Goal: Information Seeking & Learning: Find specific fact

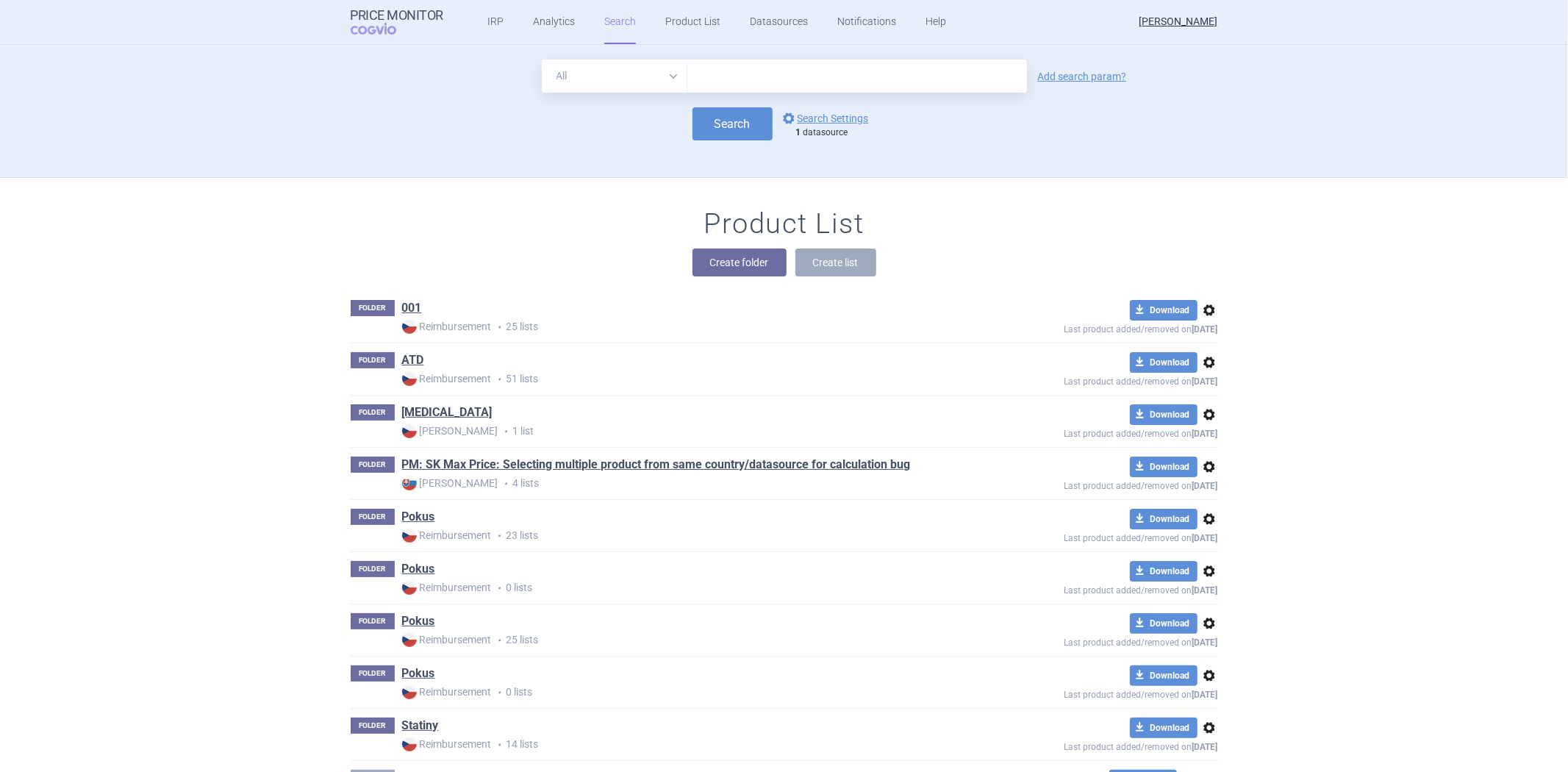
click at [664, 71] on select "All Brand Name ATC Company Active Substance Country Newer than" at bounding box center [615, 76] width 145 height 33
click at [818, 121] on link "options Search Settings" at bounding box center [824, 119] width 89 height 17
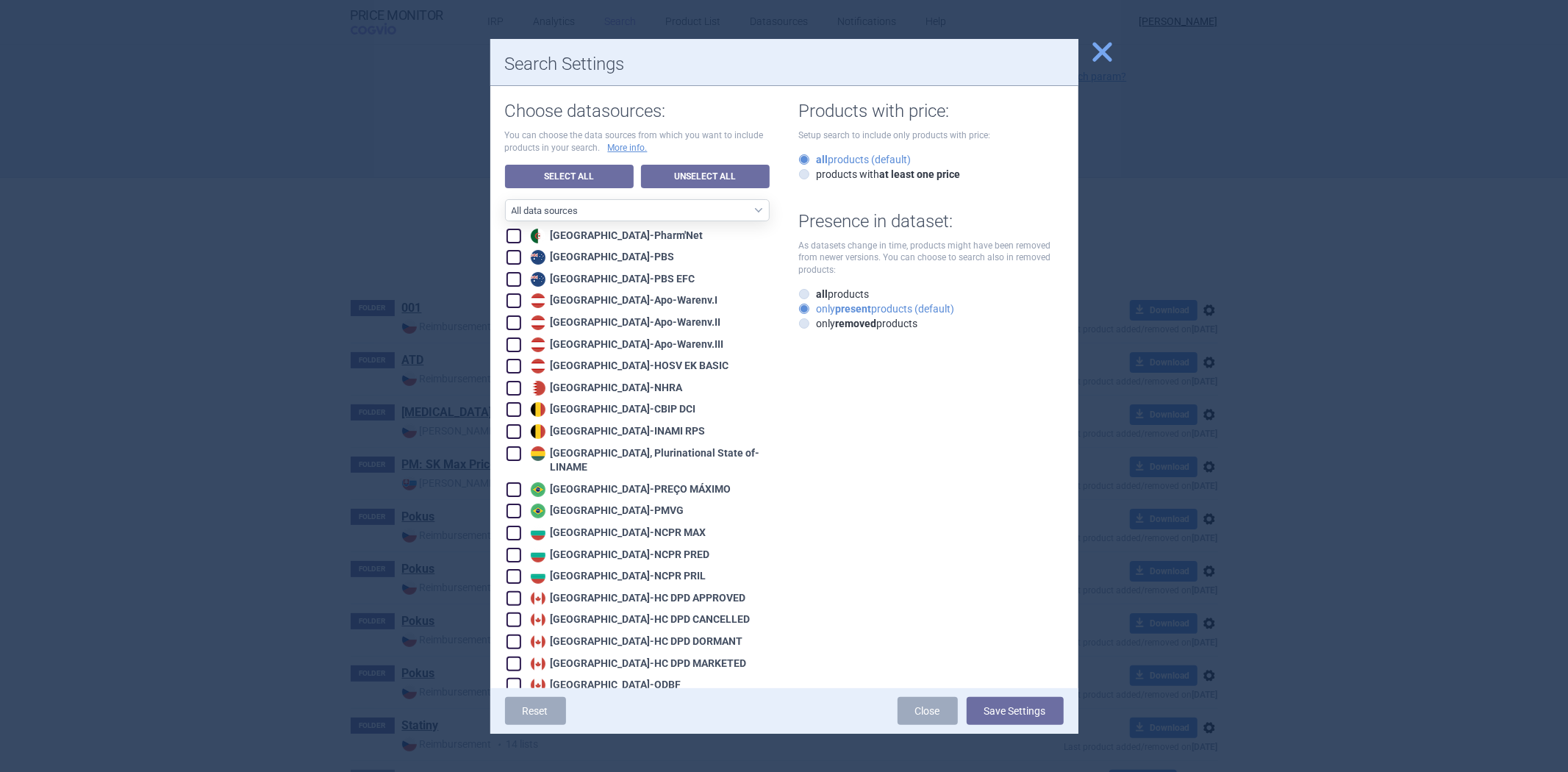
click at [608, 260] on div "Australia - PBS" at bounding box center [600, 256] width 148 height 14
checkbox input "true"
click at [593, 279] on div "Australia - PBS EFC" at bounding box center [611, 278] width 168 height 14
checkbox input "true"
click at [594, 298] on div "Austria - Apo-Warenv.I" at bounding box center [622, 300] width 191 height 14
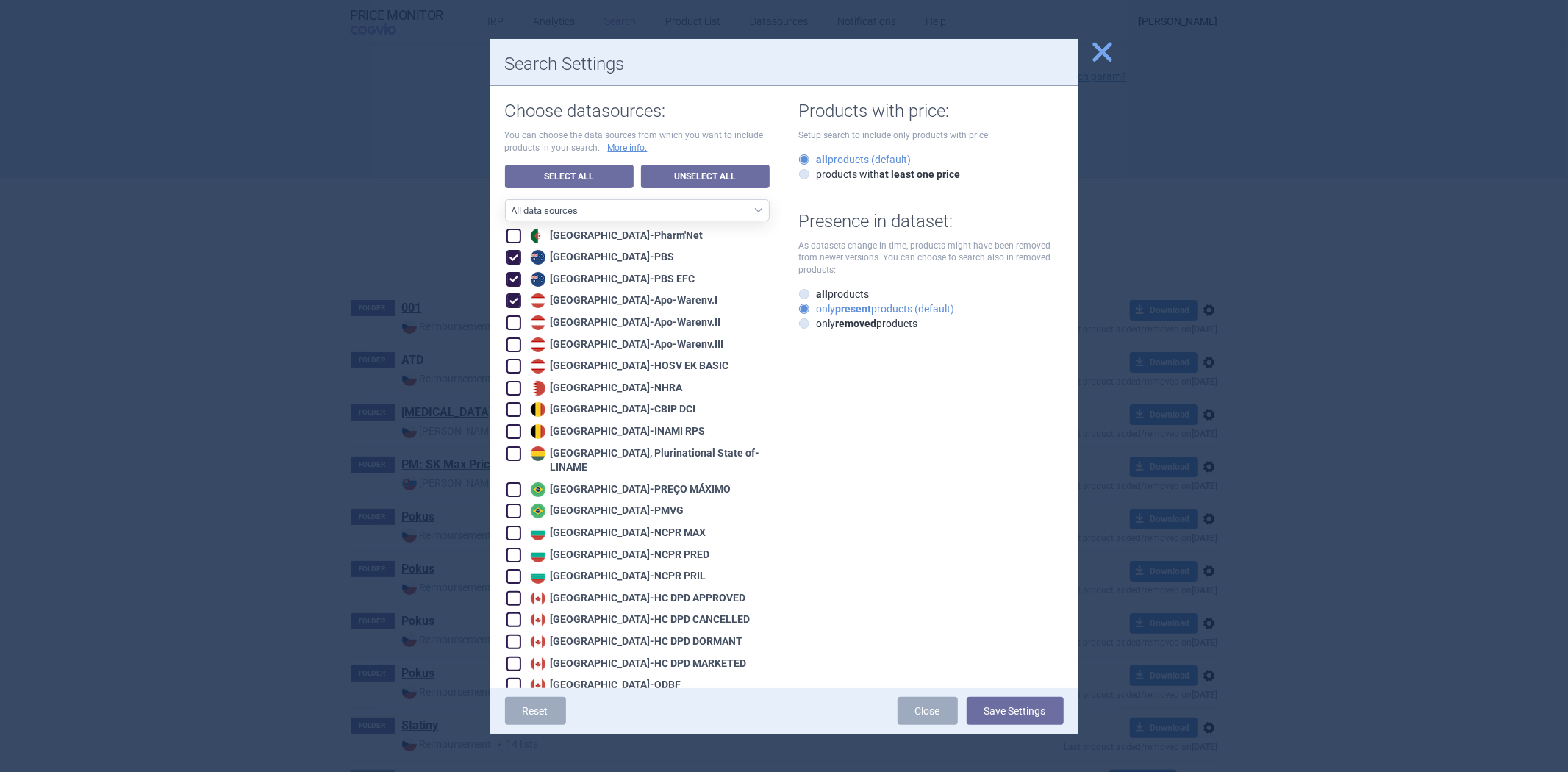
checkbox input "true"
click at [599, 320] on div "Austria - Apo-Warenv.II" at bounding box center [623, 322] width 194 height 14
checkbox input "true"
click at [607, 338] on div "Austria - Apo-Warenv.III" at bounding box center [625, 344] width 197 height 14
checkbox input "true"
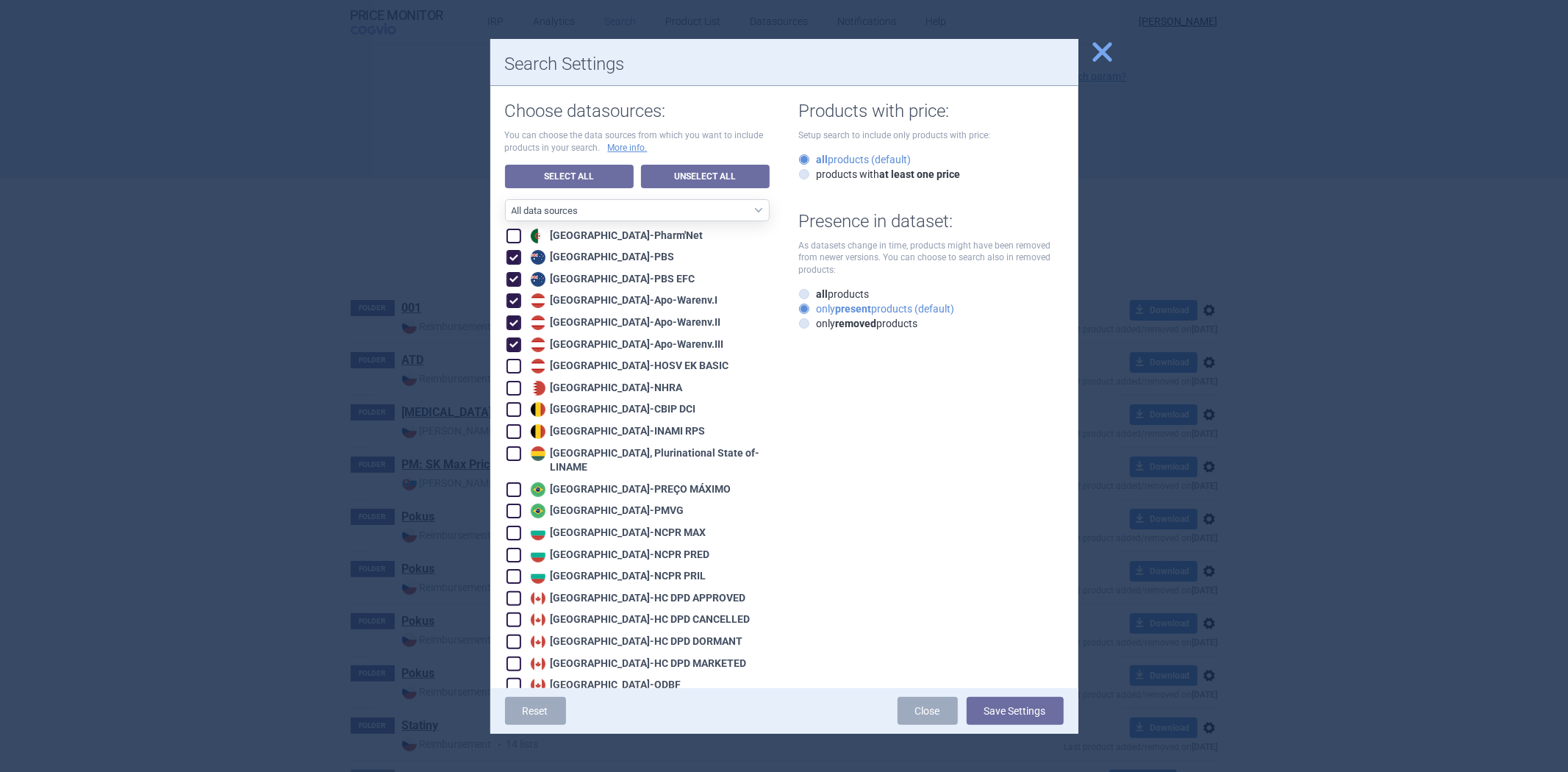
click at [662, 367] on div "Austria - HOSV EK BASIC" at bounding box center [627, 365] width 202 height 14
checkbox input "true"
click at [581, 412] on div "Belgium - CBIP DCI" at bounding box center [611, 409] width 169 height 14
checkbox input "true"
click at [574, 427] on div "Belgium - INAMI RPS" at bounding box center [616, 431] width 179 height 14
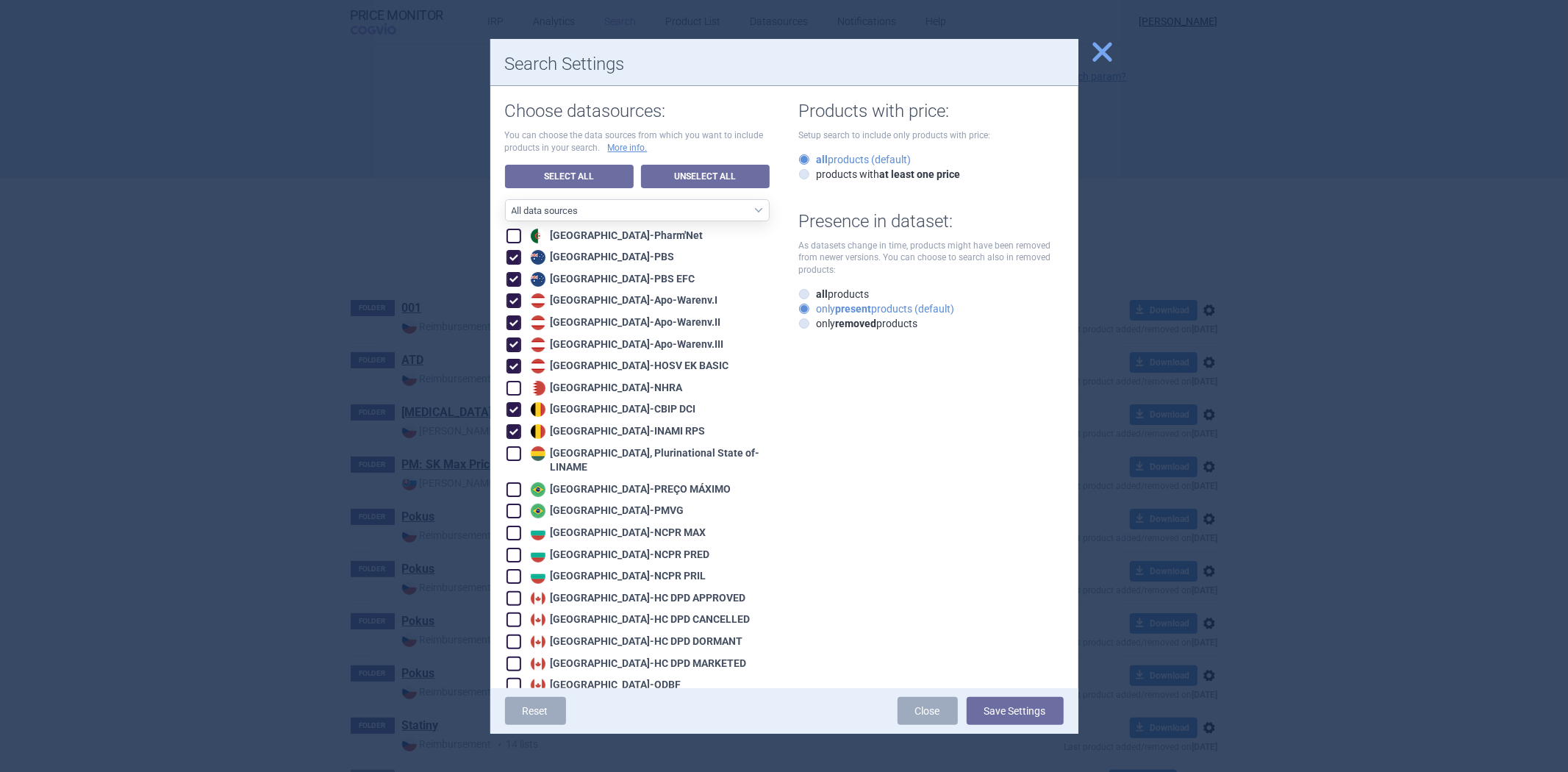
checkbox input "true"
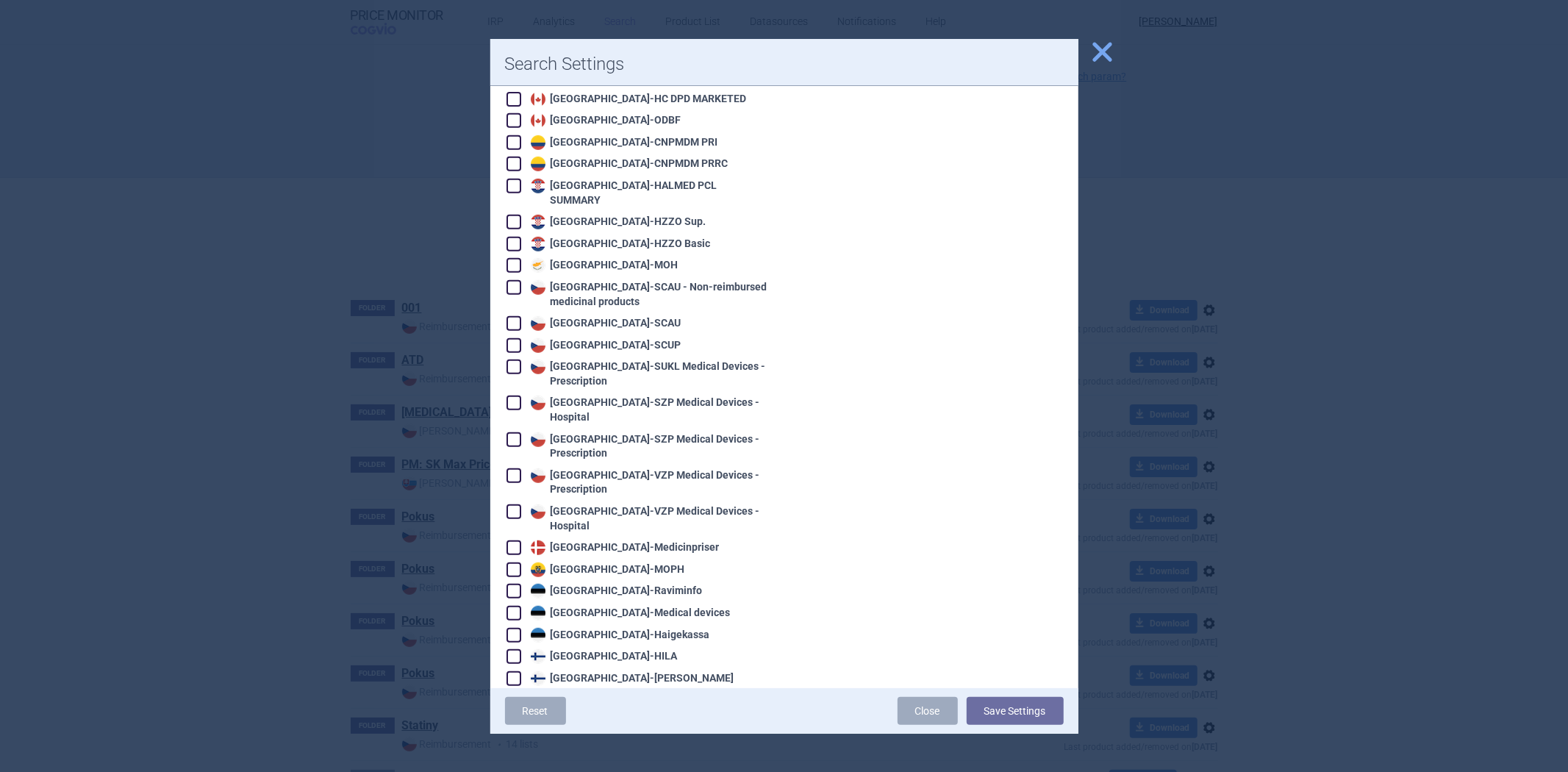
scroll to position [571, 0]
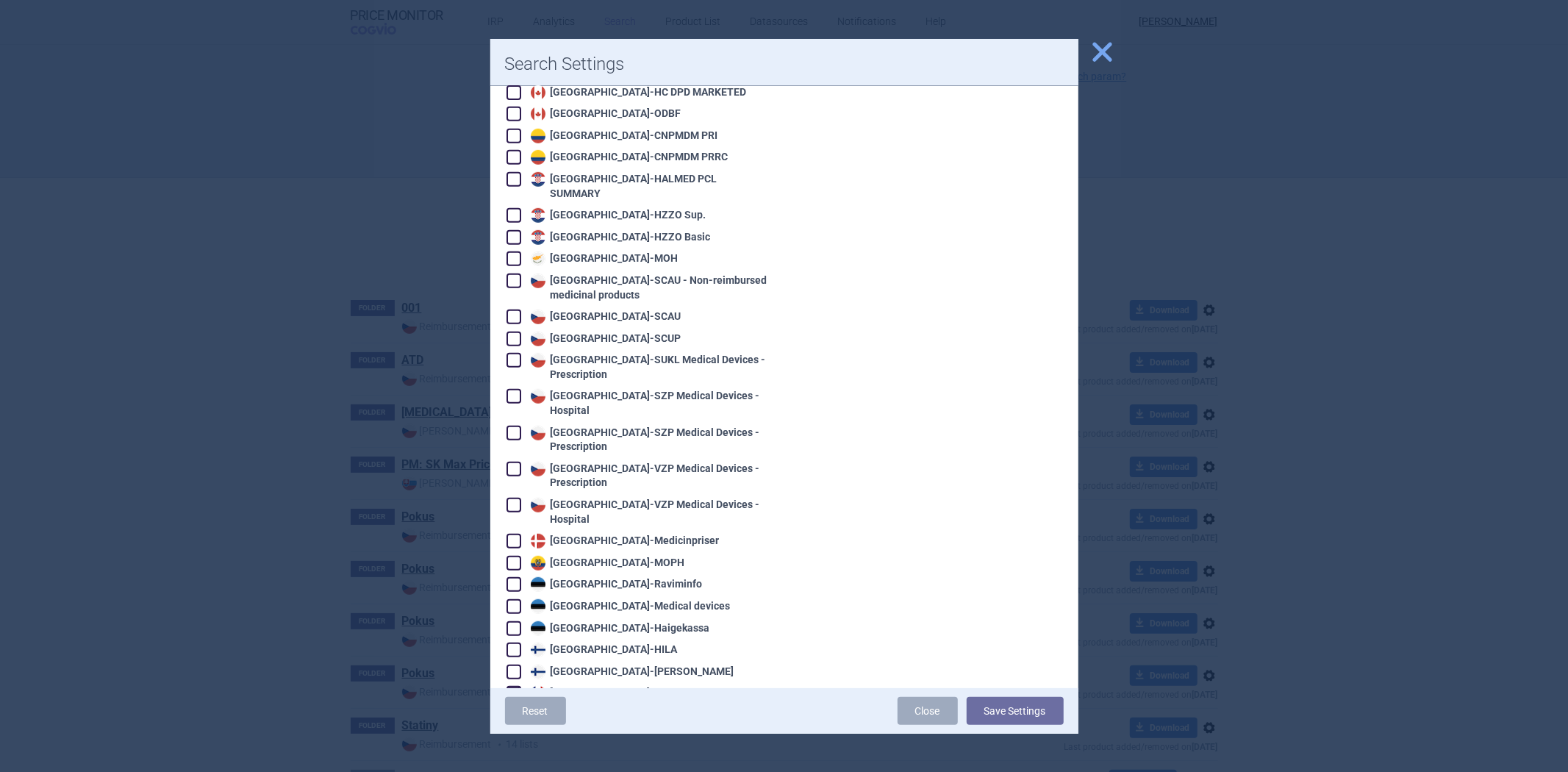
click at [574, 534] on div "Denmark - Medicinpriser" at bounding box center [622, 540] width 192 height 14
checkbox input "true"
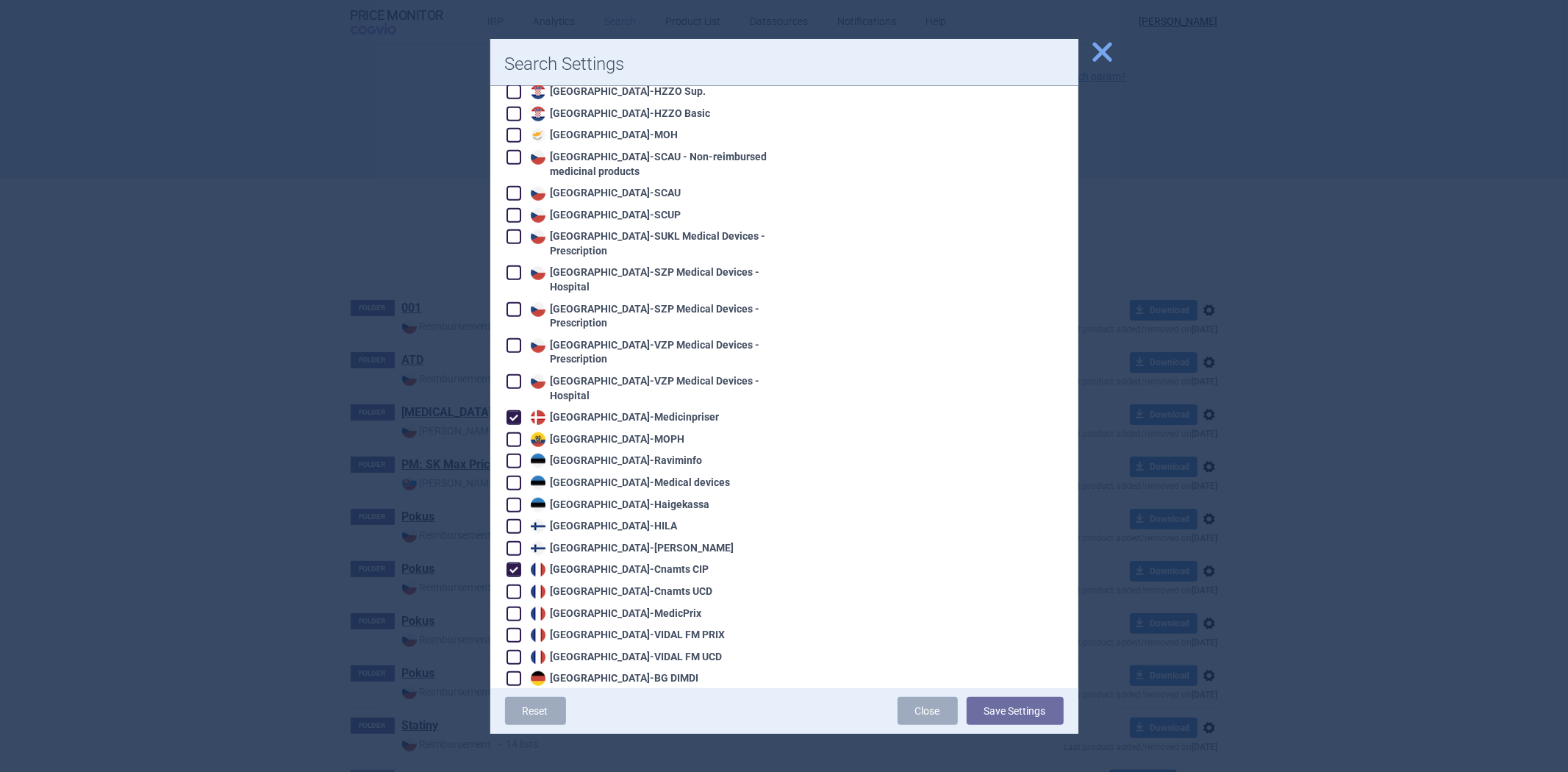
scroll to position [736, 0]
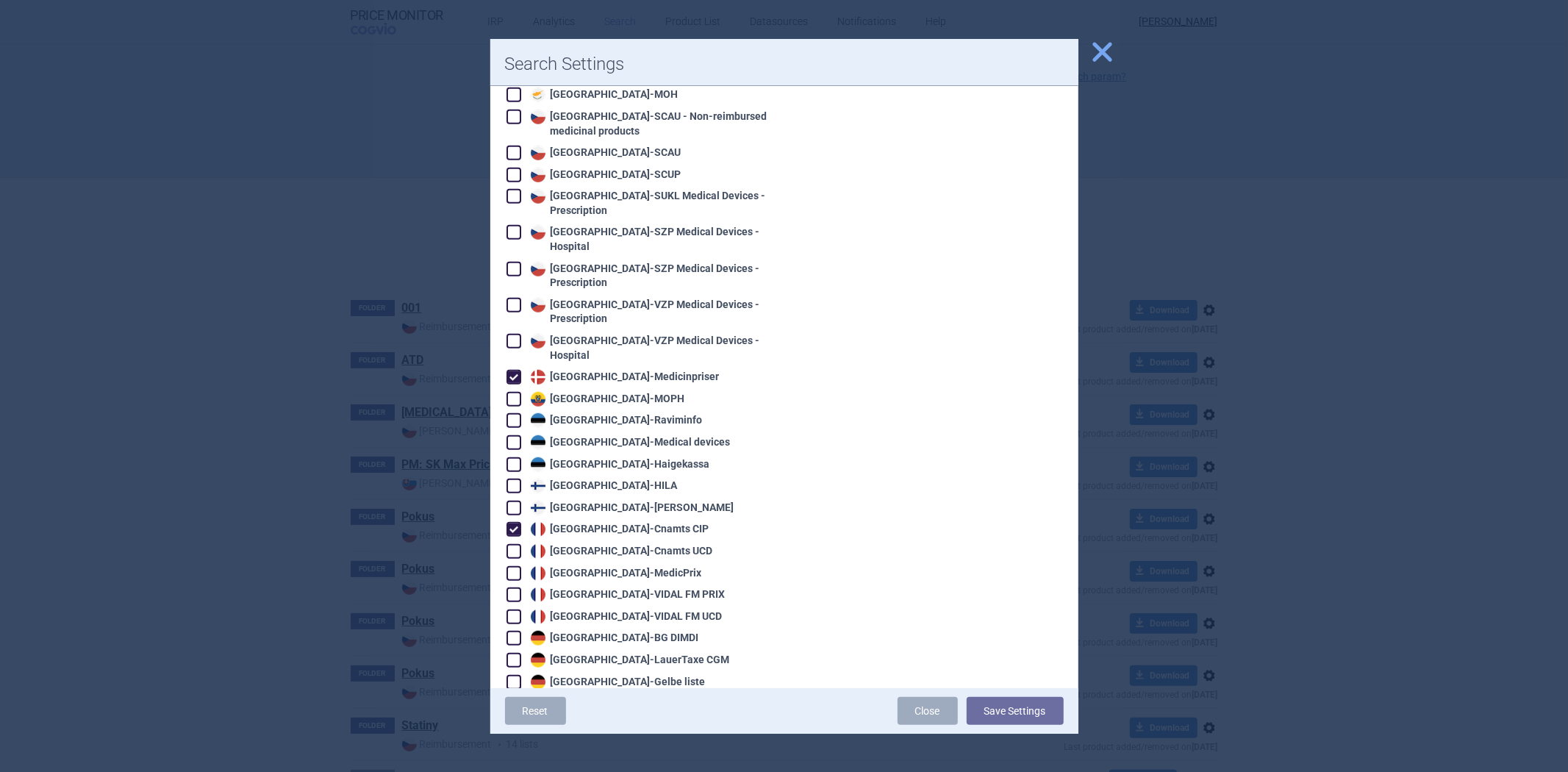
click at [572, 544] on div "France - Cnamts UCD" at bounding box center [620, 551] width 186 height 14
checkbox input "true"
click at [574, 566] on div "France - MedicPrix" at bounding box center [614, 573] width 175 height 14
checkbox input "true"
click at [577, 587] on div "France - VIDAL FM PRIX" at bounding box center [626, 594] width 199 height 14
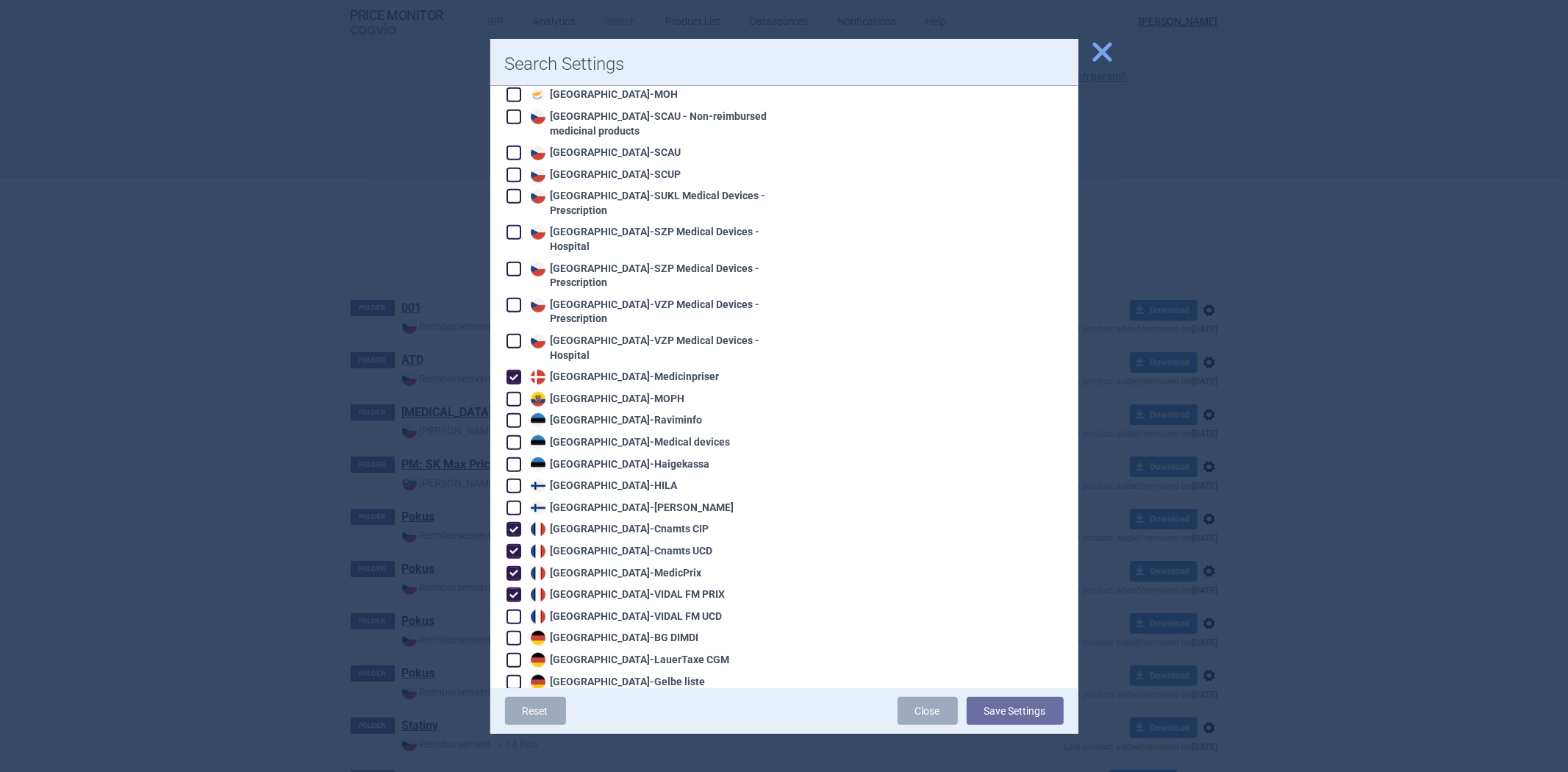
checkbox input "true"
click at [555, 609] on div "France - VIDAL FM UCD" at bounding box center [624, 616] width 196 height 14
checkbox input "true"
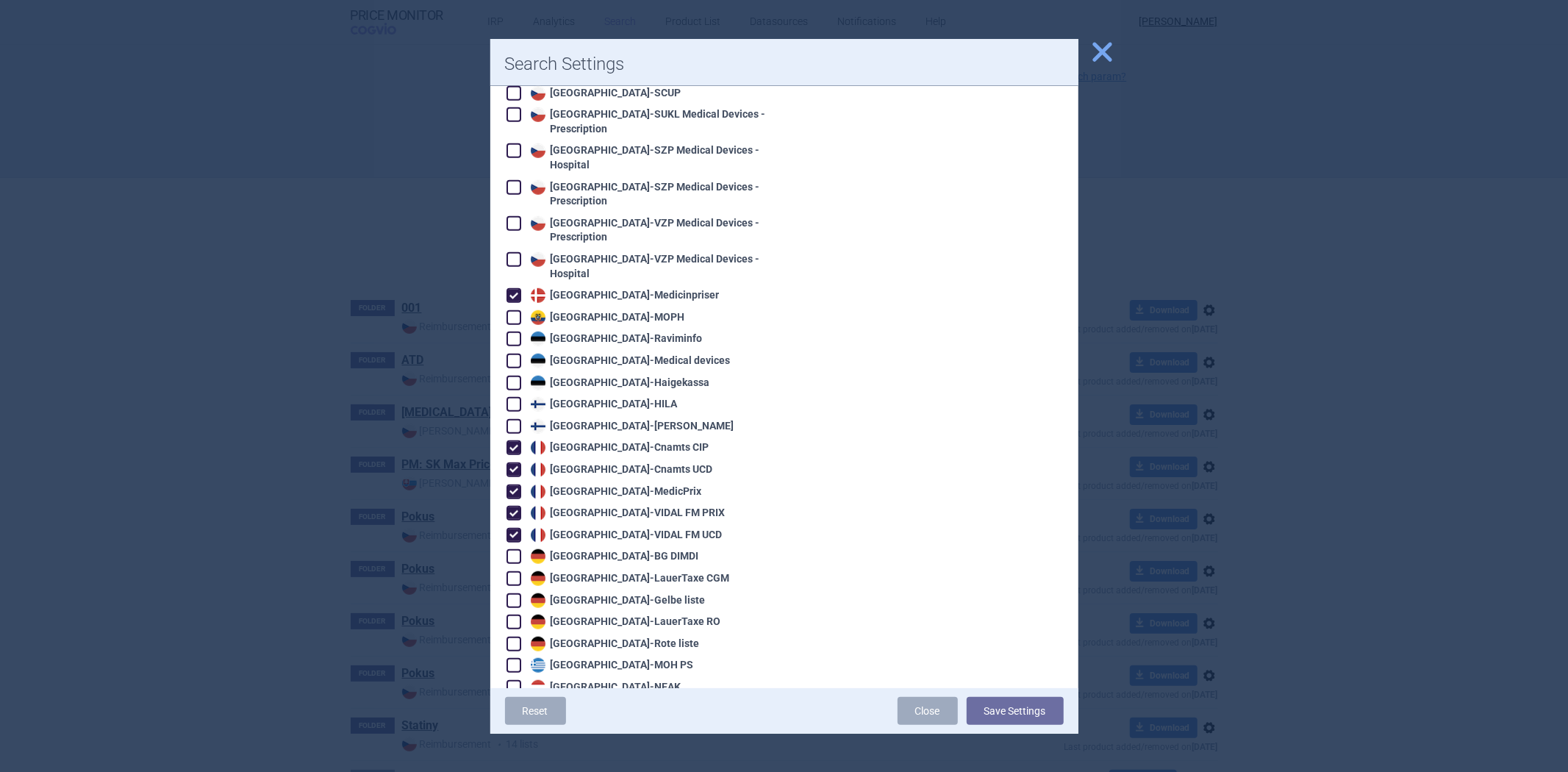
click at [642, 571] on div "Germany - LauerTaxe CGM" at bounding box center [628, 578] width 203 height 14
checkbox input "true"
click at [618, 593] on div "Germany - Gelbe liste" at bounding box center [616, 600] width 179 height 14
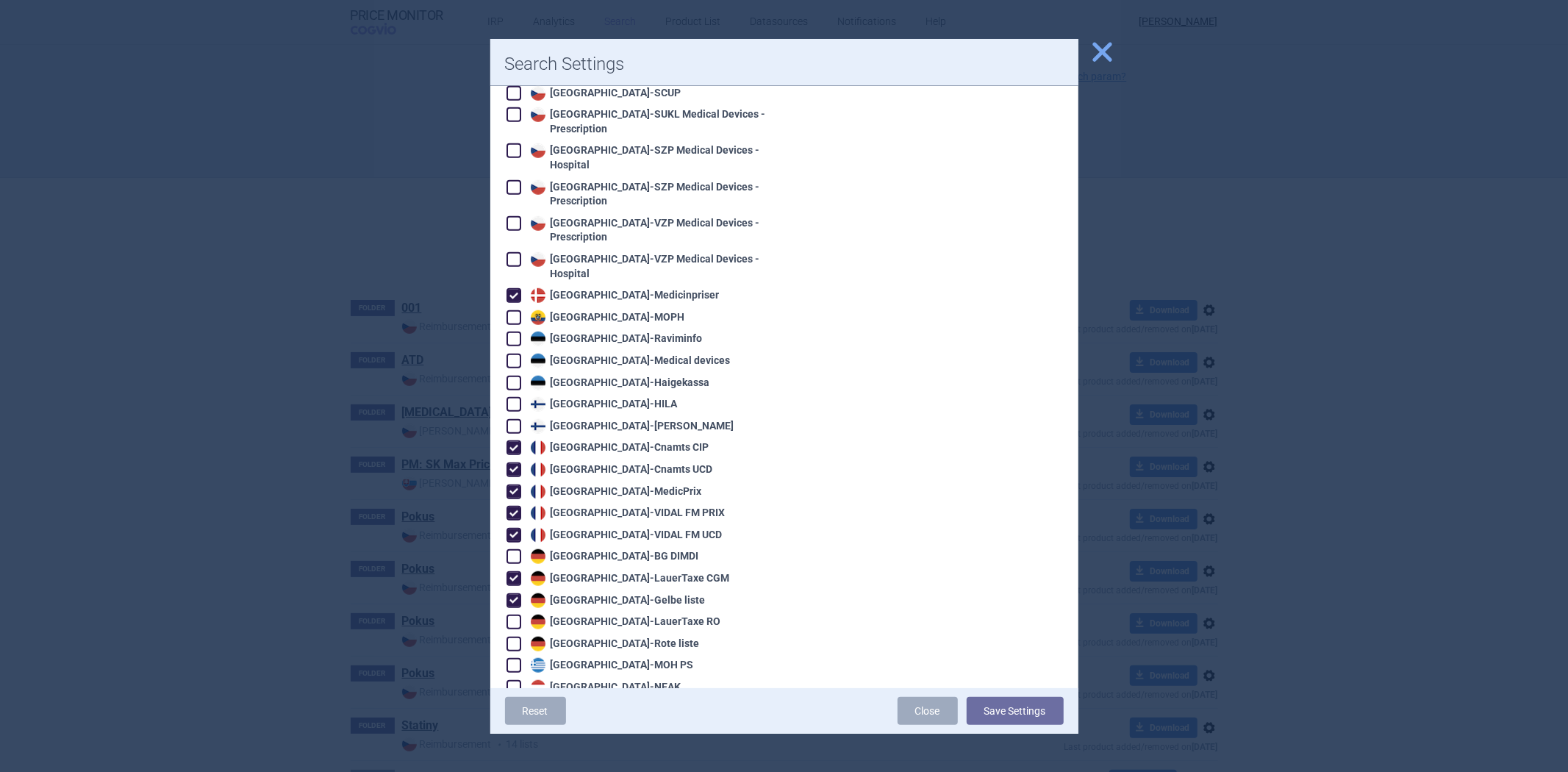
checkbox input "true"
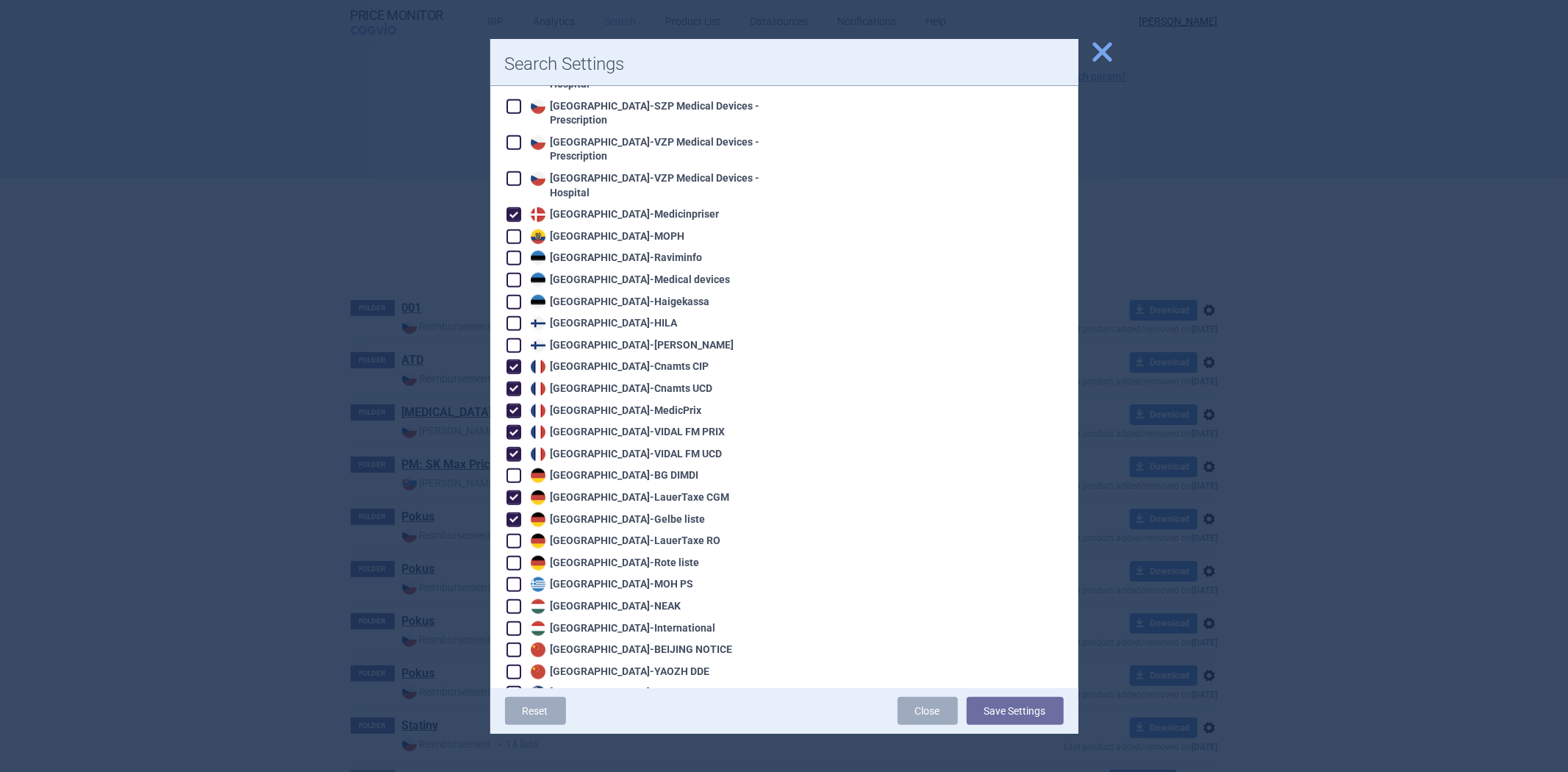
scroll to position [899, 0]
click at [613, 577] on div "Greece - MOH PS" at bounding box center [610, 584] width 167 height 14
checkbox input "true"
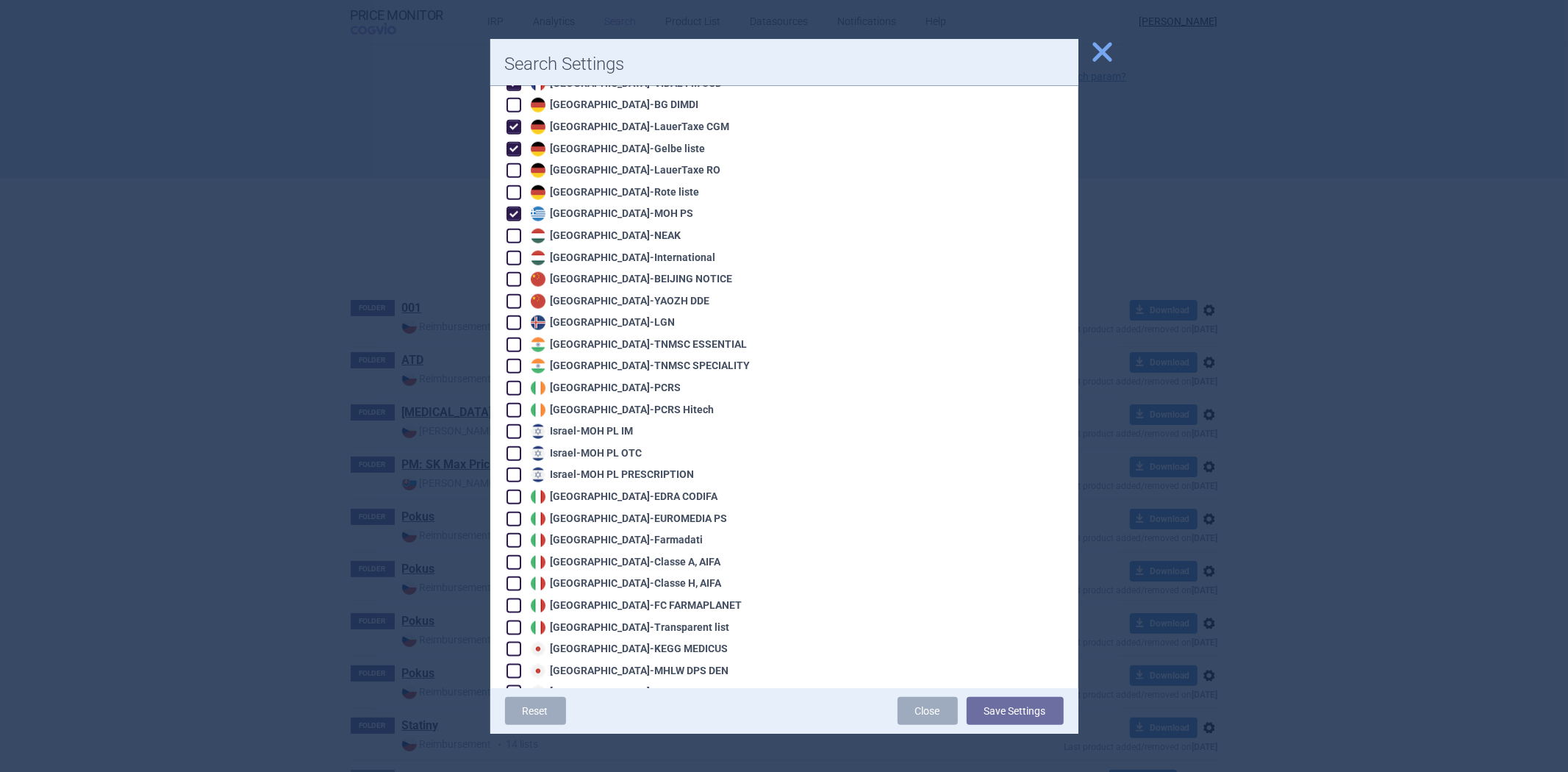
scroll to position [1307, 0]
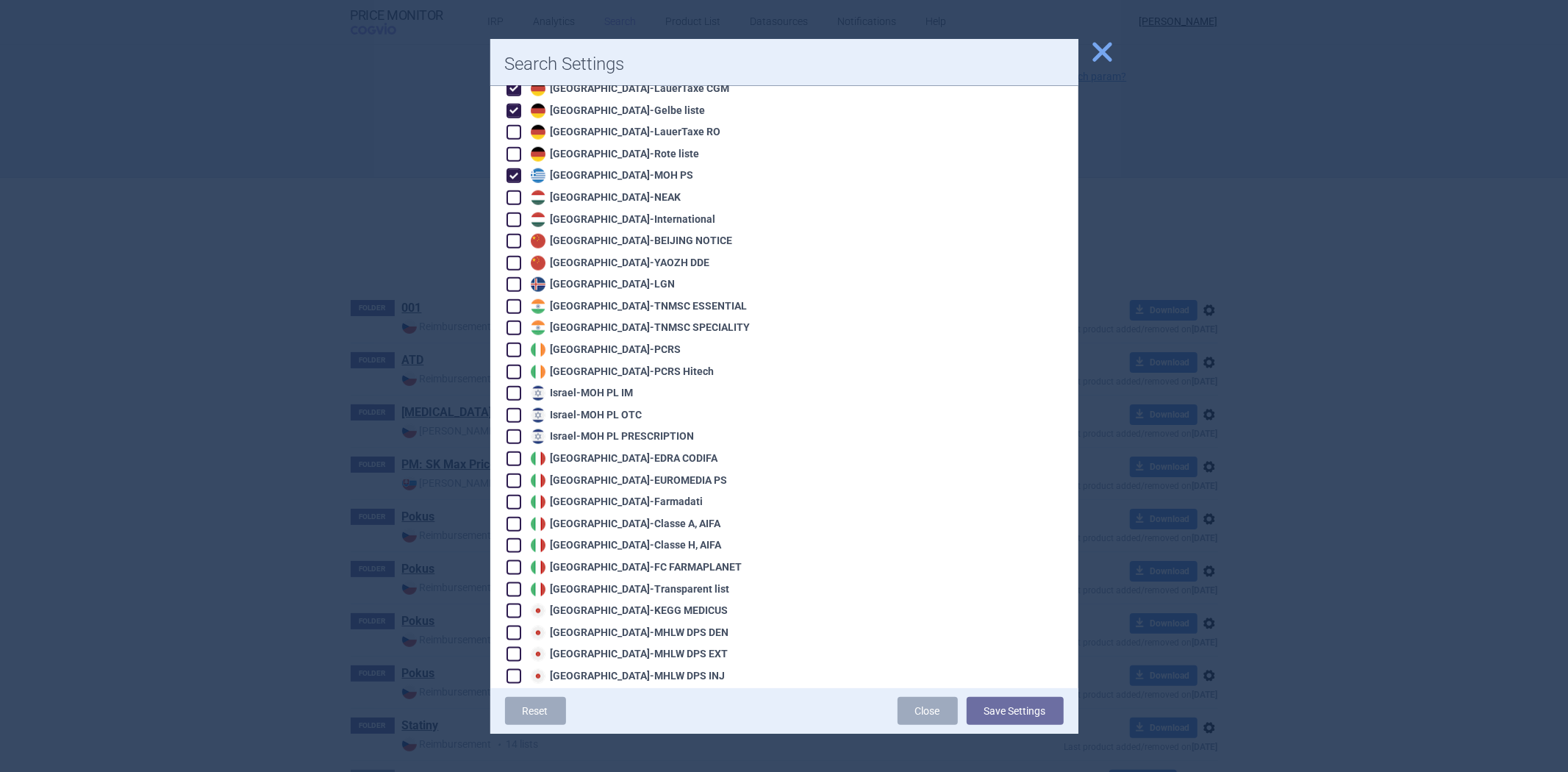
click at [593, 452] on div "Italy - EDRA CODIFA" at bounding box center [622, 458] width 191 height 14
checkbox input "true"
click at [577, 495] on div "Italy - Farmadati" at bounding box center [615, 501] width 177 height 14
checkbox input "true"
click at [579, 502] on div "Algeria - Pharm'Net Australia - PBS Australia - PBS EFC Austria - Apo-Warenv.I …" at bounding box center [637, 740] width 265 height 3641
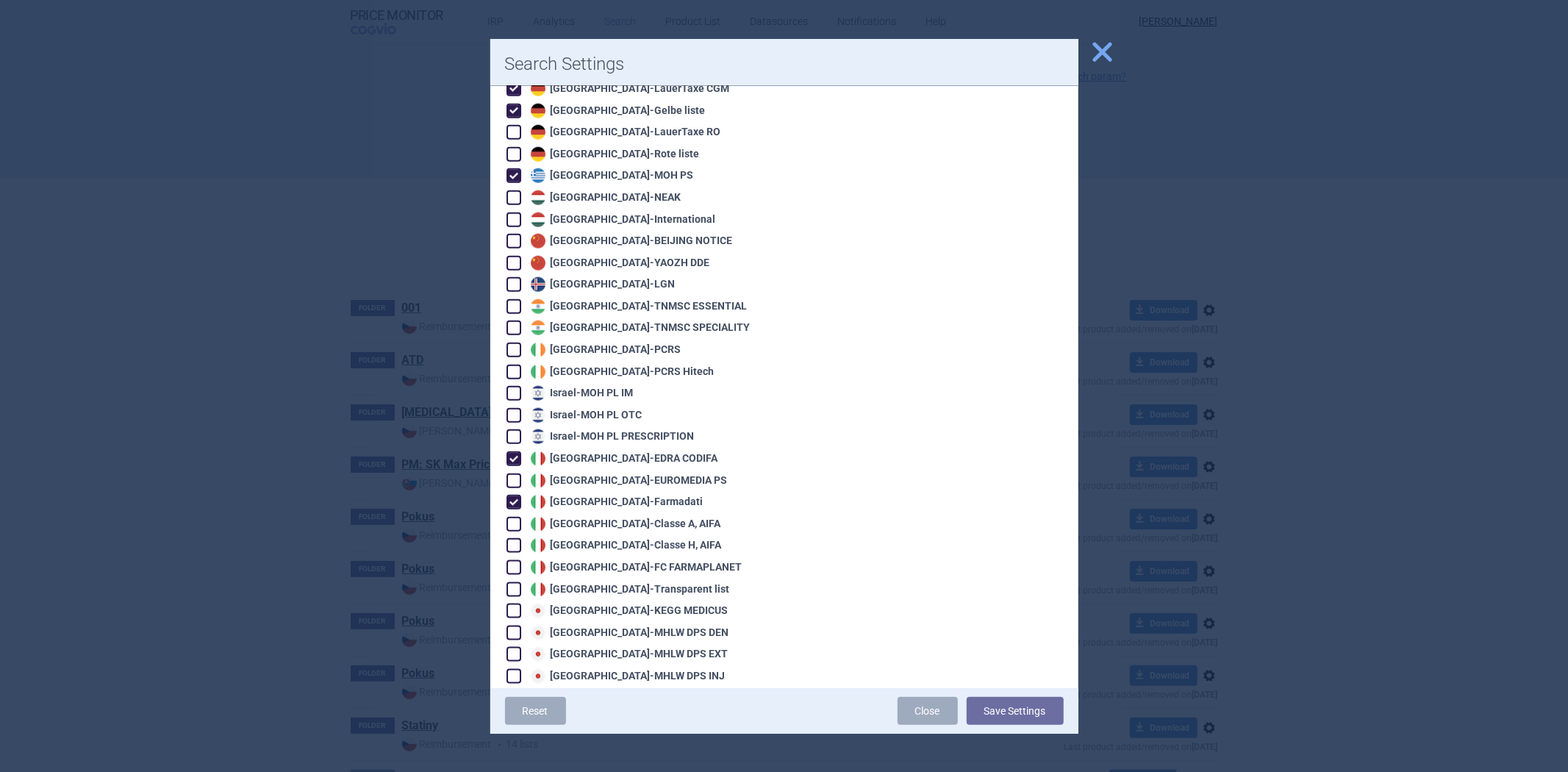
click at [589, 517] on div "Italy - Classe A, AIFA" at bounding box center [623, 523] width 194 height 14
checkbox input "true"
click at [587, 539] on div "Italy - Classe H, AIFA" at bounding box center [624, 545] width 195 height 14
checkbox input "true"
click at [613, 583] on div "Italy - Transparent list" at bounding box center [628, 589] width 203 height 14
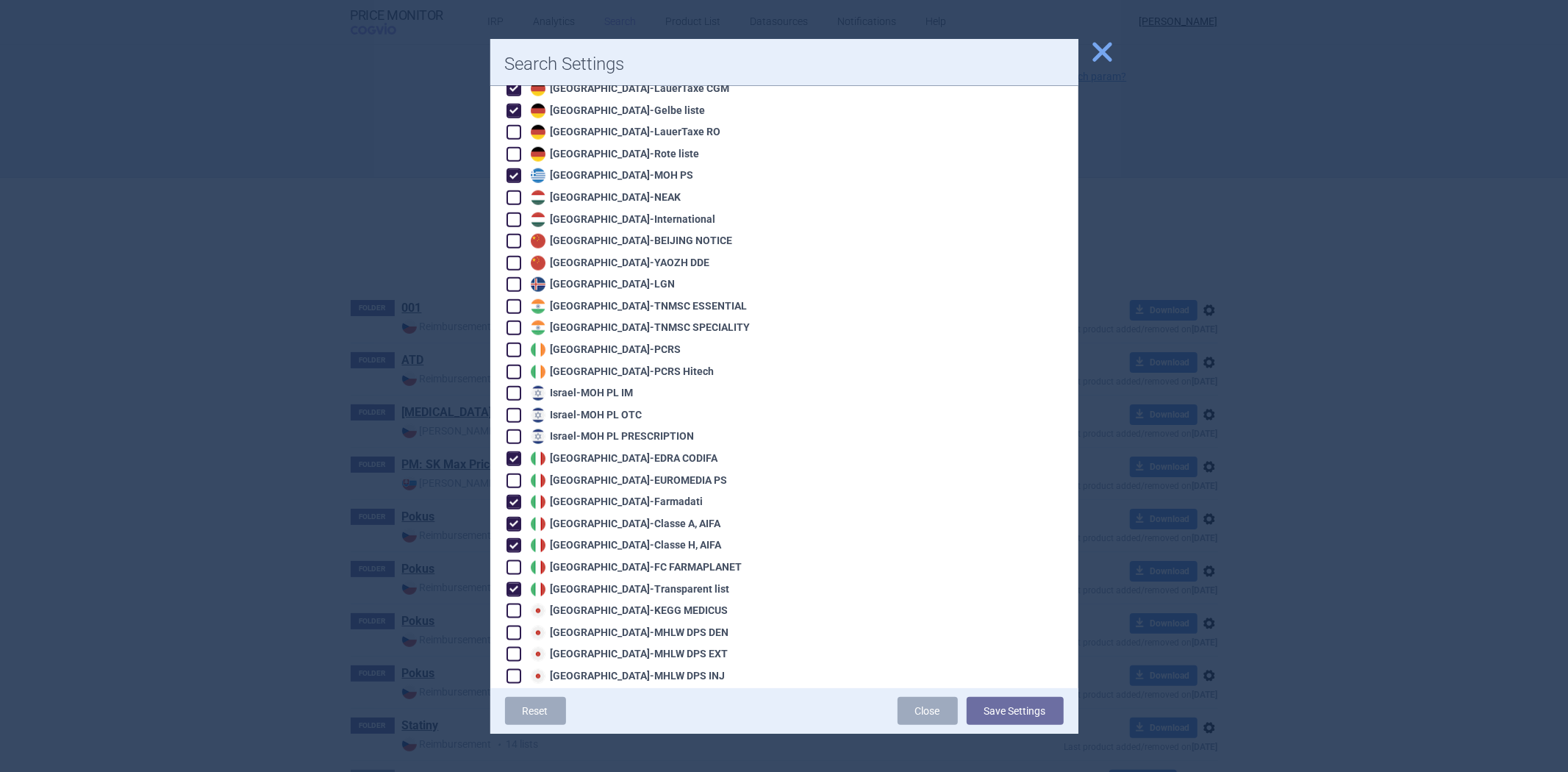
checkbox input "true"
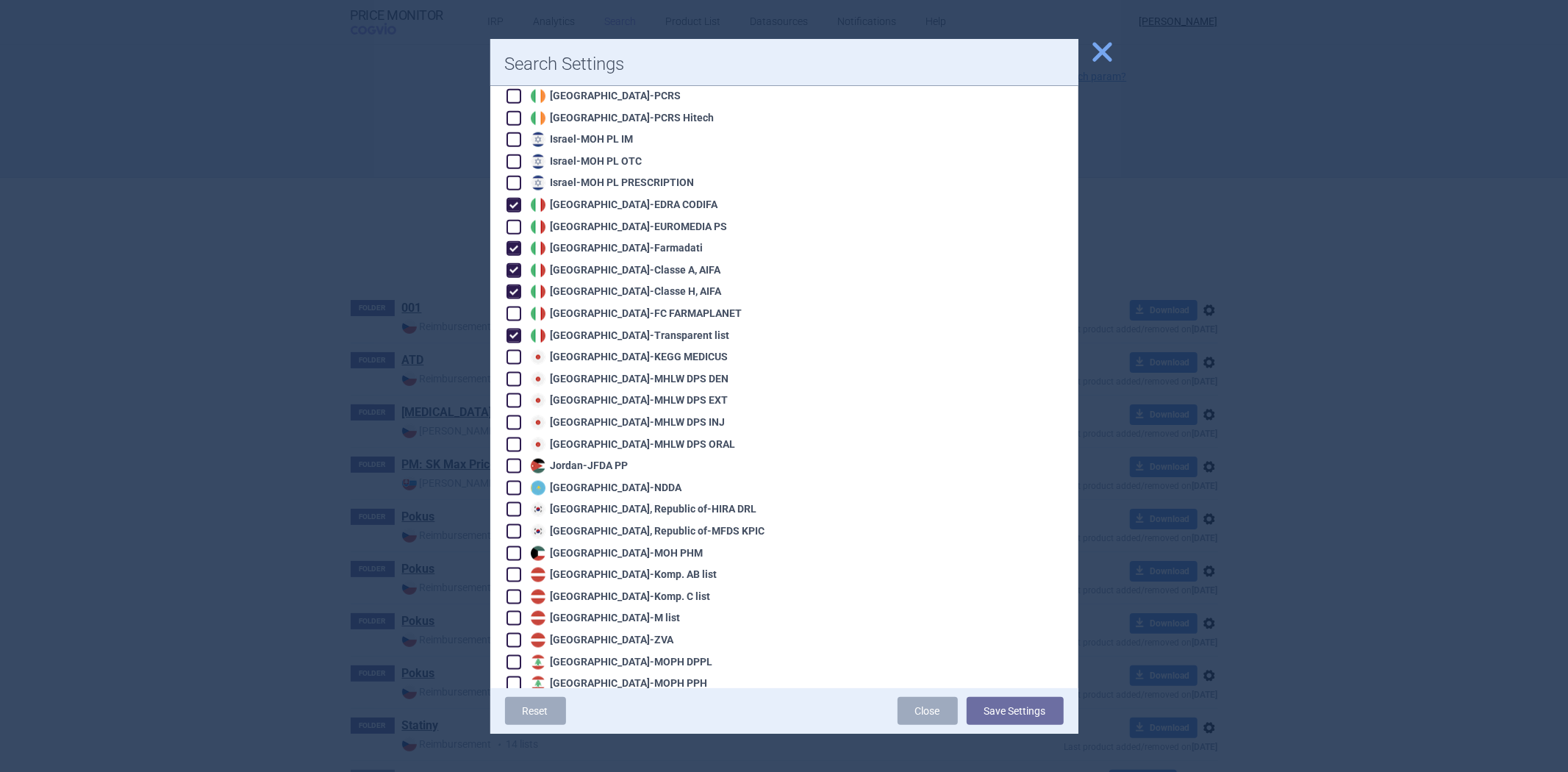
scroll to position [1798, 0]
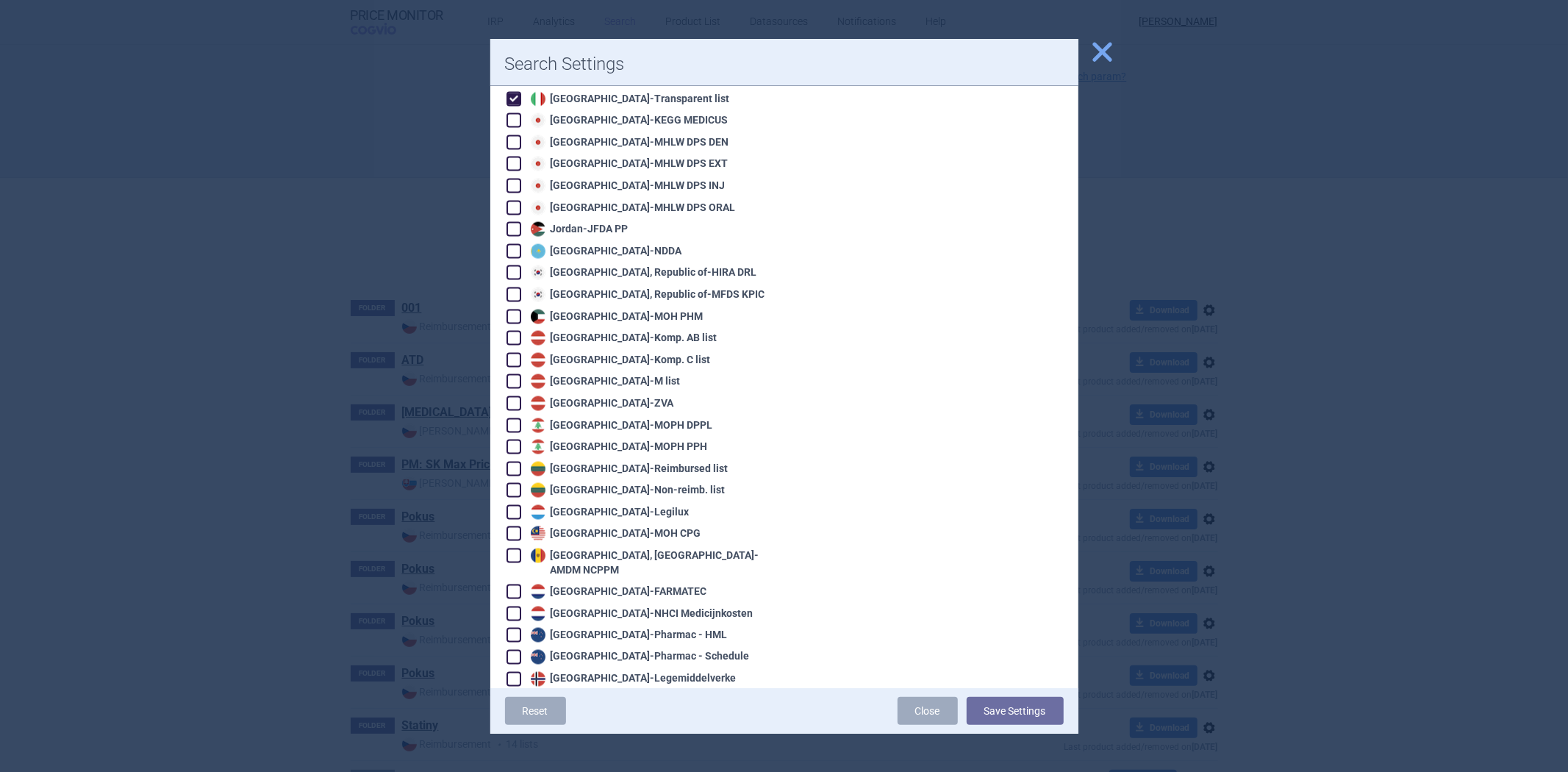
click at [615, 585] on div "Netherlands - FARMATEC" at bounding box center [617, 591] width 180 height 14
checkbox input "true"
click at [603, 606] on div "Netherlands - NHCI Medicijnkosten" at bounding box center [638, 613] width 263 height 16
click at [603, 607] on div "Netherlands - NHCI Medicijnkosten" at bounding box center [640, 613] width 227 height 14
checkbox input "true"
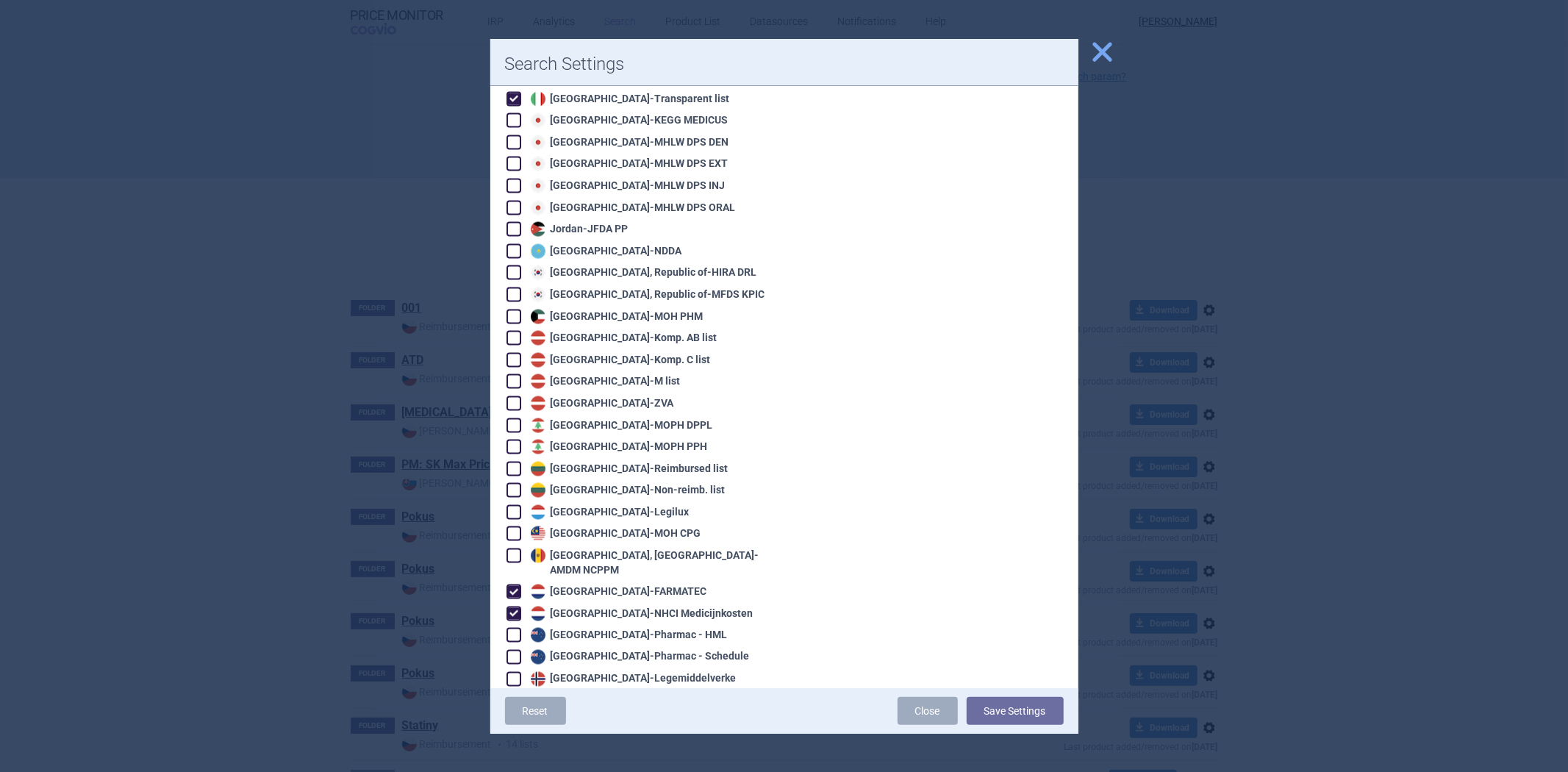
click at [708, 584] on div "Netherlands - FARMATEC" at bounding box center [638, 591] width 263 height 16
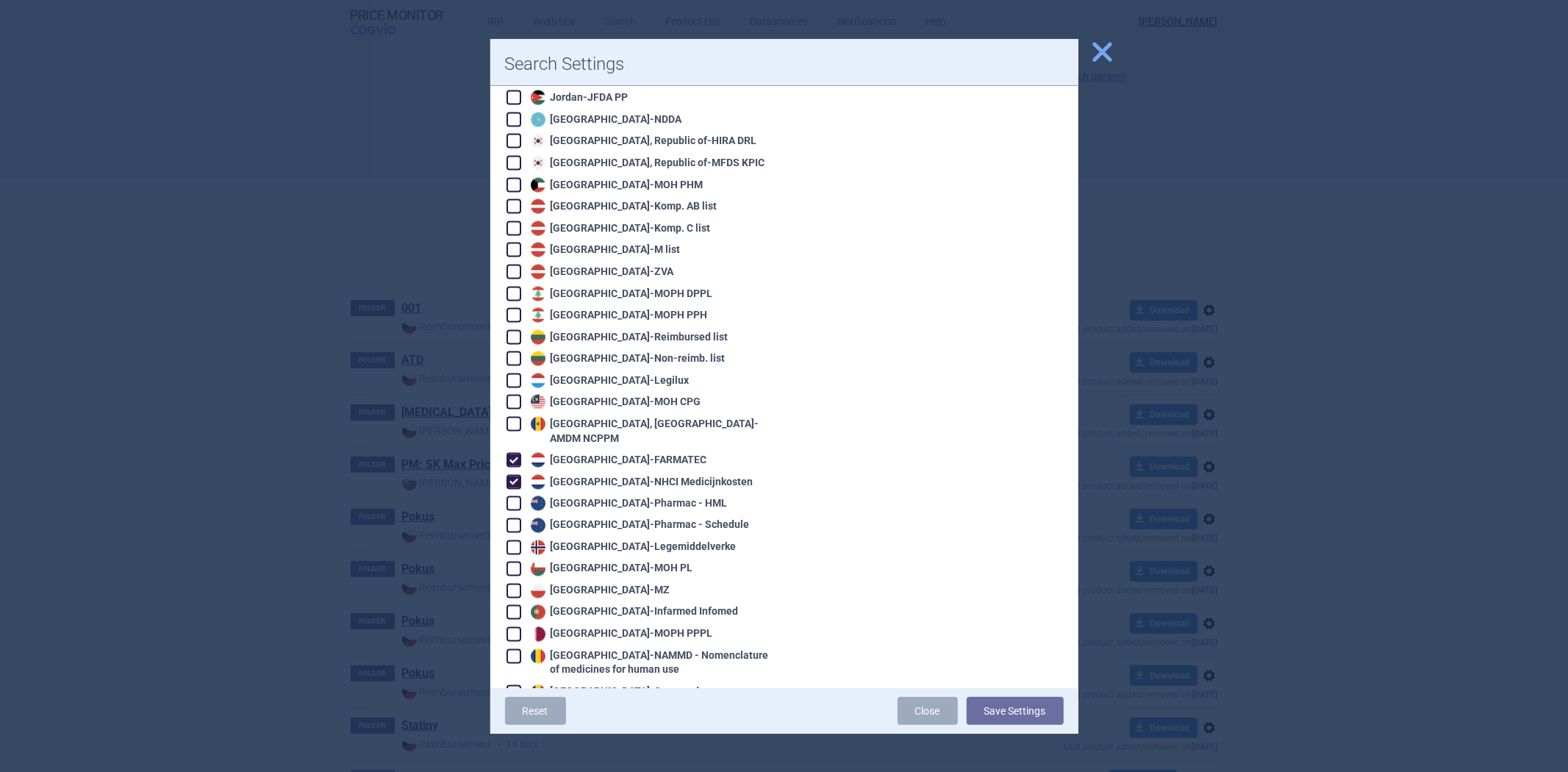
scroll to position [2124, 0]
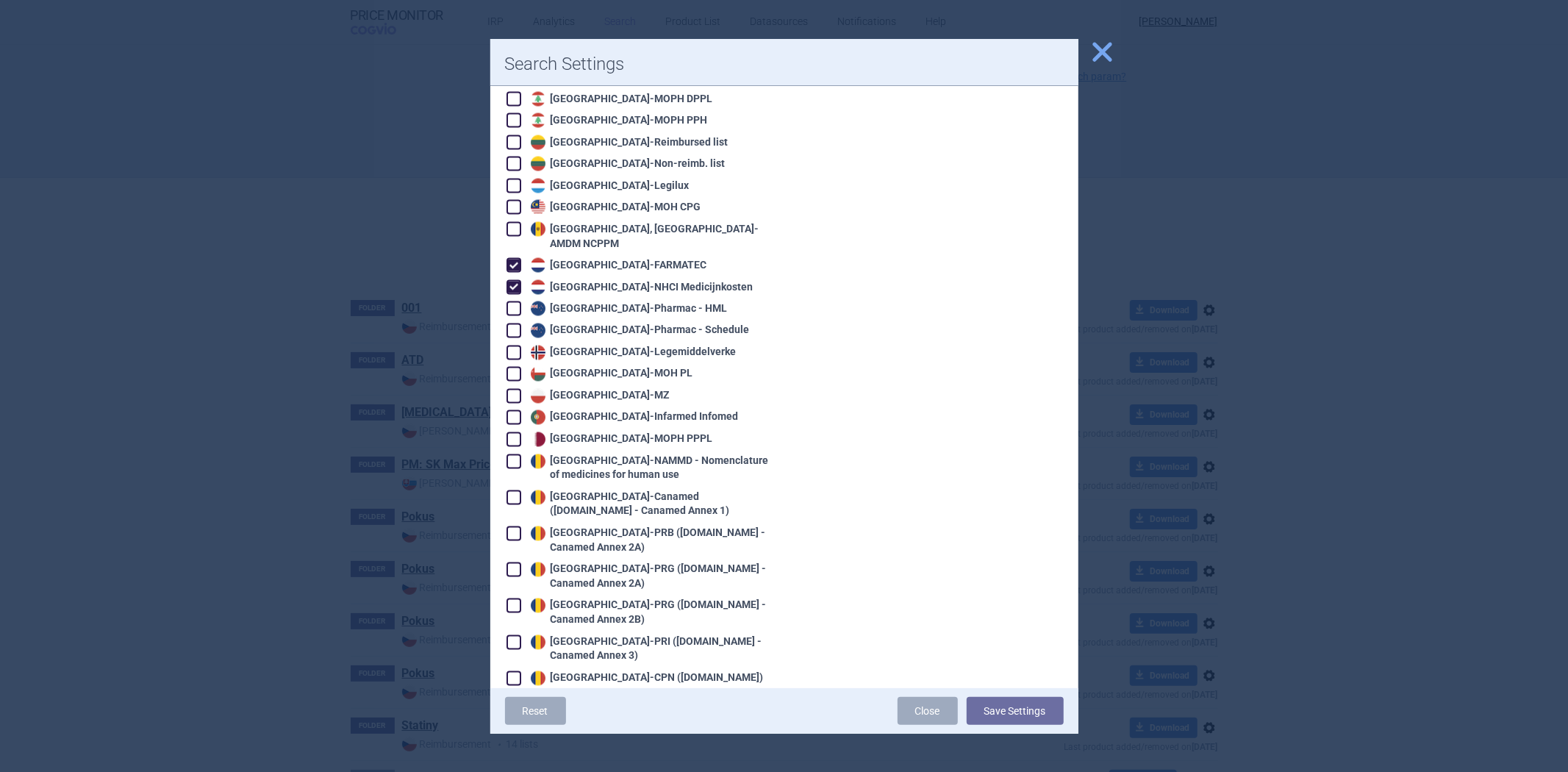
click at [556, 389] on div "Poland - MZ" at bounding box center [599, 396] width 143 height 14
checkbox input "true"
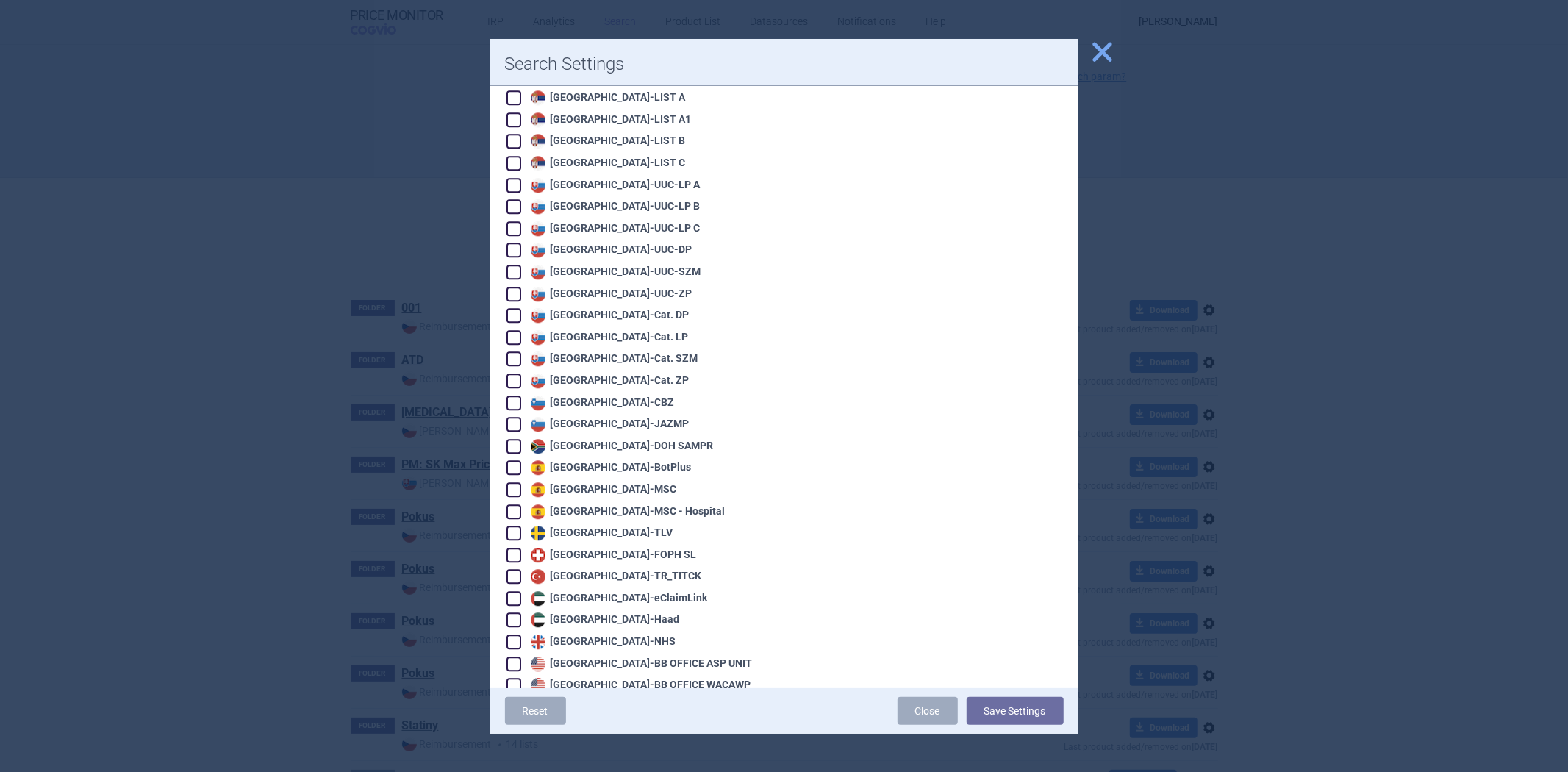
scroll to position [3024, 0]
click at [577, 453] on div "Spain - BotPlus" at bounding box center [609, 460] width 164 height 14
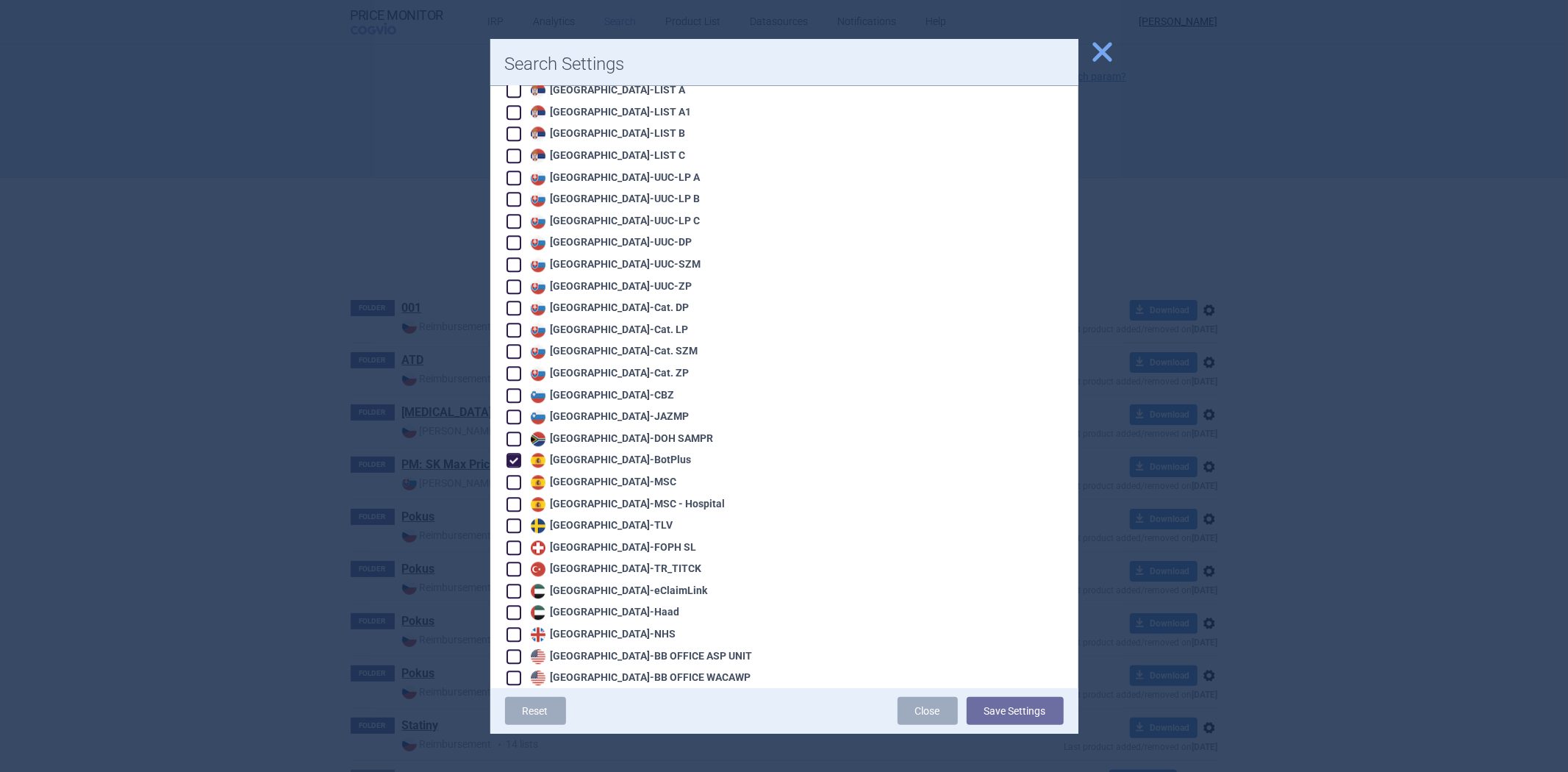
checkbox input "true"
click at [580, 475] on div "Spain - MSC" at bounding box center [601, 482] width 150 height 14
checkbox input "true"
click at [587, 497] on div "Spain - MSC - Hospital" at bounding box center [626, 504] width 199 height 14
checkbox input "true"
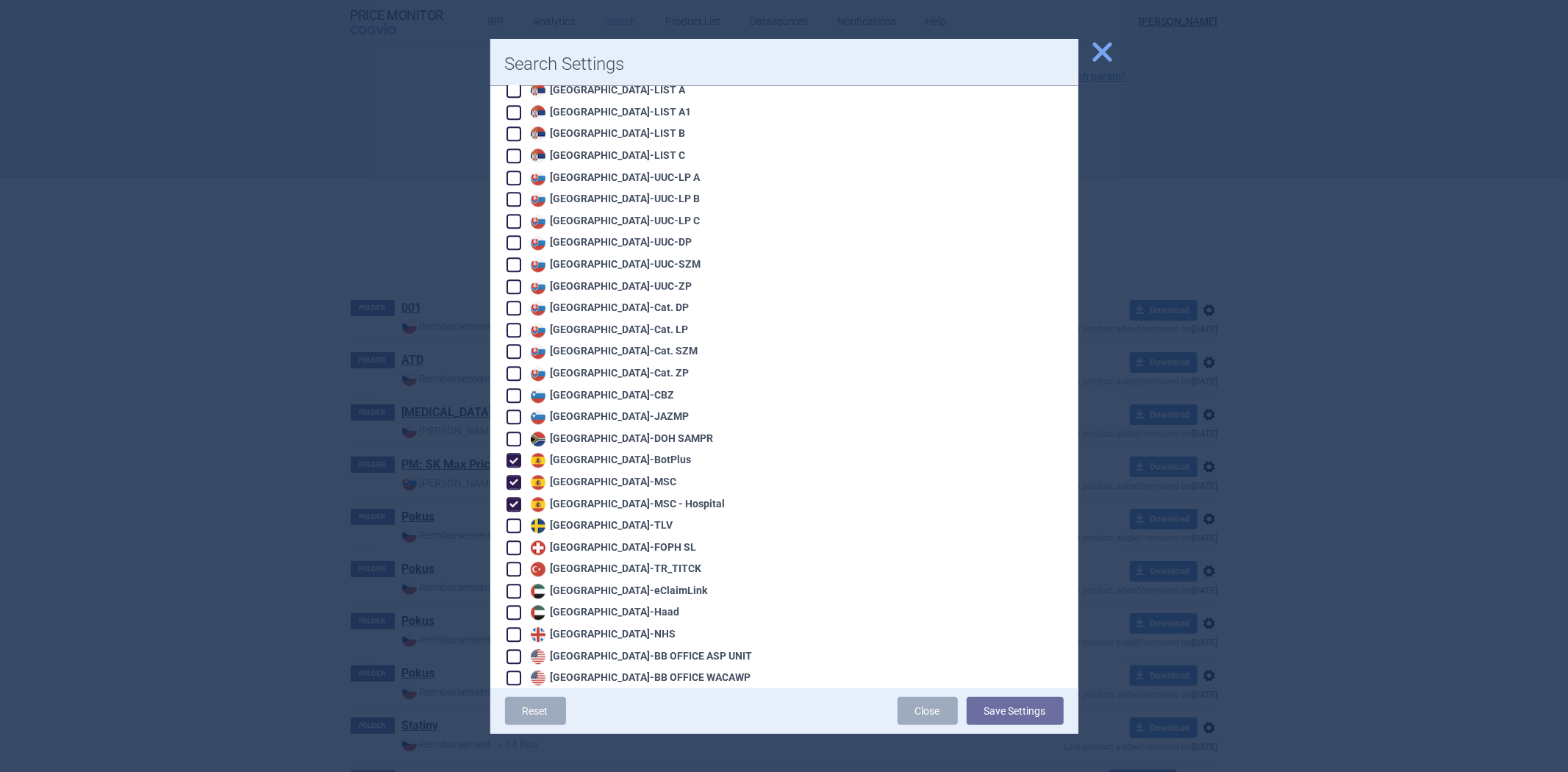
click at [600, 518] on div "Sweden - TLV" at bounding box center [599, 525] width 146 height 14
checkbox input "true"
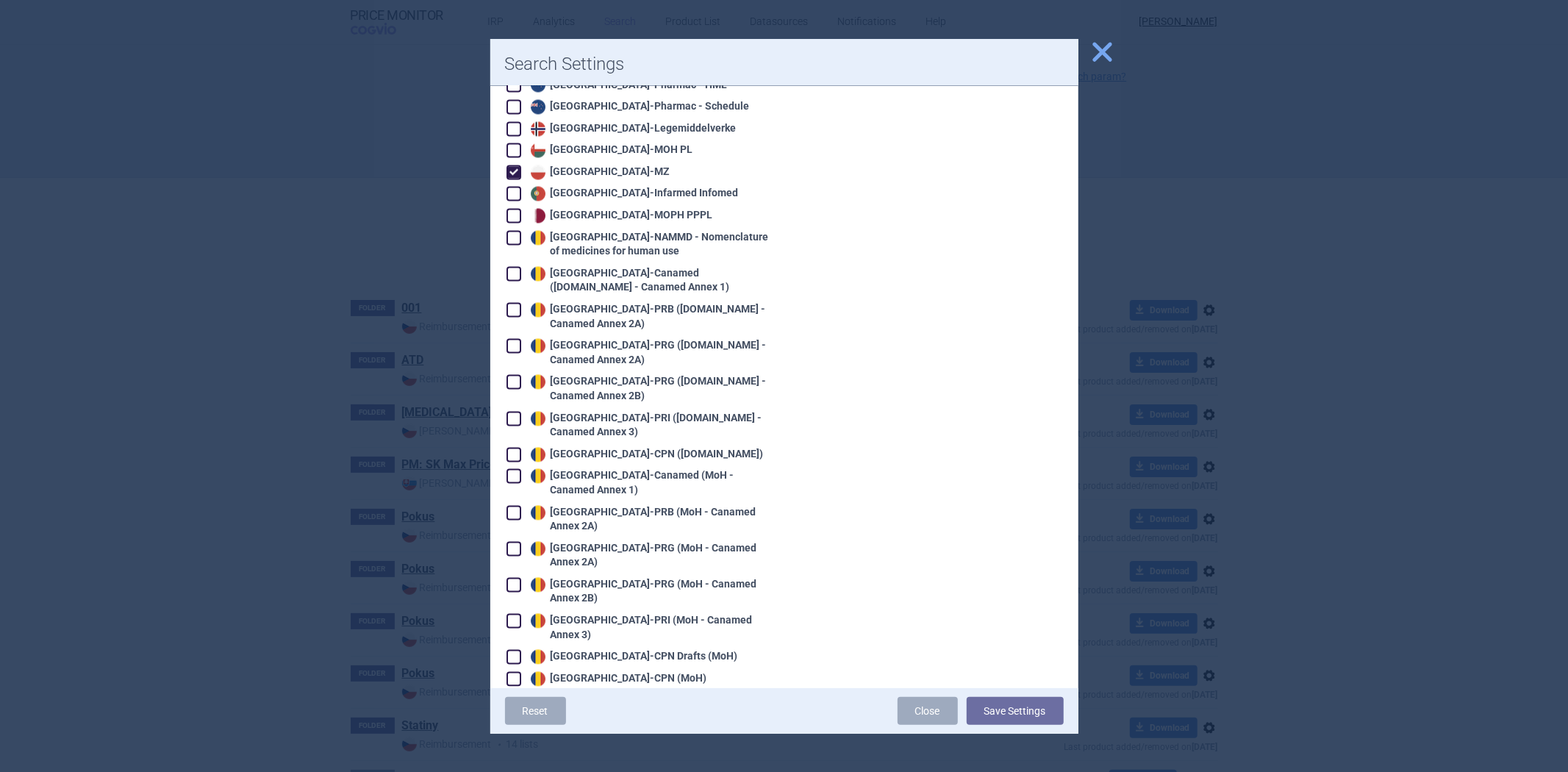
scroll to position [2336, 0]
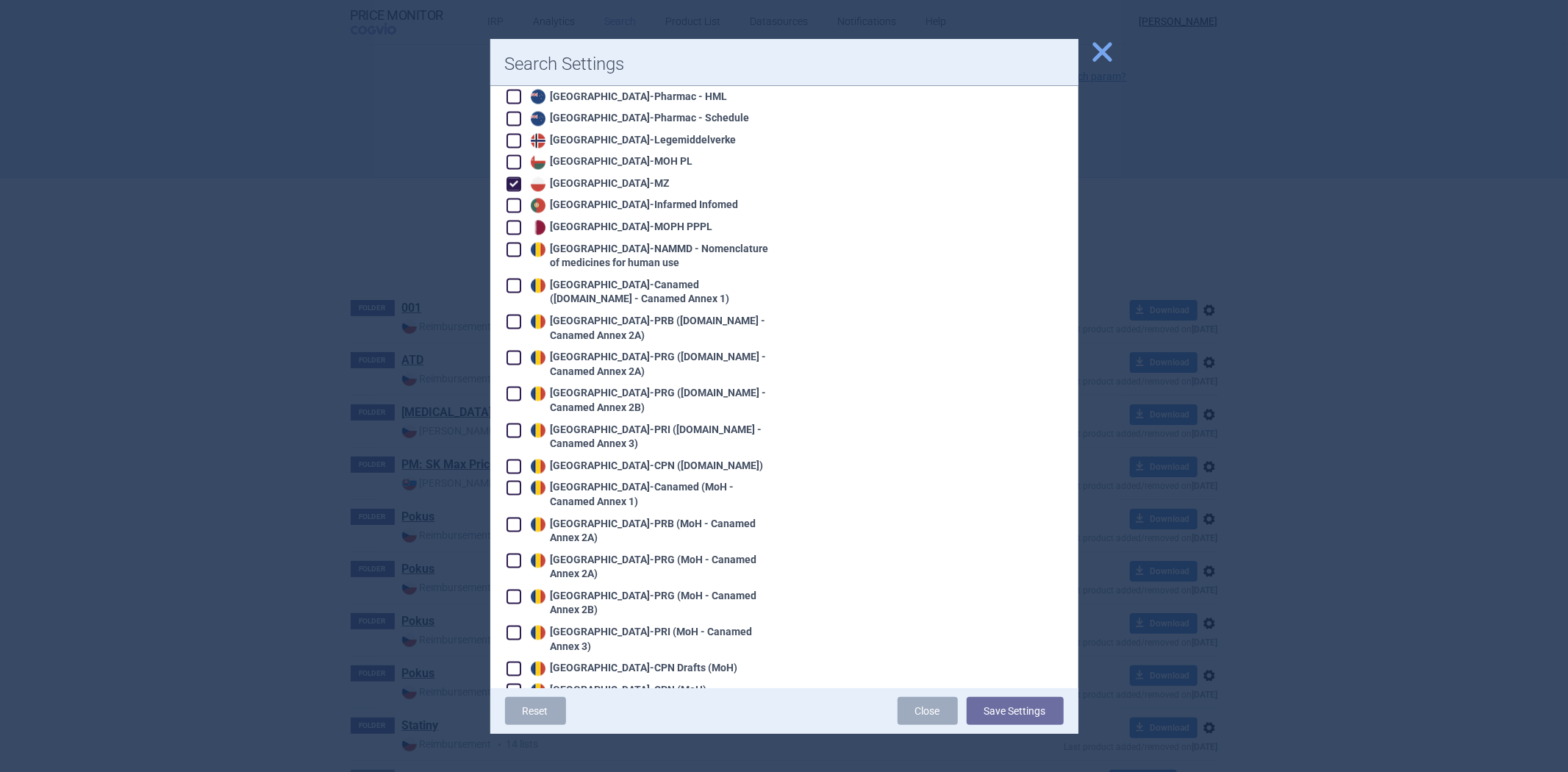
click at [610, 278] on div "Romania - Canamed (Legislatie.just.ro - Canamed Annex 1)" at bounding box center [648, 293] width 243 height 29
checkbox input "true"
click at [590, 315] on div "Romania - PRB (Legislatie.just.ro - Canamed Annex 2A)" at bounding box center [648, 329] width 243 height 29
checkbox input "true"
click at [581, 351] on div "Romania - PRG (Legislatie.just.ro - Canamed Annex 2A)" at bounding box center [648, 365] width 243 height 29
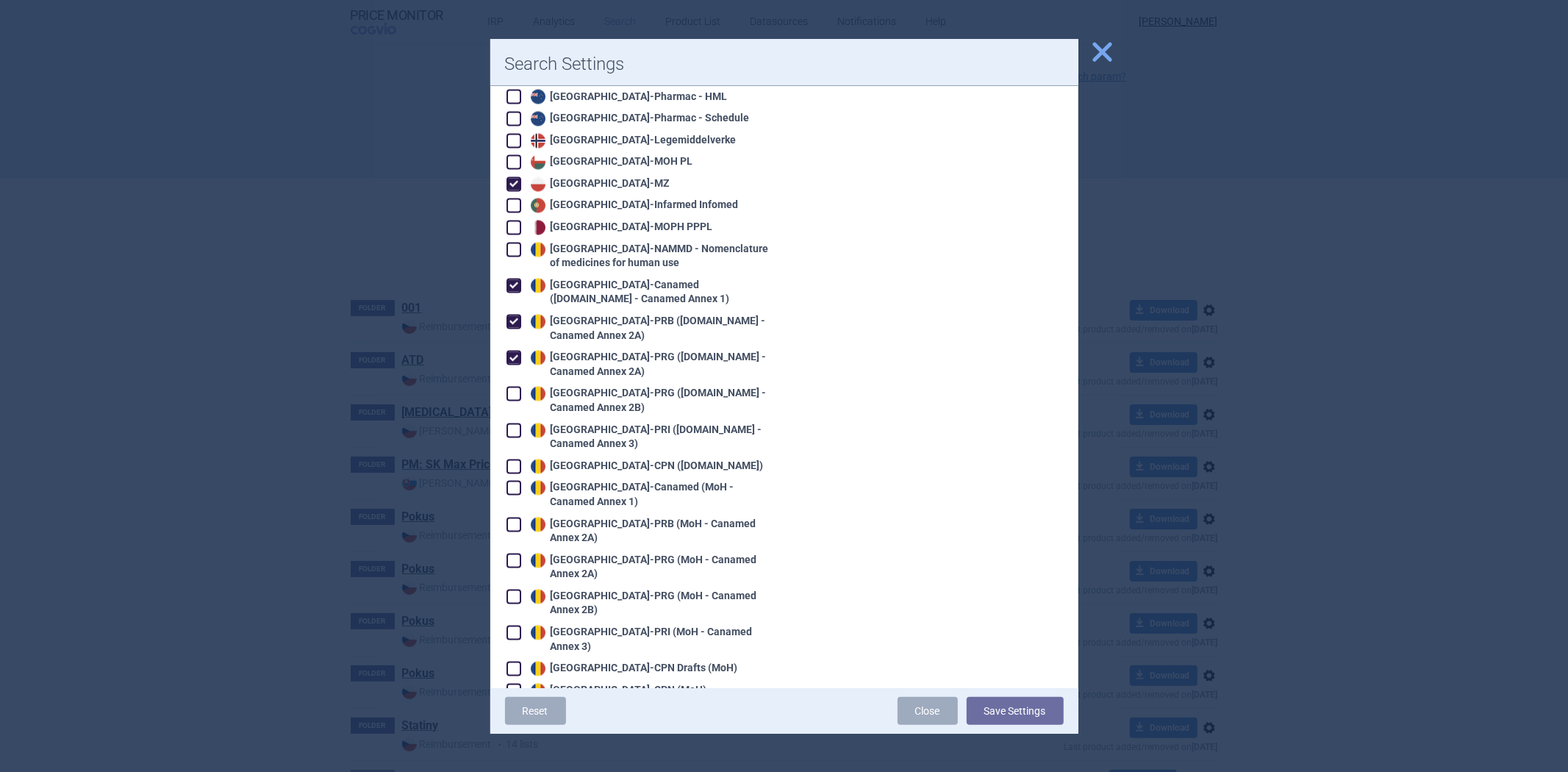
checkbox input "true"
click at [568, 386] on div "Romania - PRG (Legislatie.just.ro - Canamed Annex 2B)" at bounding box center [648, 401] width 243 height 29
checkbox input "true"
click at [568, 424] on div "Romania - PRI (Legislatie.just.ro - Canamed Annex 3)" at bounding box center [648, 438] width 243 height 29
checkbox input "true"
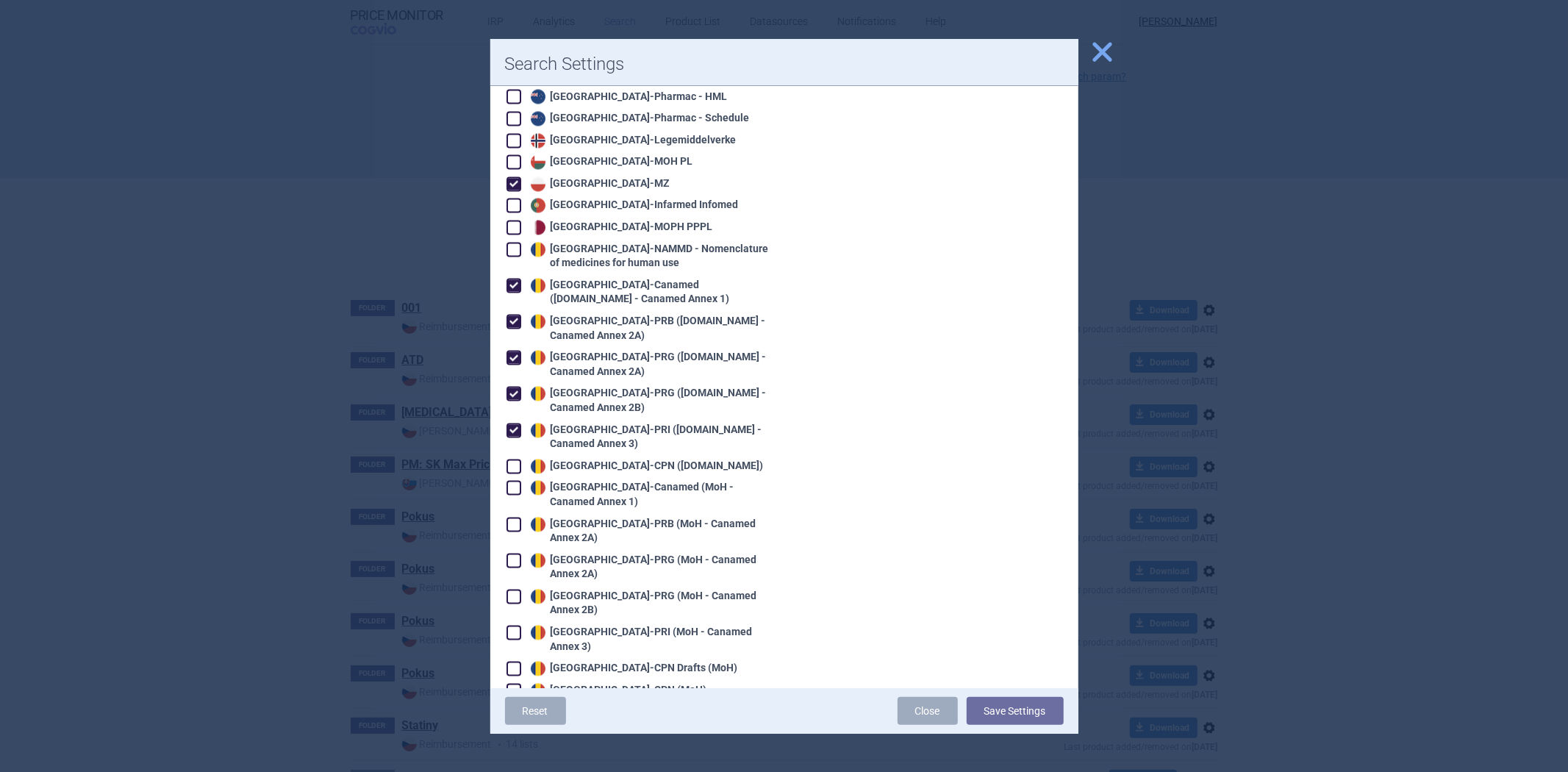
click at [549, 460] on div "Romania - CPN (Legislatie.just.ro)" at bounding box center [645, 467] width 237 height 14
checkbox input "true"
click at [613, 684] on div "Romania - CPN (MoH)" at bounding box center [617, 691] width 180 height 14
checkbox input "true"
click at [552, 727] on div "Russian Federation - MOH SRMP" at bounding box center [613, 734] width 173 height 14
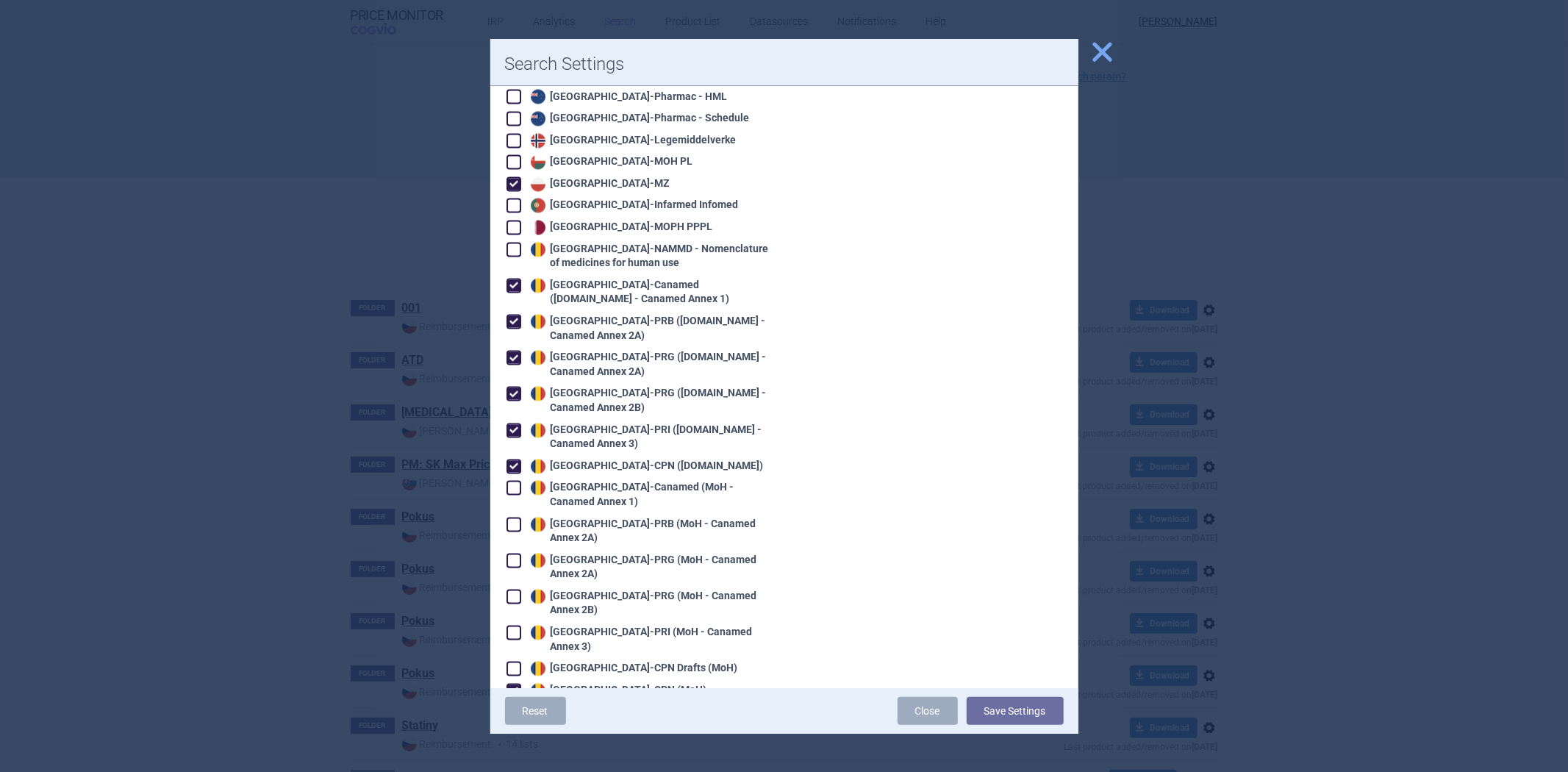
checkbox input "true"
click at [1026, 708] on button "Save Settings" at bounding box center [1014, 711] width 97 height 28
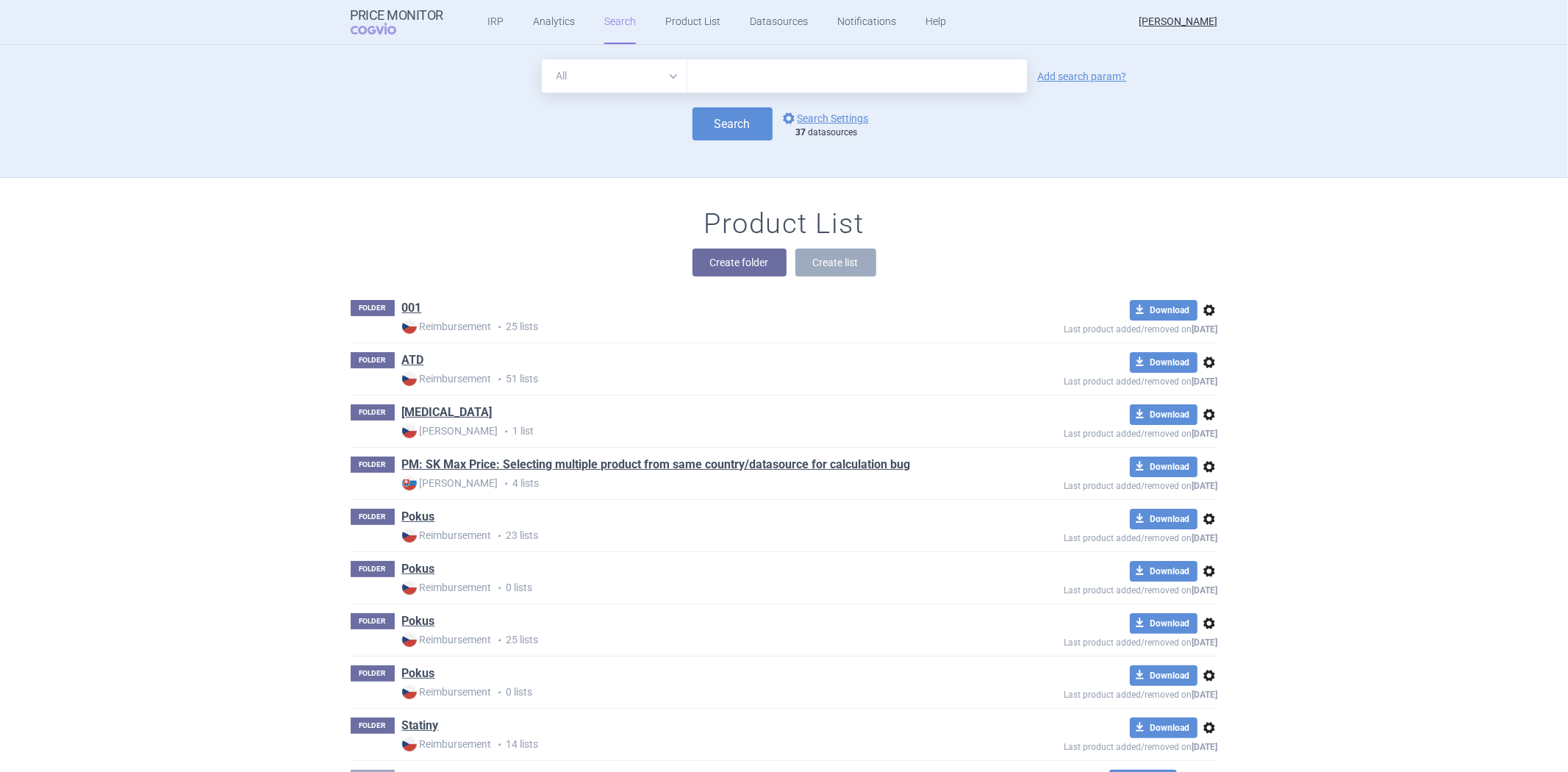
click at [740, 77] on input "text" at bounding box center [857, 76] width 339 height 33
paste input "Rivaroxaban"
type input "Rivaroxaban"
click at [704, 126] on button "Search" at bounding box center [732, 123] width 80 height 33
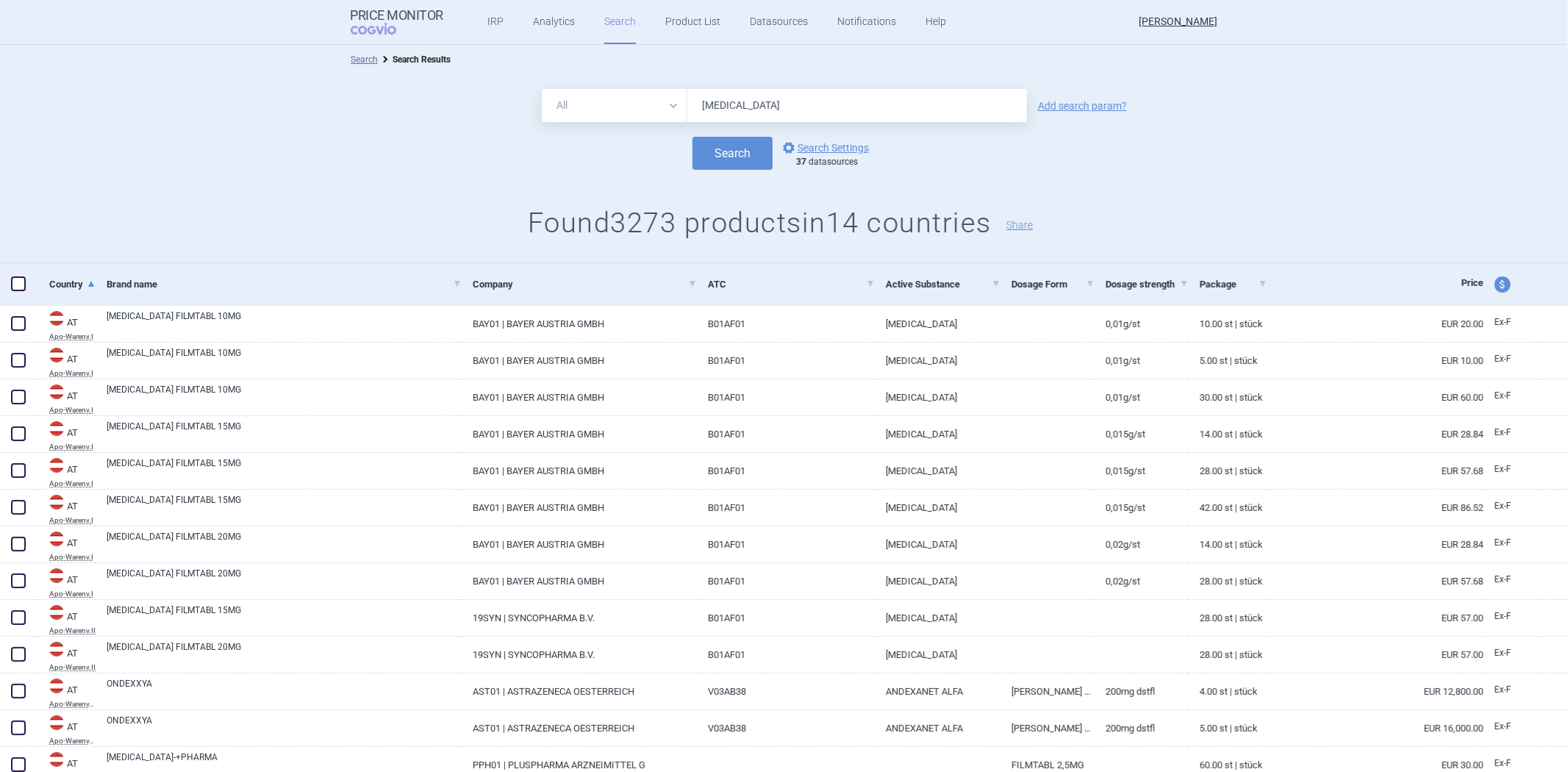
click at [718, 113] on input "Rivaroxaban" at bounding box center [857, 105] width 339 height 33
click at [587, 99] on select "All Brand Name ATC Company Active Substance Country Newer than" at bounding box center [615, 105] width 145 height 33
select select "activeSubstance"
click at [542, 89] on select "All Brand Name ATC Company Active Substance Country Newer than" at bounding box center [615, 105] width 145 height 33
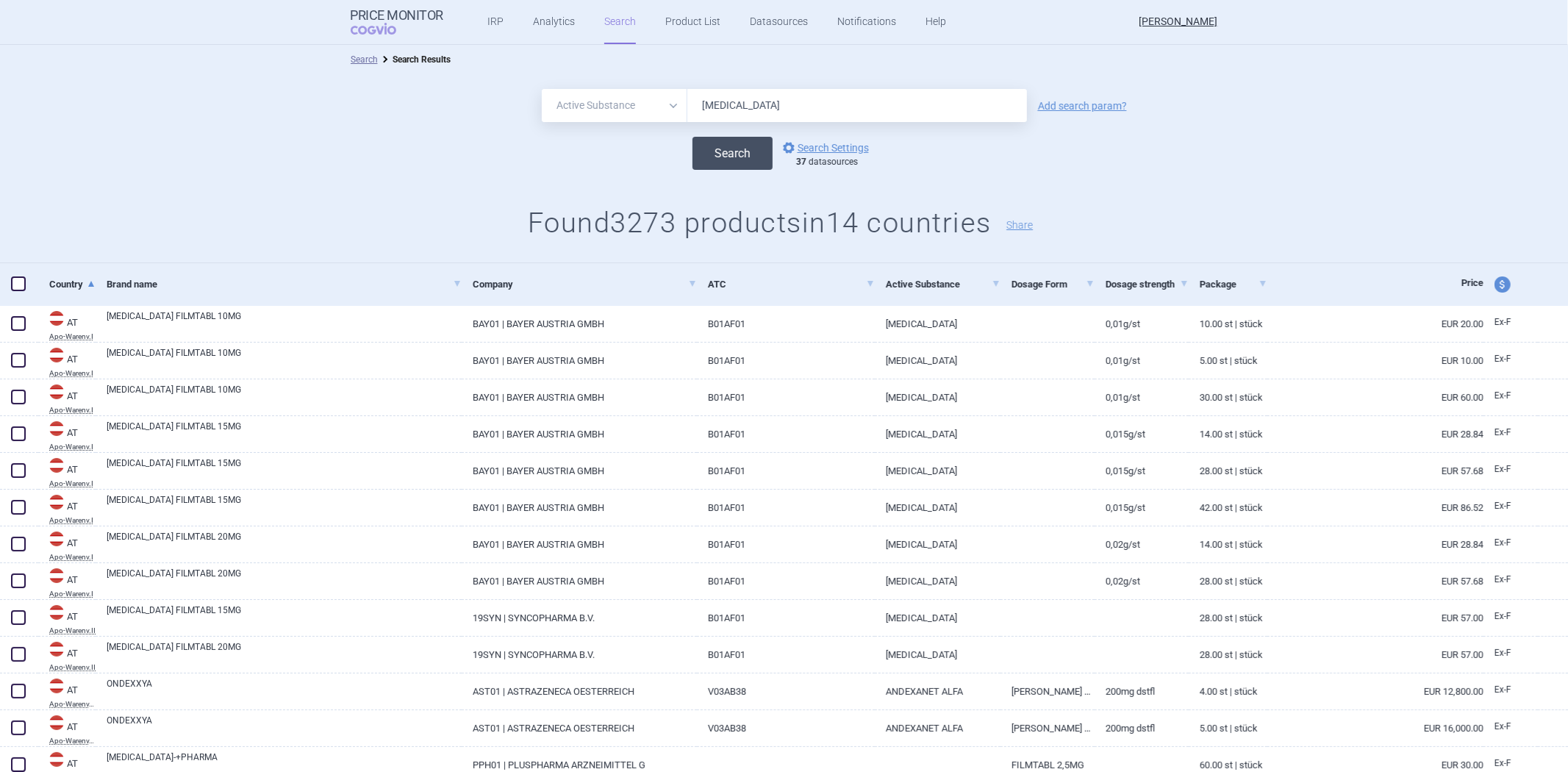
click at [718, 165] on button "Search" at bounding box center [732, 153] width 80 height 33
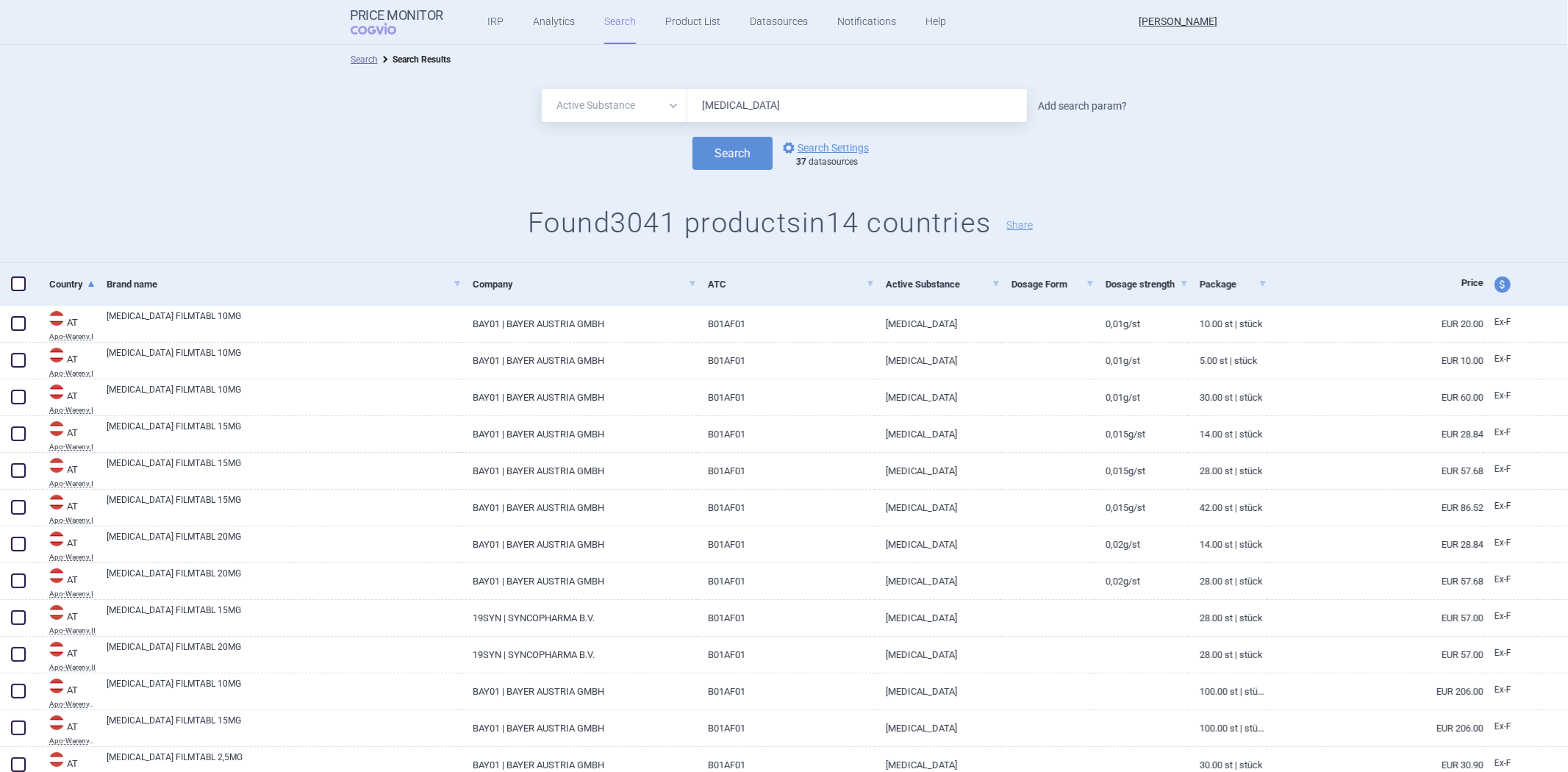
click at [1042, 111] on link "Add search param?" at bounding box center [1082, 105] width 89 height 11
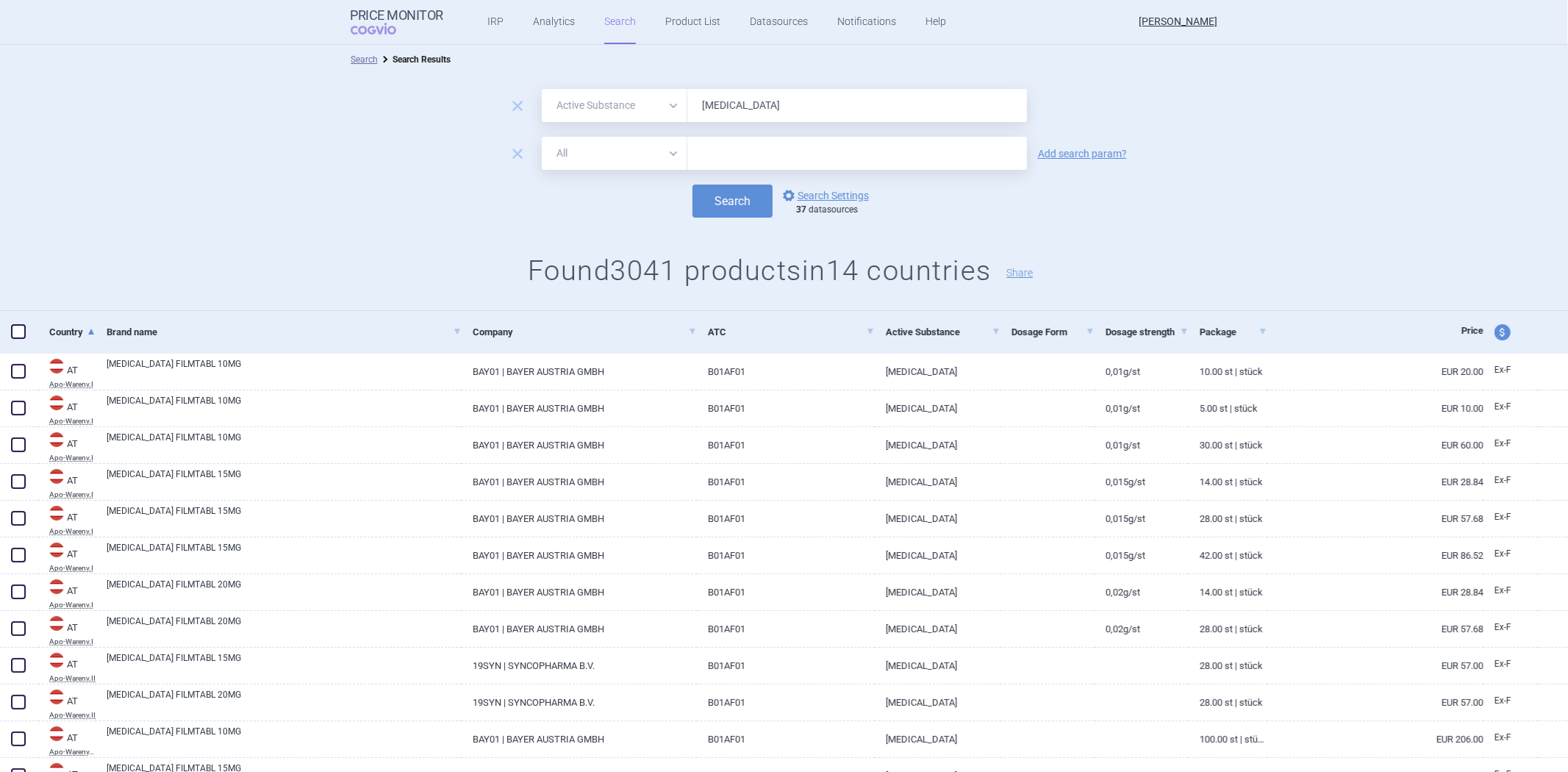
click at [591, 138] on select "All Brand Name ATC Company Active Substance Country Newer than" at bounding box center [615, 153] width 145 height 33
select select "atc"
click at [542, 137] on select "All Brand Name ATC Company Active Substance Country Newer than" at bounding box center [615, 153] width 145 height 33
click at [706, 165] on form "remove All Brand Name ATC Company Active Substance Country Newer than Rivaroxab…" at bounding box center [784, 153] width 1568 height 129
click at [717, 160] on input "text" at bounding box center [857, 153] width 339 height 33
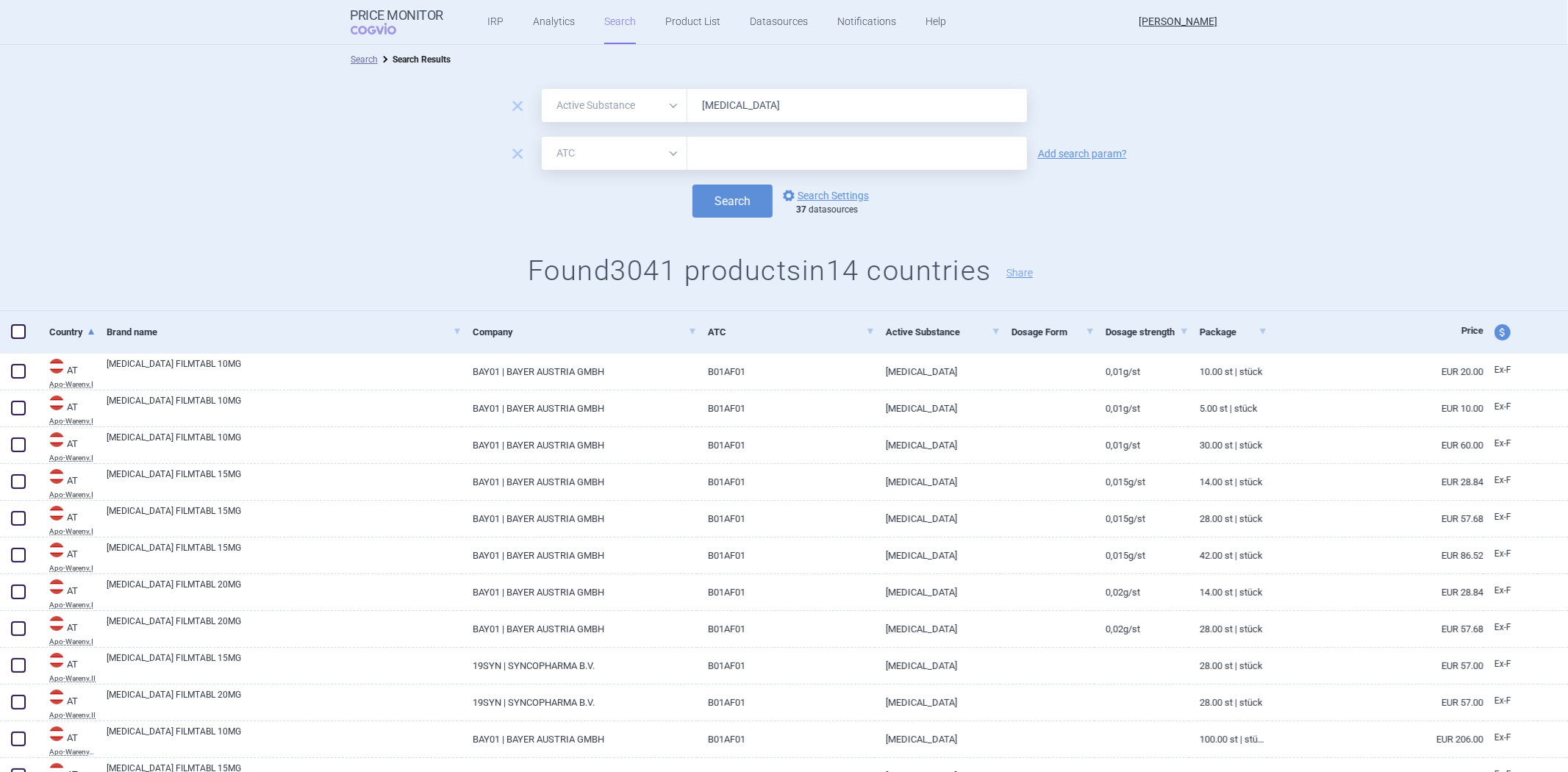
paste input "B01AF01"
type input "B01AF01"
click at [717, 194] on button "Search" at bounding box center [732, 201] width 80 height 33
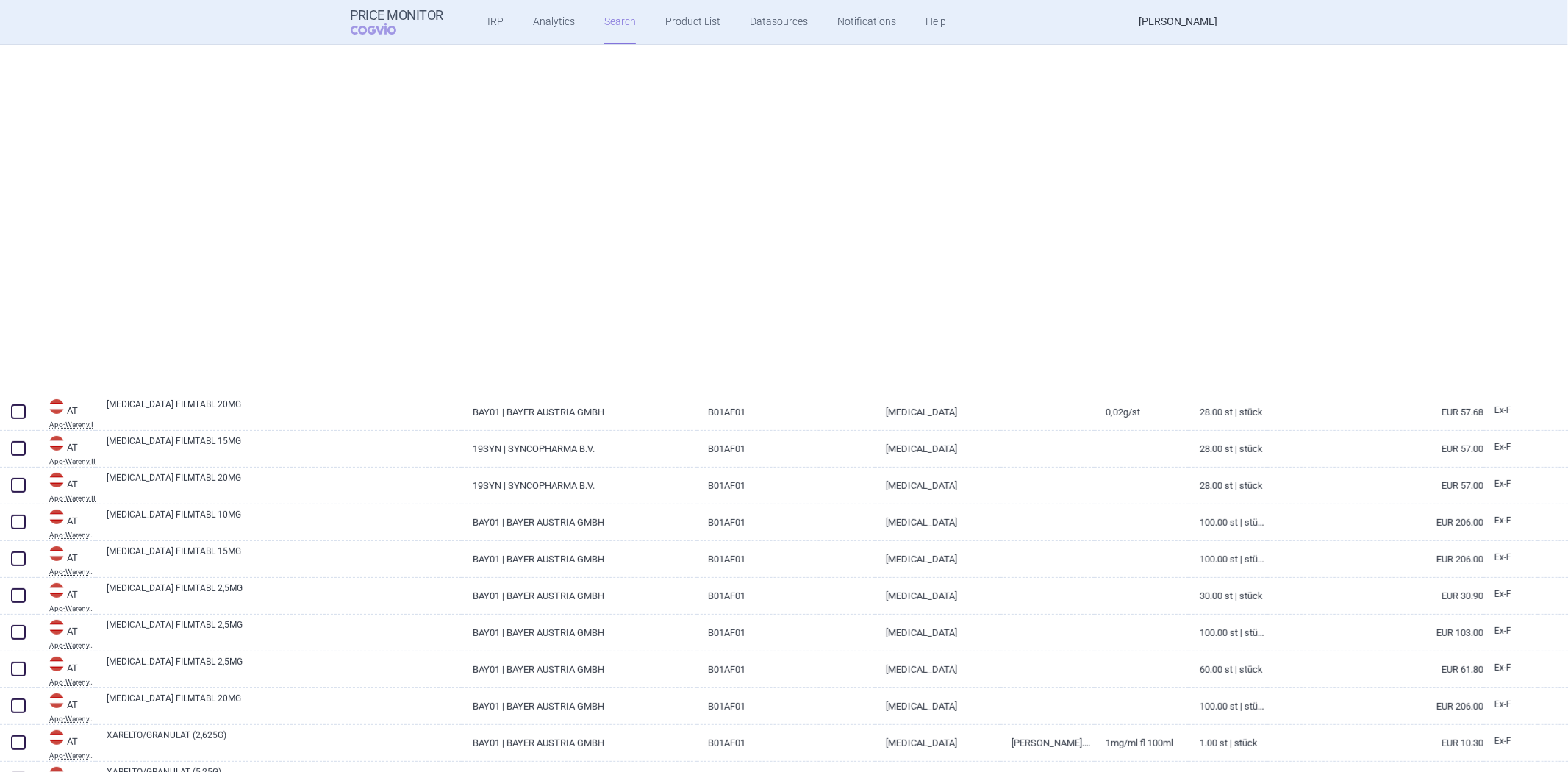
select select "activeSubstance"
select select "atc"
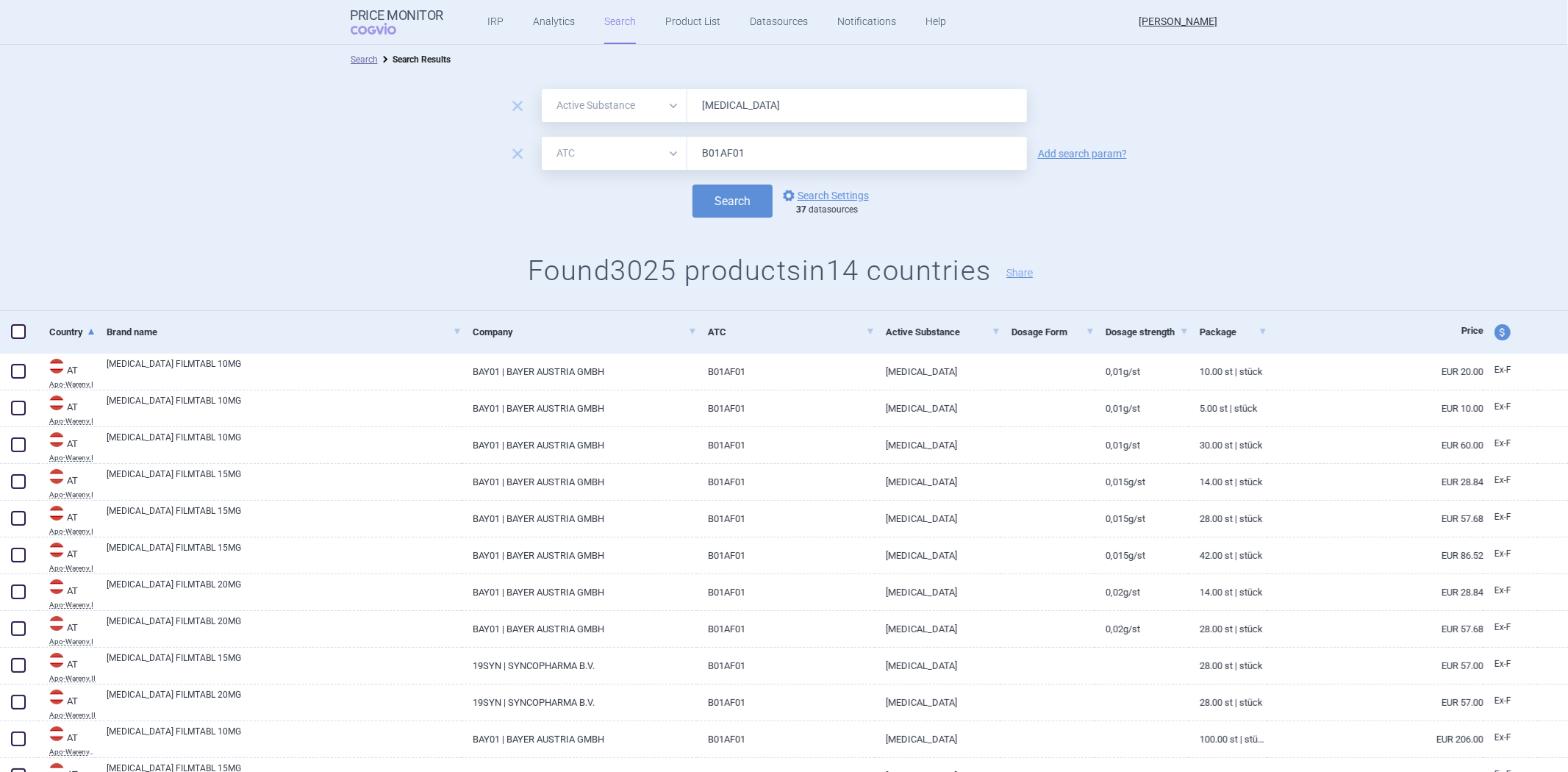
click at [507, 164] on link "remove" at bounding box center [517, 160] width 21 height 14
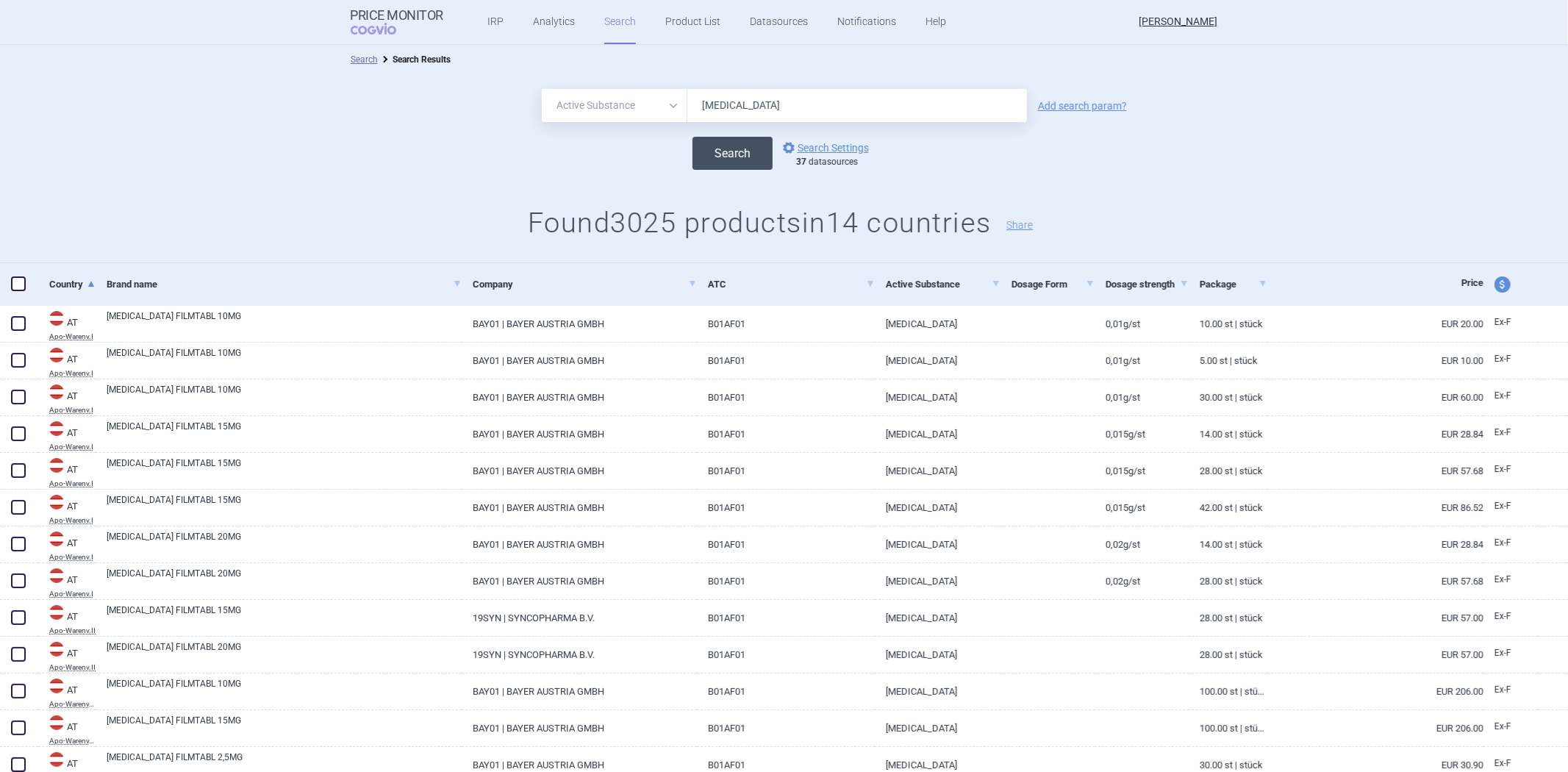
click at [708, 164] on button "Search" at bounding box center [732, 153] width 80 height 33
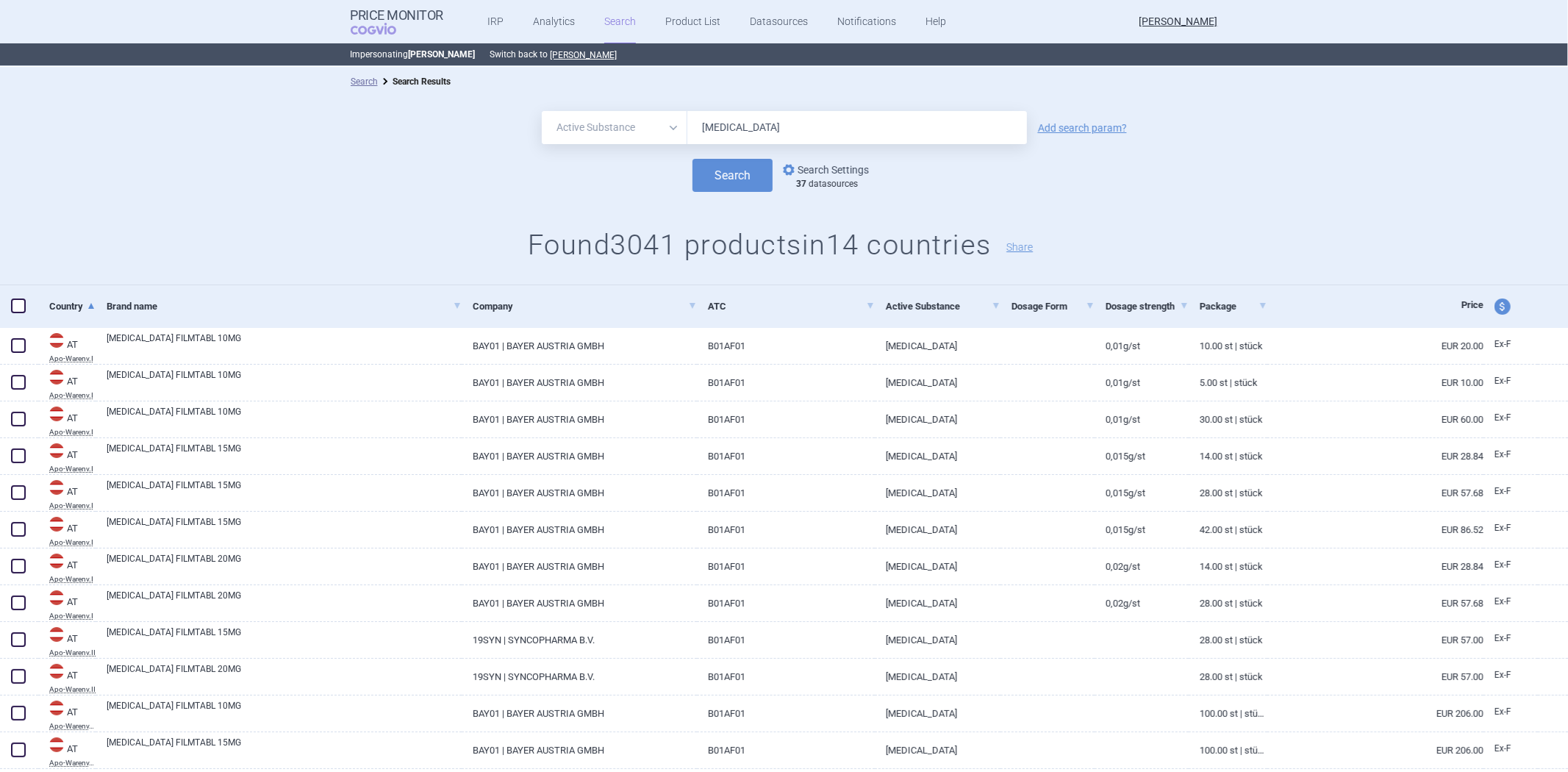
click at [835, 177] on link "options Search Settings" at bounding box center [824, 169] width 89 height 17
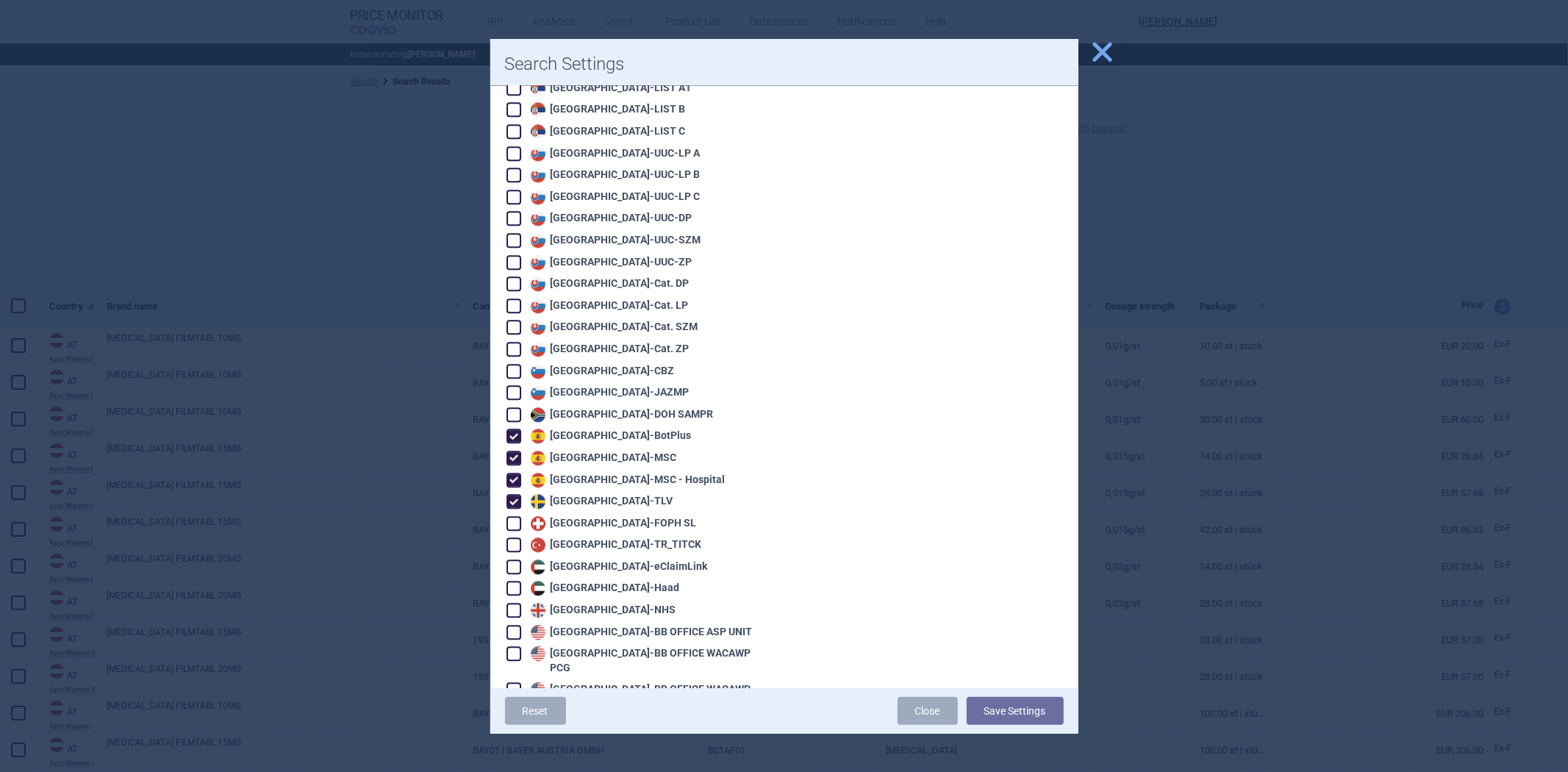
scroll to position [3072, 0]
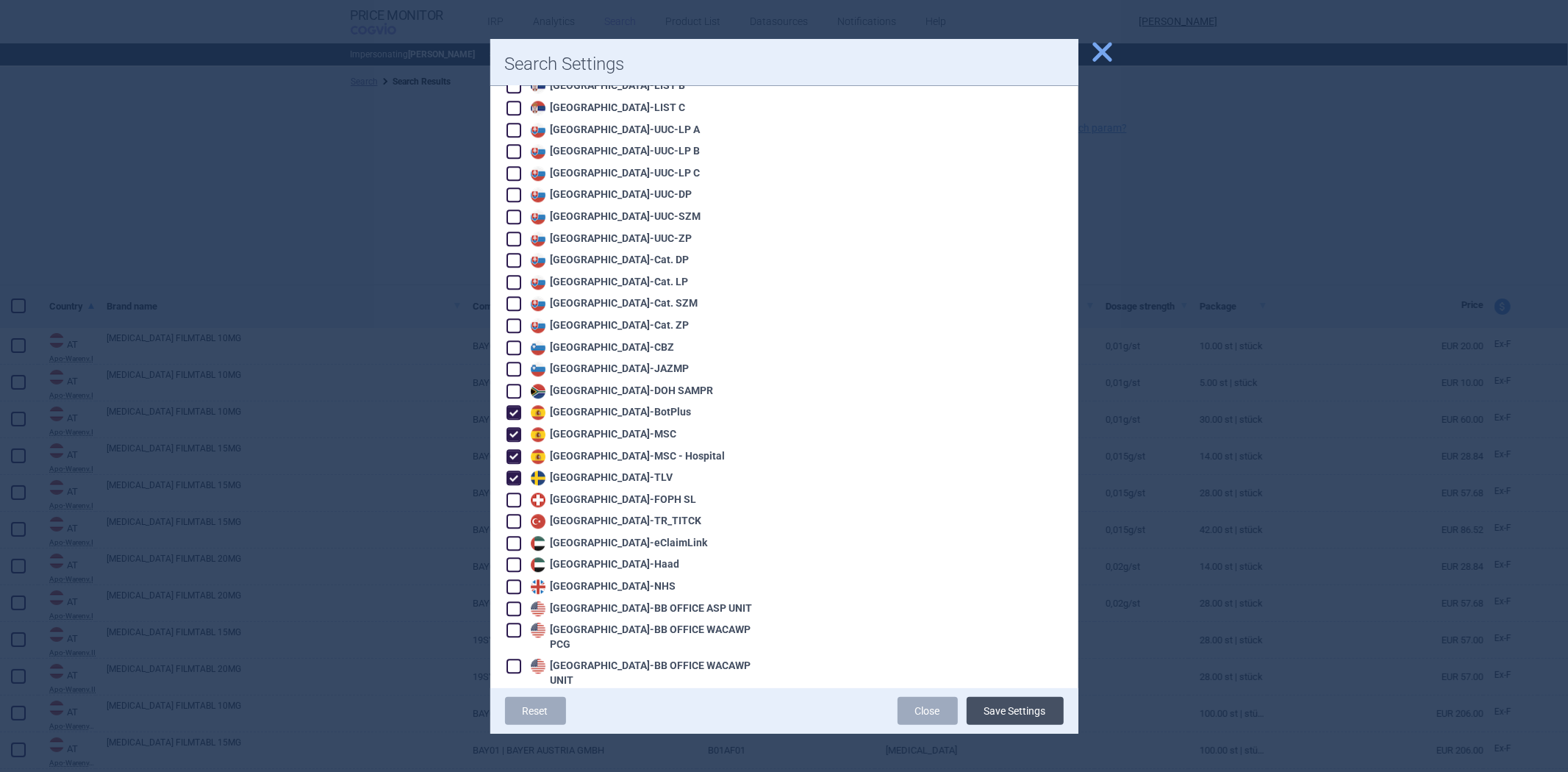
click at [1033, 701] on button "Save Settings" at bounding box center [1014, 711] width 97 height 28
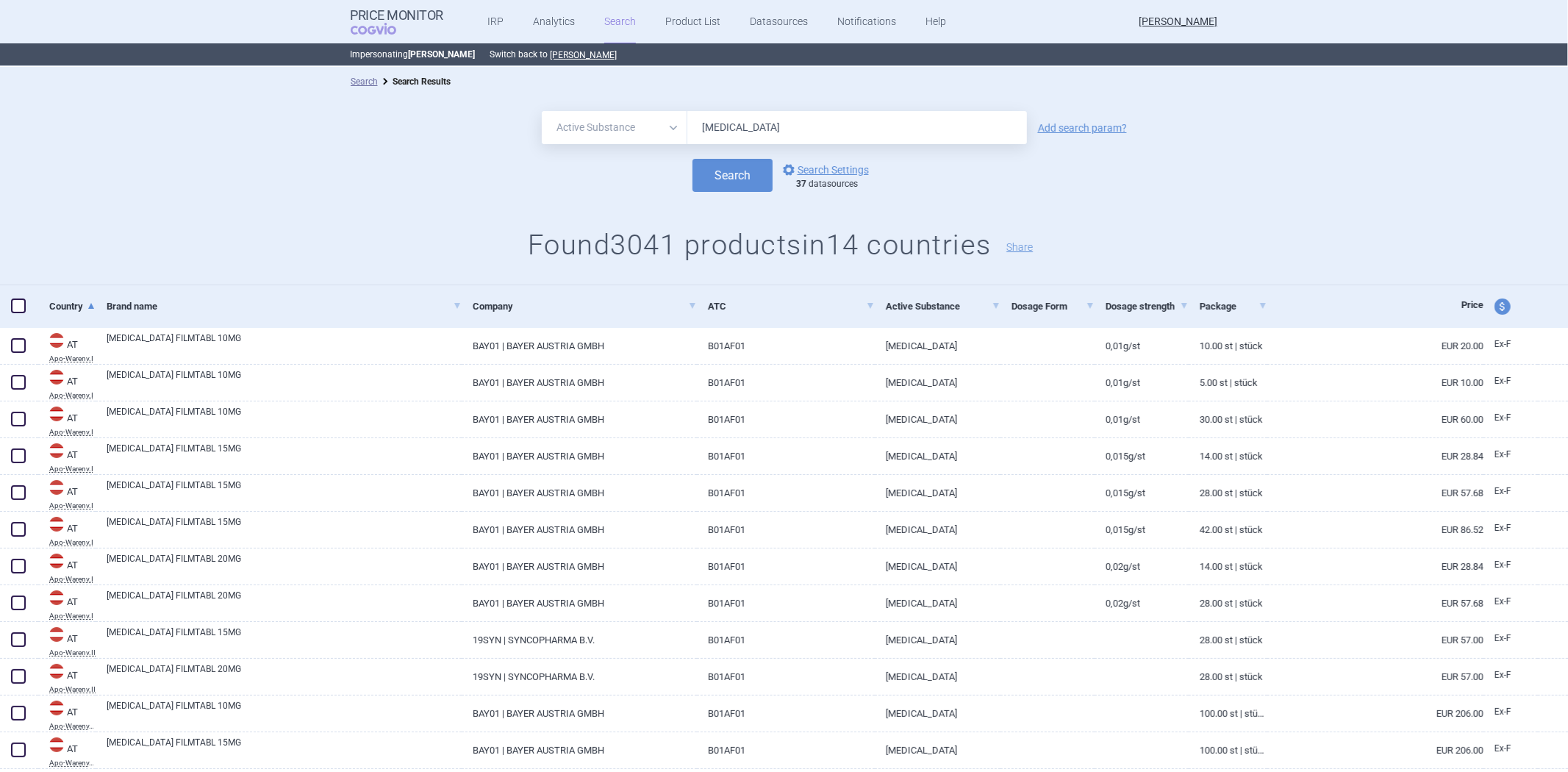
click at [776, 125] on input "Rivaroxaban" at bounding box center [857, 127] width 339 height 33
click at [1071, 130] on link "Add search param?" at bounding box center [1082, 127] width 89 height 11
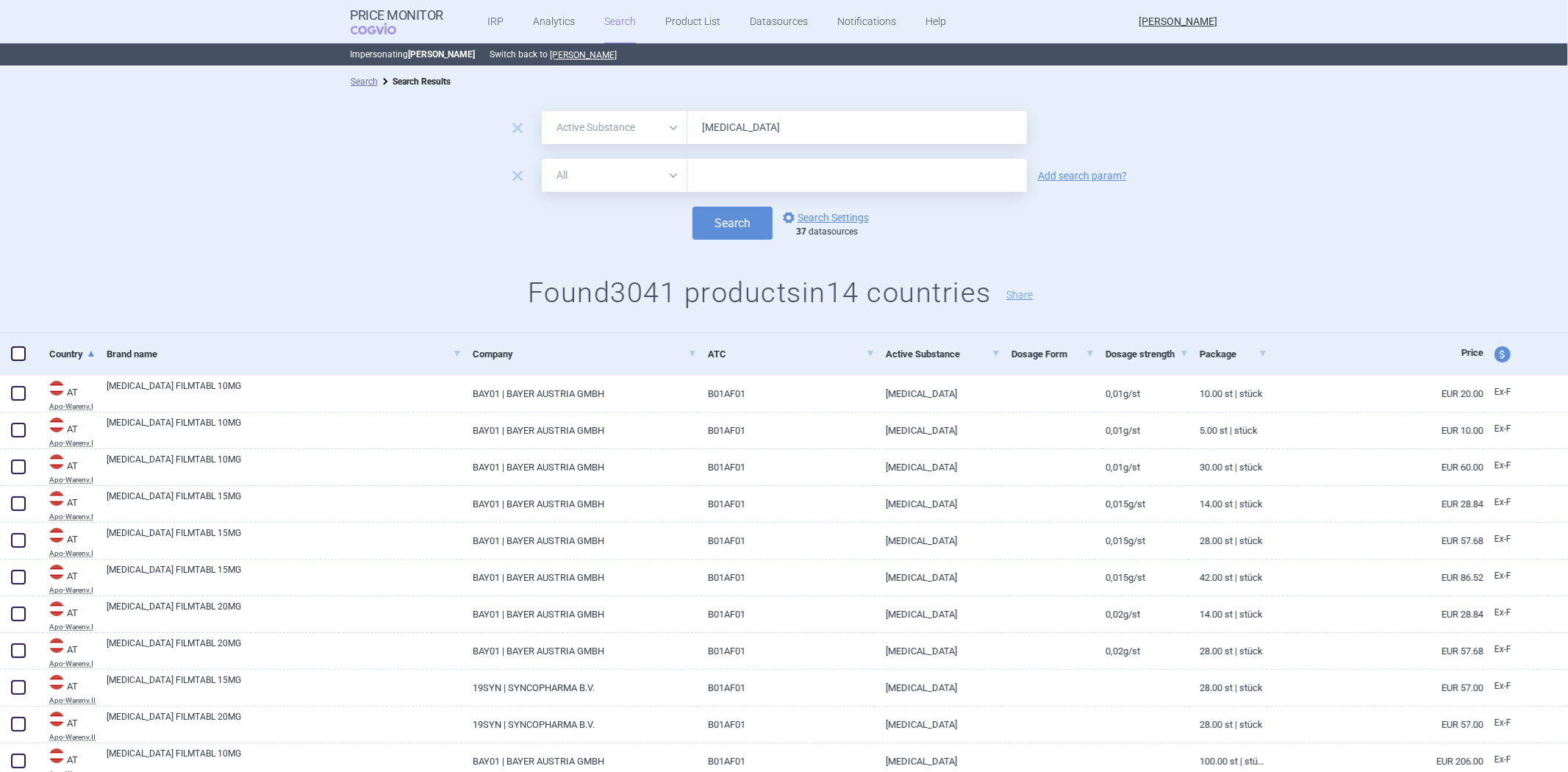
click at [641, 194] on form "remove All Brand Name ATC Company Active Substance Country Newer than Rivaroxab…" at bounding box center [784, 175] width 1568 height 129
click at [648, 182] on select "All Brand Name ATC Company Active Substance Country Newer than" at bounding box center [615, 175] width 145 height 33
click at [542, 159] on select "All Brand Name ATC Company Active Substance Country Newer than" at bounding box center [615, 175] width 145 height 33
click at [709, 169] on input "text" at bounding box center [857, 175] width 339 height 33
click at [647, 166] on select "All Brand Name ATC Company Active Substance Country Newer than" at bounding box center [615, 175] width 145 height 33
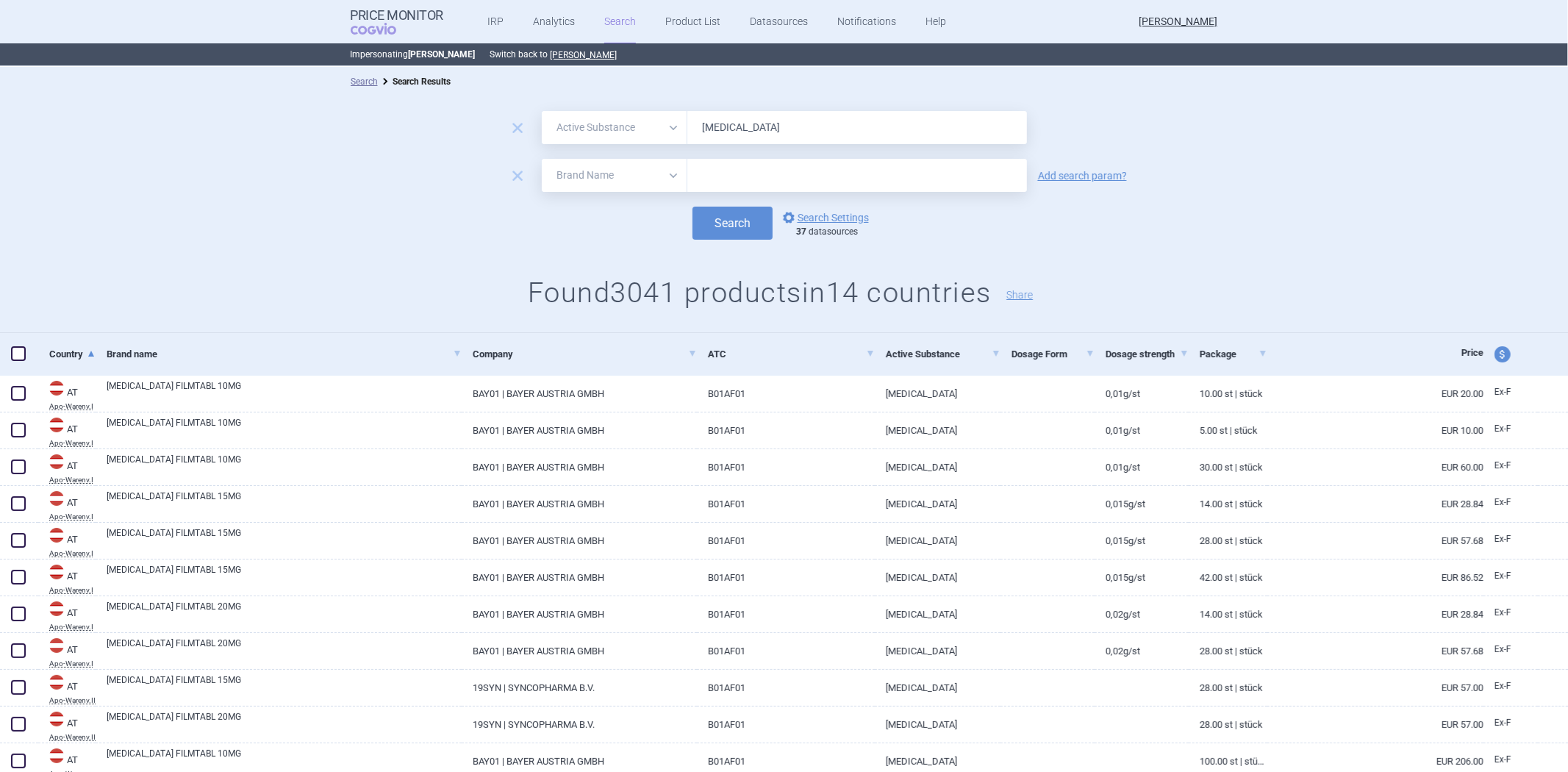
select select "atc"
click at [542, 159] on select "All Brand Name ATC Company Active Substance Country Newer than" at bounding box center [615, 175] width 145 height 33
click at [700, 192] on form "remove All Brand Name ATC Company Active Substance Country Newer than Rivaroxab…" at bounding box center [784, 175] width 1568 height 129
click at [709, 179] on input "text" at bounding box center [857, 175] width 339 height 33
paste input "B01AF01"
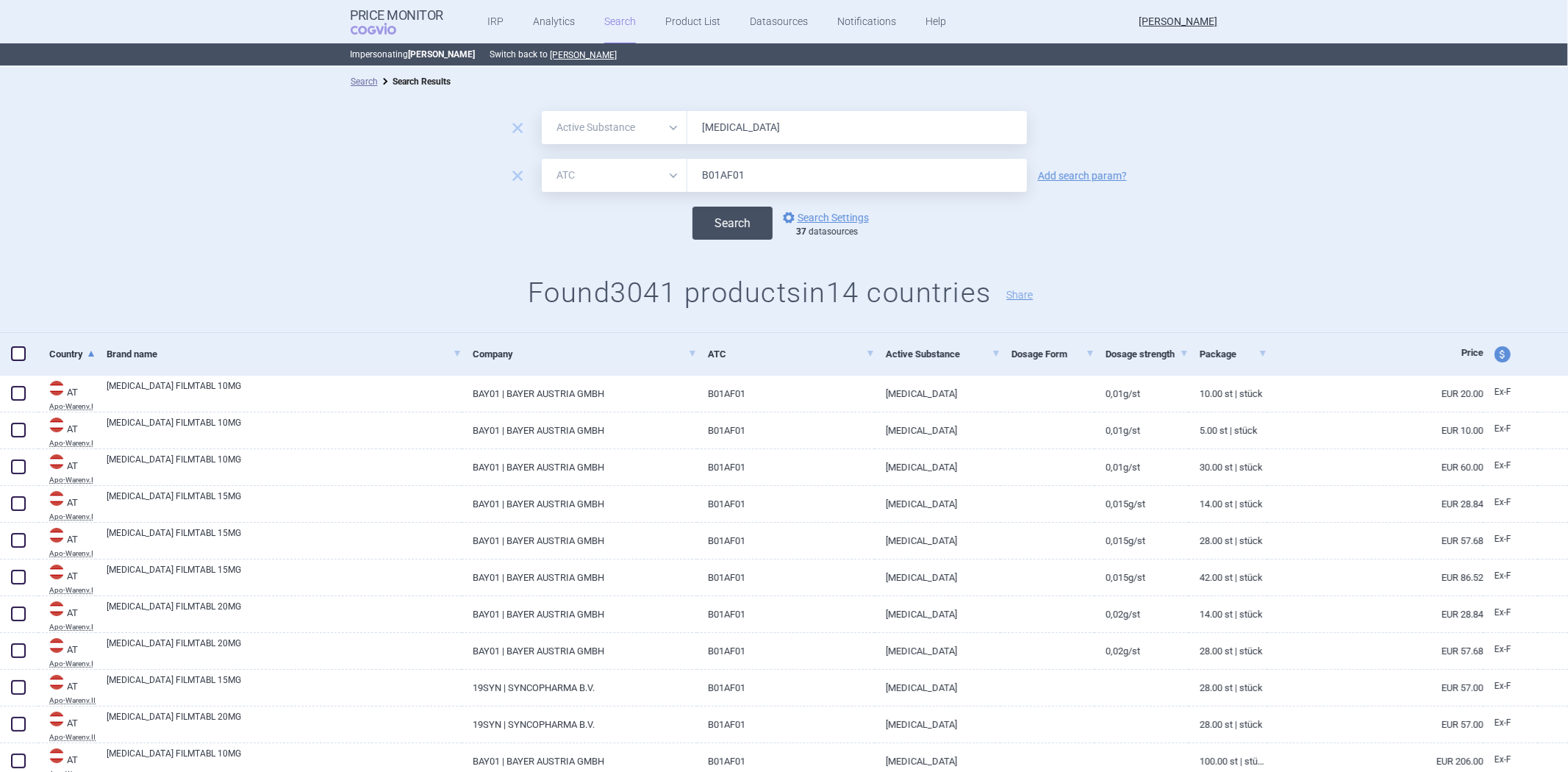
type input "B01AF01"
click at [710, 223] on button "Search" at bounding box center [732, 223] width 80 height 33
click at [718, 170] on input "B01AF01" at bounding box center [857, 175] width 339 height 33
click at [719, 170] on input "B01AF01" at bounding box center [857, 175] width 339 height 33
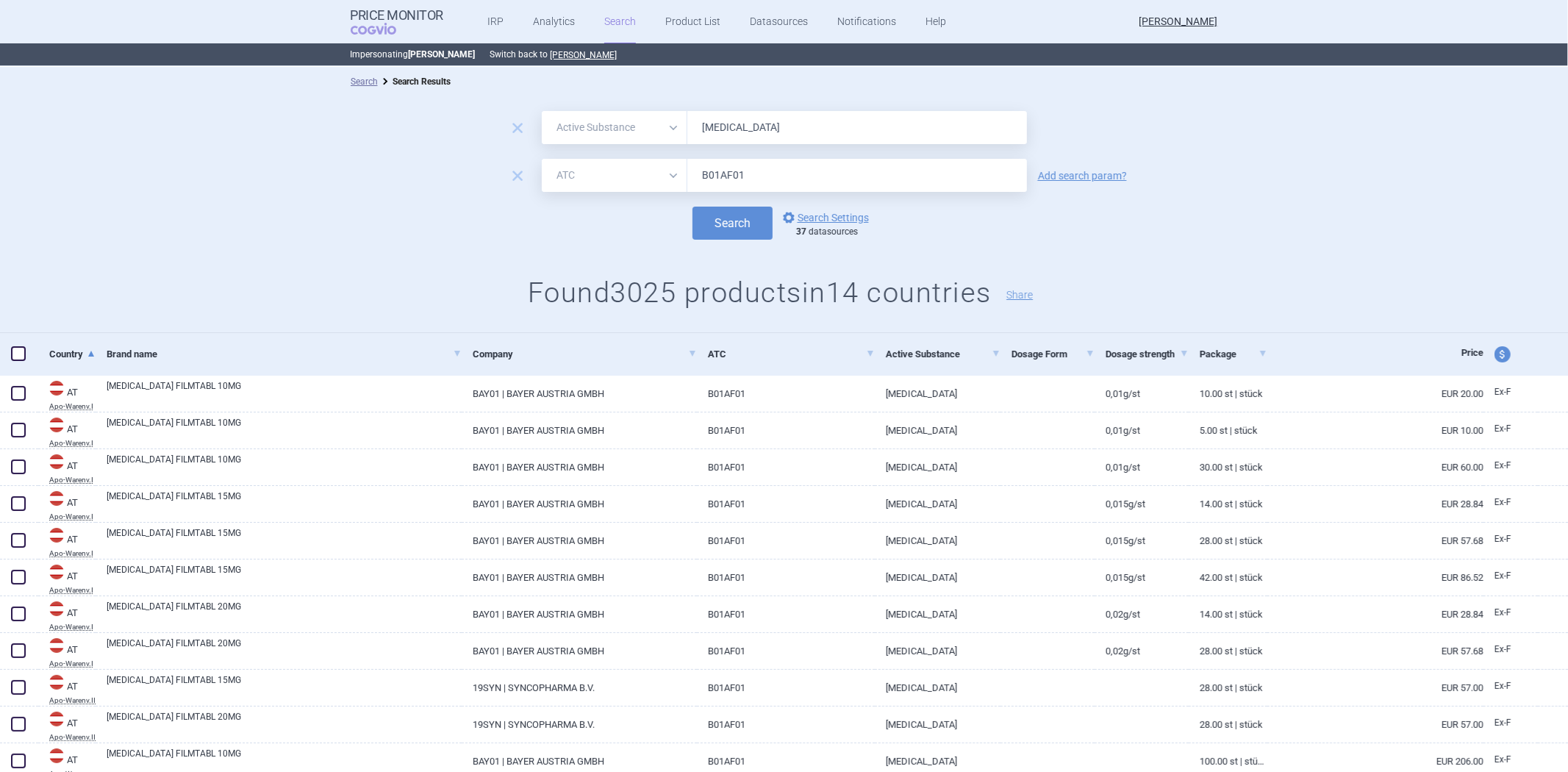
click at [717, 170] on input "B01AF01" at bounding box center [857, 175] width 339 height 33
click at [520, 181] on span "remove" at bounding box center [517, 176] width 21 height 21
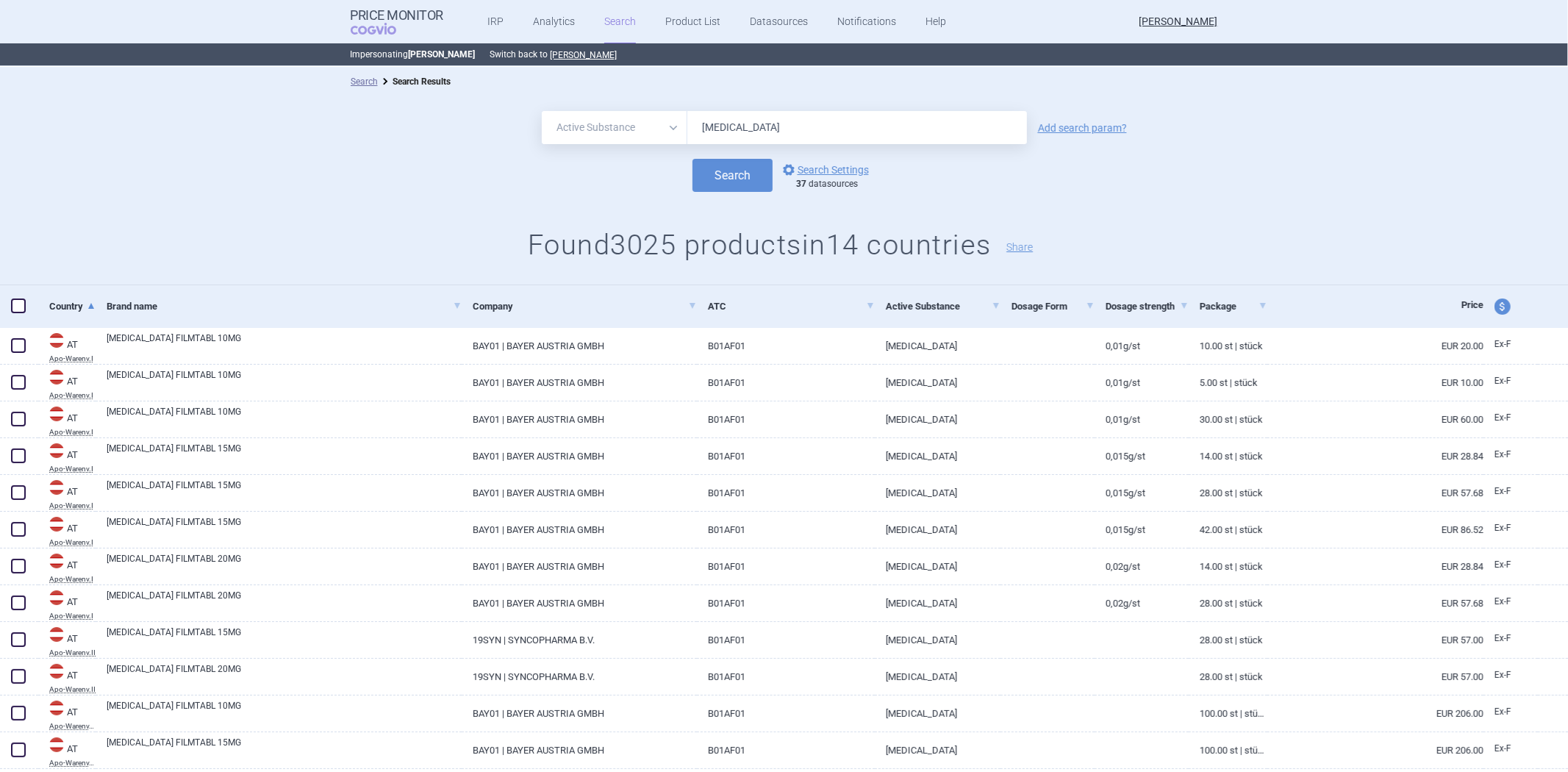
click at [773, 181] on div "options Search Settings 37 datasources" at bounding box center [824, 175] width 103 height 30
click at [746, 181] on button "Search" at bounding box center [732, 175] width 80 height 33
click at [802, 170] on link "options Search Settings" at bounding box center [824, 169] width 89 height 17
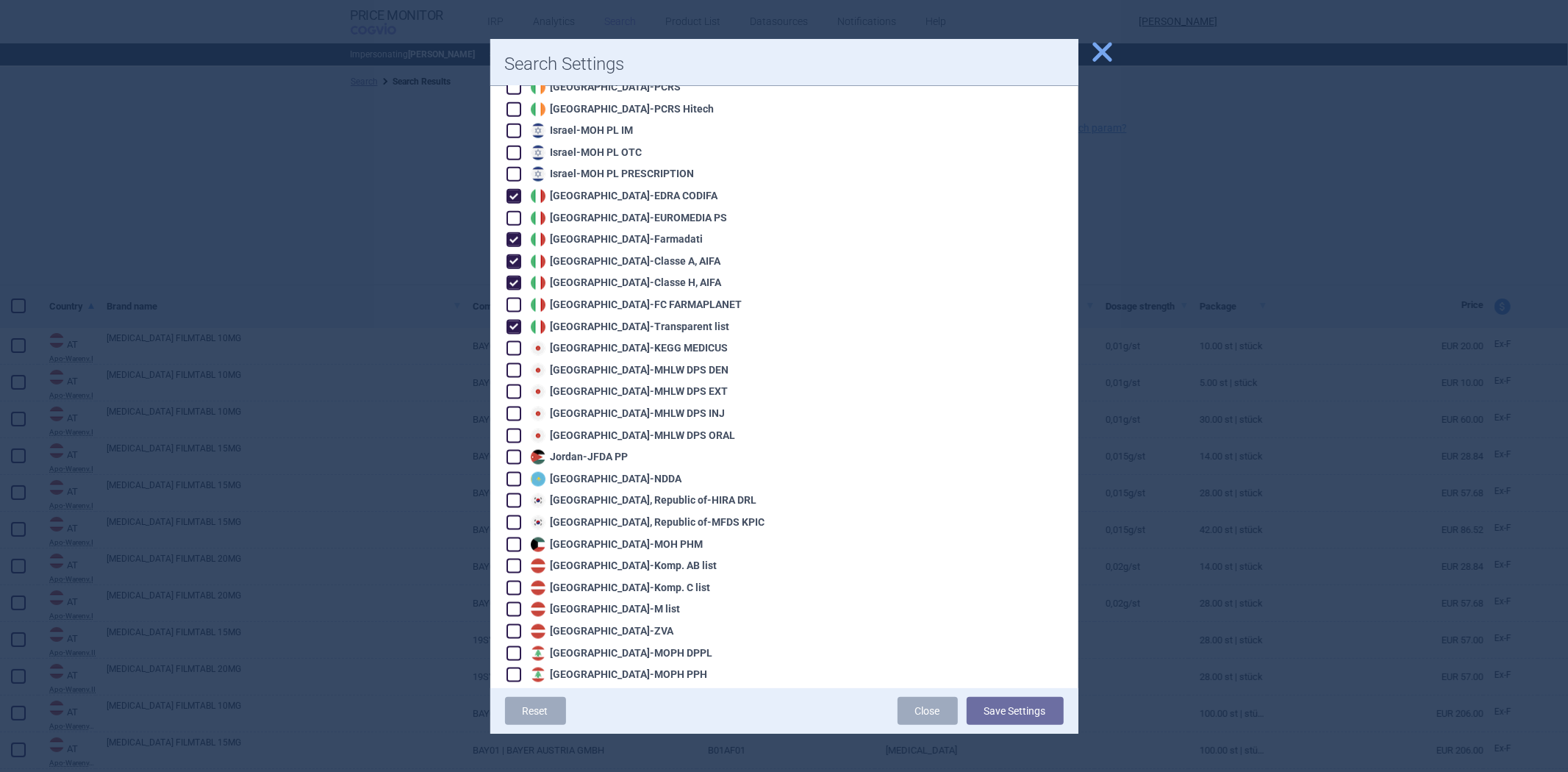
scroll to position [1528, 0]
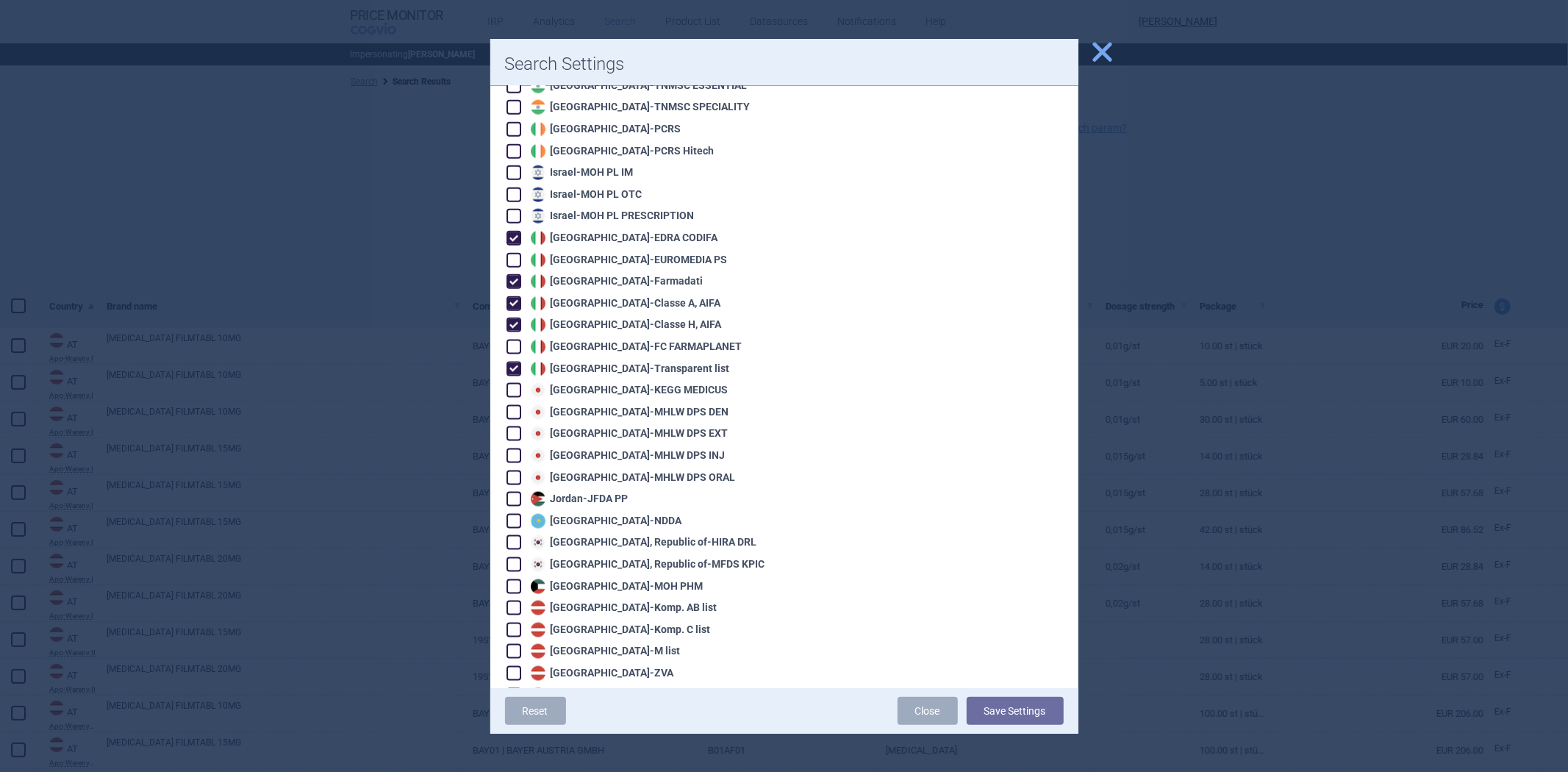
click at [615, 471] on div "Japan - MHLW DPS ORAL" at bounding box center [631, 477] width 208 height 14
checkbox input "true"
click at [623, 415] on div "Algeria - Pharm'Net Australia - PBS Australia - PBS EFC Austria - Apo-Warenv.I …" at bounding box center [637, 520] width 265 height 3641
click at [623, 427] on div "Japan - MHLW DPS EXT" at bounding box center [627, 433] width 202 height 14
checkbox input "true"
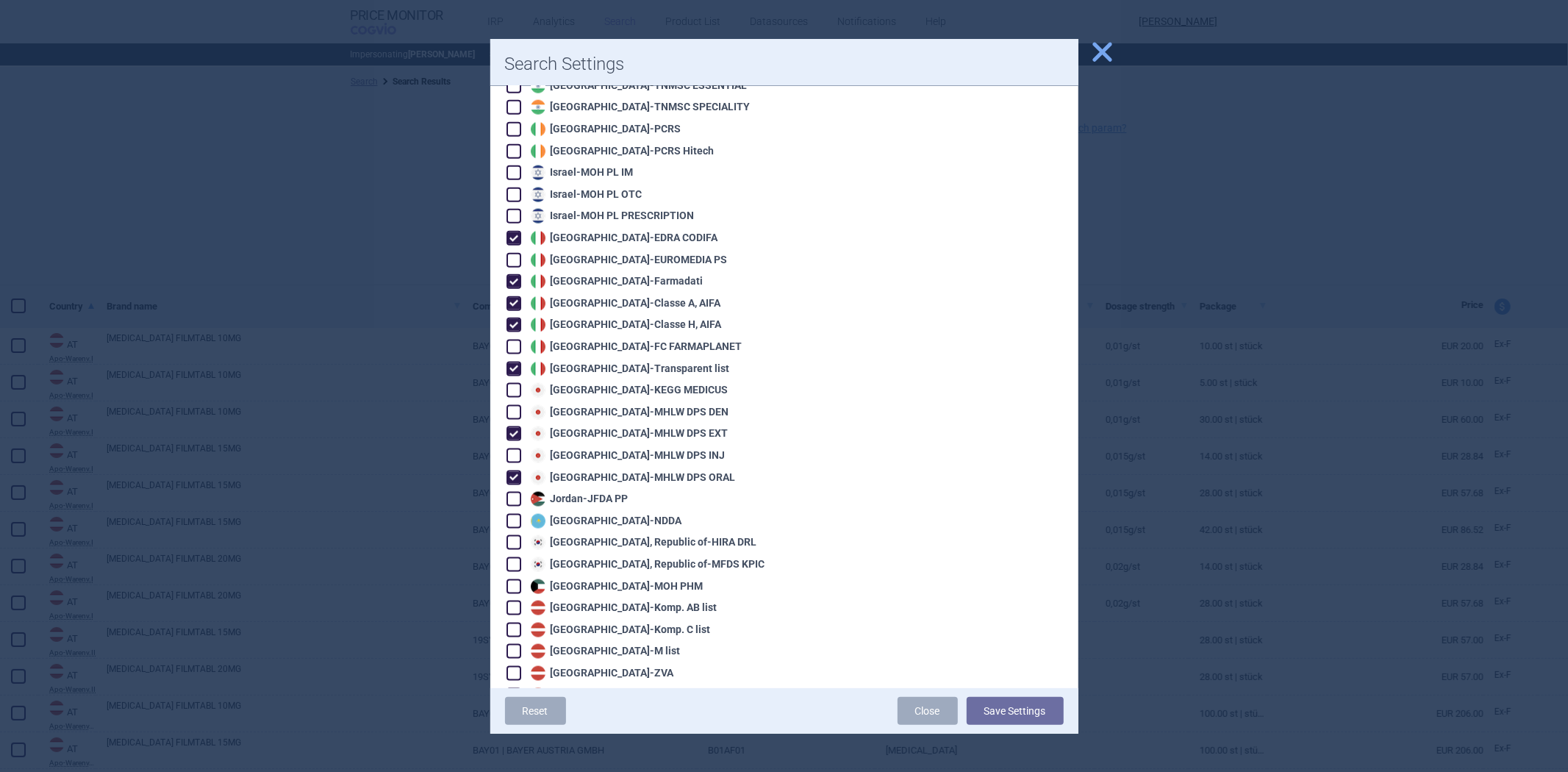
click at [608, 449] on div "Japan - MHLW DPS INJ" at bounding box center [626, 455] width 199 height 14
checkbox input "true"
click at [623, 406] on div "Japan - MHLW DPS DEN" at bounding box center [627, 412] width 202 height 14
checkbox input "true"
click at [623, 384] on div "Japan - KEGG MEDICUS" at bounding box center [627, 390] width 202 height 14
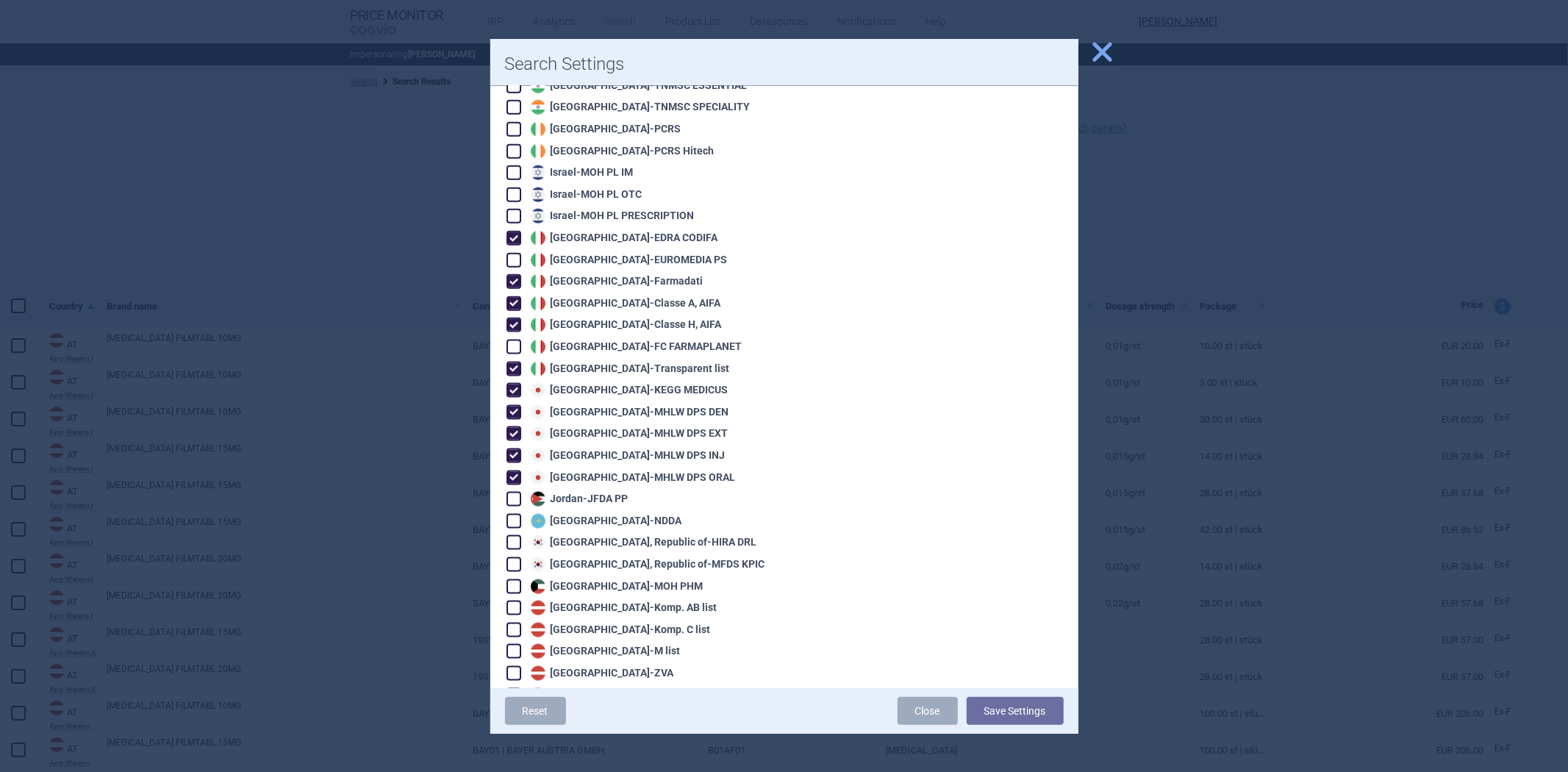
checkbox input "true"
click at [1026, 701] on button "Save Settings" at bounding box center [1014, 711] width 97 height 28
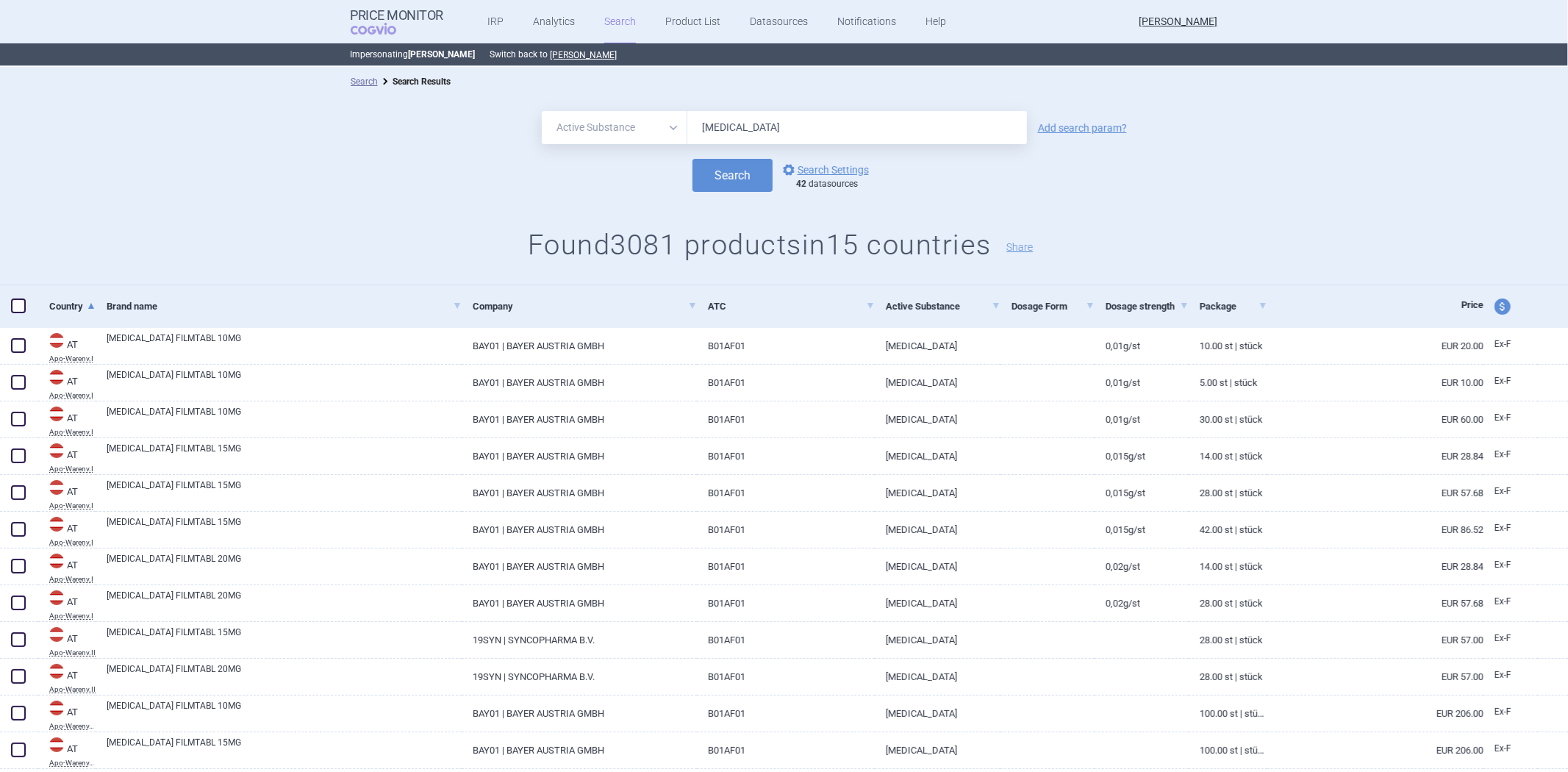
click at [697, 128] on input "Rivaroxaban" at bounding box center [857, 127] width 339 height 33
paste input "Dabigatr"
type input "Dabigatran"
click at [732, 187] on button "Search" at bounding box center [732, 175] width 80 height 33
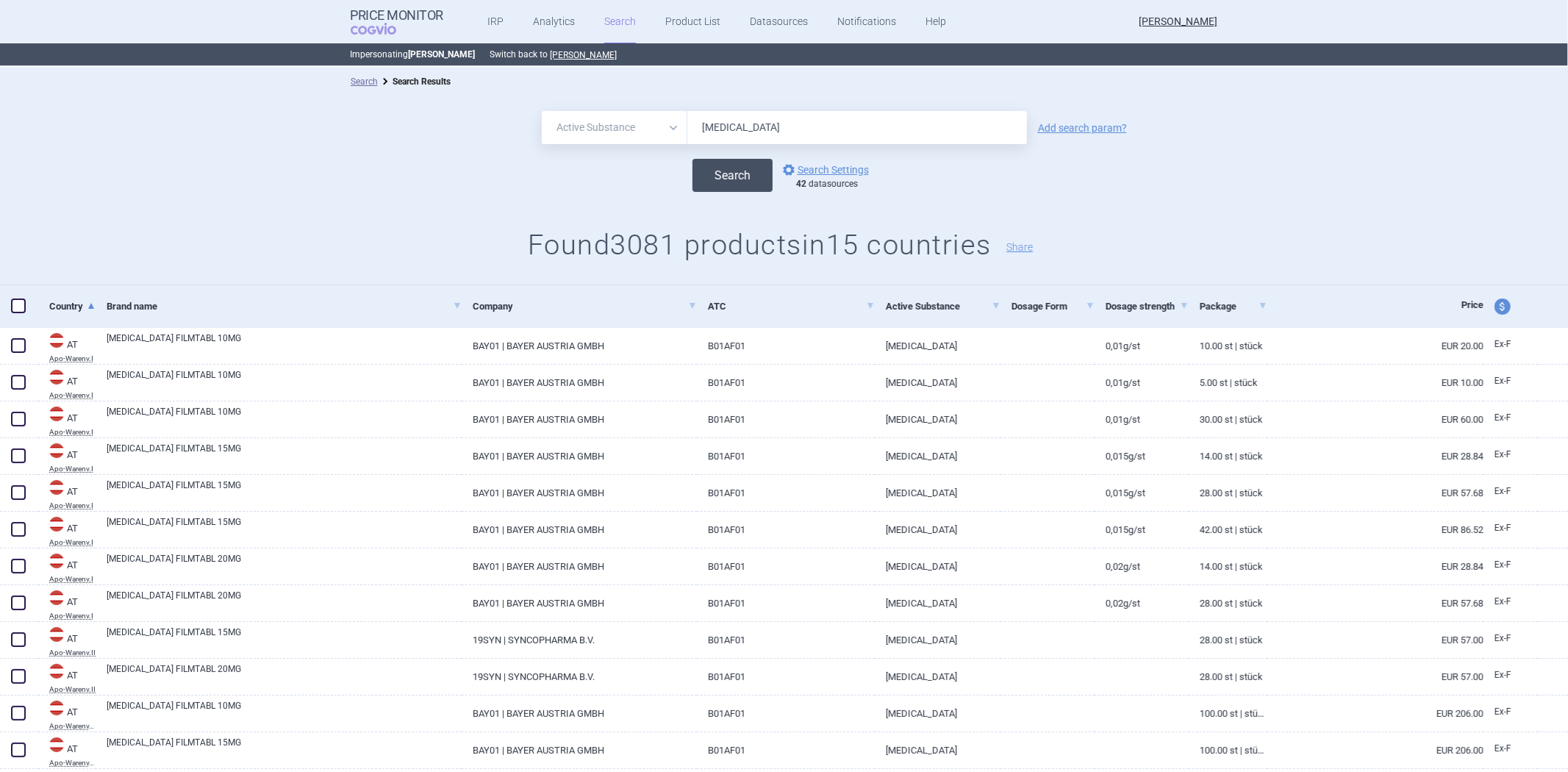
click at [730, 170] on button "Search" at bounding box center [732, 175] width 80 height 33
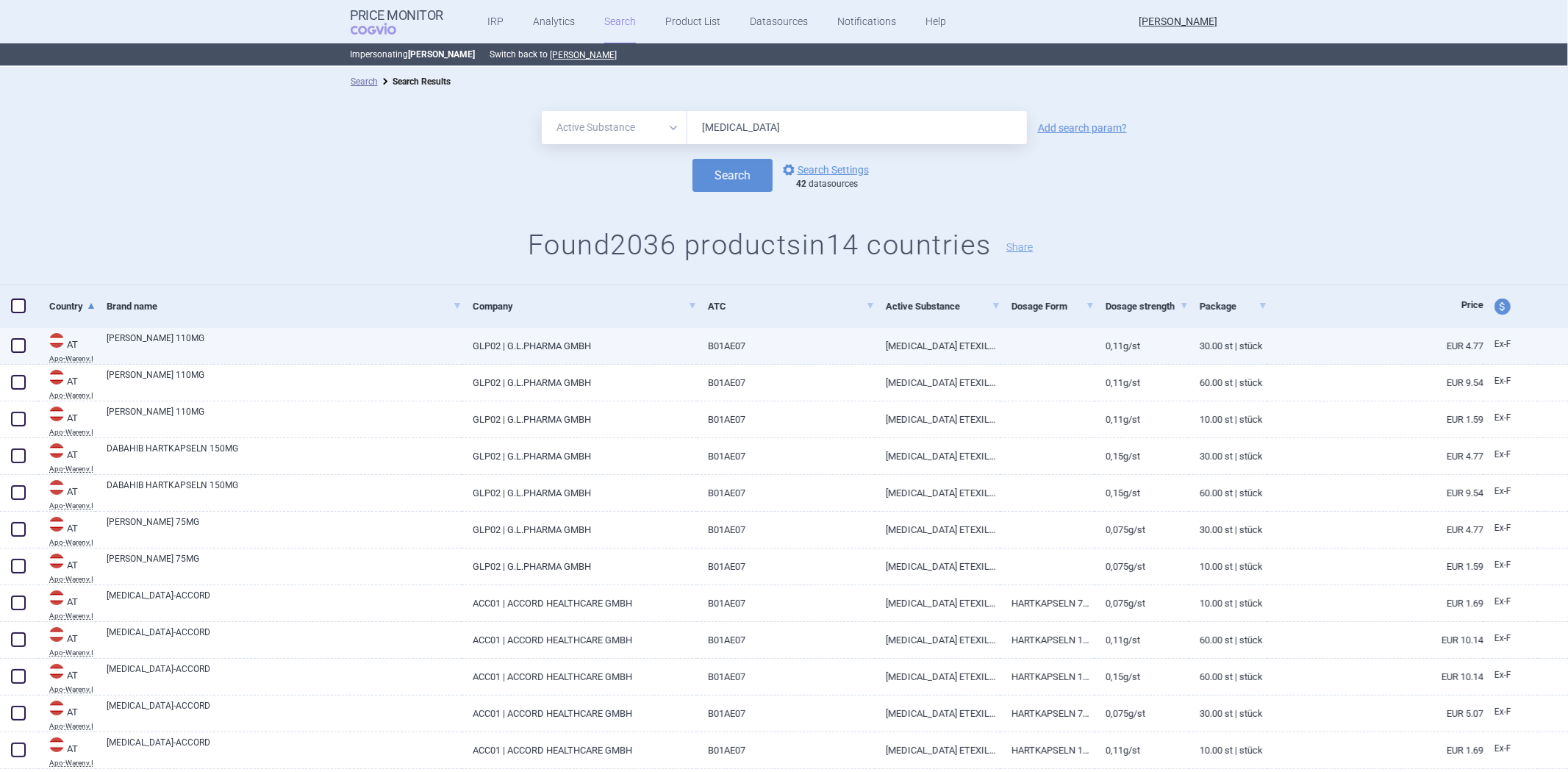
click at [747, 343] on link "B01AE07" at bounding box center [786, 346] width 178 height 36
select select "EUR"
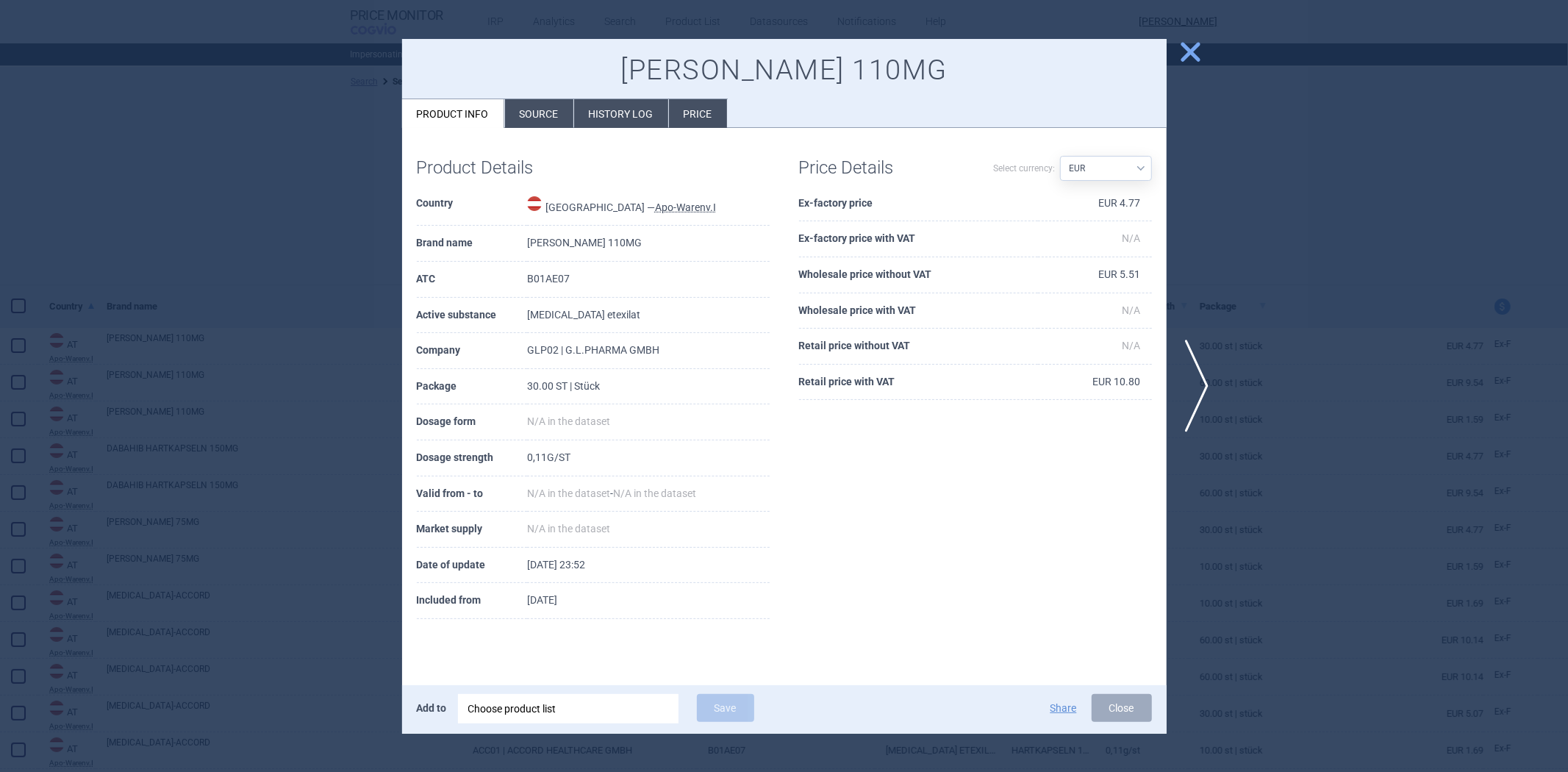
click at [552, 301] on td "Dabigatran etexilat" at bounding box center [648, 316] width 243 height 36
click at [553, 273] on td "B01AE07" at bounding box center [648, 280] width 243 height 36
copy td "B01AE07"
drag, startPoint x: 302, startPoint y: 276, endPoint x: 378, endPoint y: 249, distance: 80.7
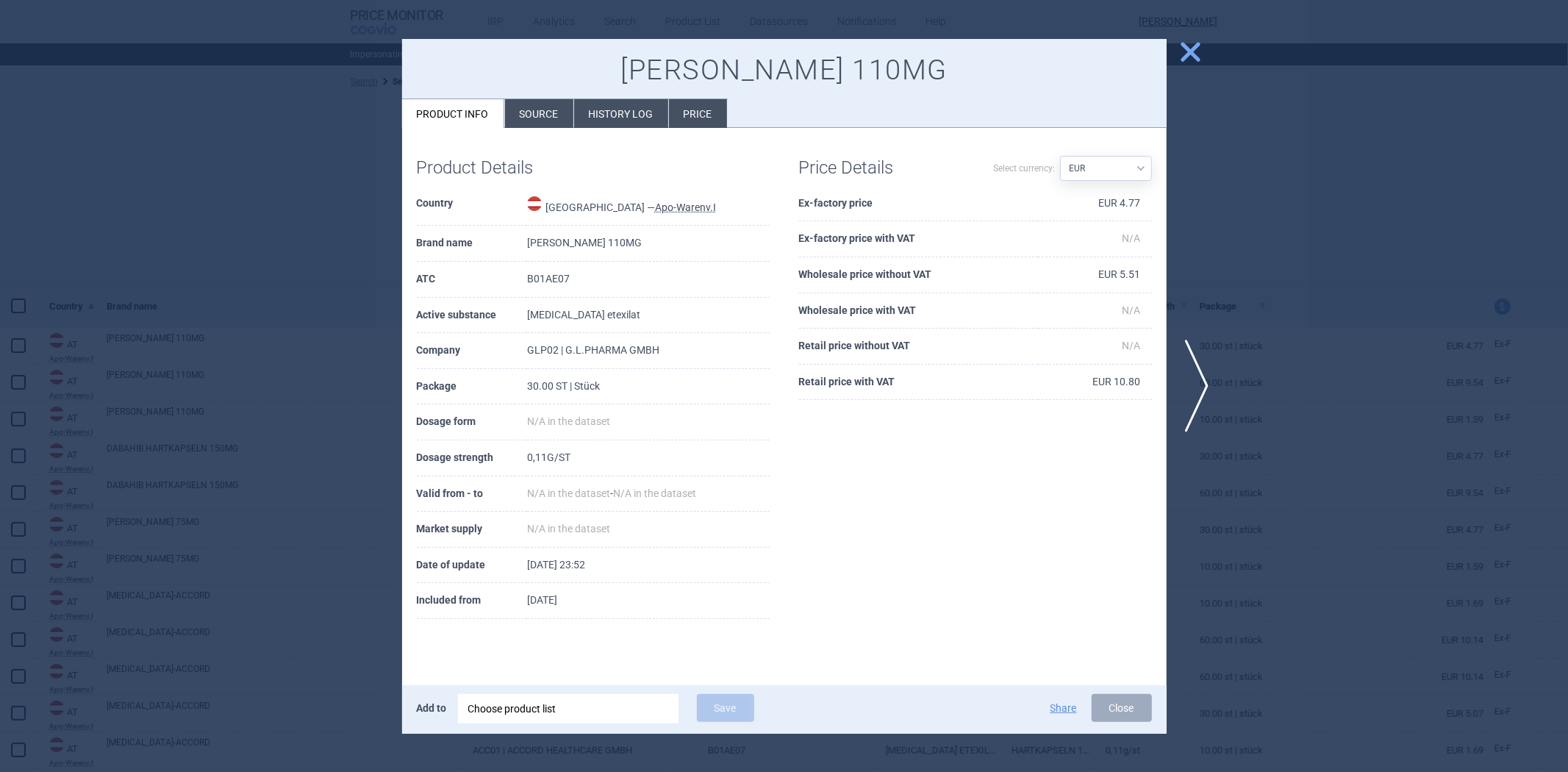
click at [302, 272] on div at bounding box center [784, 386] width 1568 height 772
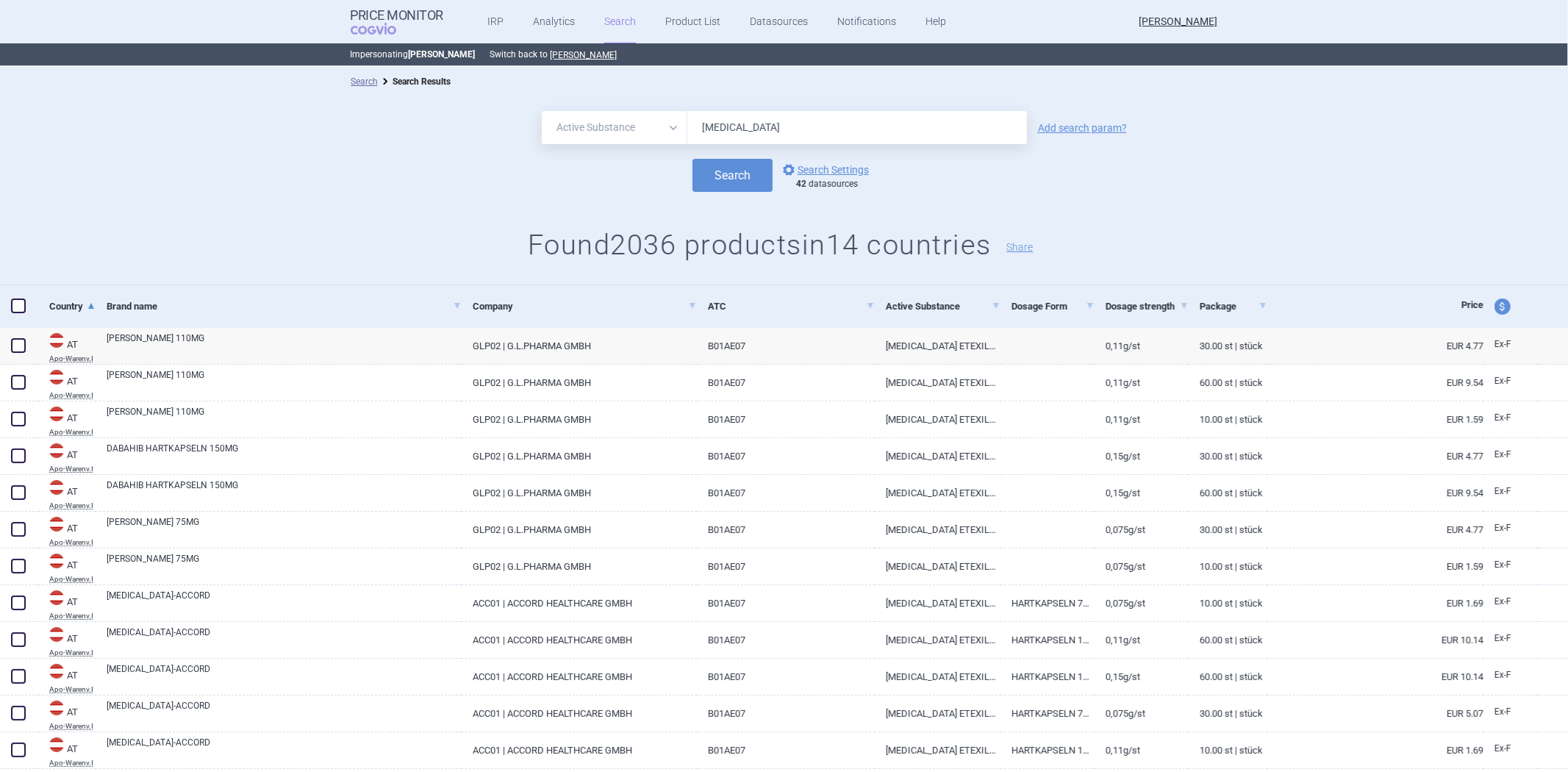
click at [821, 122] on input "Dabigatran" at bounding box center [857, 127] width 339 height 33
paste input "B01AE07"
type input "B01AE07"
click at [718, 184] on button "Search" at bounding box center [732, 175] width 80 height 33
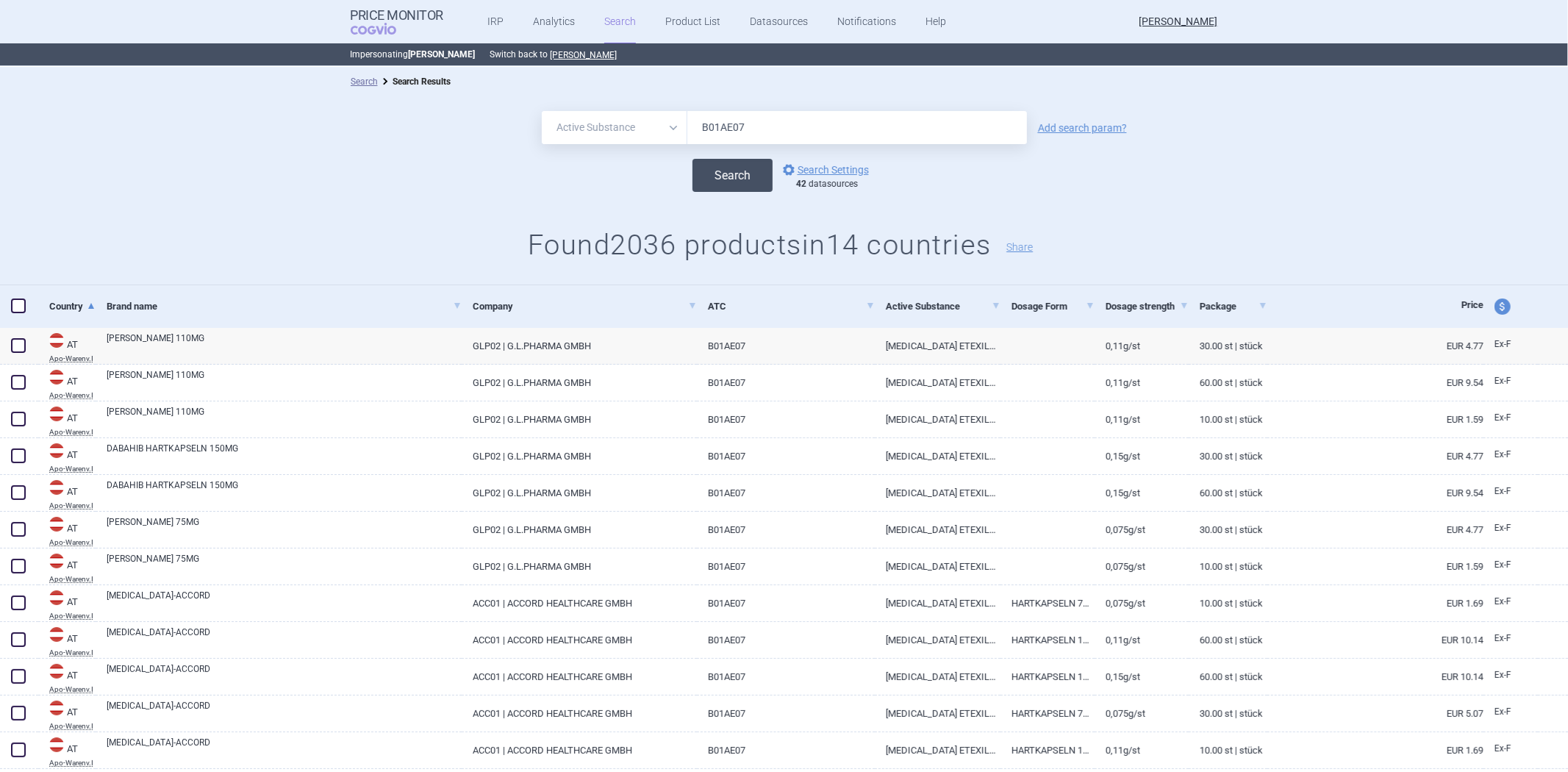
click at [732, 170] on button "Search" at bounding box center [732, 175] width 80 height 33
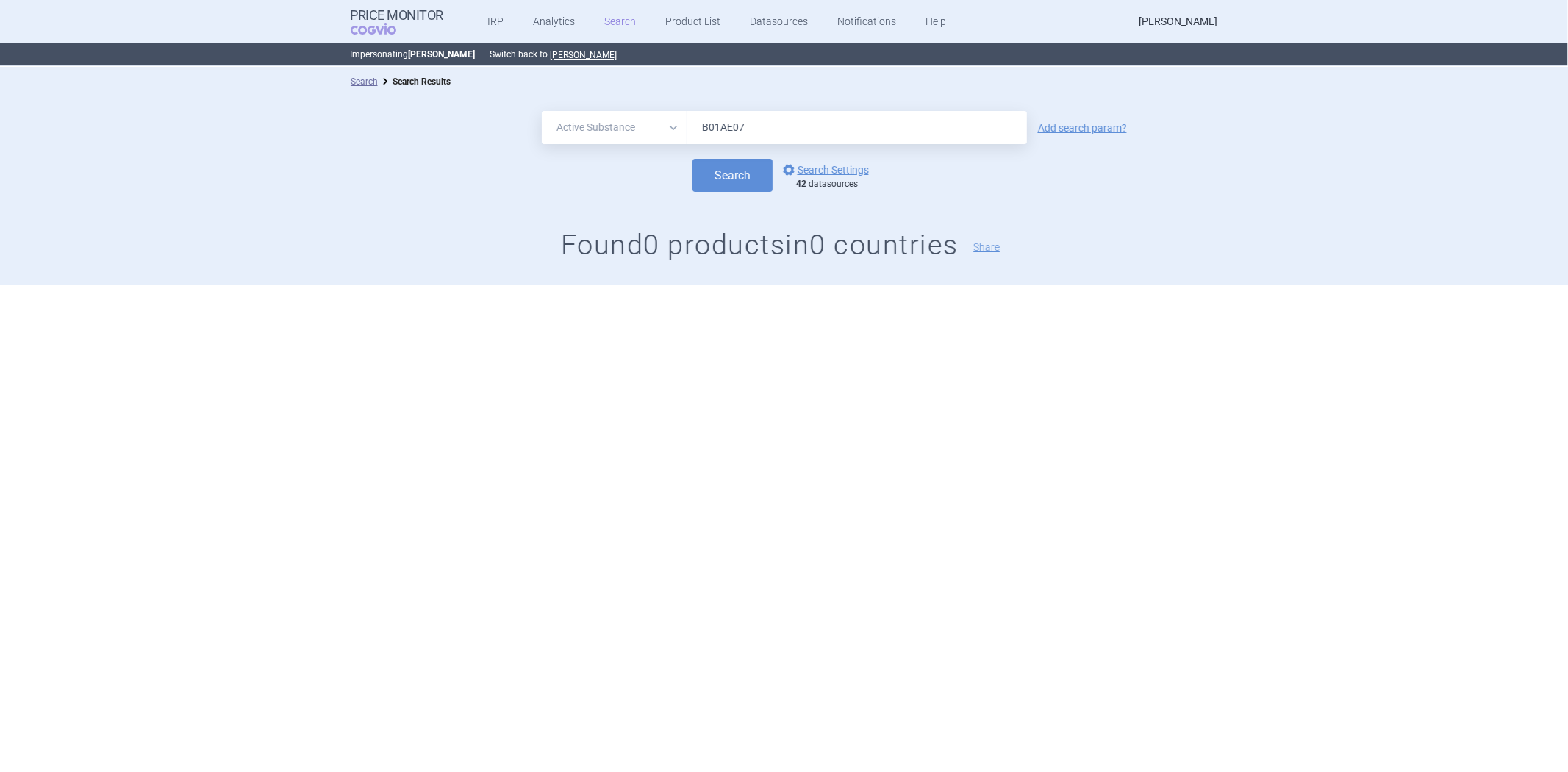
click at [659, 126] on select "All Brand Name ATC Company Active Substance Country Newer than" at bounding box center [615, 127] width 145 height 33
select select "atc"
click at [542, 111] on select "All Brand Name ATC Company Active Substance Country Newer than" at bounding box center [615, 127] width 145 height 33
click at [730, 181] on button "Search" at bounding box center [732, 175] width 80 height 33
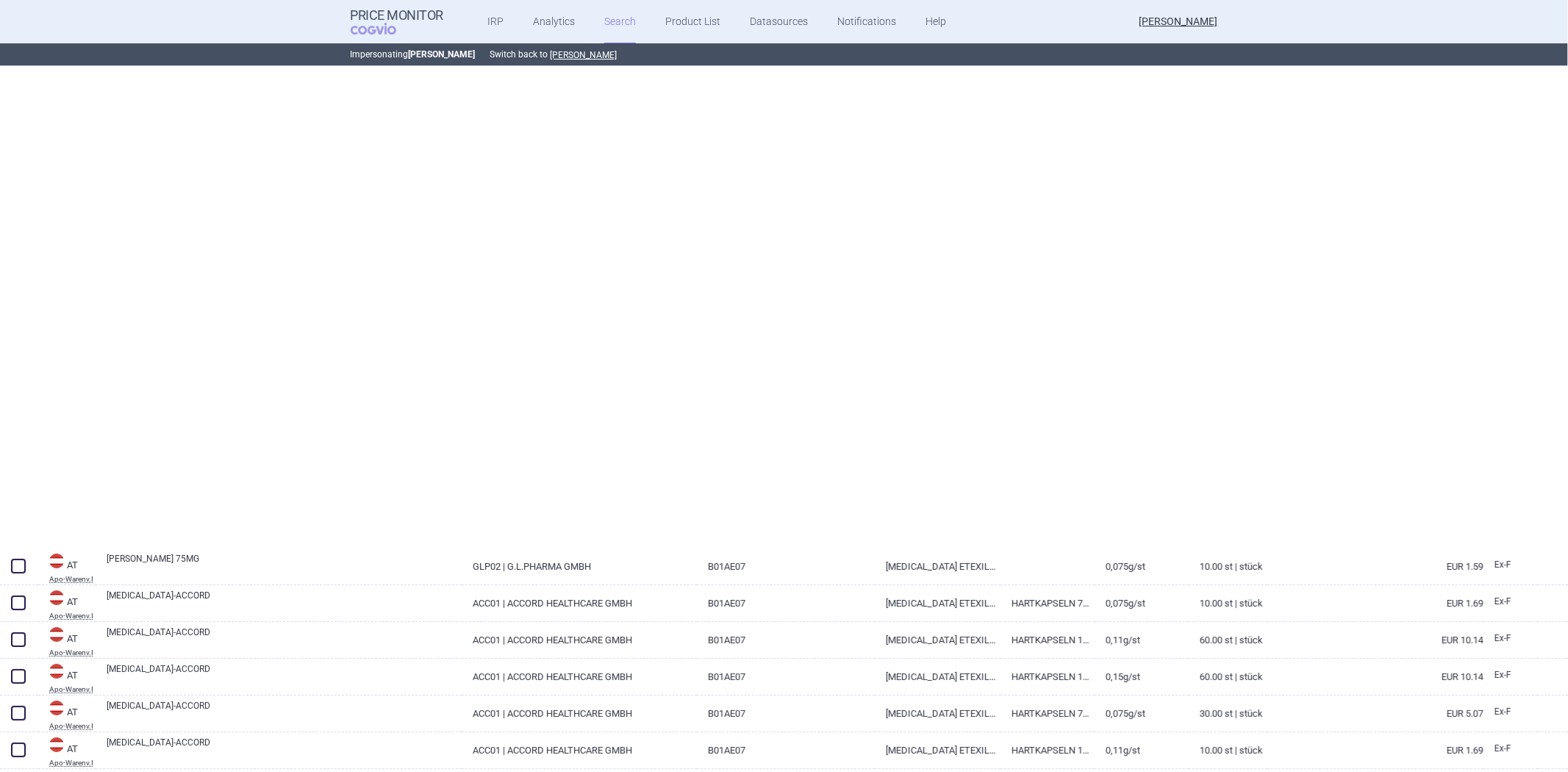
select select "atc"
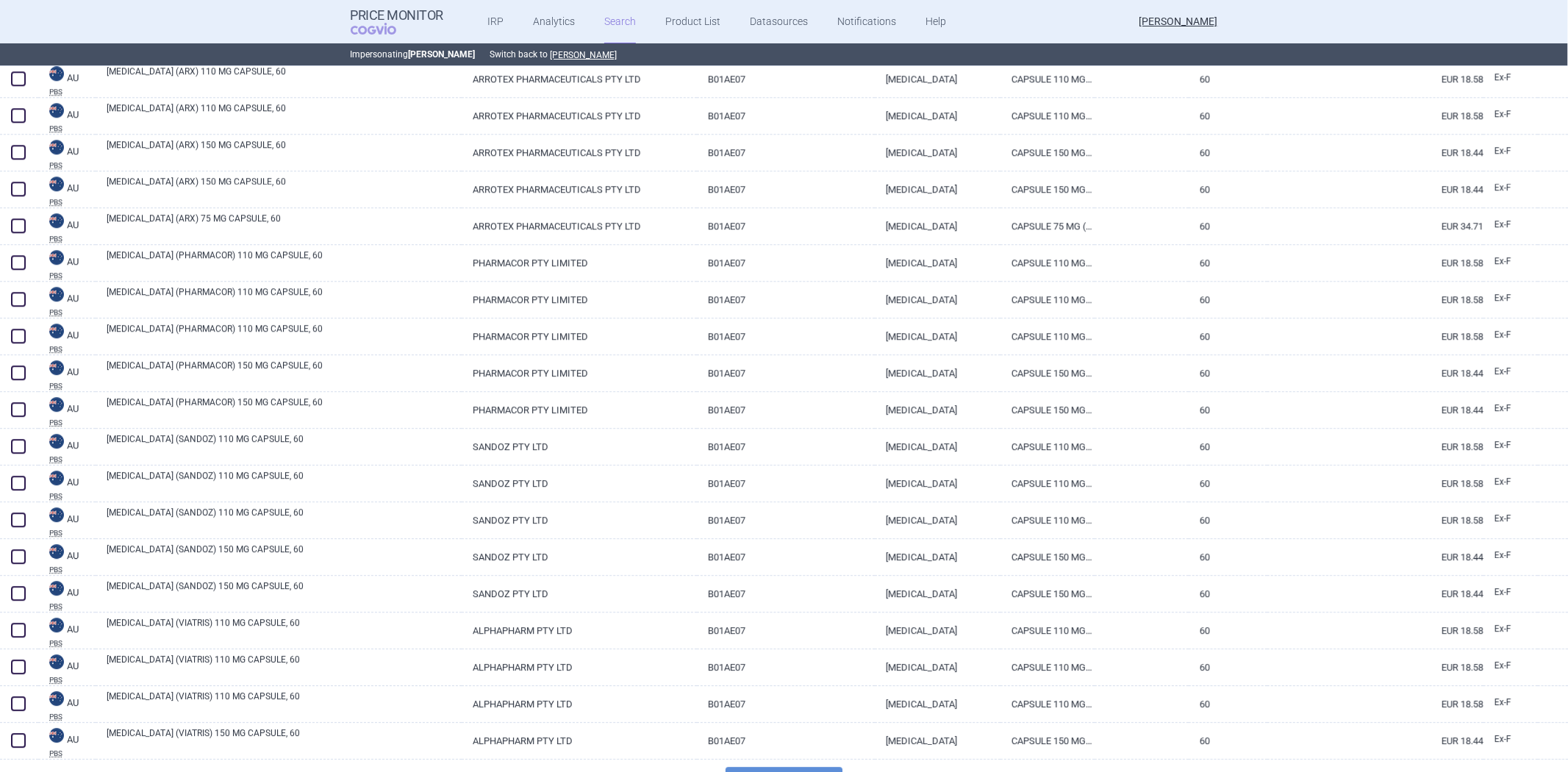
scroll to position [3281, 0]
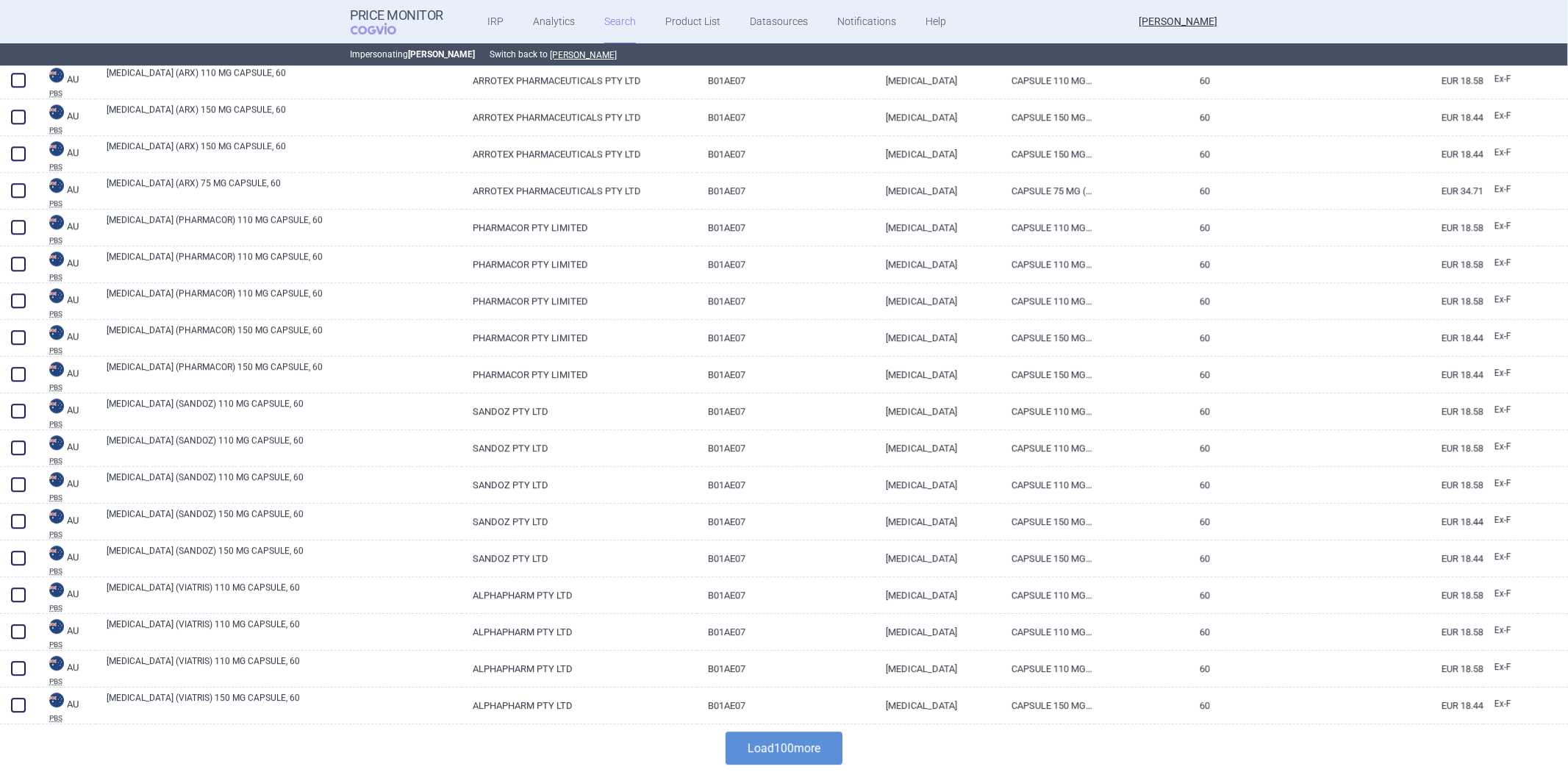
click at [729, 732] on button "Load 100 more" at bounding box center [784, 748] width 117 height 33
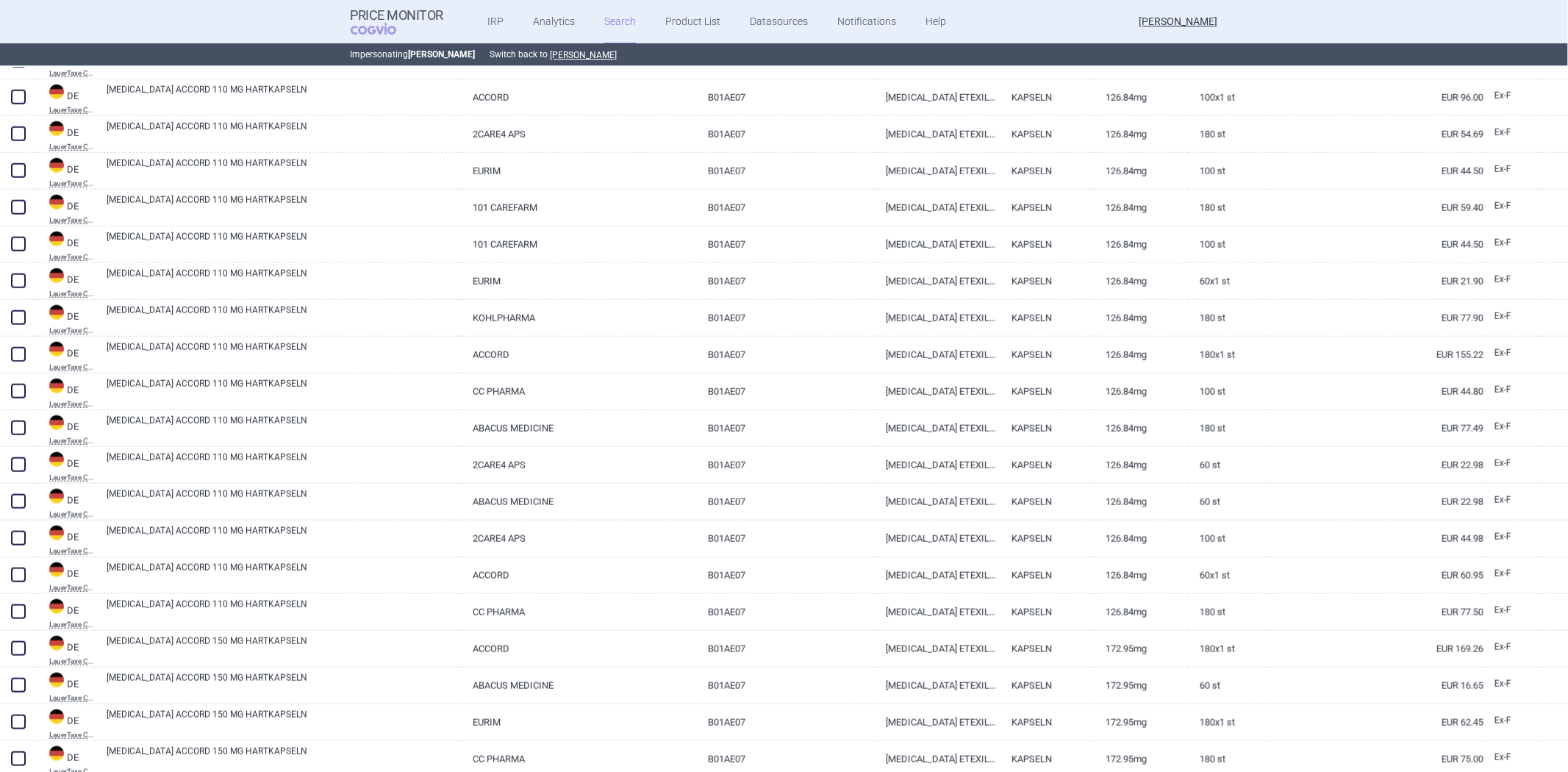
scroll to position [0, 0]
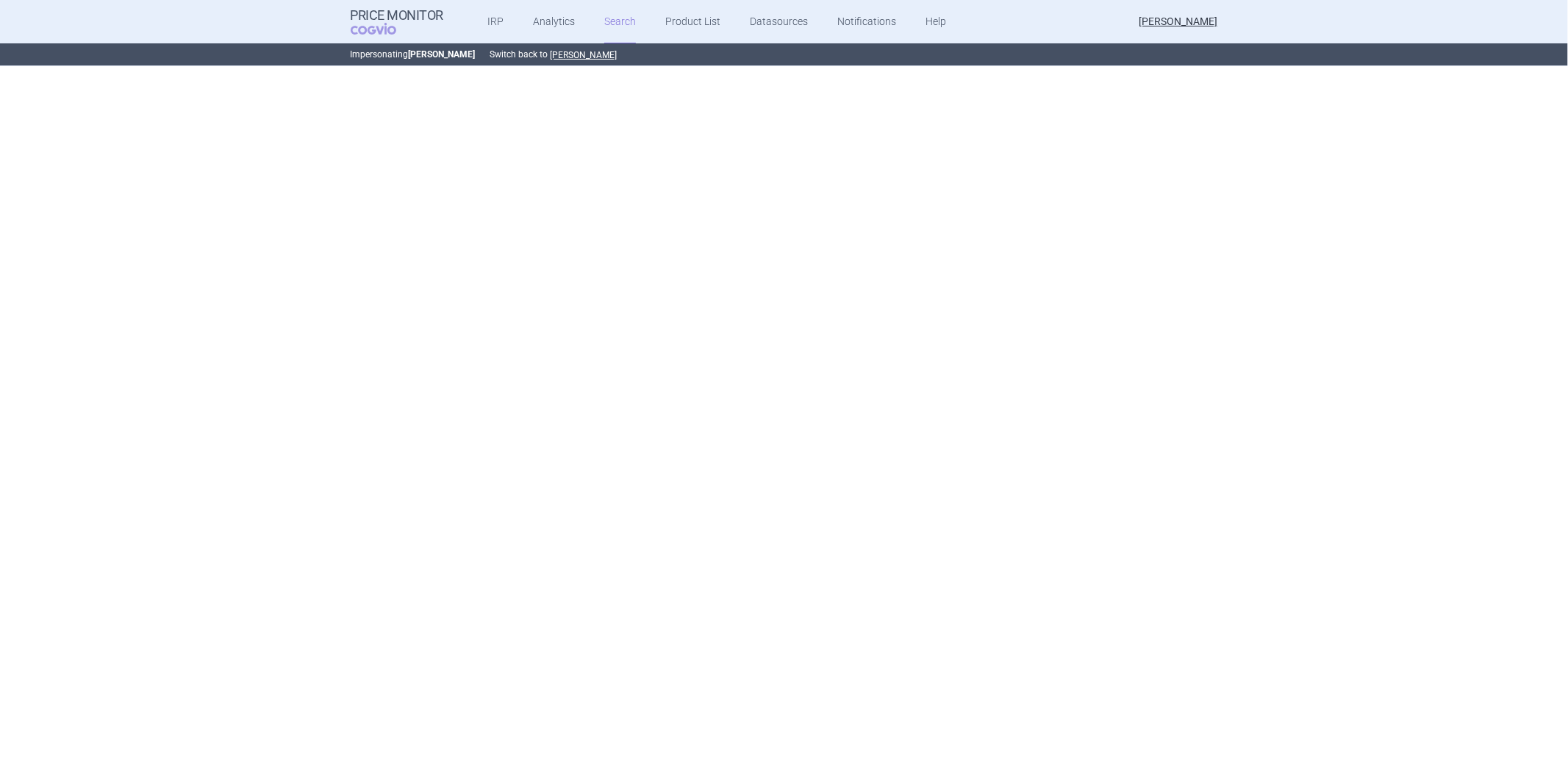
select select "atc"
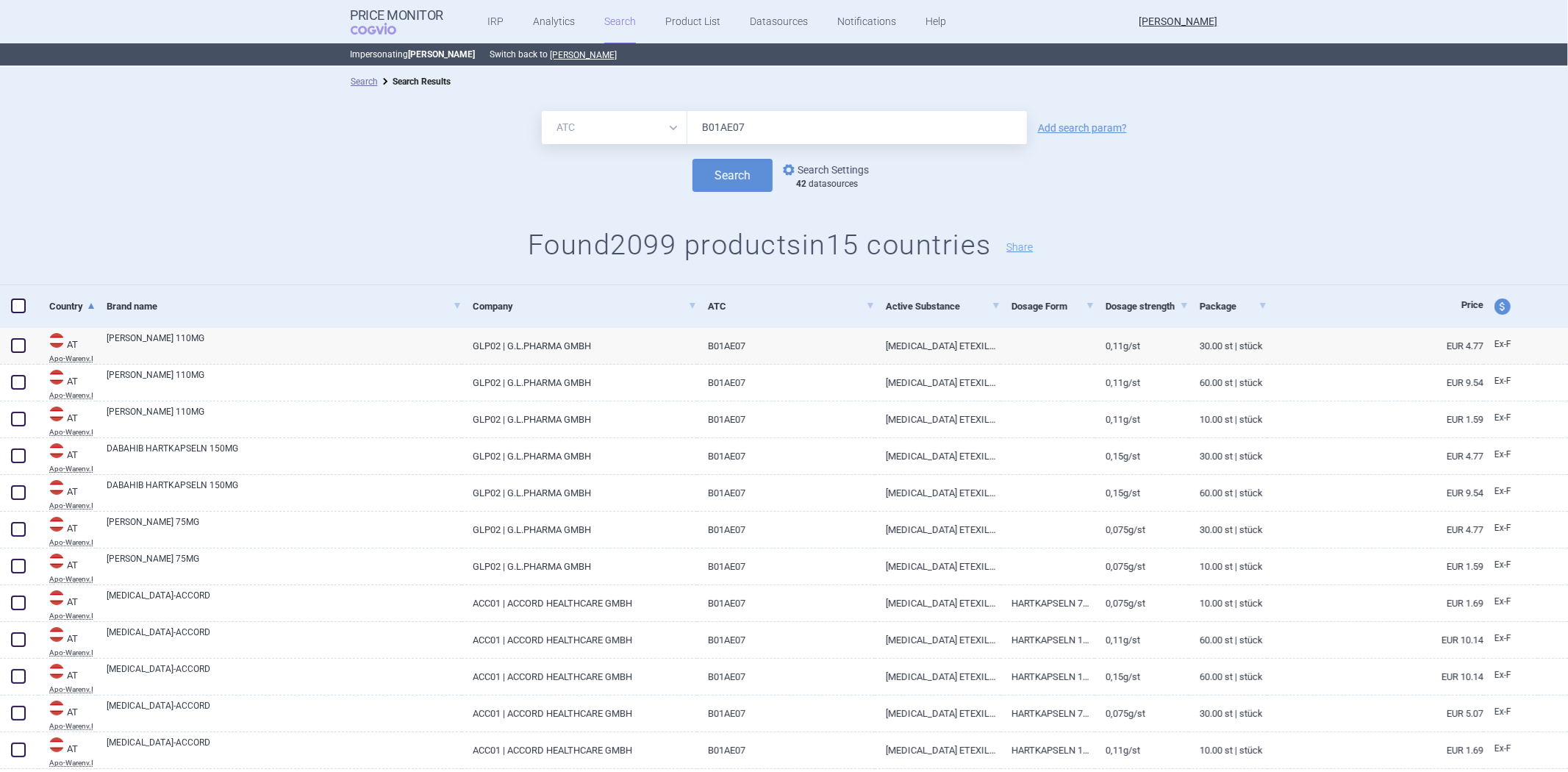
click at [827, 170] on link "options Search Settings" at bounding box center [824, 169] width 89 height 17
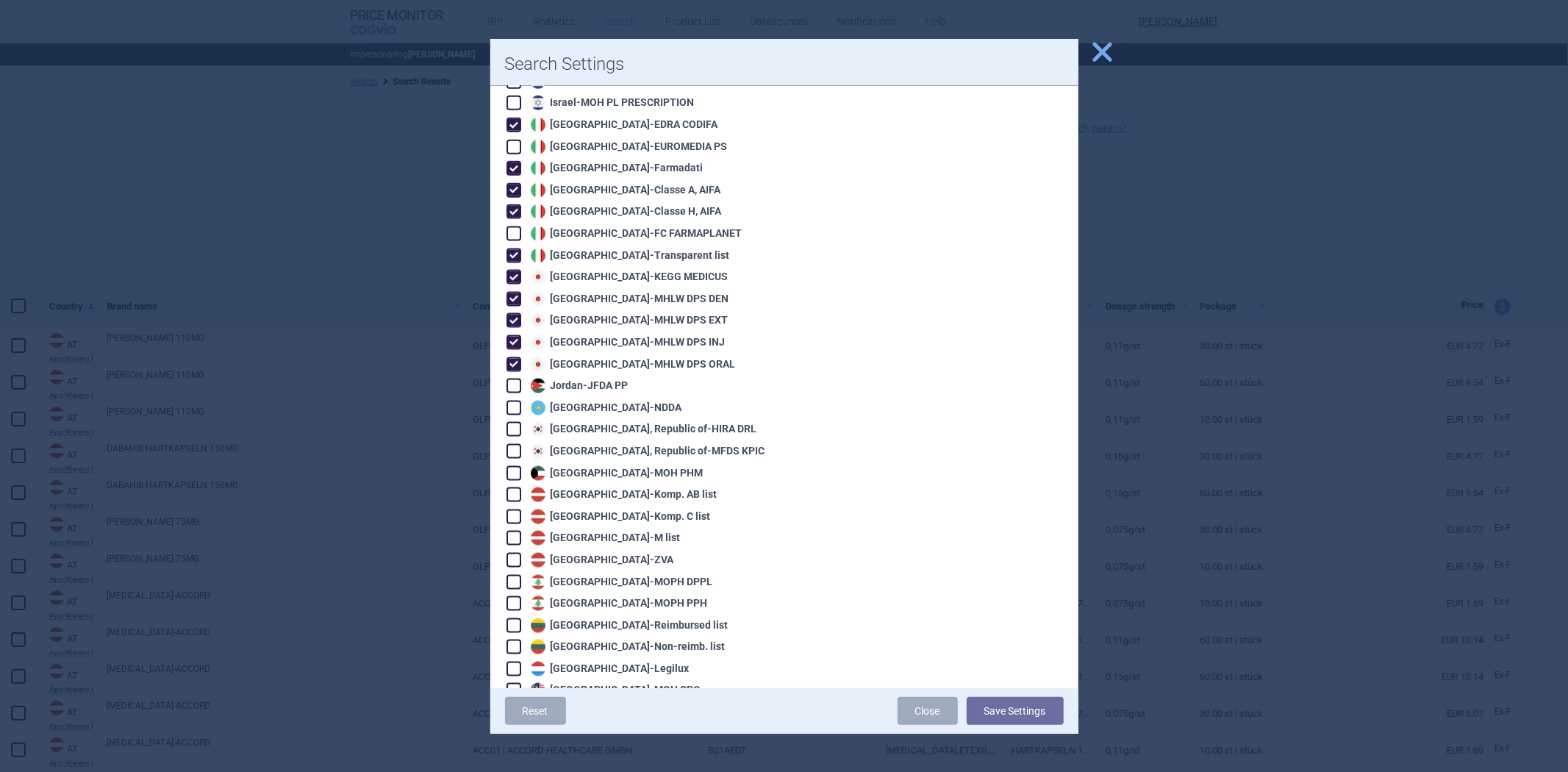
scroll to position [1437, 0]
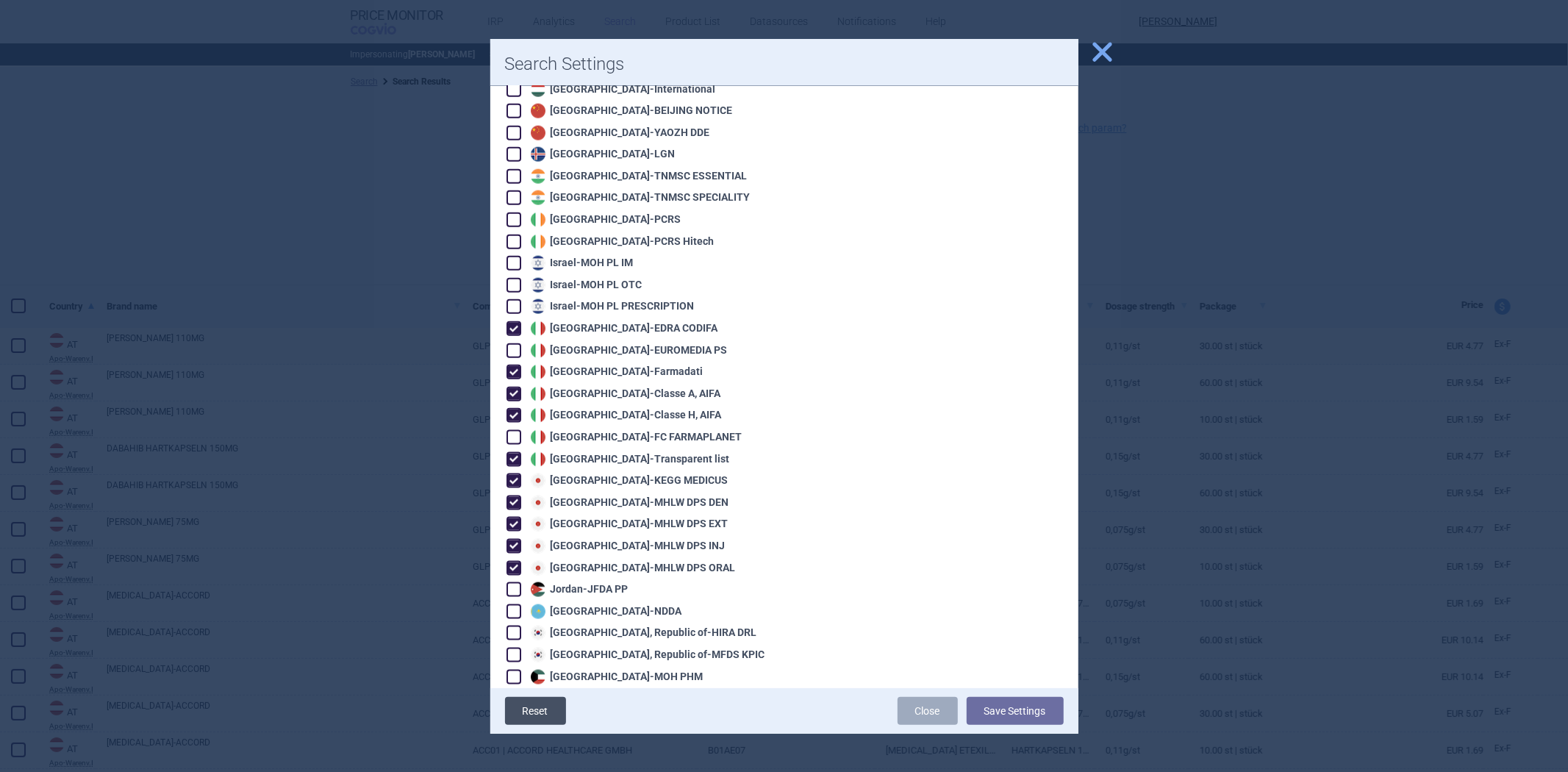
click at [517, 705] on link "Reset" at bounding box center [535, 711] width 61 height 28
checkbox input "true"
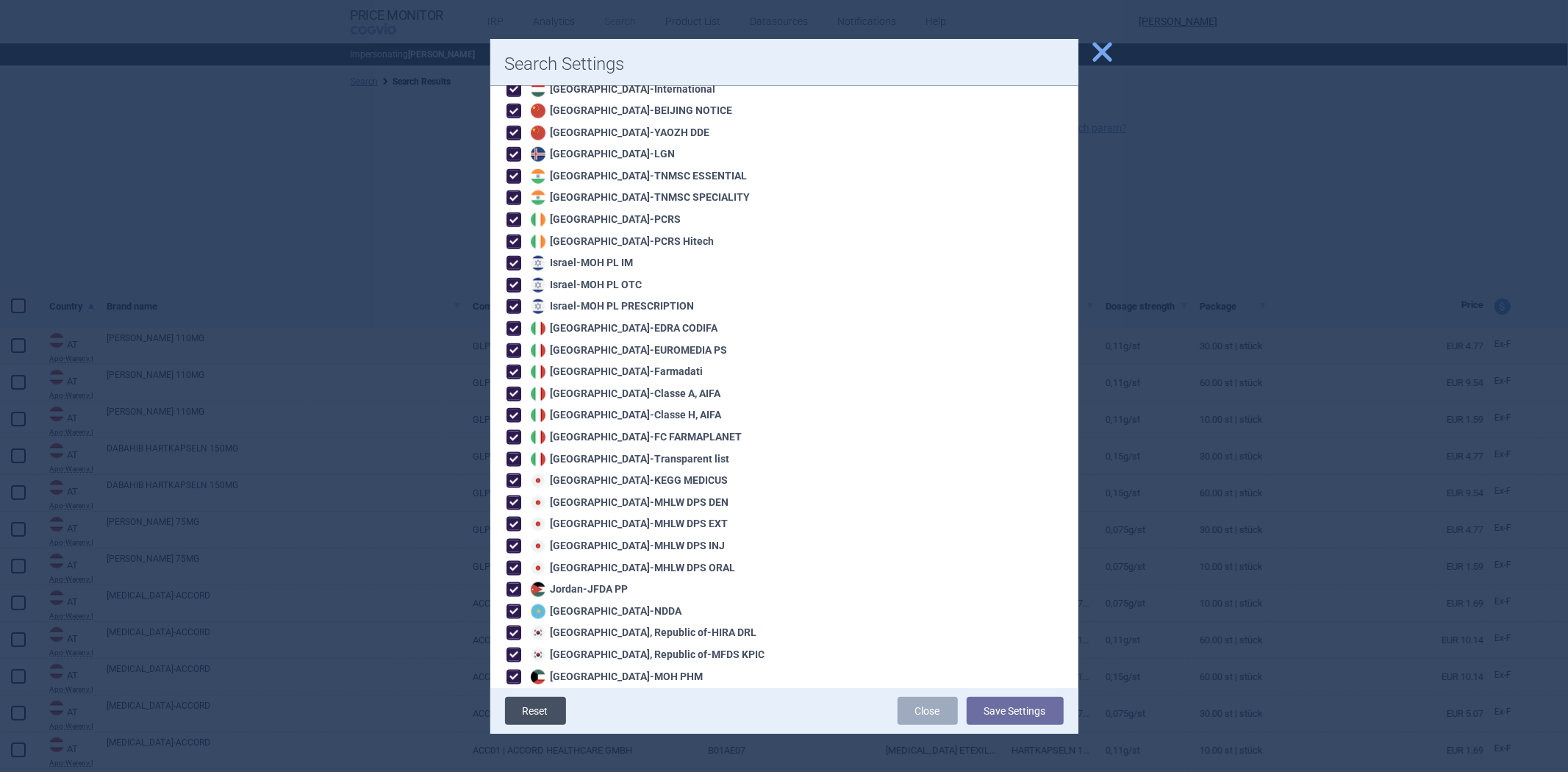
checkbox input "true"
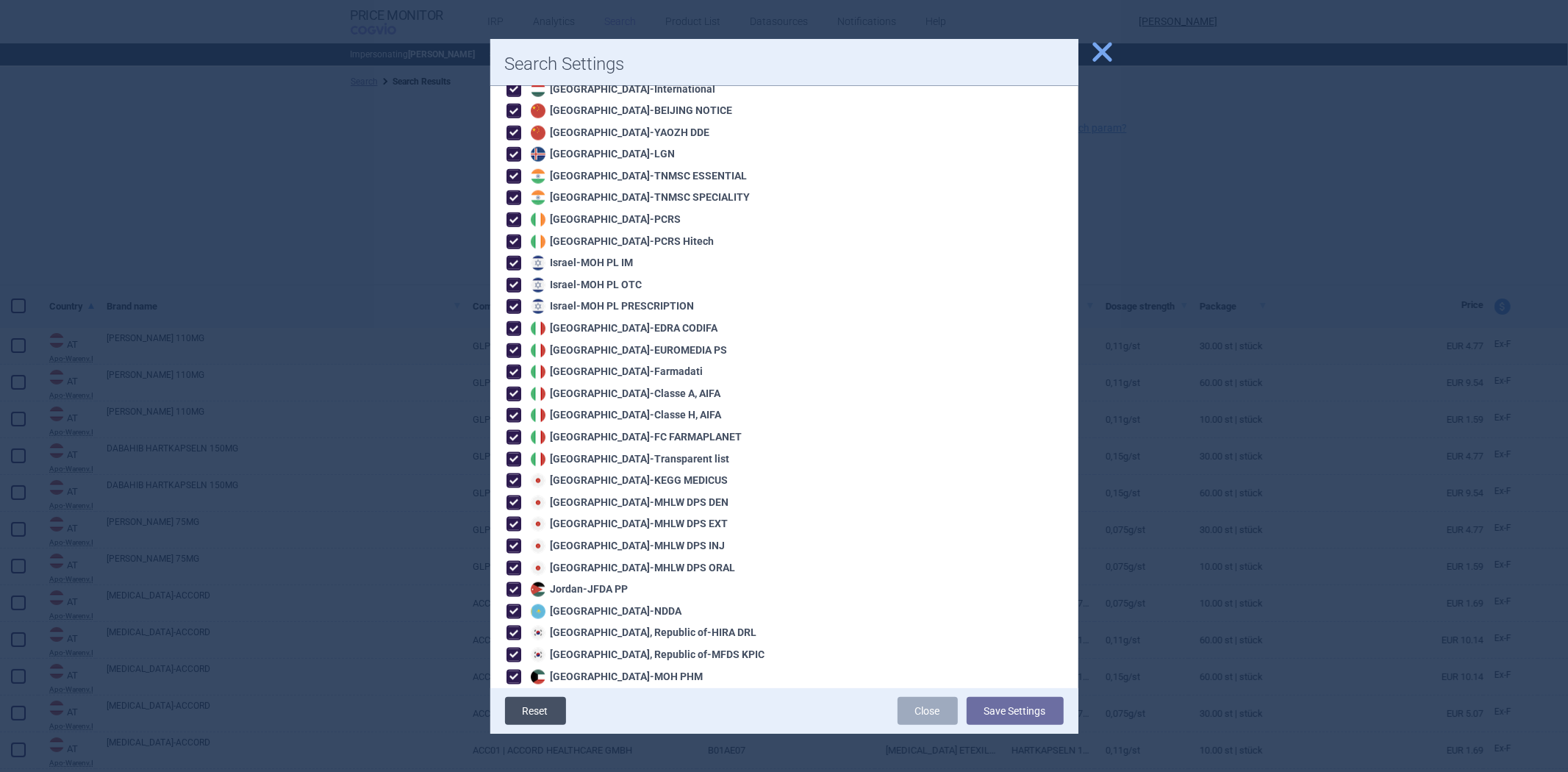
checkbox input "true"
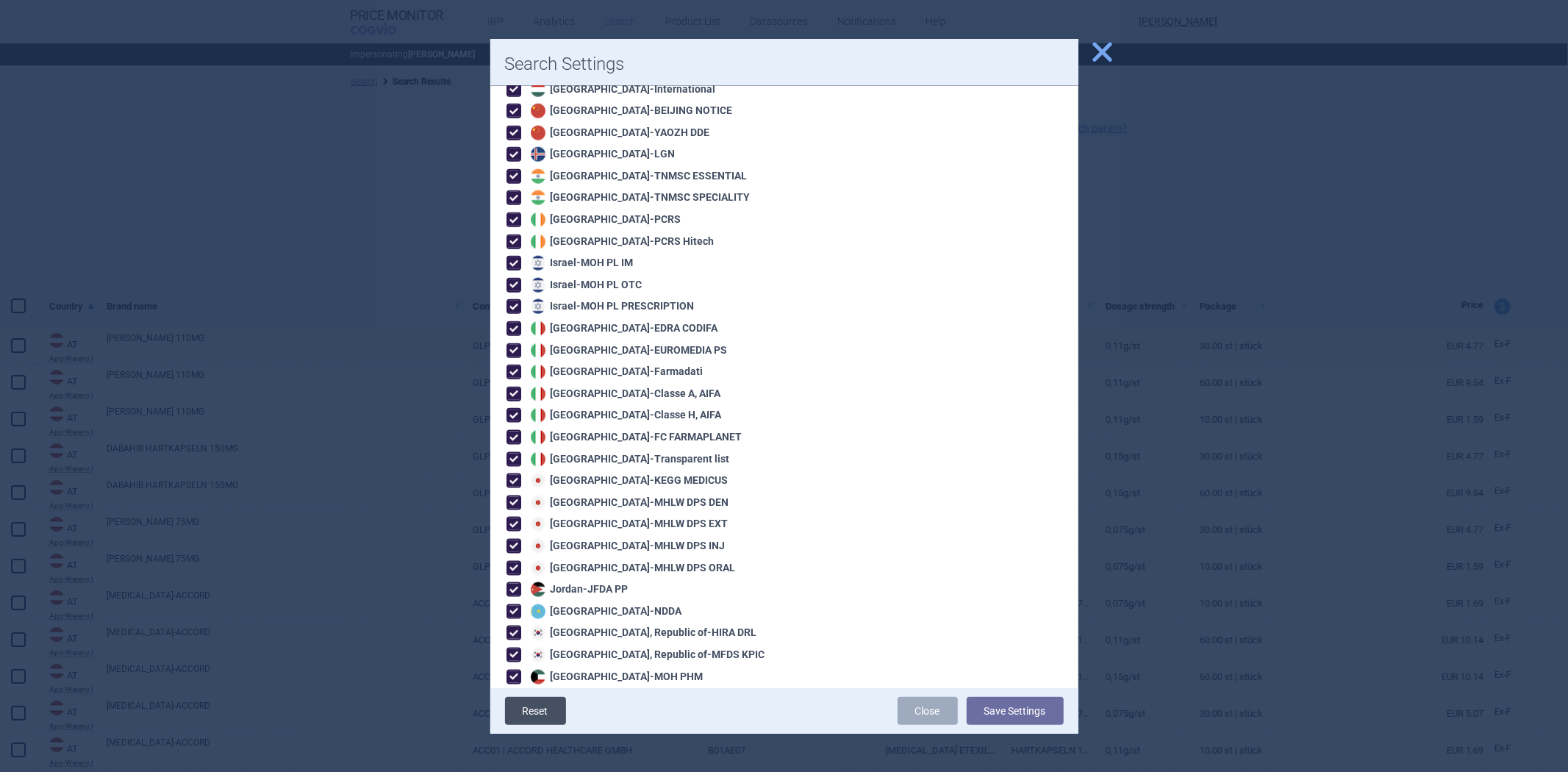
checkbox input "true"
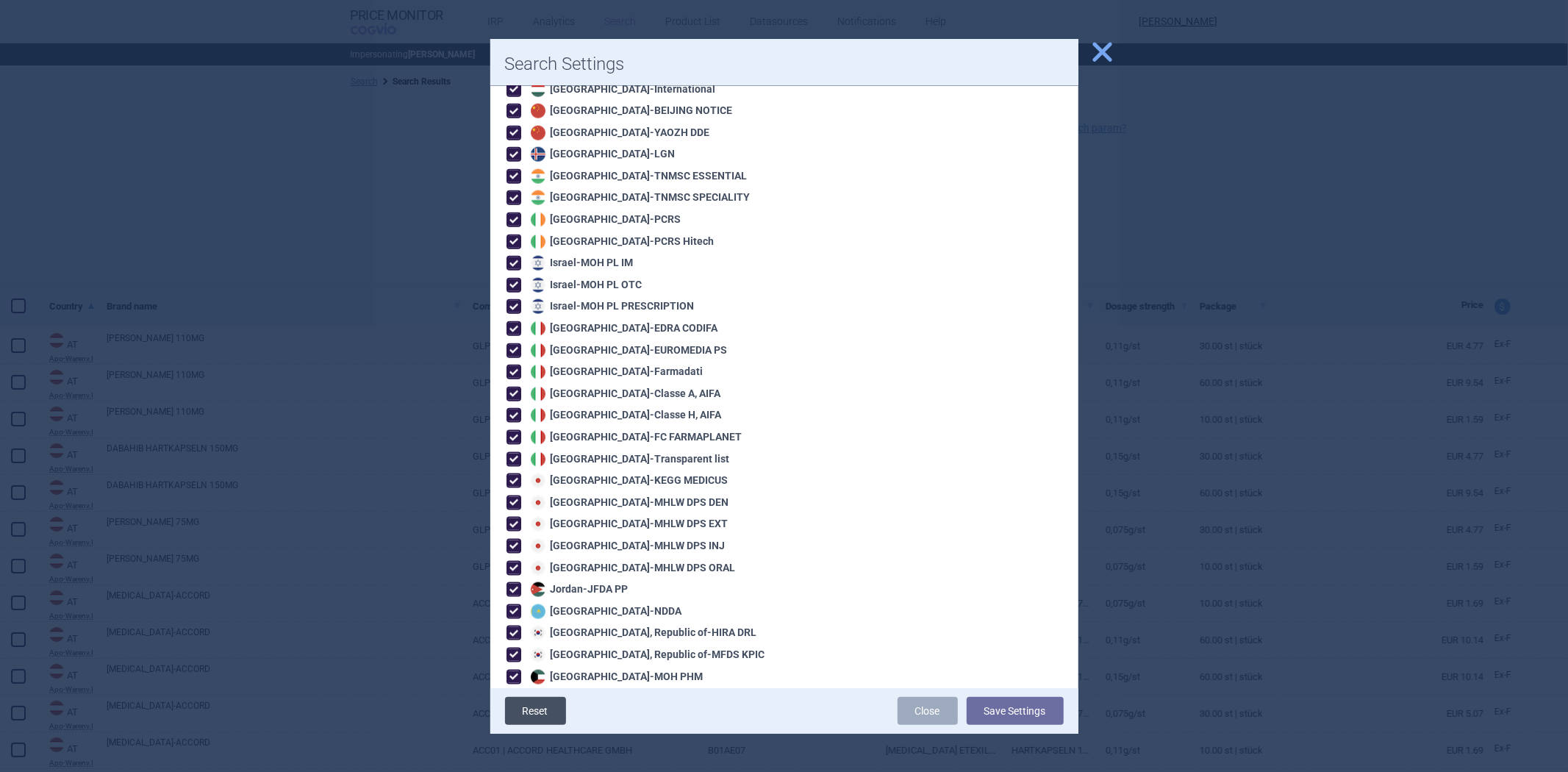
checkbox input "true"
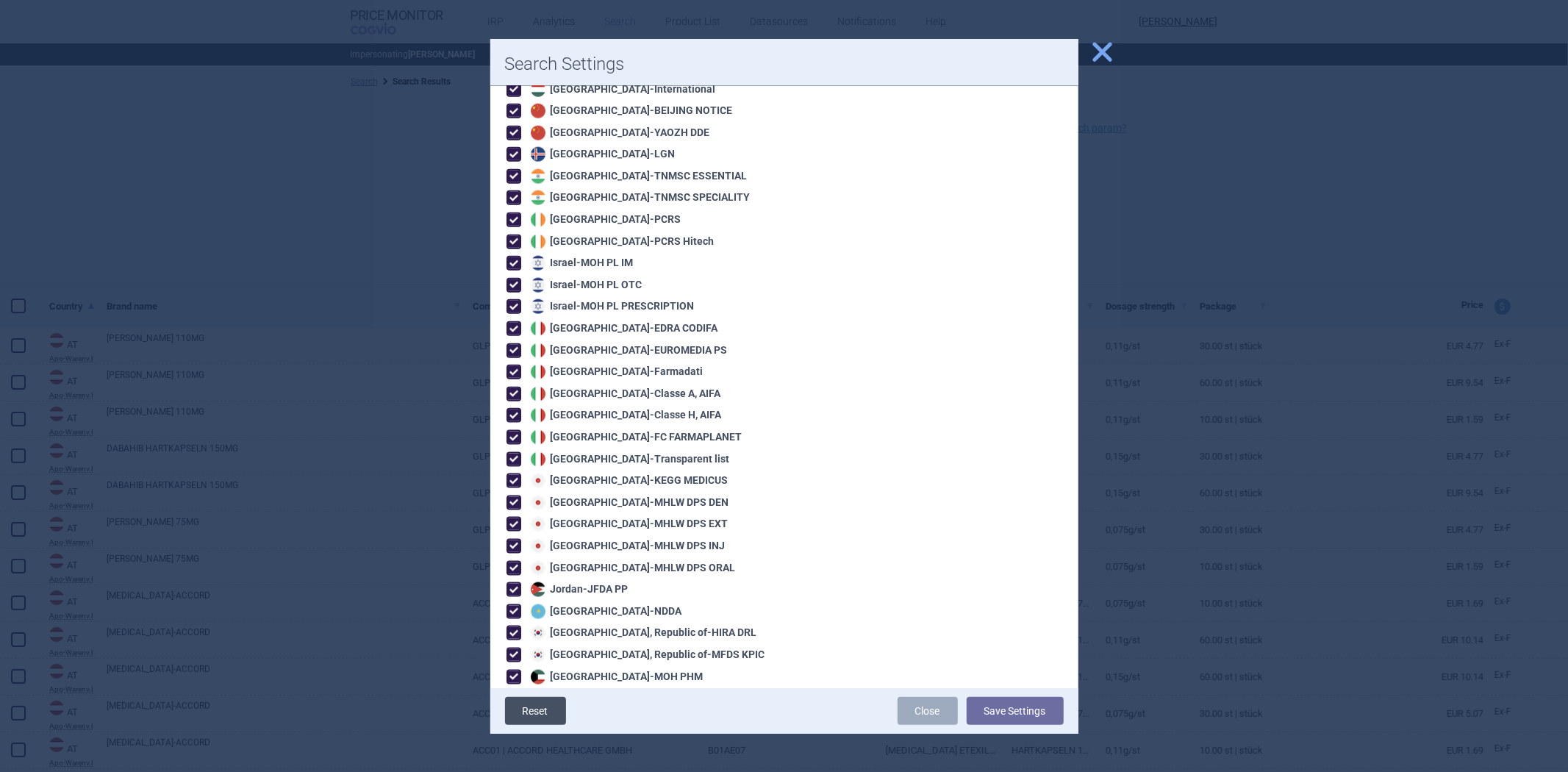
checkbox input "true"
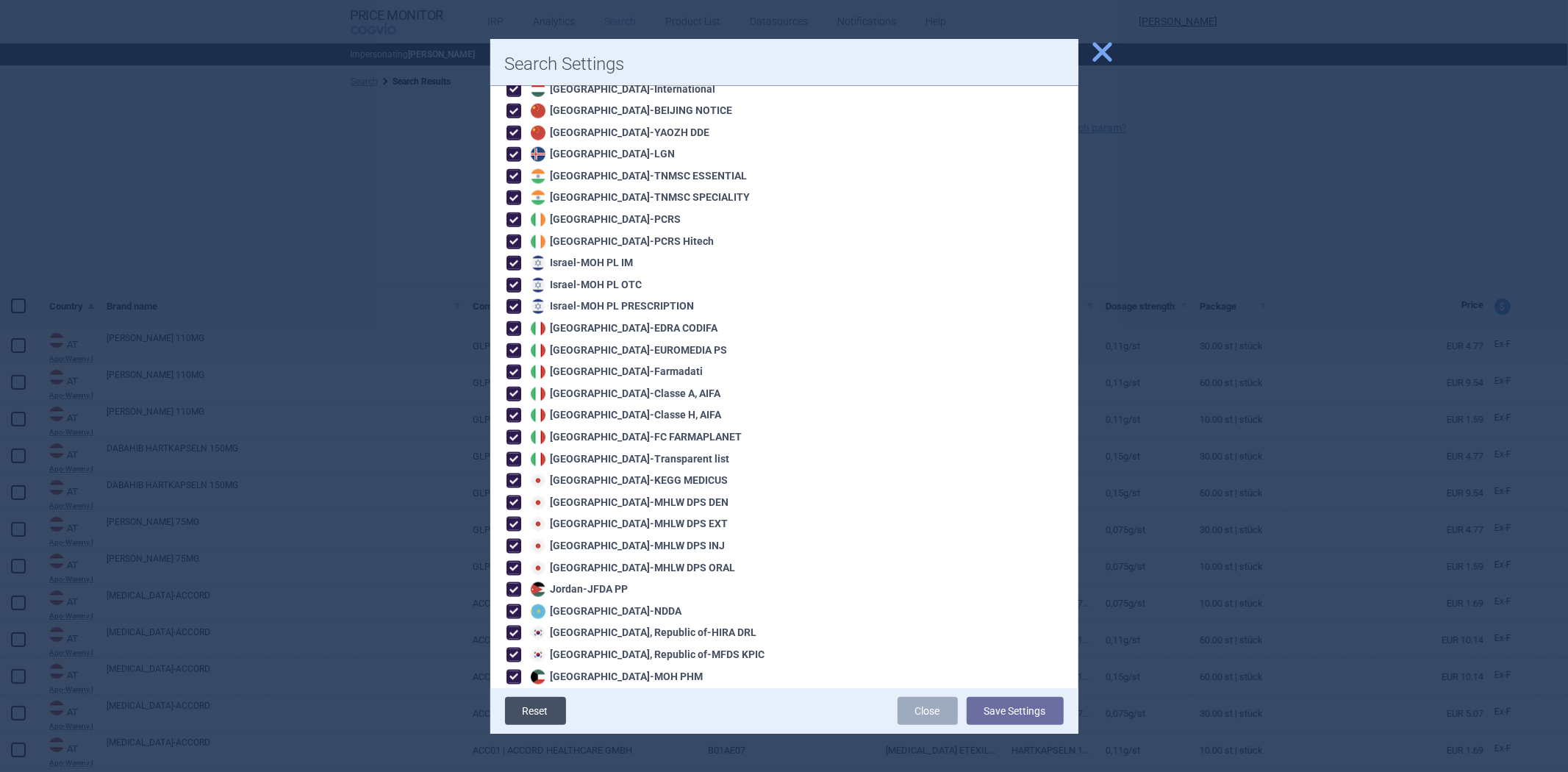
checkbox input "true"
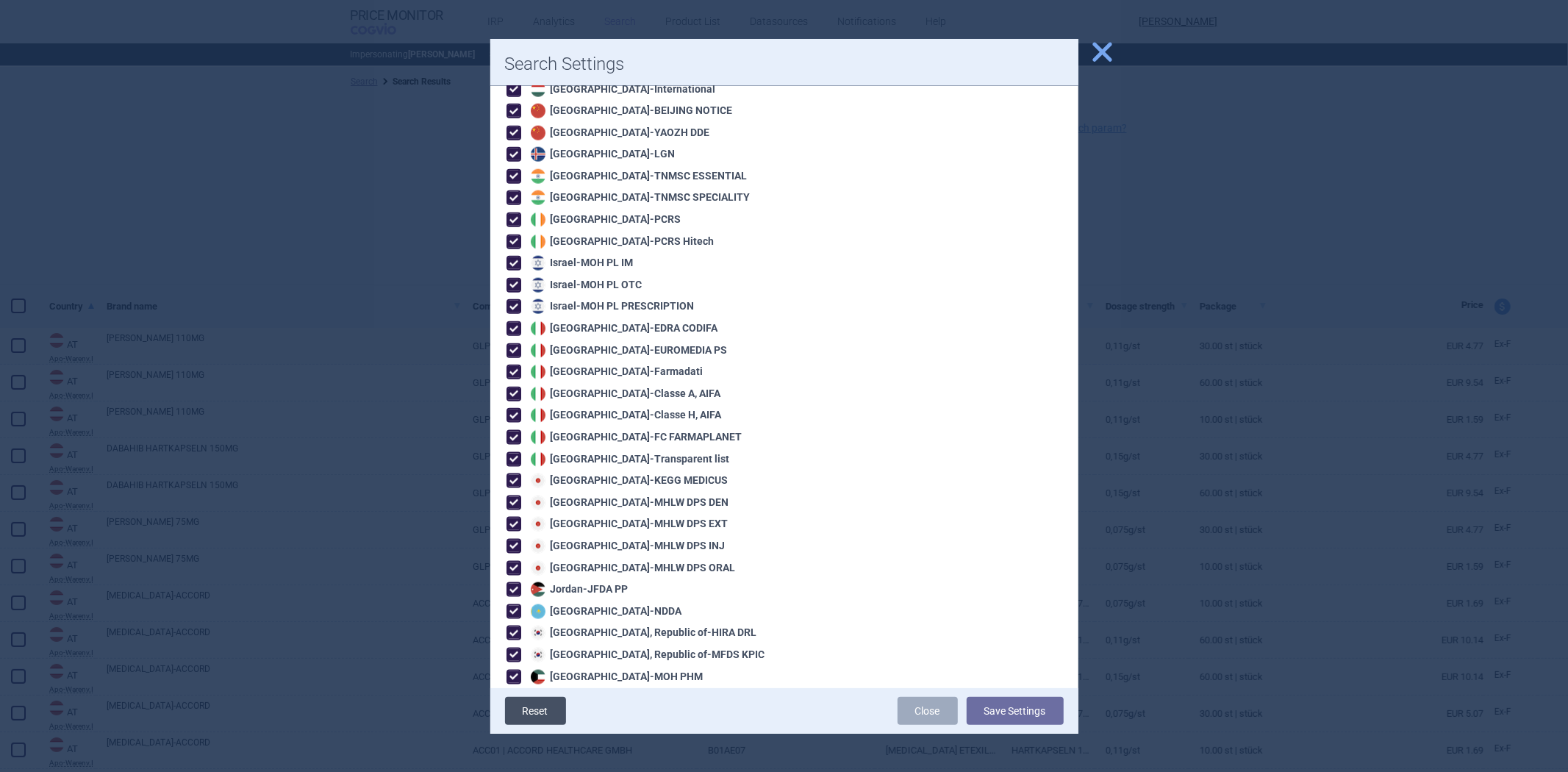
checkbox input "true"
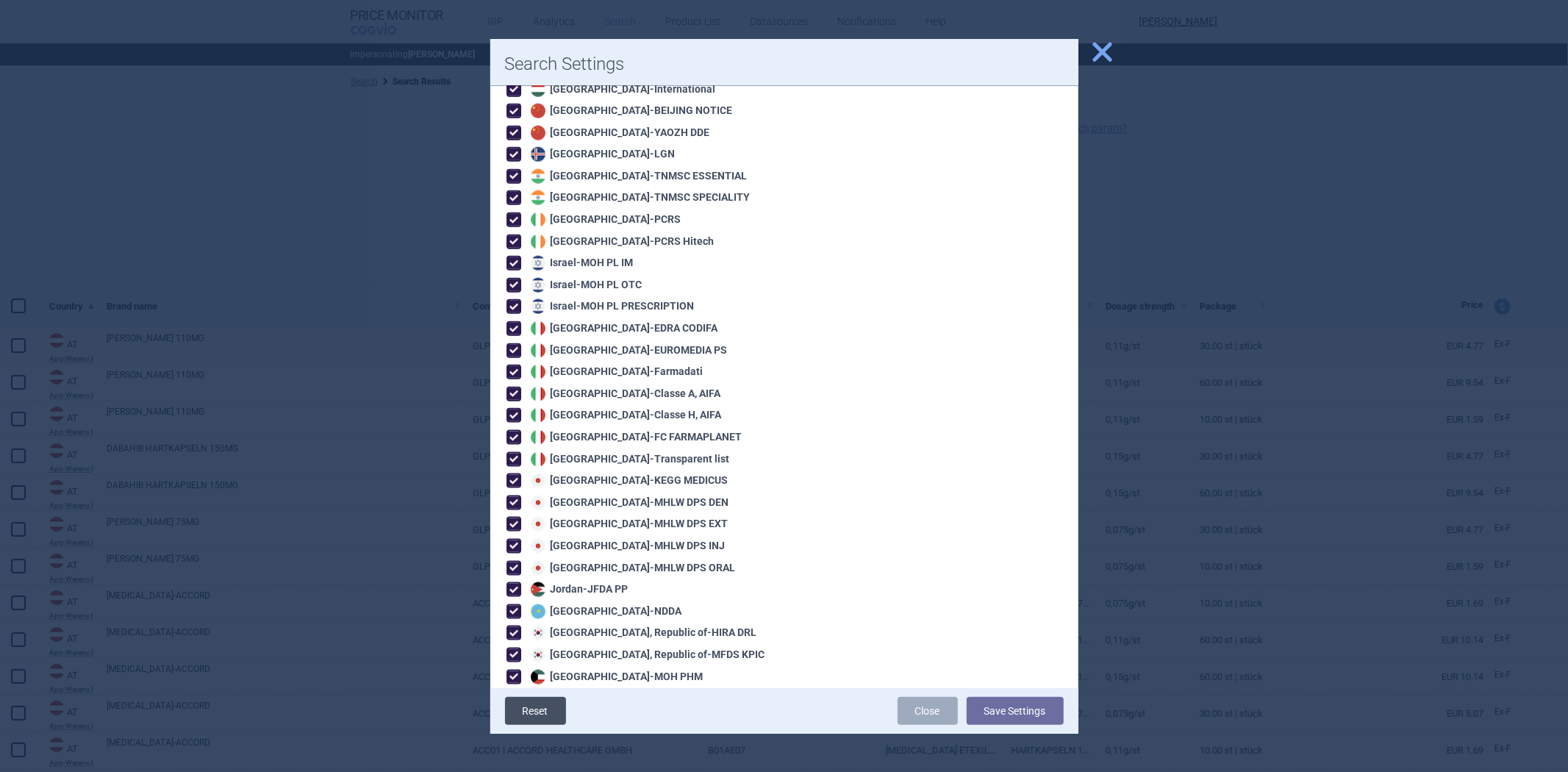
checkbox input "true"
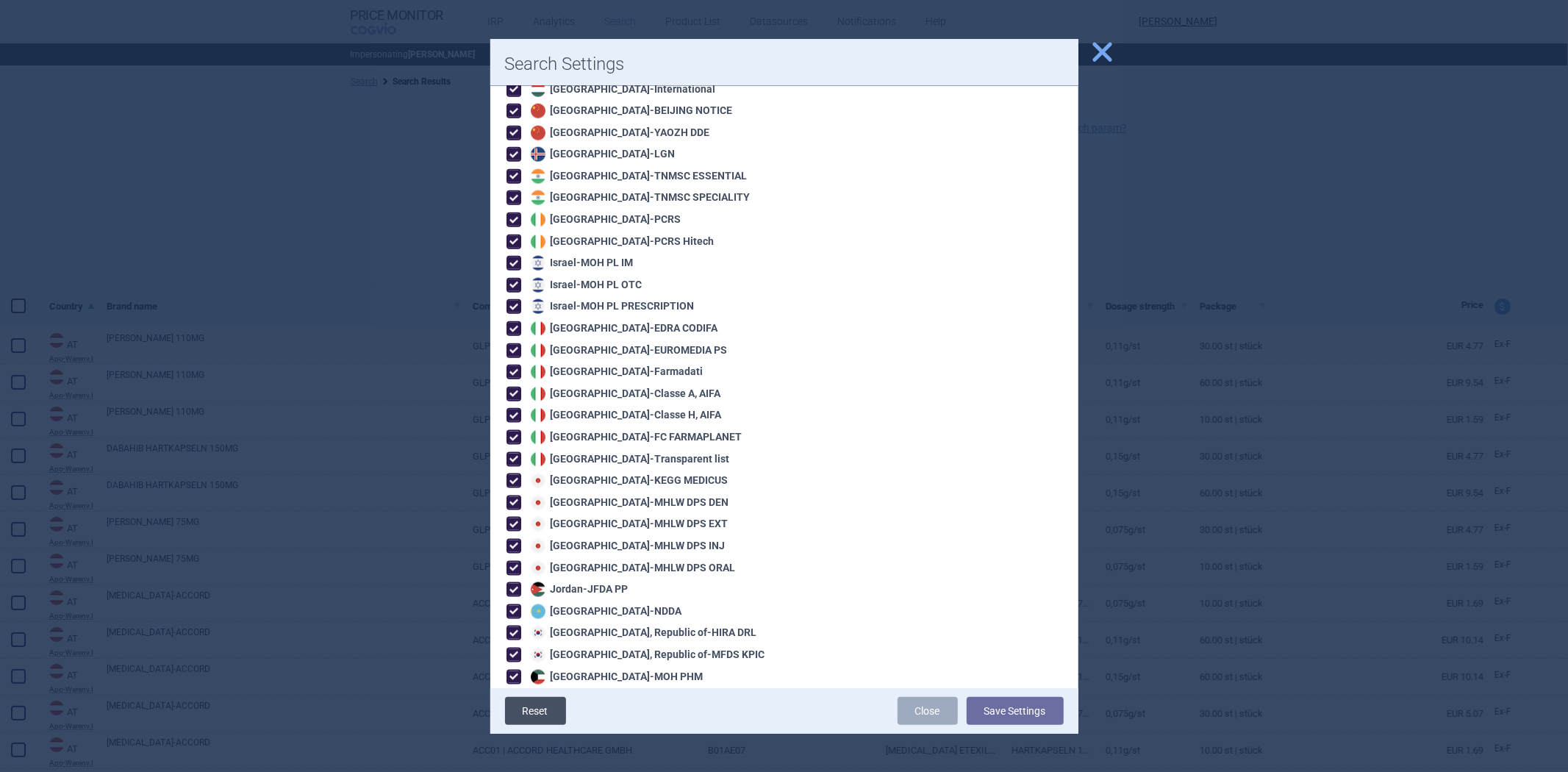
checkbox input "true"
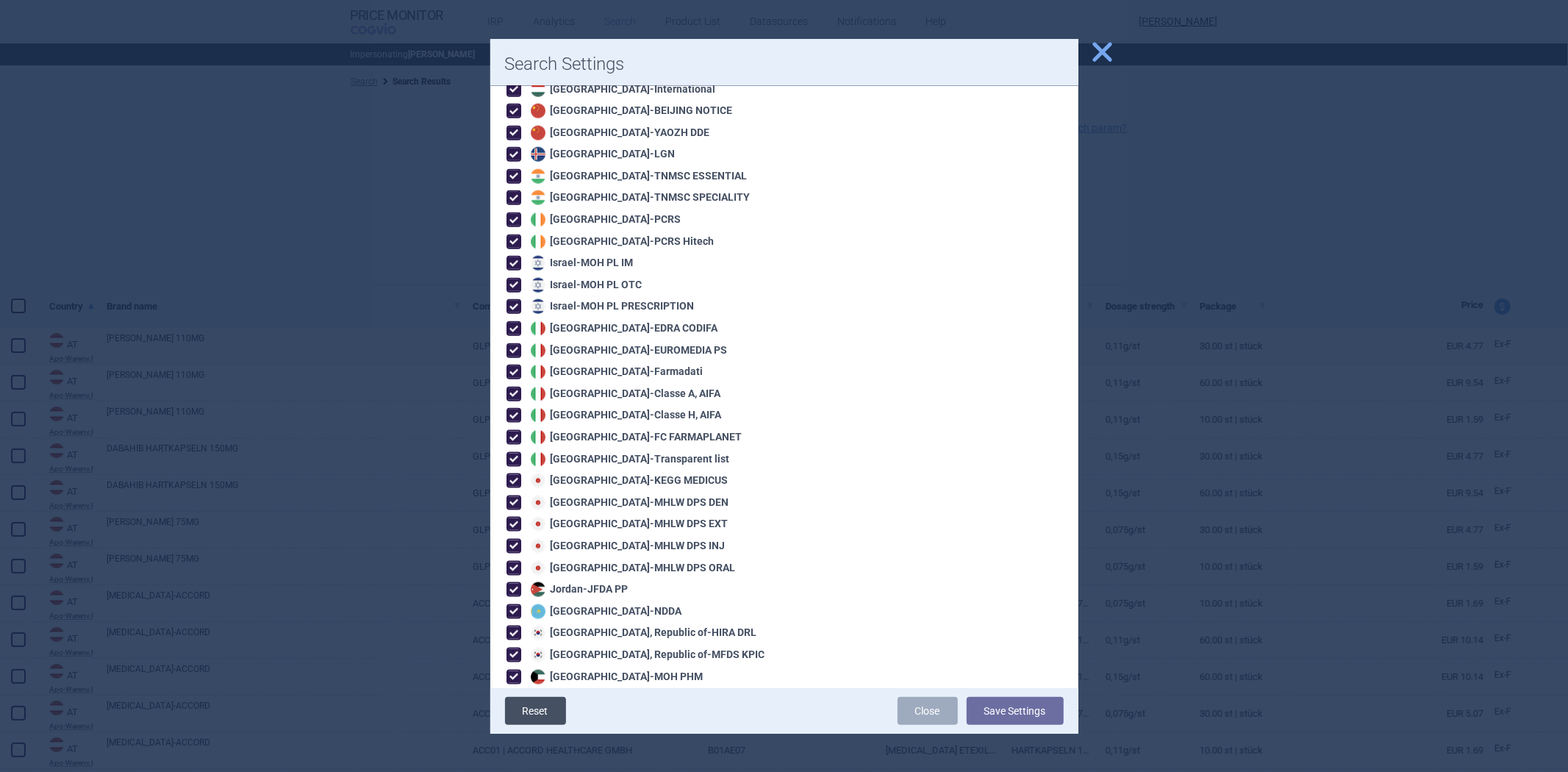
checkbox input "true"
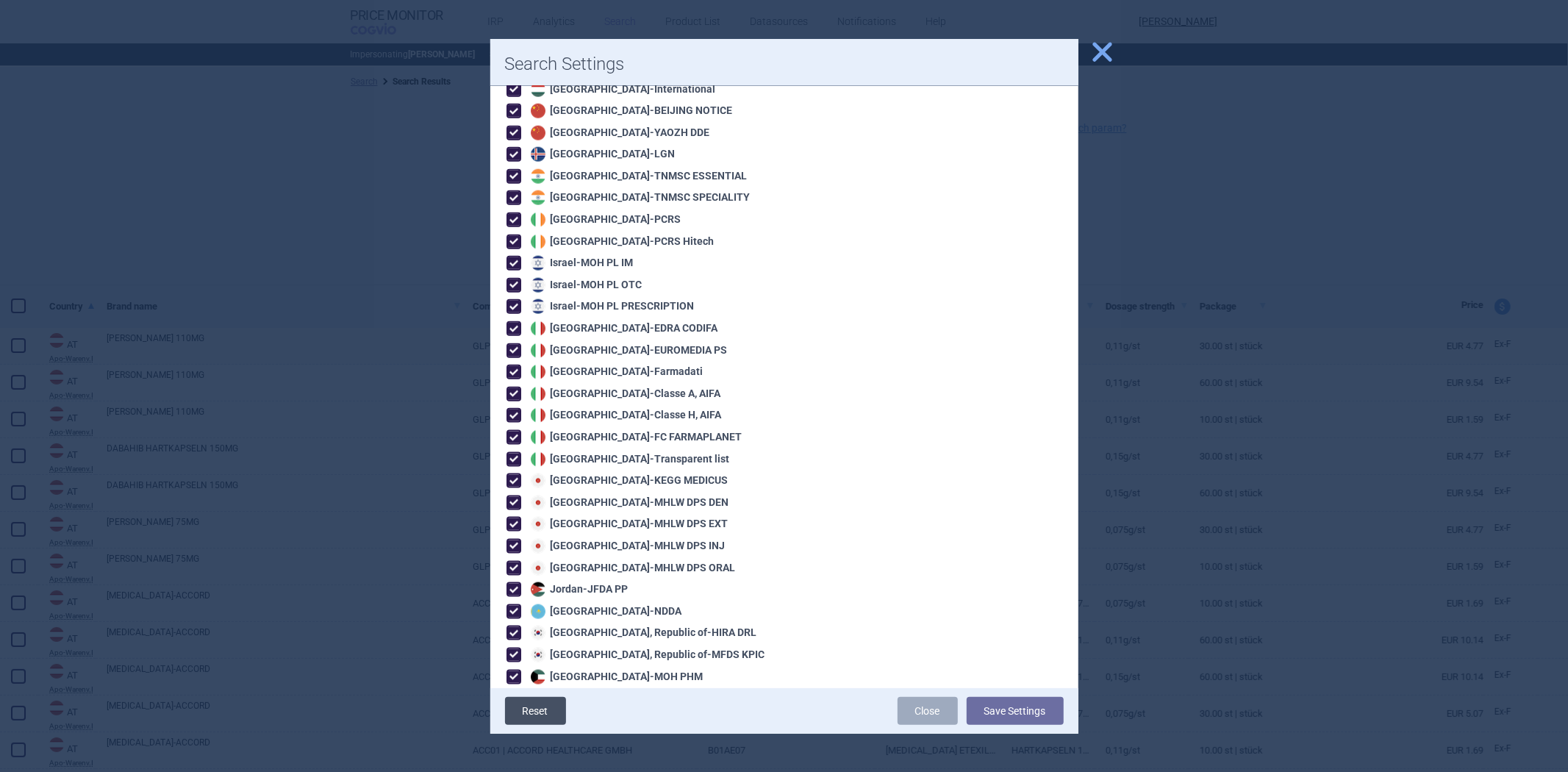
checkbox input "true"
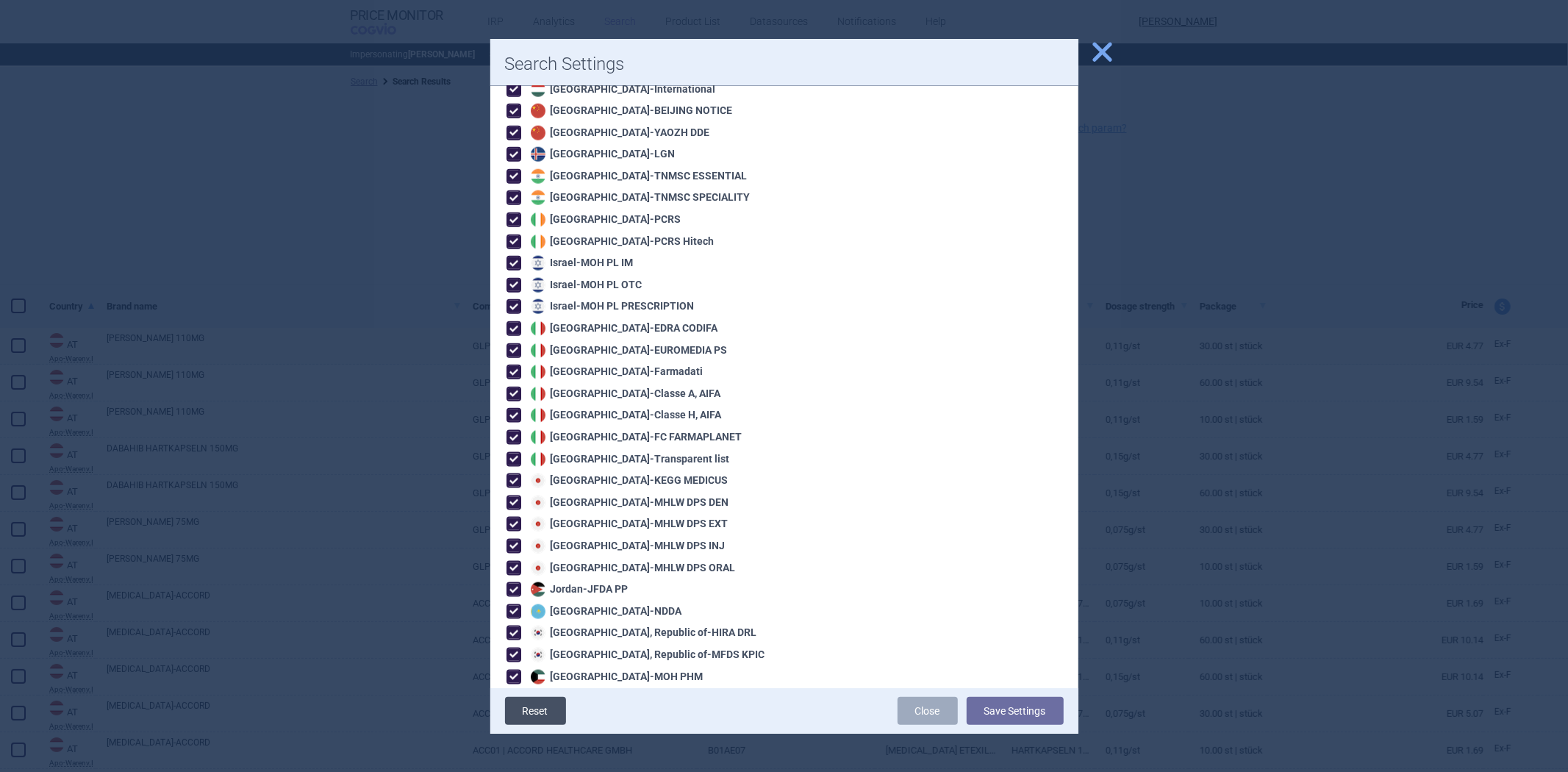
checkbox input "true"
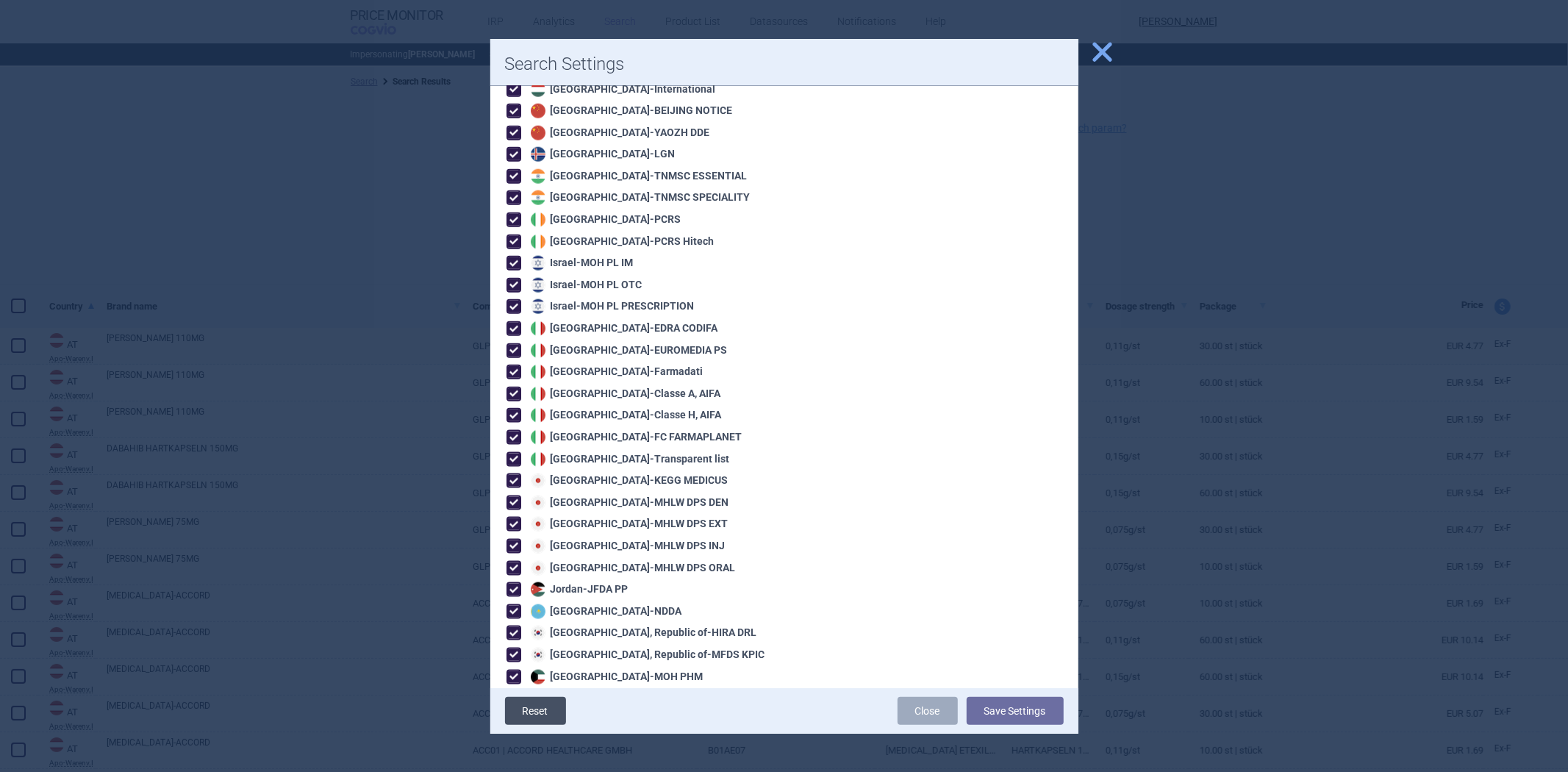
checkbox input "true"
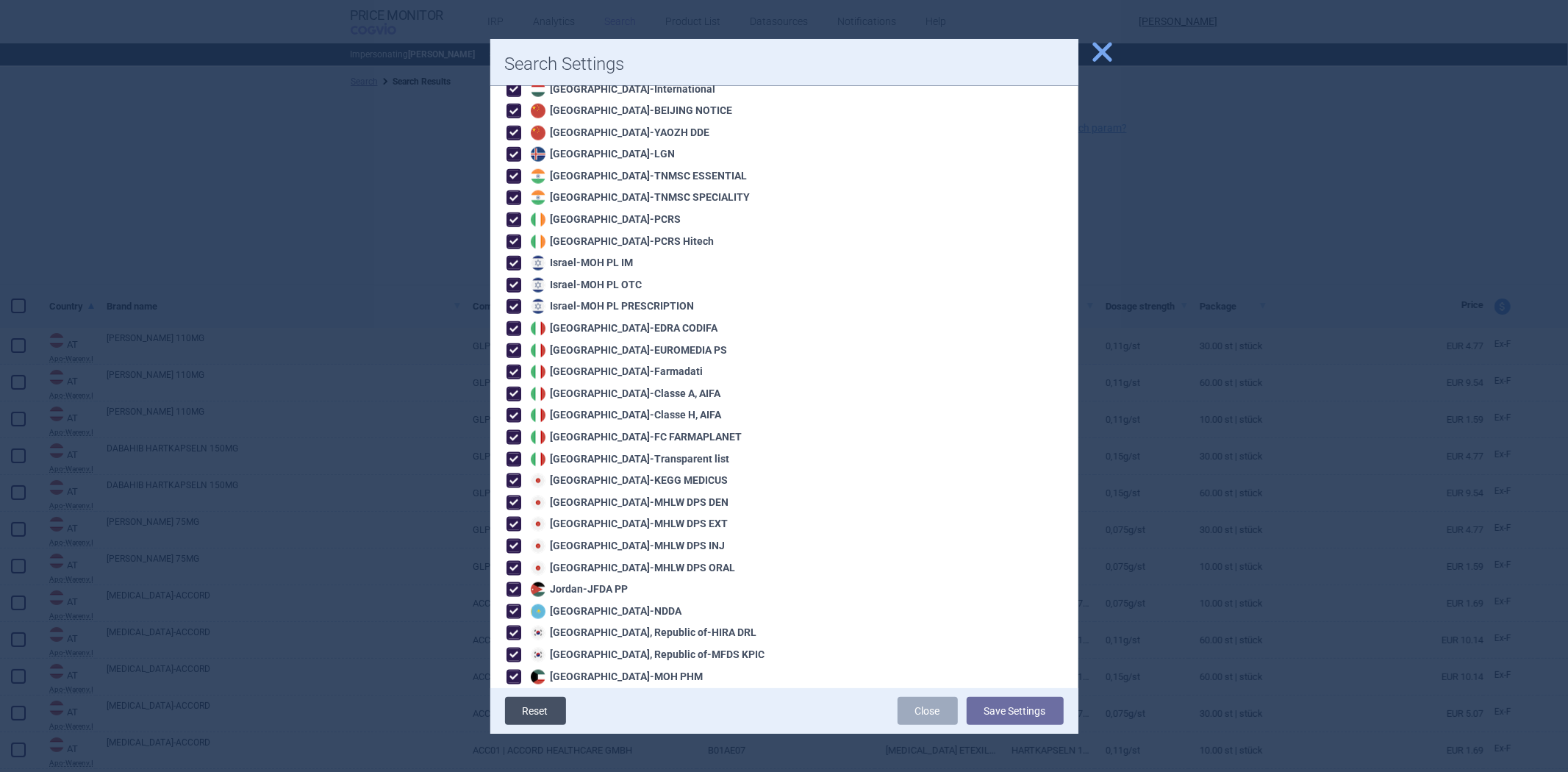
checkbox input "true"
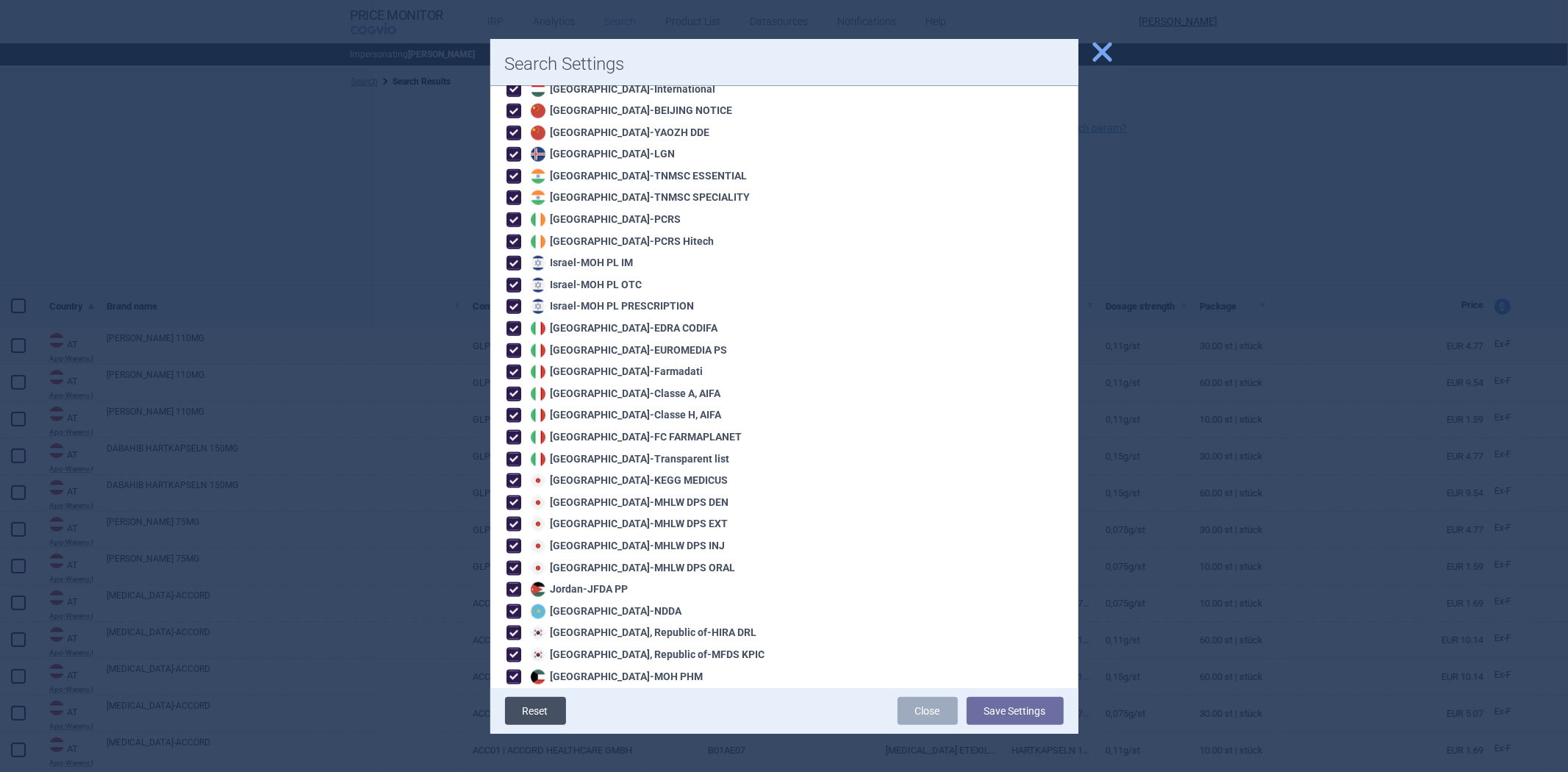
checkbox input "true"
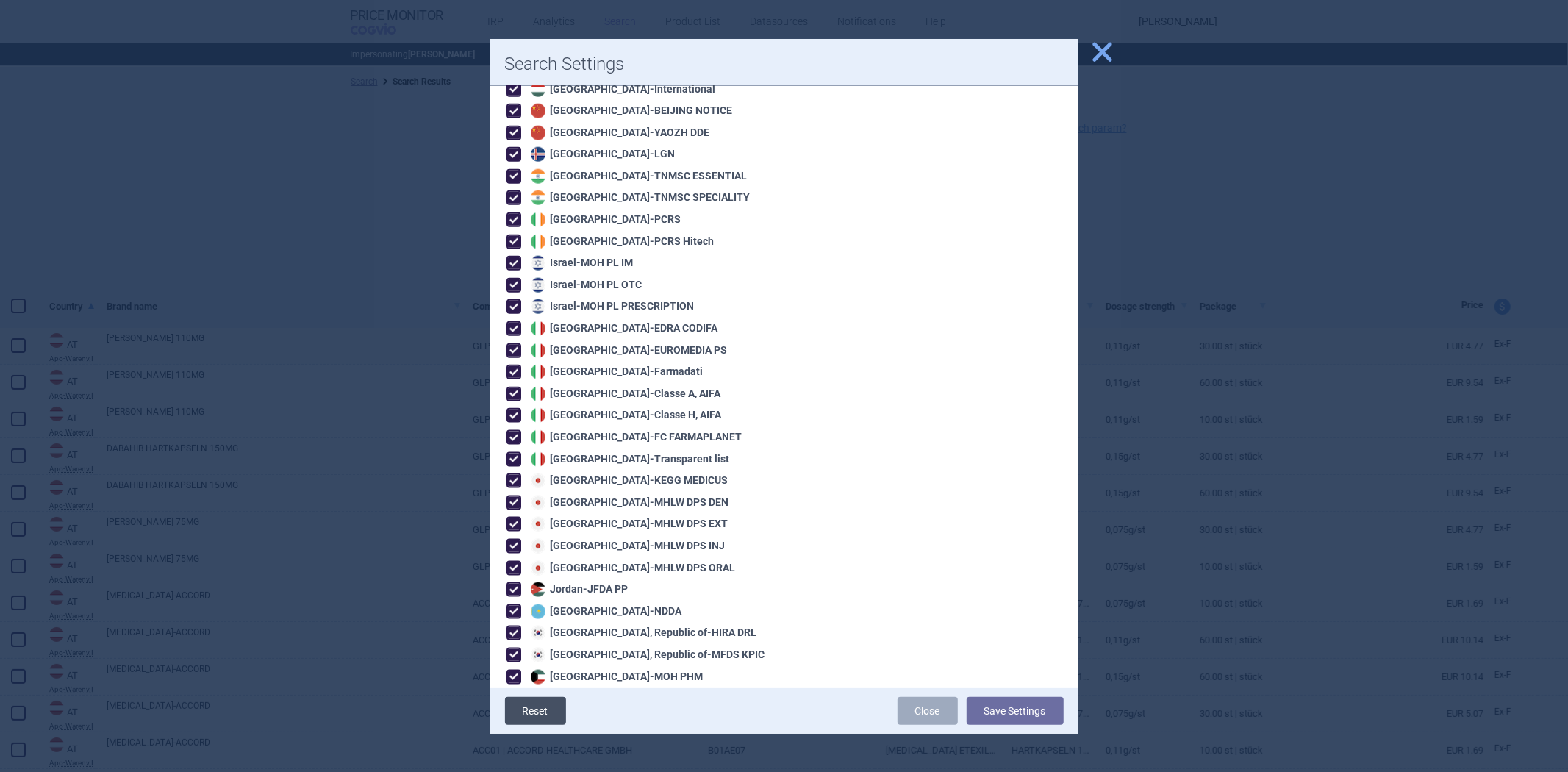
checkbox input "true"
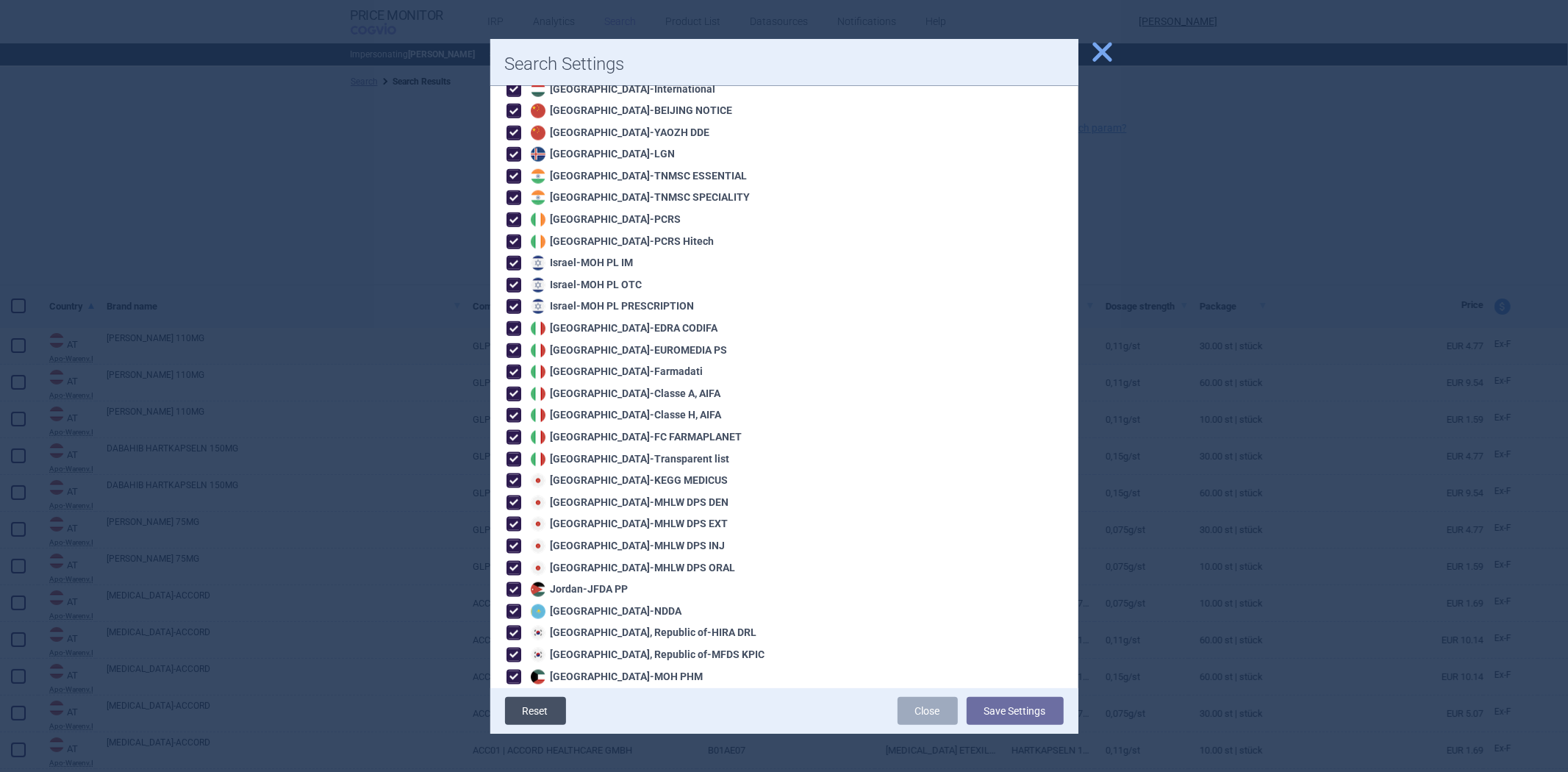
checkbox input "true"
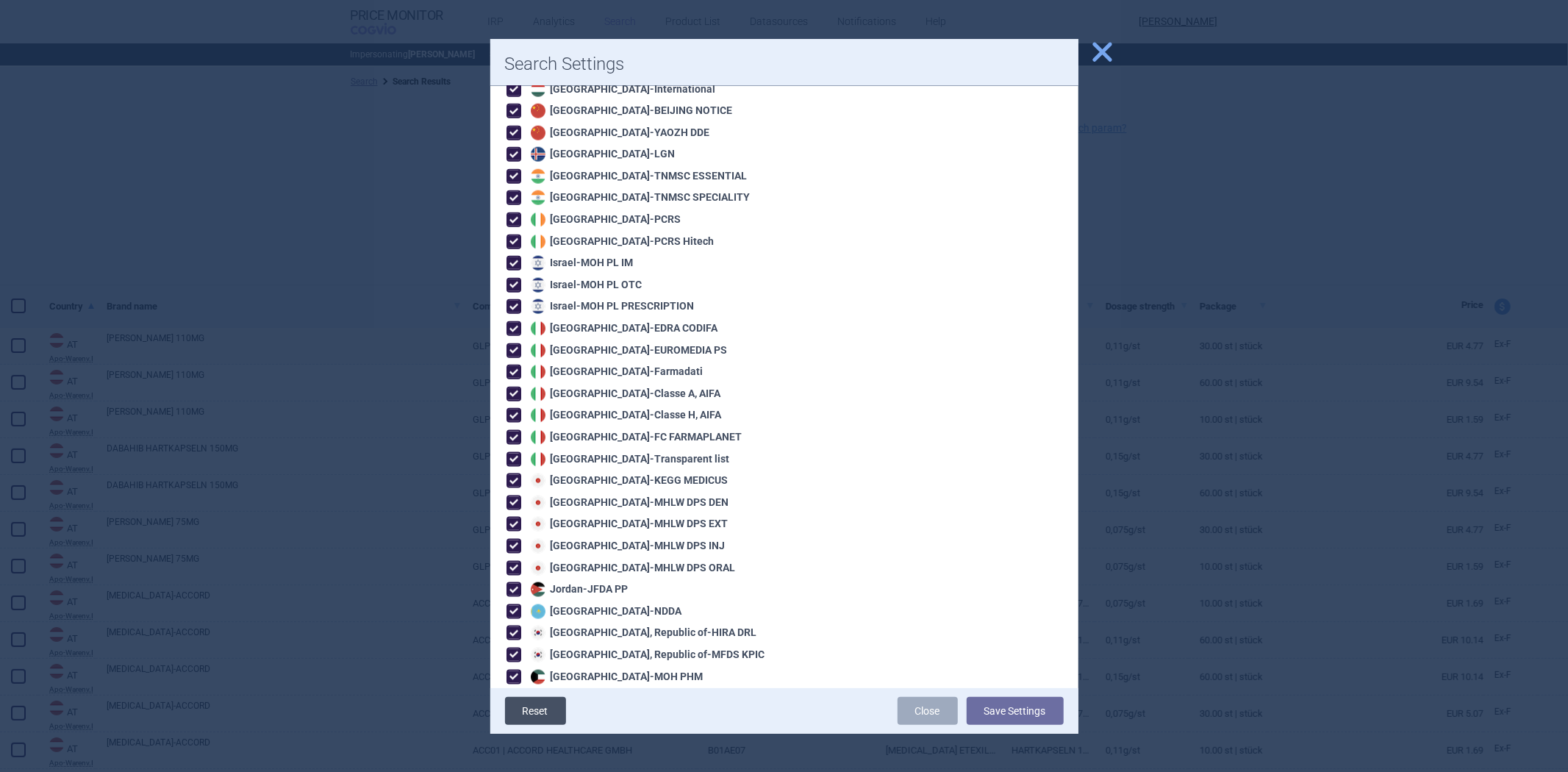
checkbox input "true"
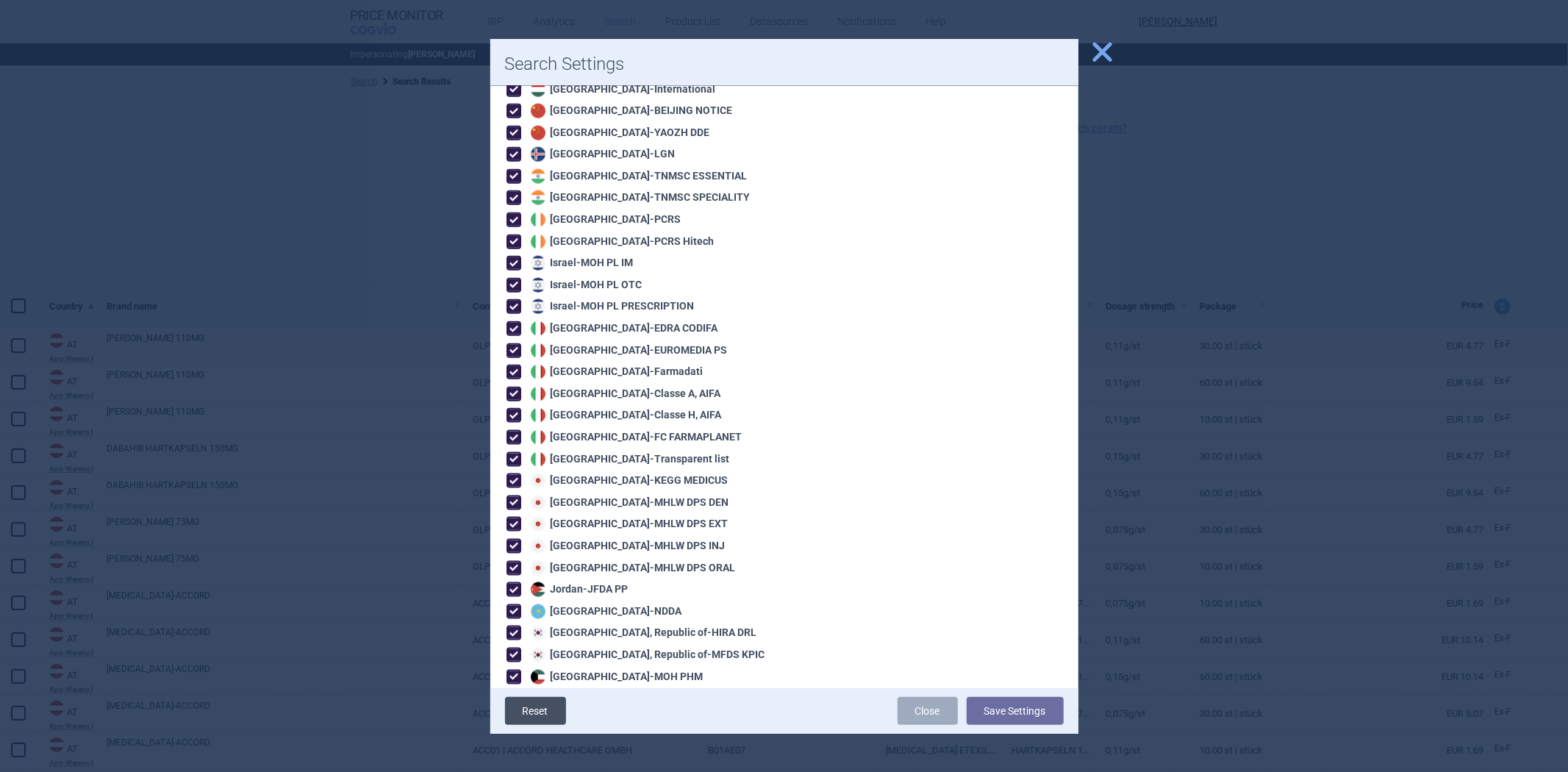
checkbox input "true"
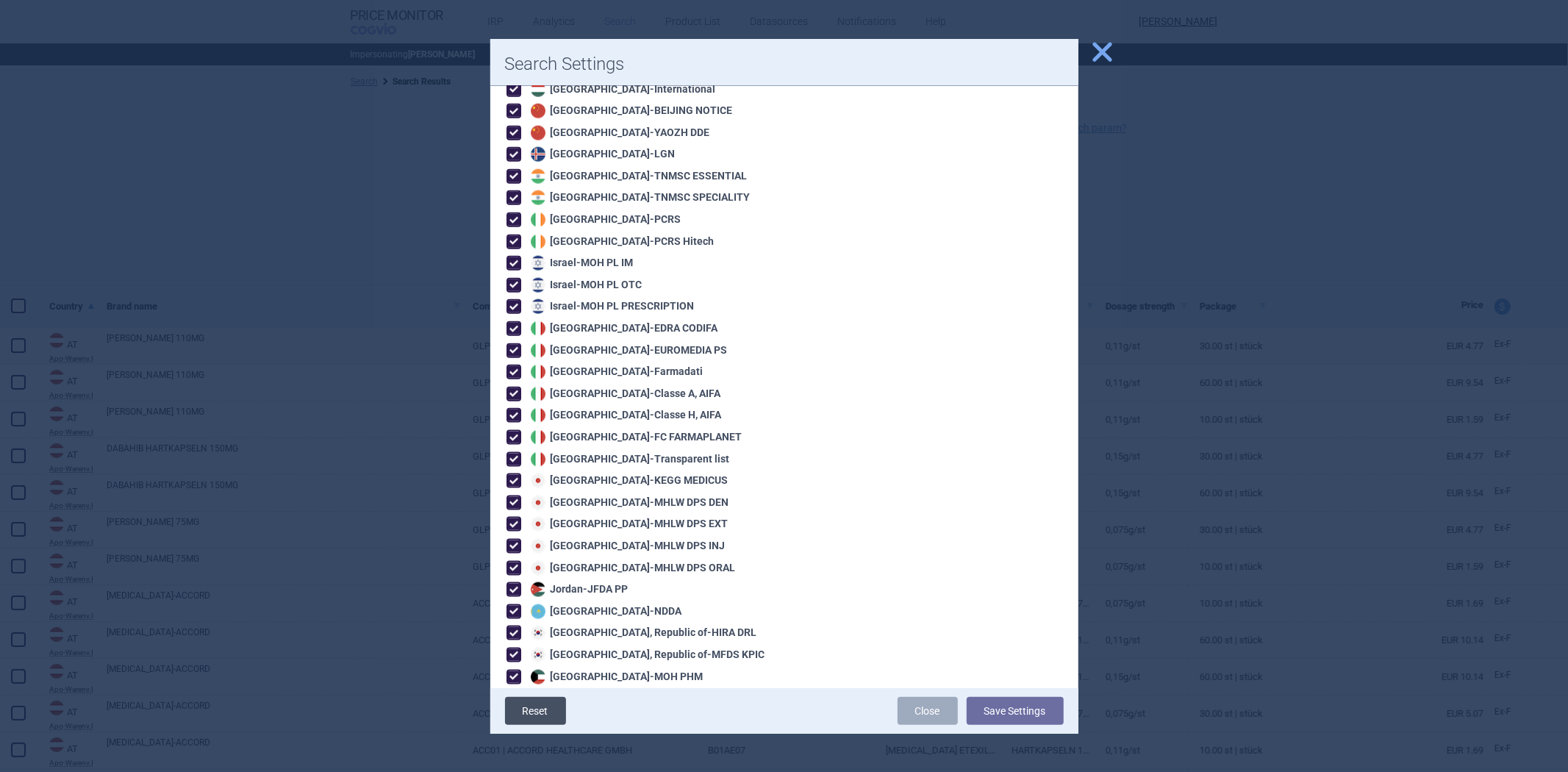
checkbox input "true"
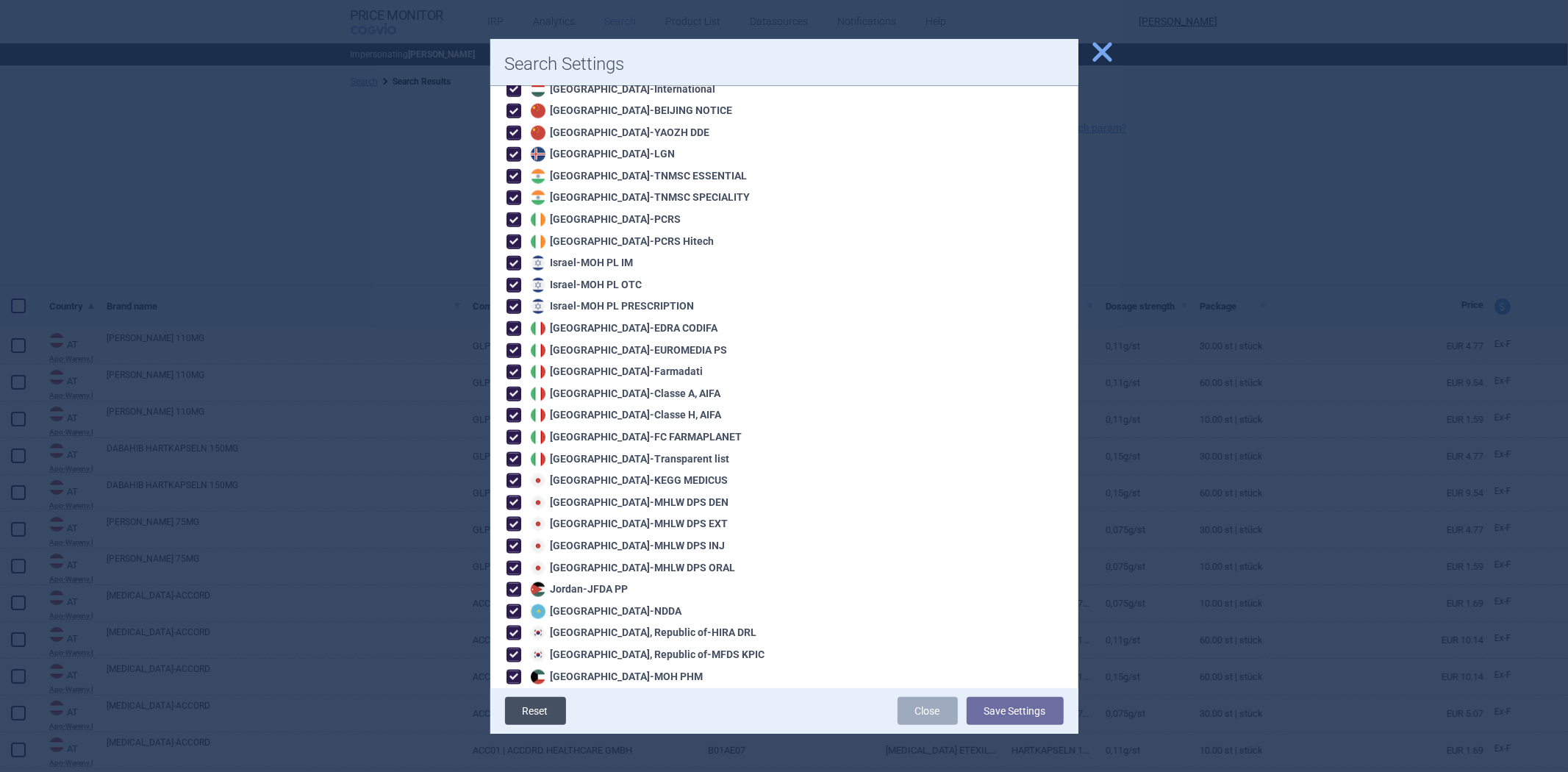
checkbox input "true"
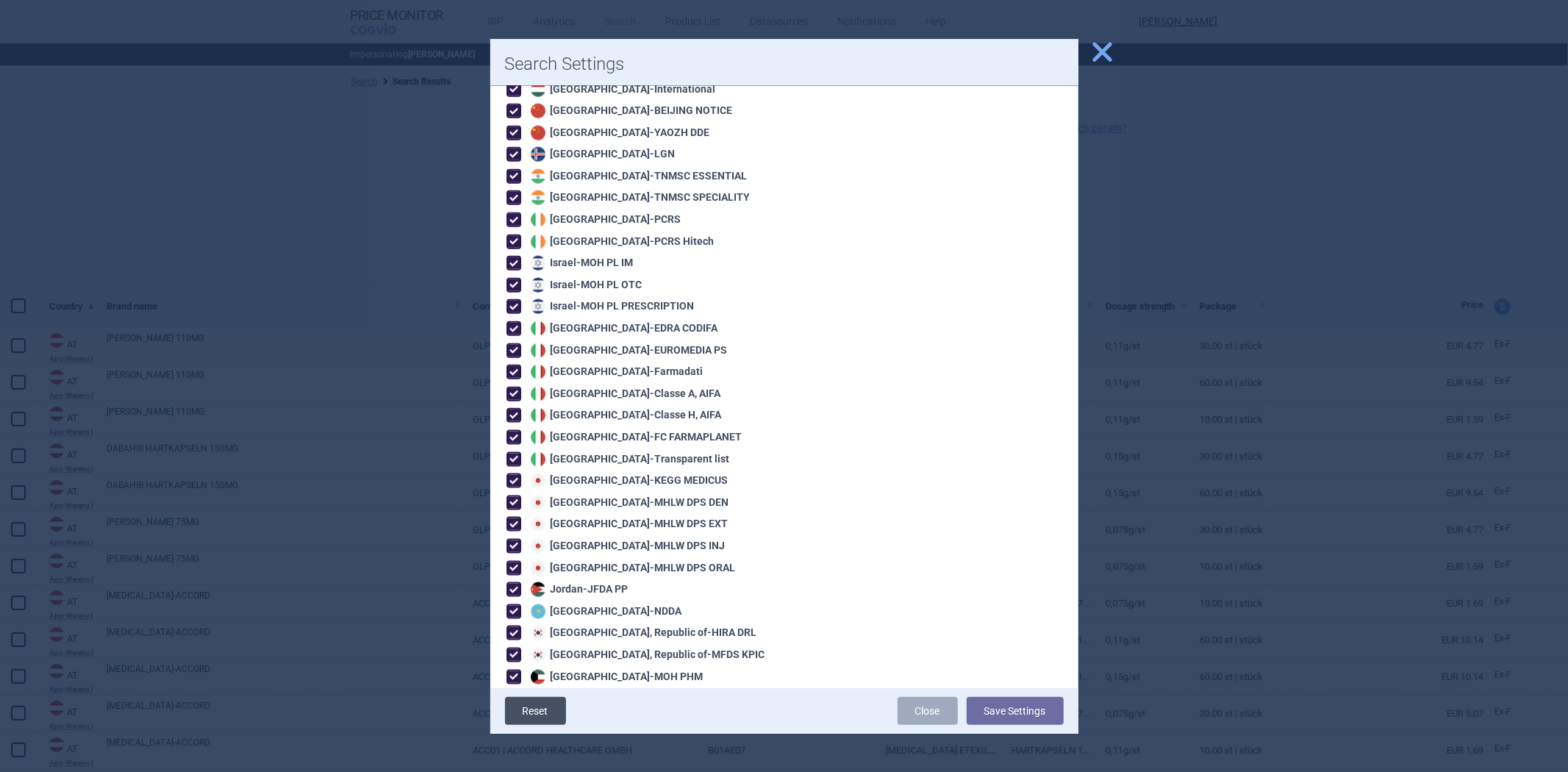
checkbox input "true"
click at [518, 707] on link "Reset" at bounding box center [535, 711] width 61 height 28
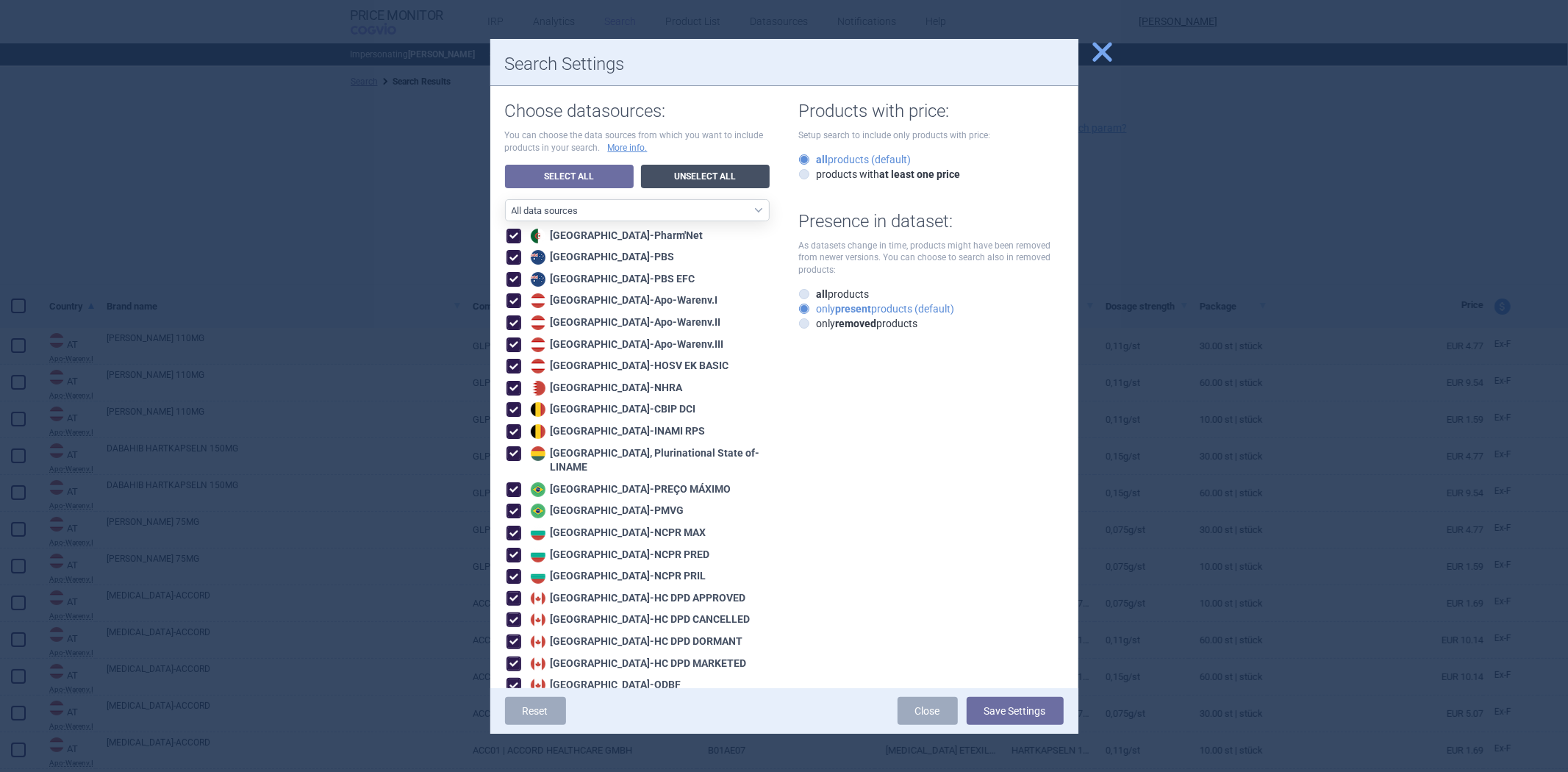
click at [686, 177] on link "Unselect All" at bounding box center [705, 176] width 129 height 24
checkbox input "false"
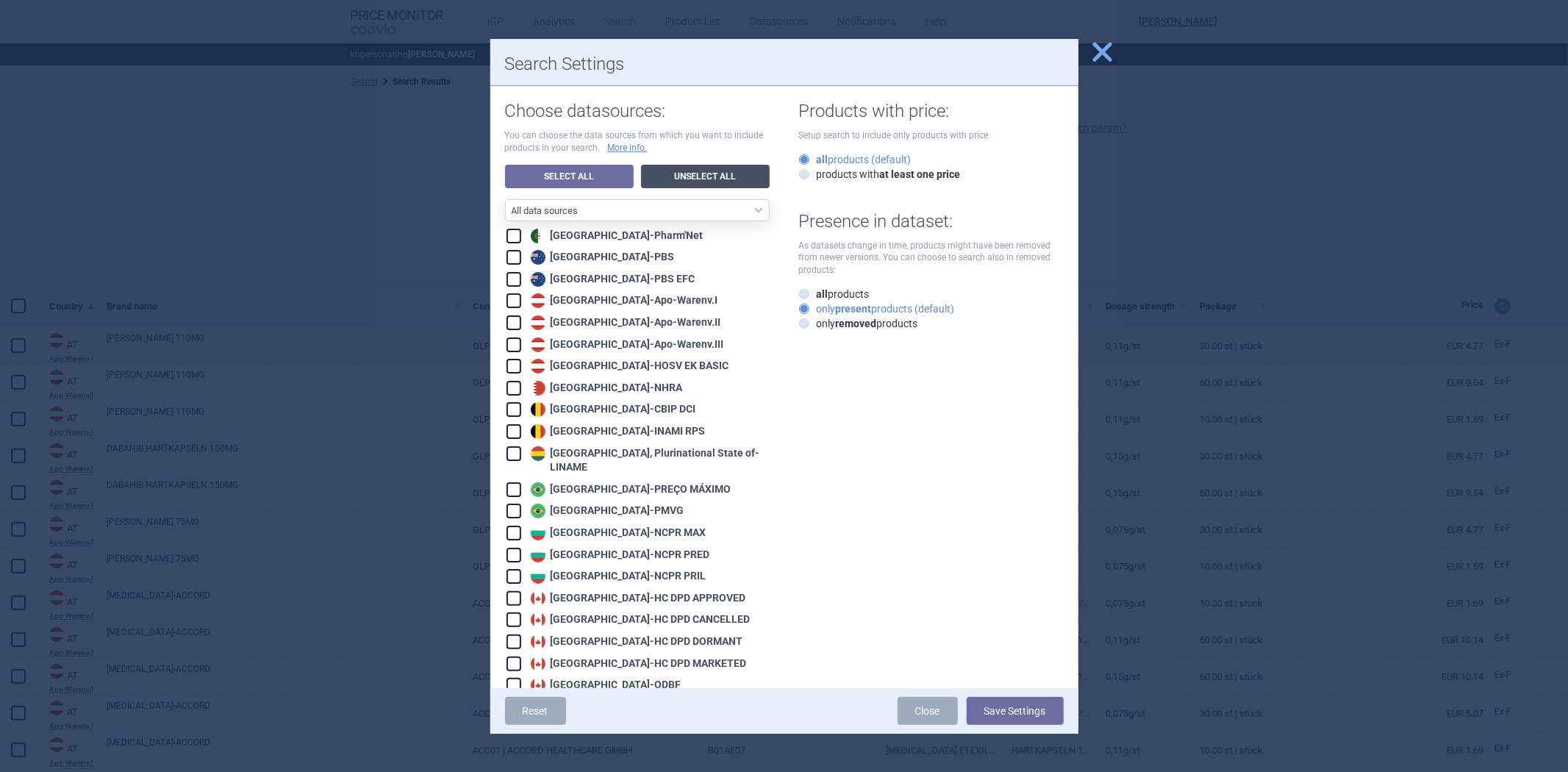
checkbox input "false"
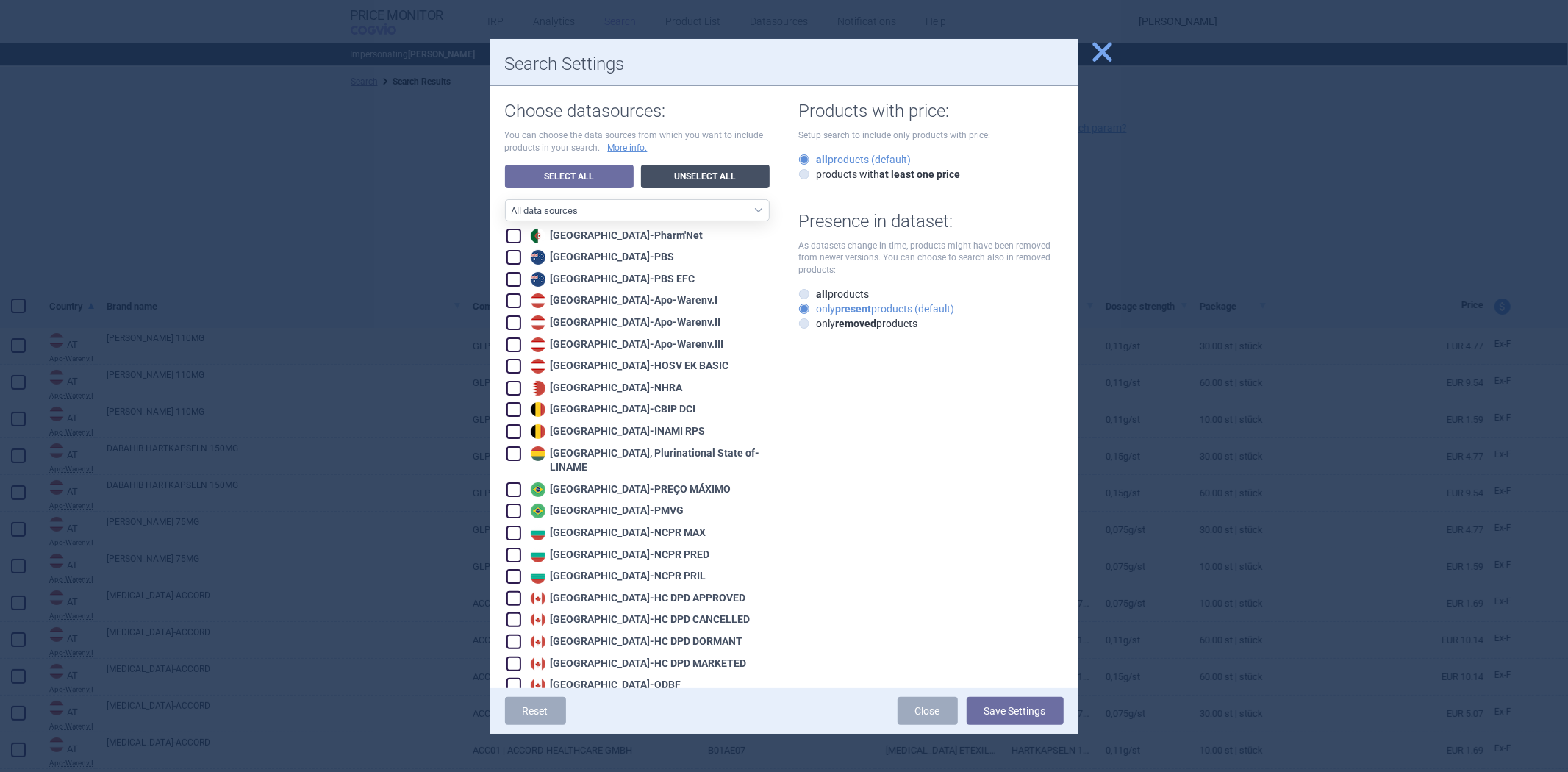
checkbox input "false"
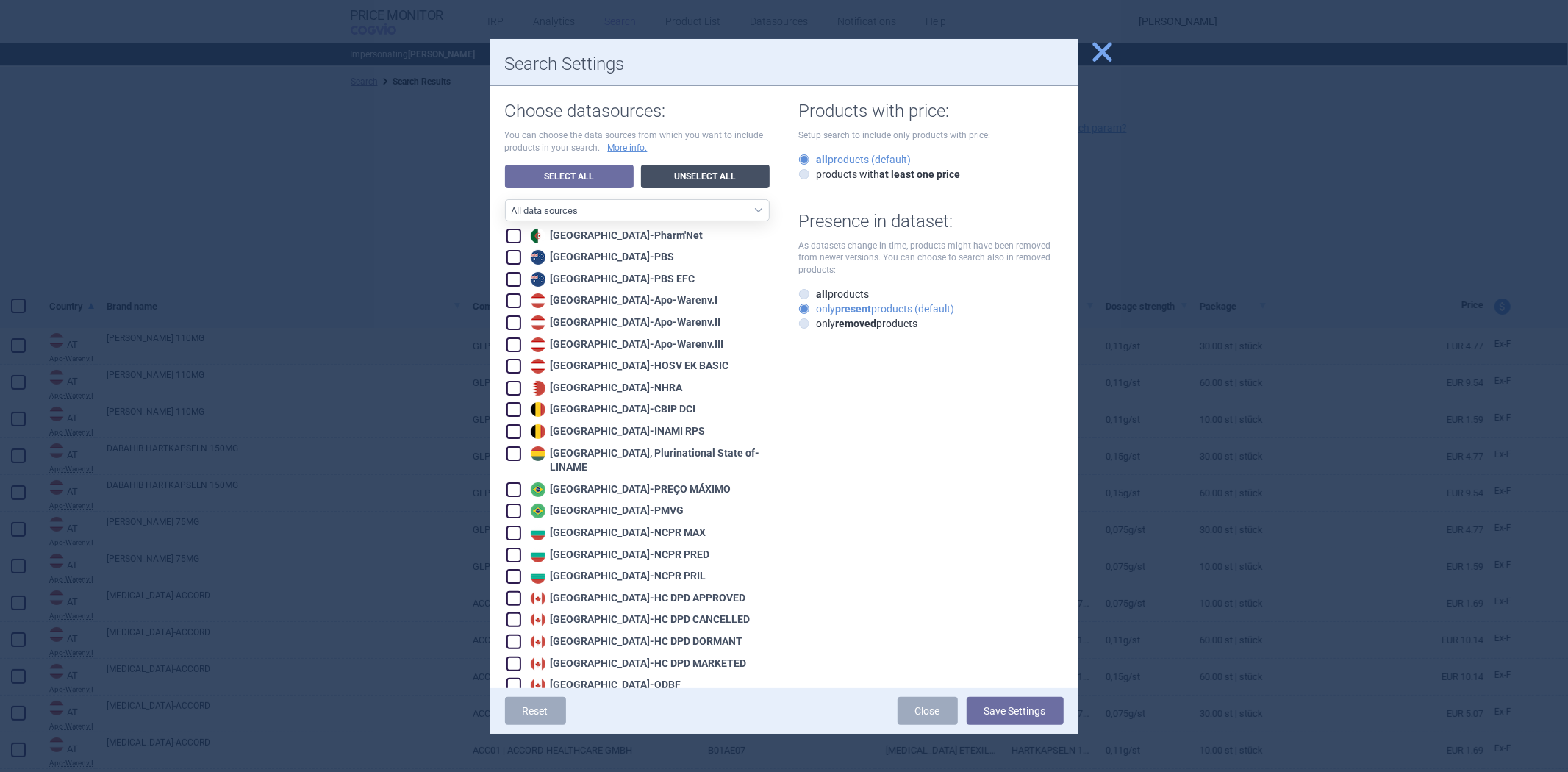
checkbox input "false"
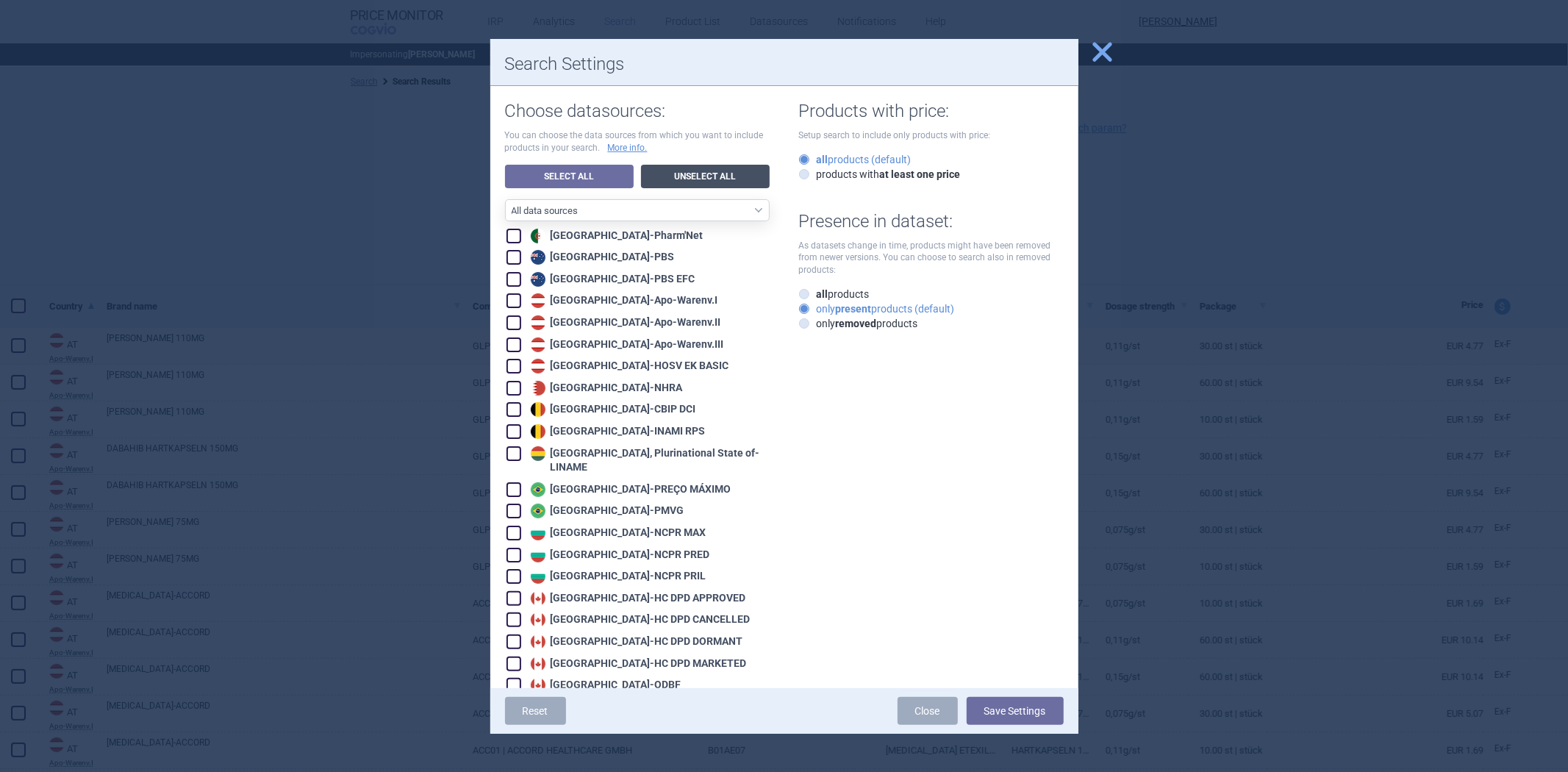
checkbox input "false"
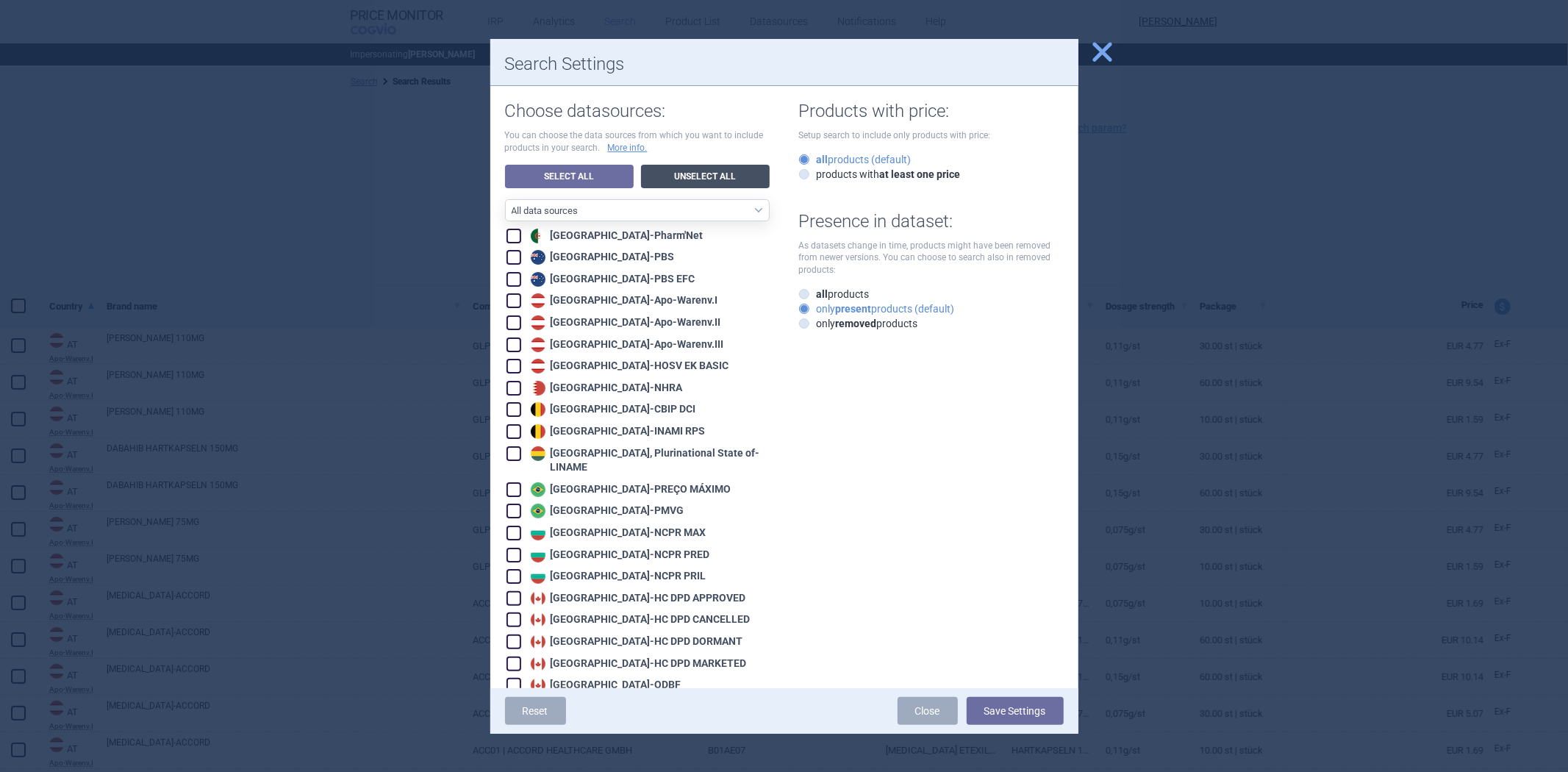
checkbox input "false"
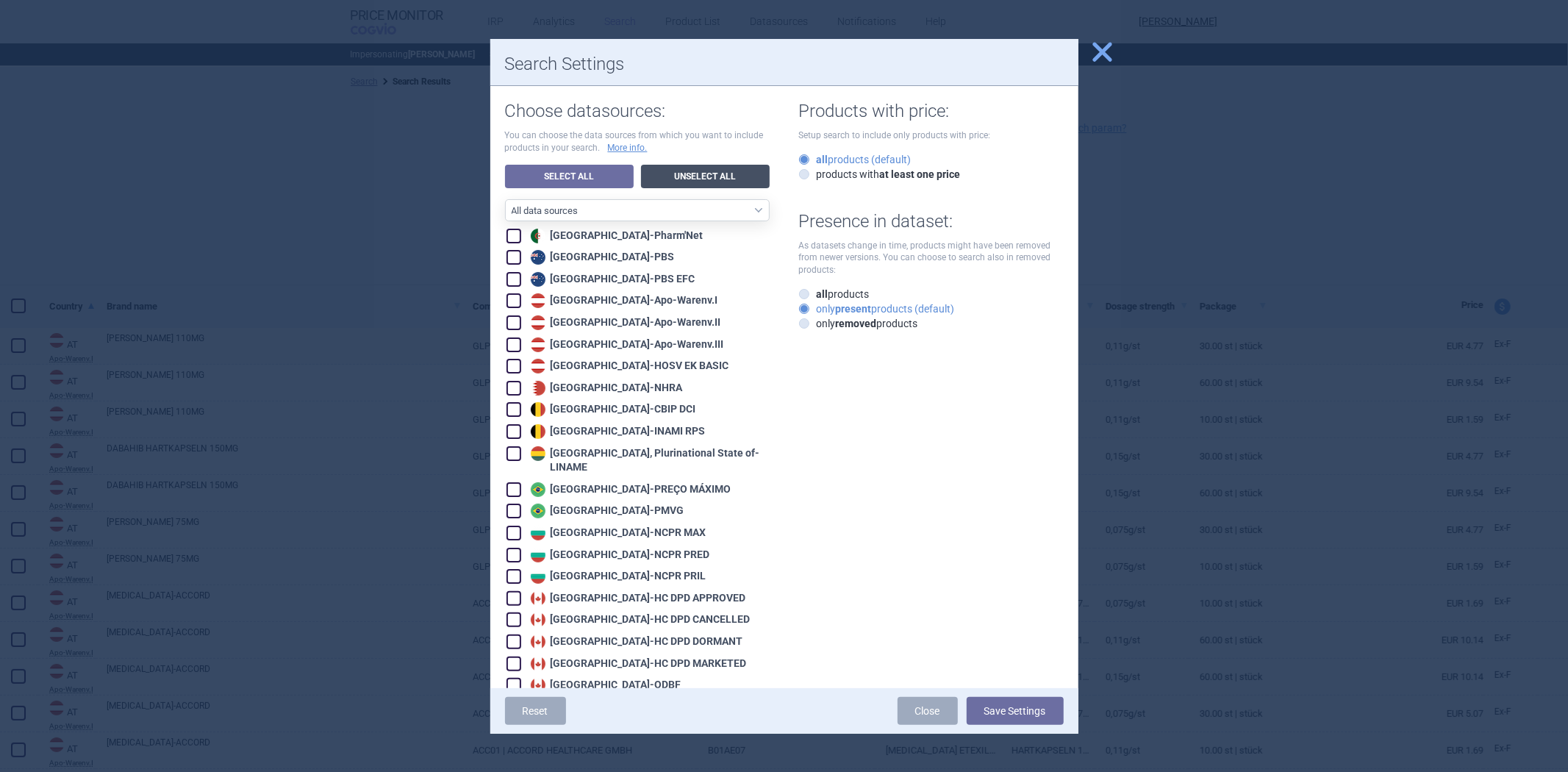
checkbox input "false"
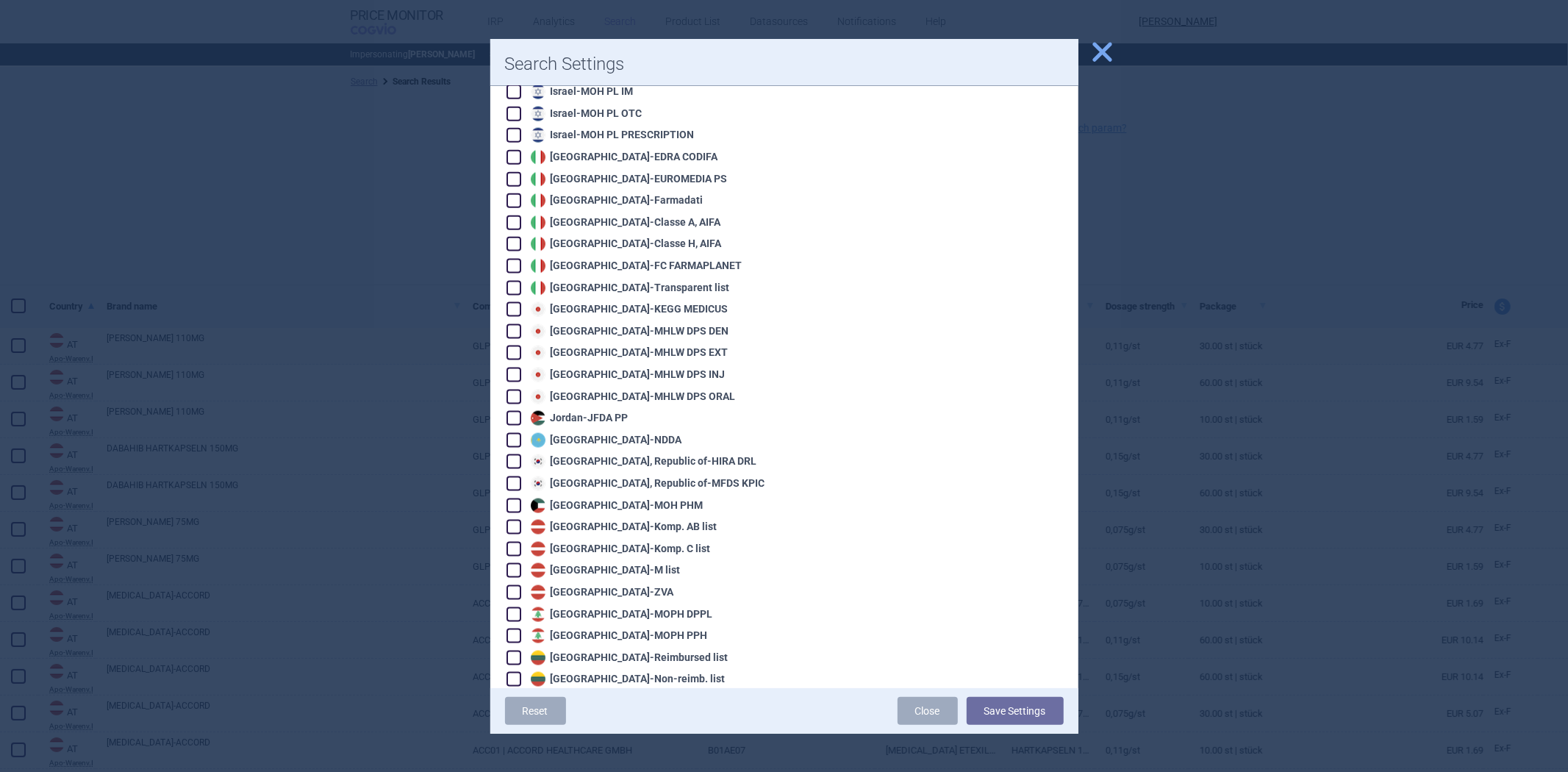
scroll to position [1600, 0]
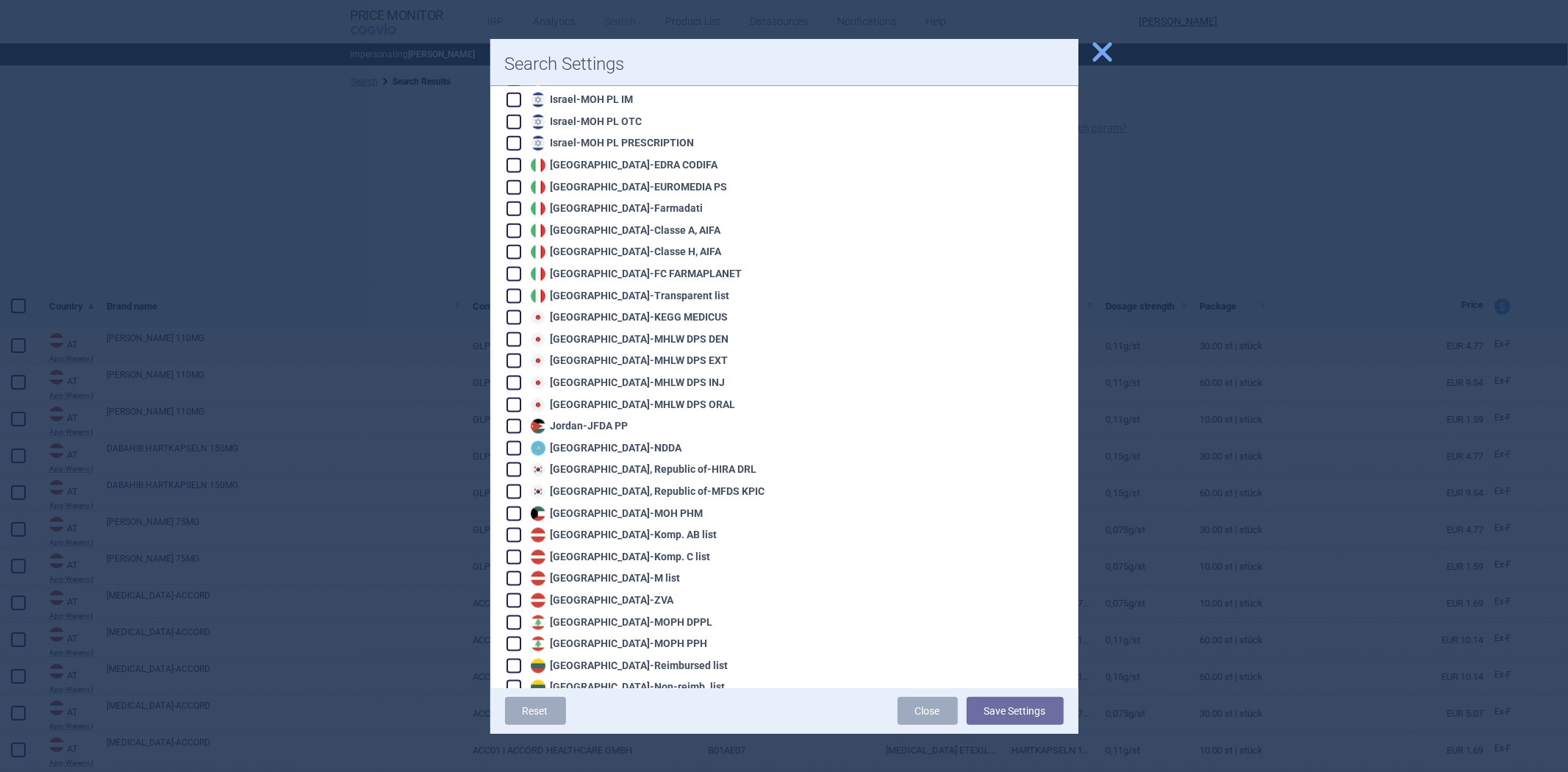
click at [626, 310] on div "Japan - KEGG MEDICUS" at bounding box center [627, 317] width 202 height 14
click at [1016, 715] on button "Save Settings" at bounding box center [1014, 711] width 97 height 28
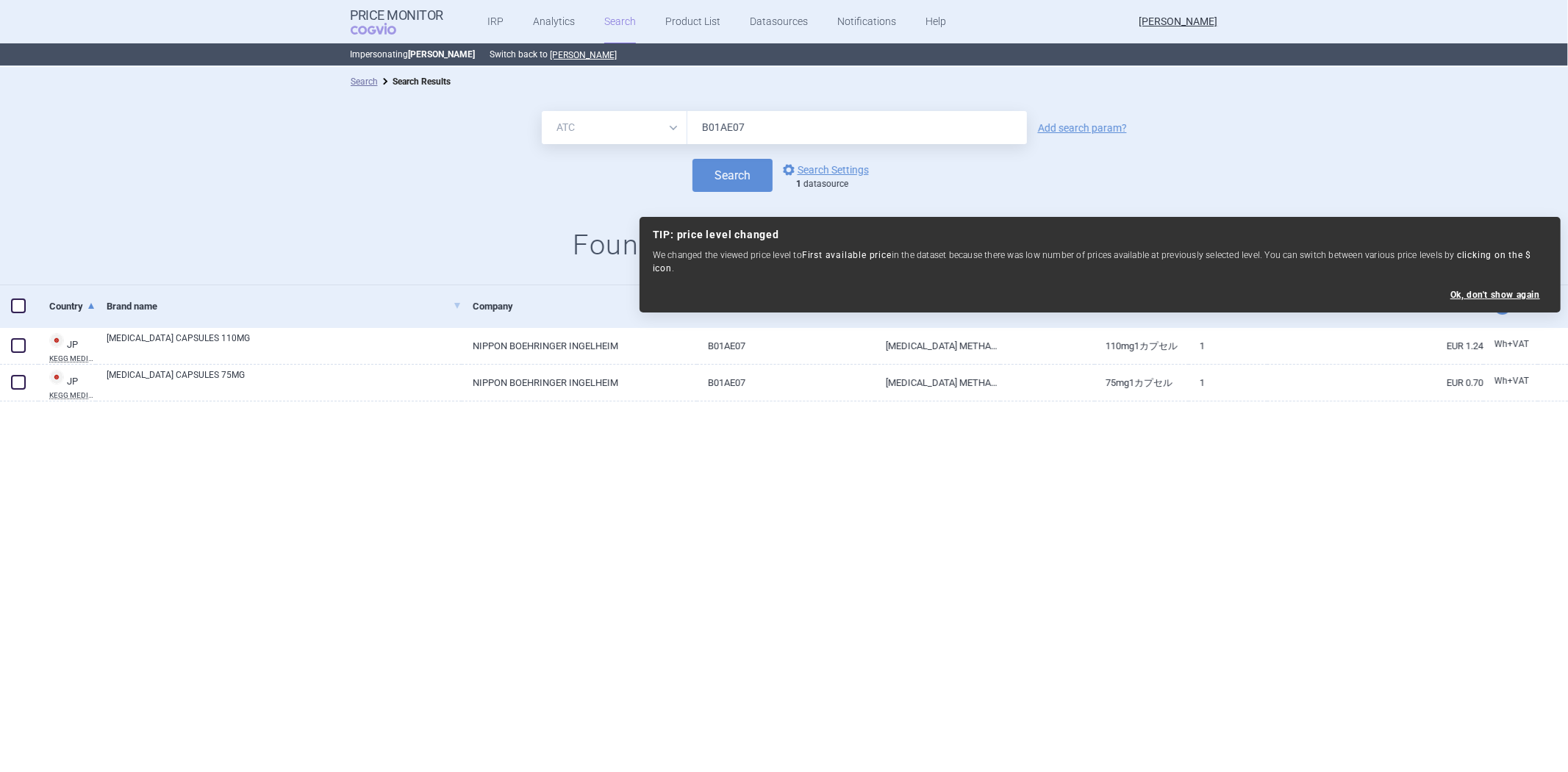
click at [1055, 173] on div "Search options Search Settings 1 datasource" at bounding box center [784, 175] width 1568 height 33
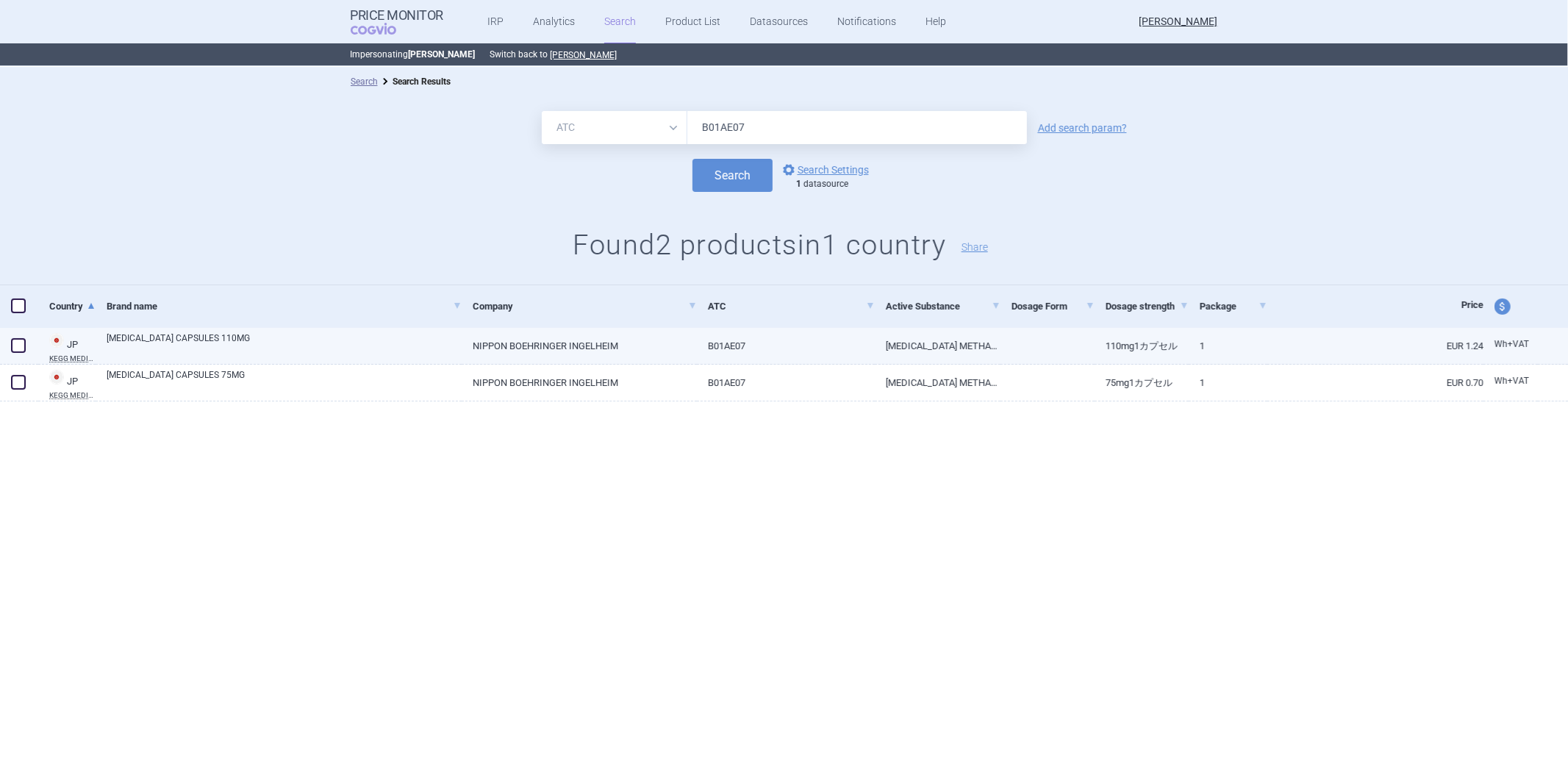
click at [932, 348] on link "DABIGATRAN ETEXILATE METHANESULFONATE DABIGATRAN ETEXILATE" at bounding box center [937, 346] width 125 height 36
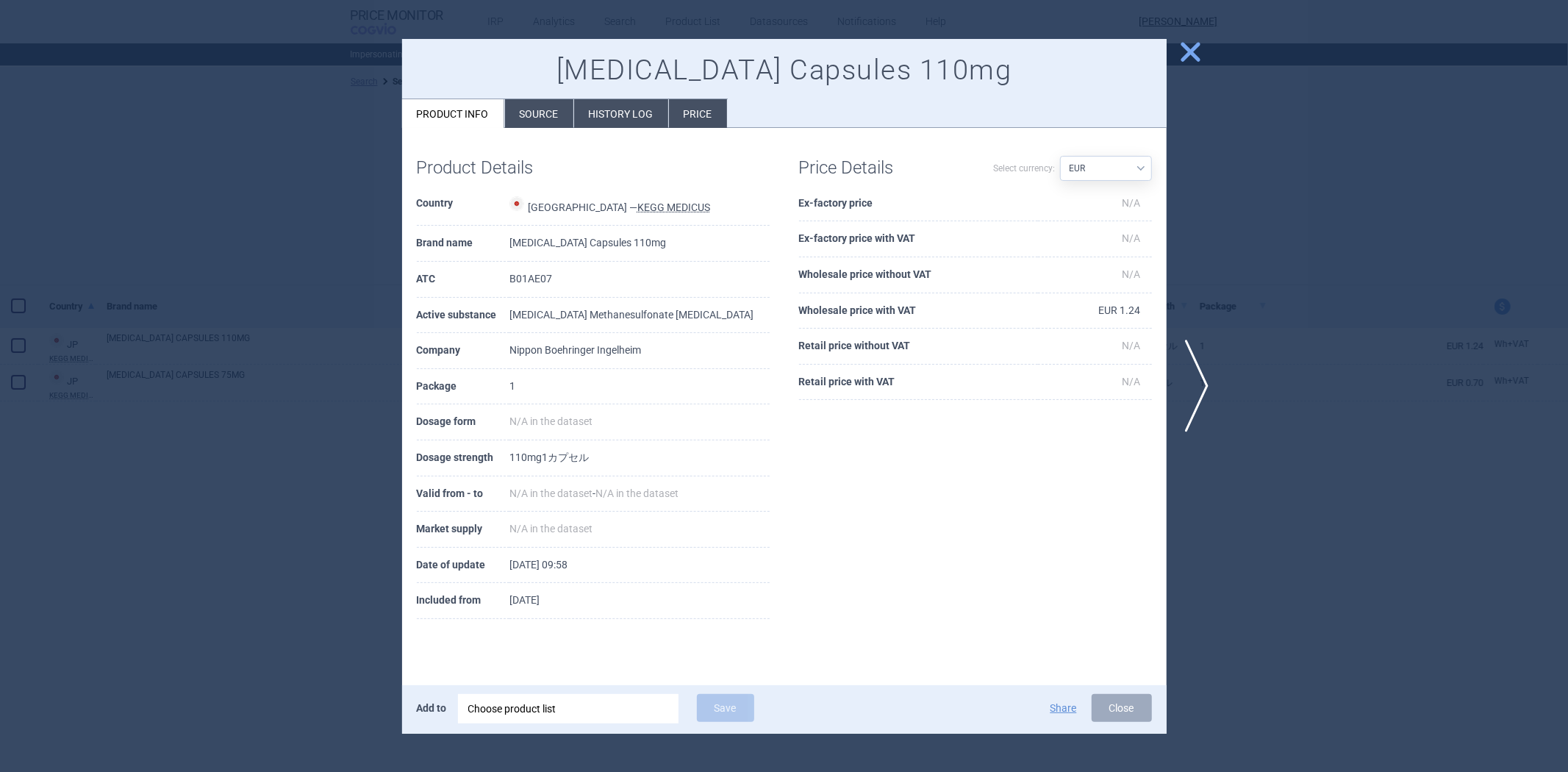
click at [562, 113] on li "Source" at bounding box center [539, 114] width 69 height 29
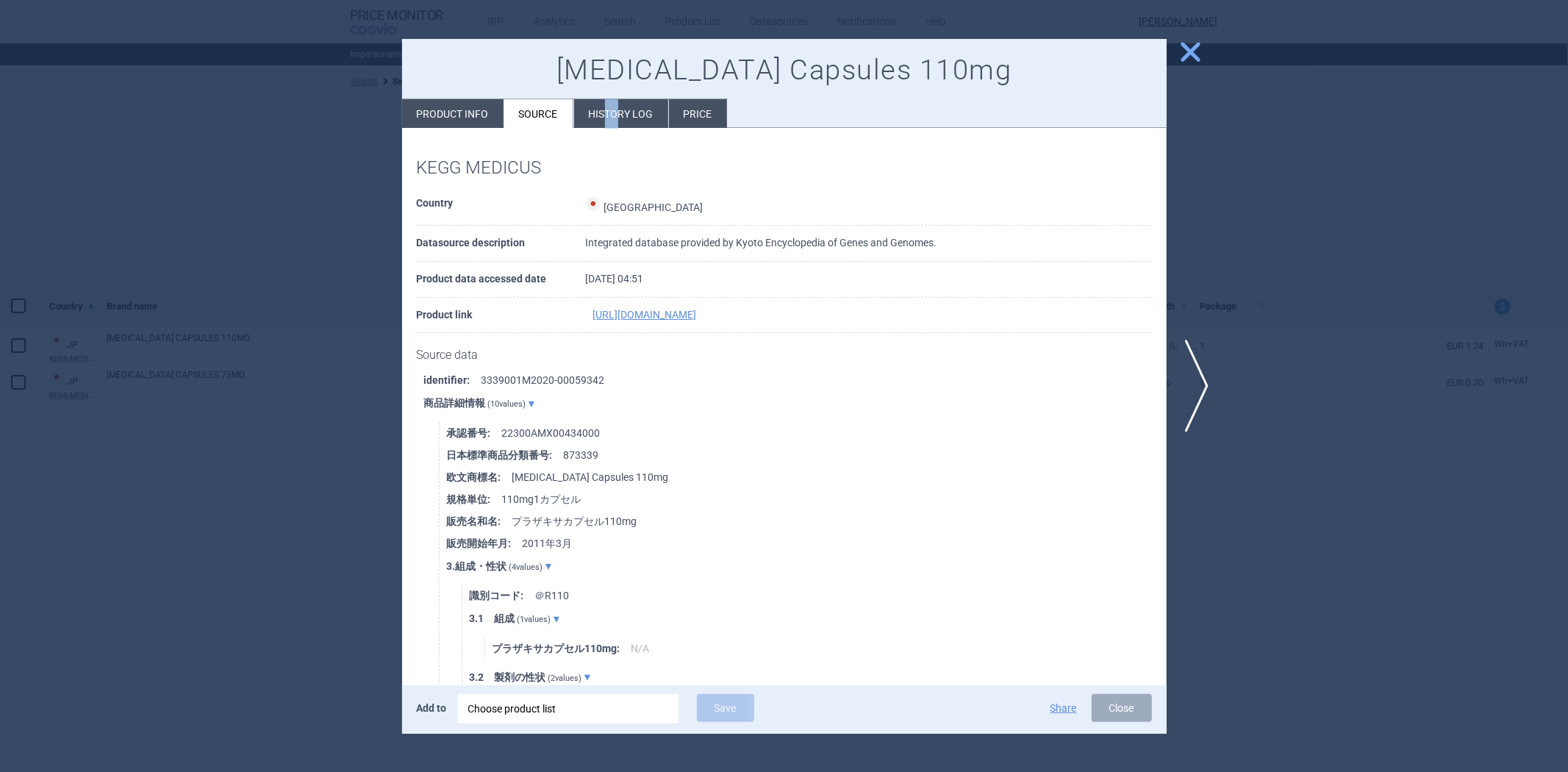
drag, startPoint x: 606, startPoint y: 114, endPoint x: 615, endPoint y: 114, distance: 9.0
click at [615, 114] on li "History log" at bounding box center [621, 114] width 94 height 29
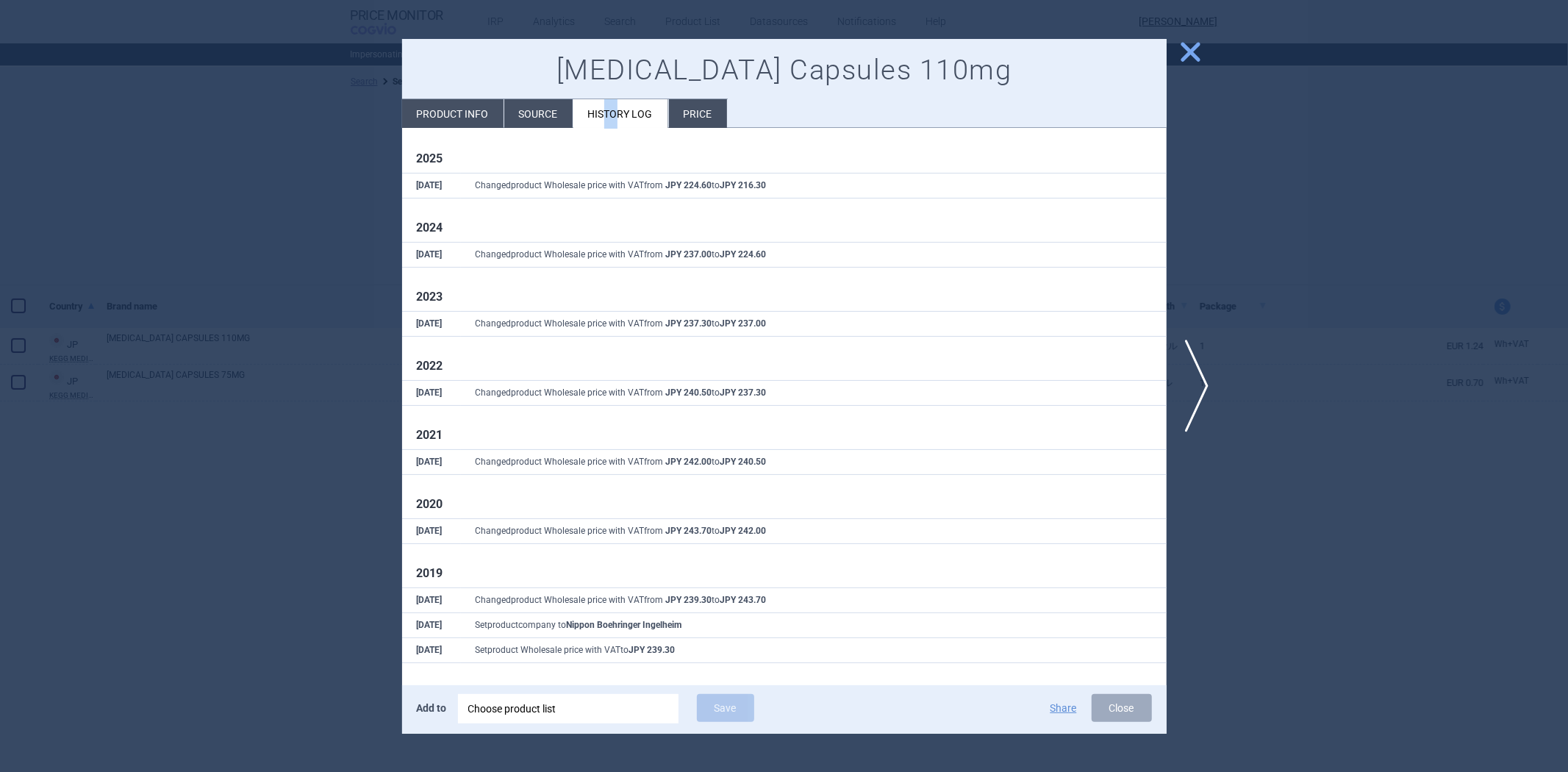
scroll to position [21, 0]
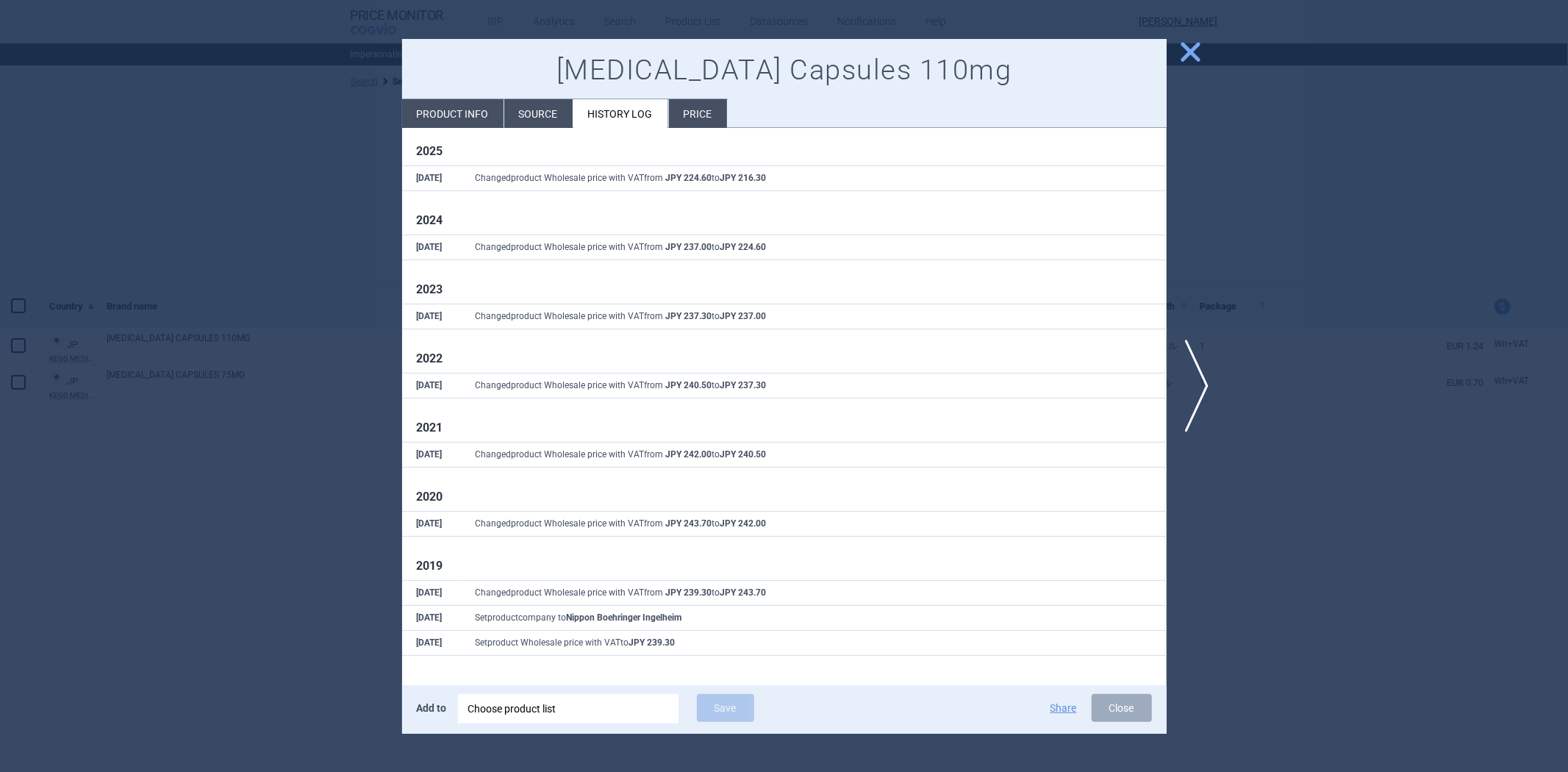
click at [445, 112] on li "Product info" at bounding box center [453, 114] width 101 height 29
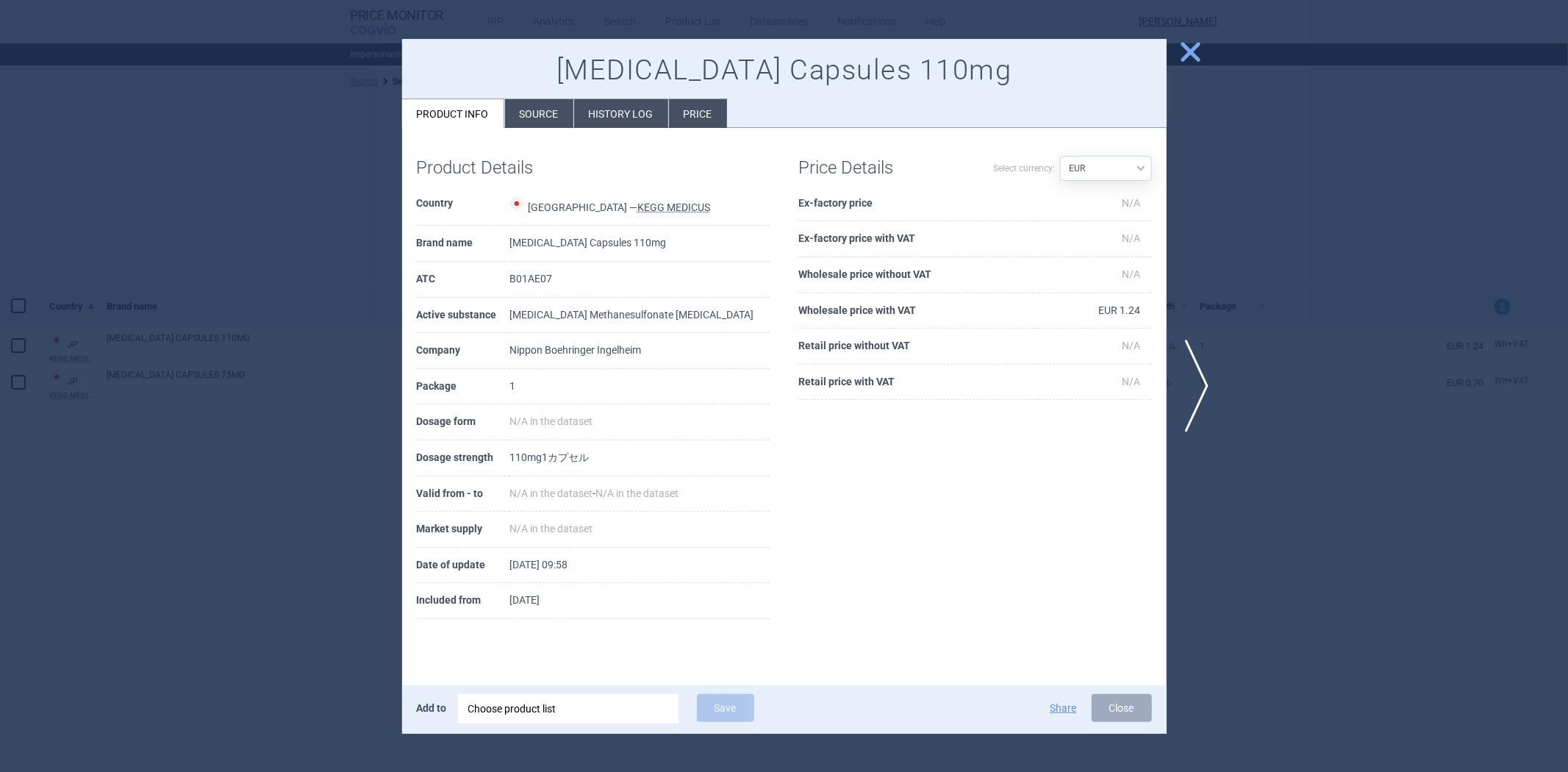
click at [327, 251] on div at bounding box center [784, 386] width 1568 height 772
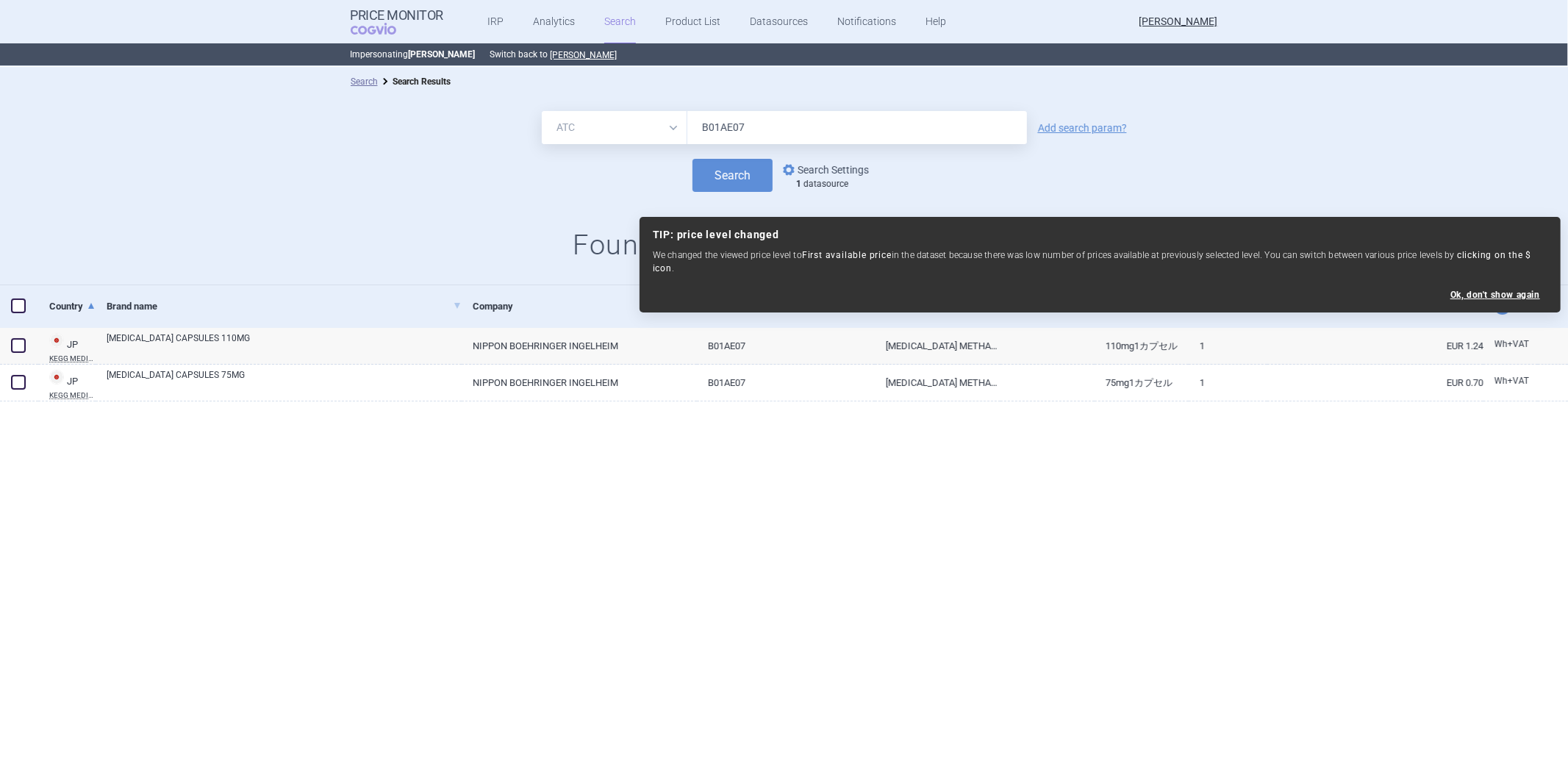
click at [836, 164] on link "options Search Settings" at bounding box center [824, 169] width 89 height 17
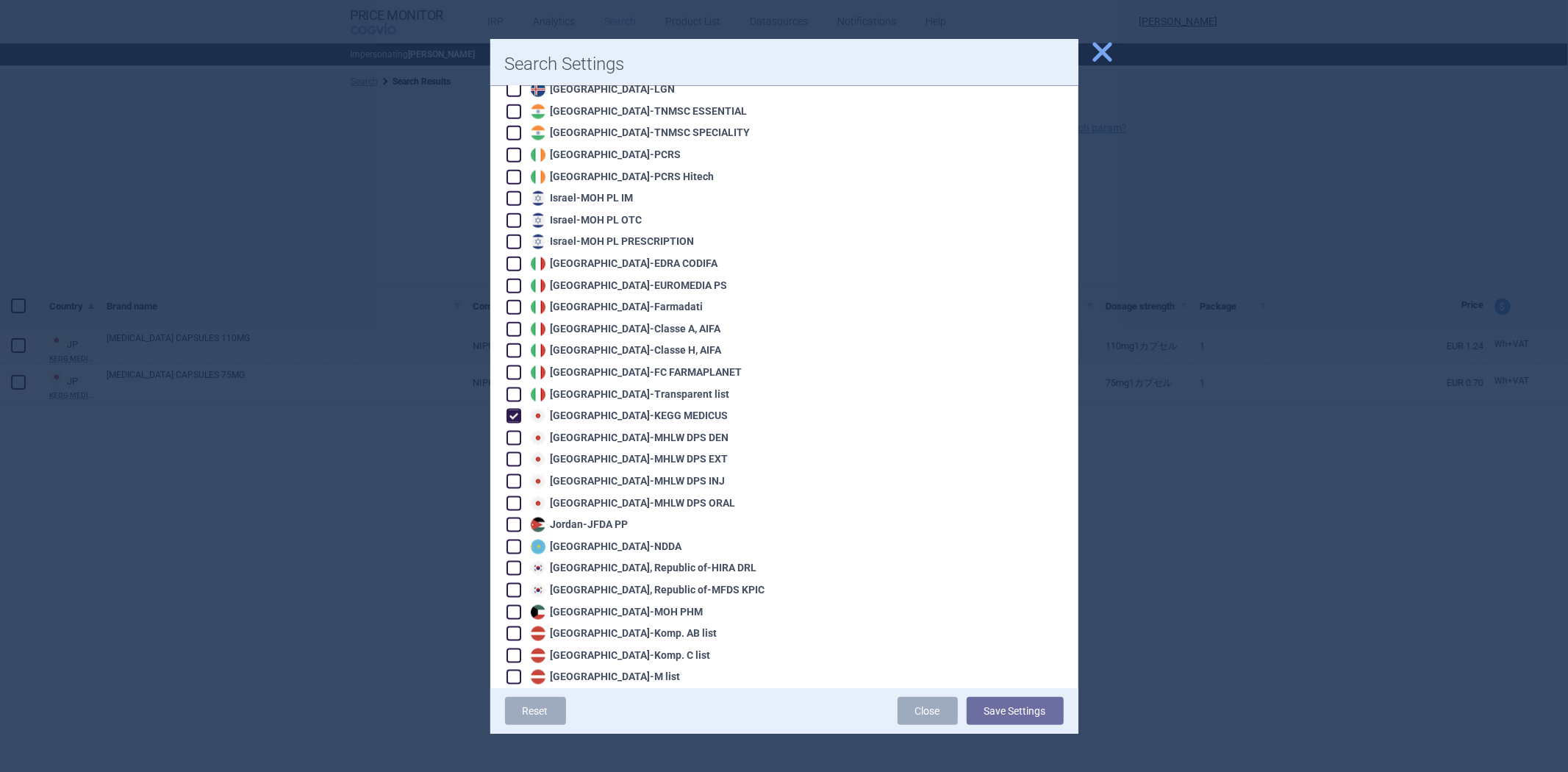
scroll to position [1486, 0]
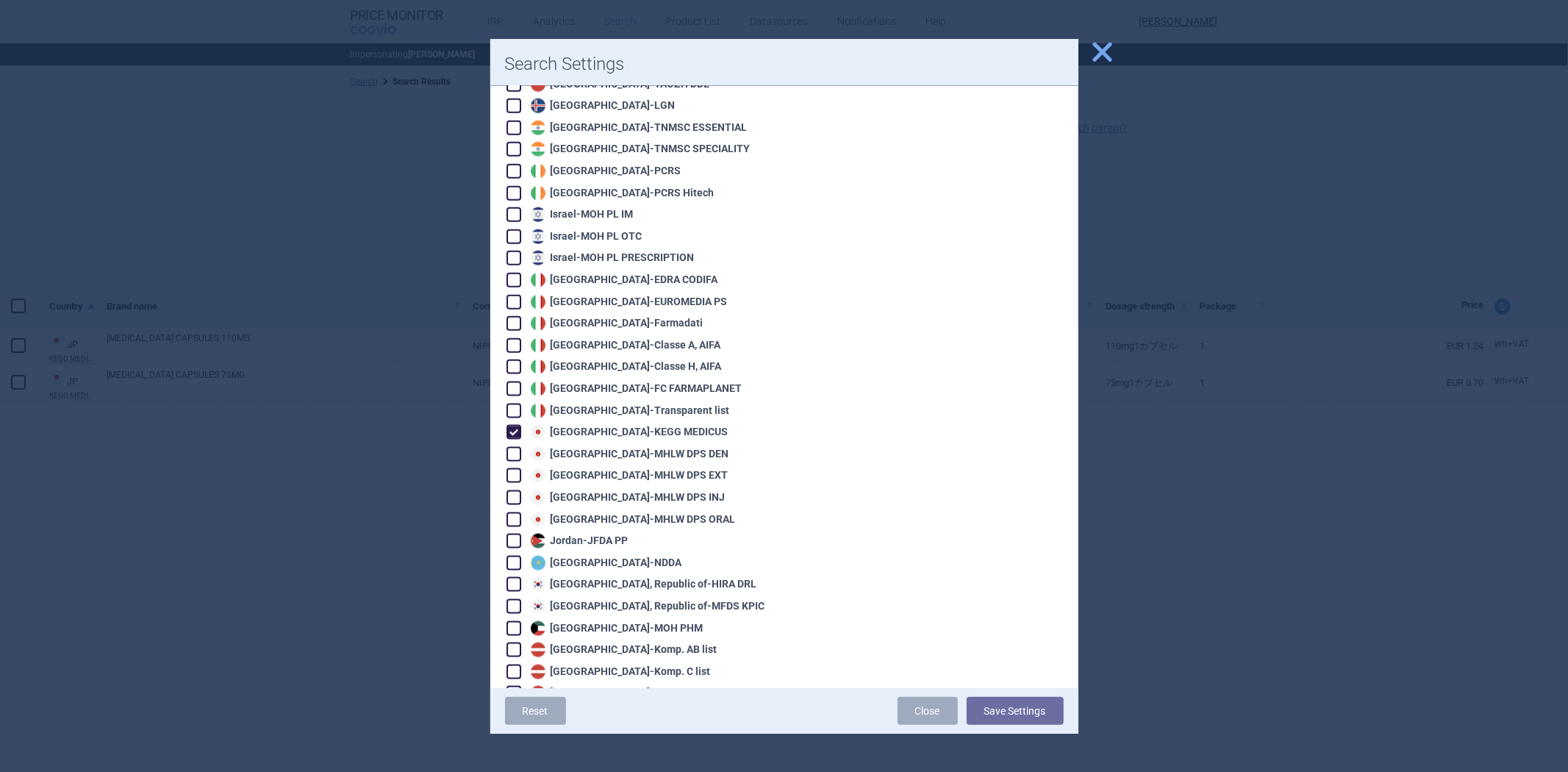
click at [645, 447] on div "Japan - MHLW DPS DEN" at bounding box center [627, 453] width 202 height 14
click at [637, 435] on div "Algeria - Pharm'Net Australia - PBS Australia - PBS EFC Austria - Apo-Warenv.I …" at bounding box center [637, 562] width 265 height 3641
click at [628, 453] on div "Algeria - Pharm'Net Australia - PBS Australia - PBS EFC Austria - Apo-Warenv.I …" at bounding box center [637, 562] width 265 height 3641
click at [620, 491] on div "Japan - MHLW DPS INJ" at bounding box center [626, 497] width 199 height 14
click at [637, 469] on div "Japan - MHLW DPS EXT" at bounding box center [627, 475] width 202 height 14
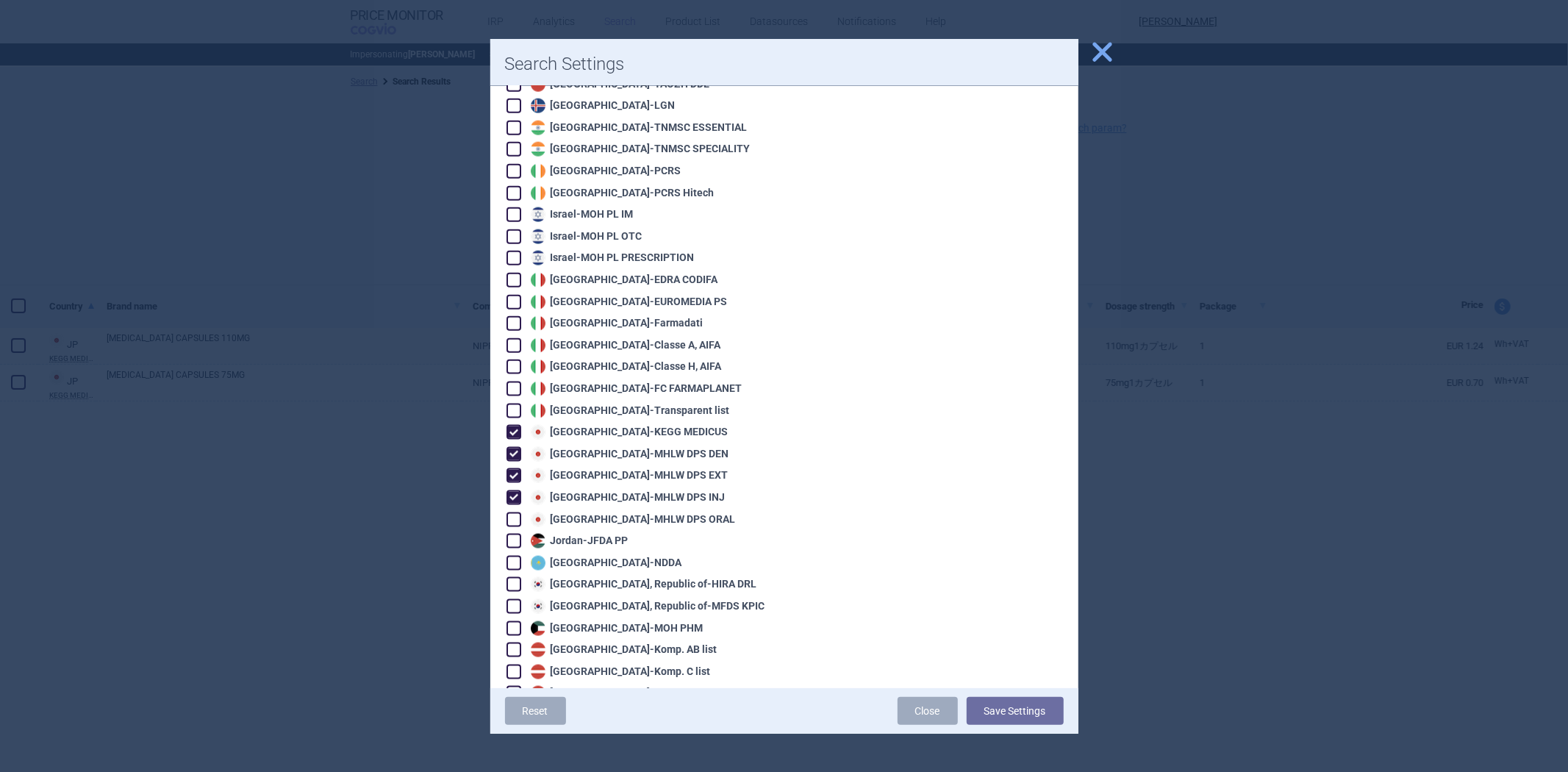
click at [619, 513] on div "Japan - MHLW DPS ORAL" at bounding box center [631, 519] width 208 height 14
click at [992, 708] on button "Save Settings" at bounding box center [1014, 711] width 97 height 28
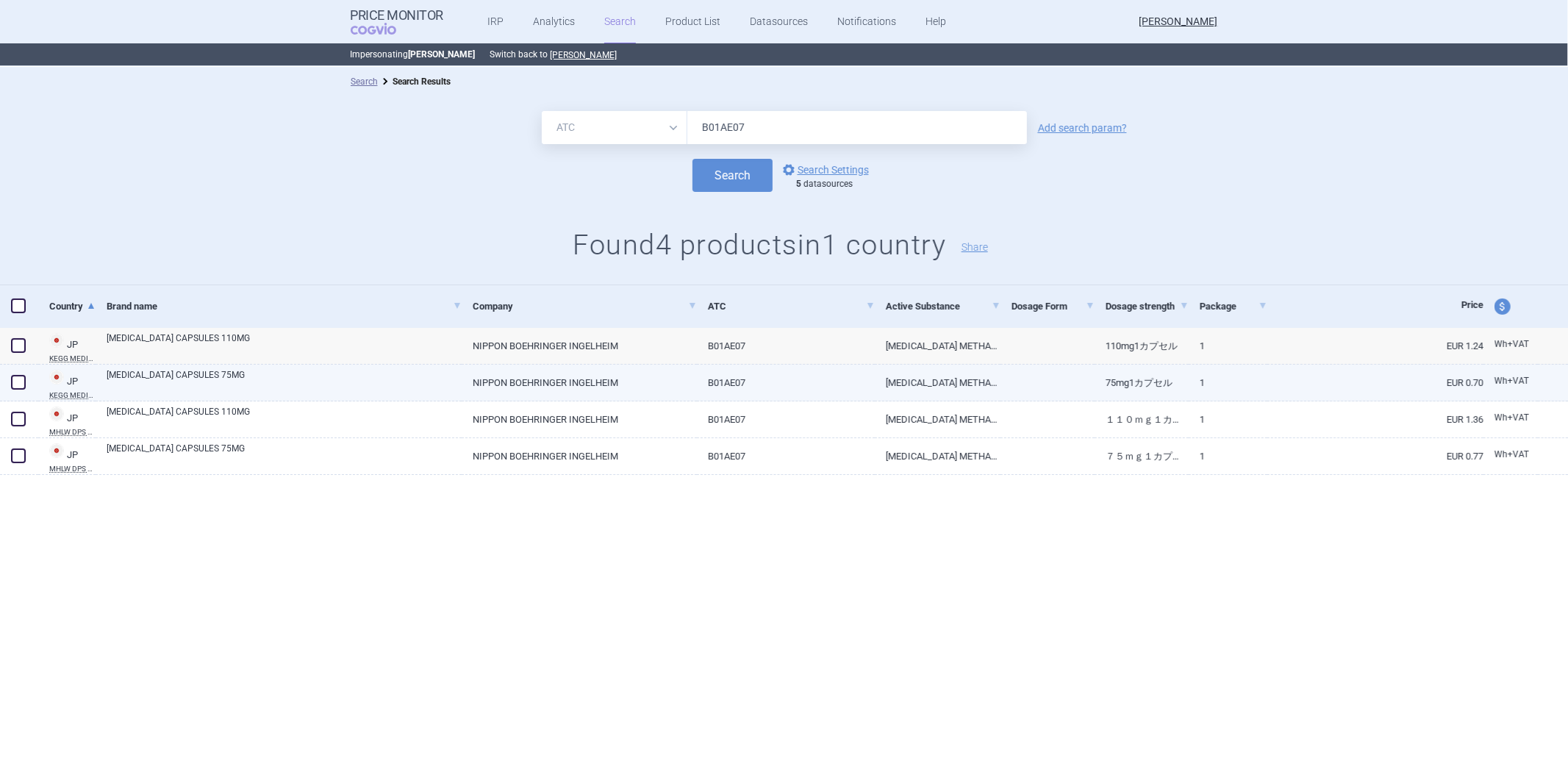
click at [829, 379] on link "B01AE07" at bounding box center [786, 383] width 178 height 36
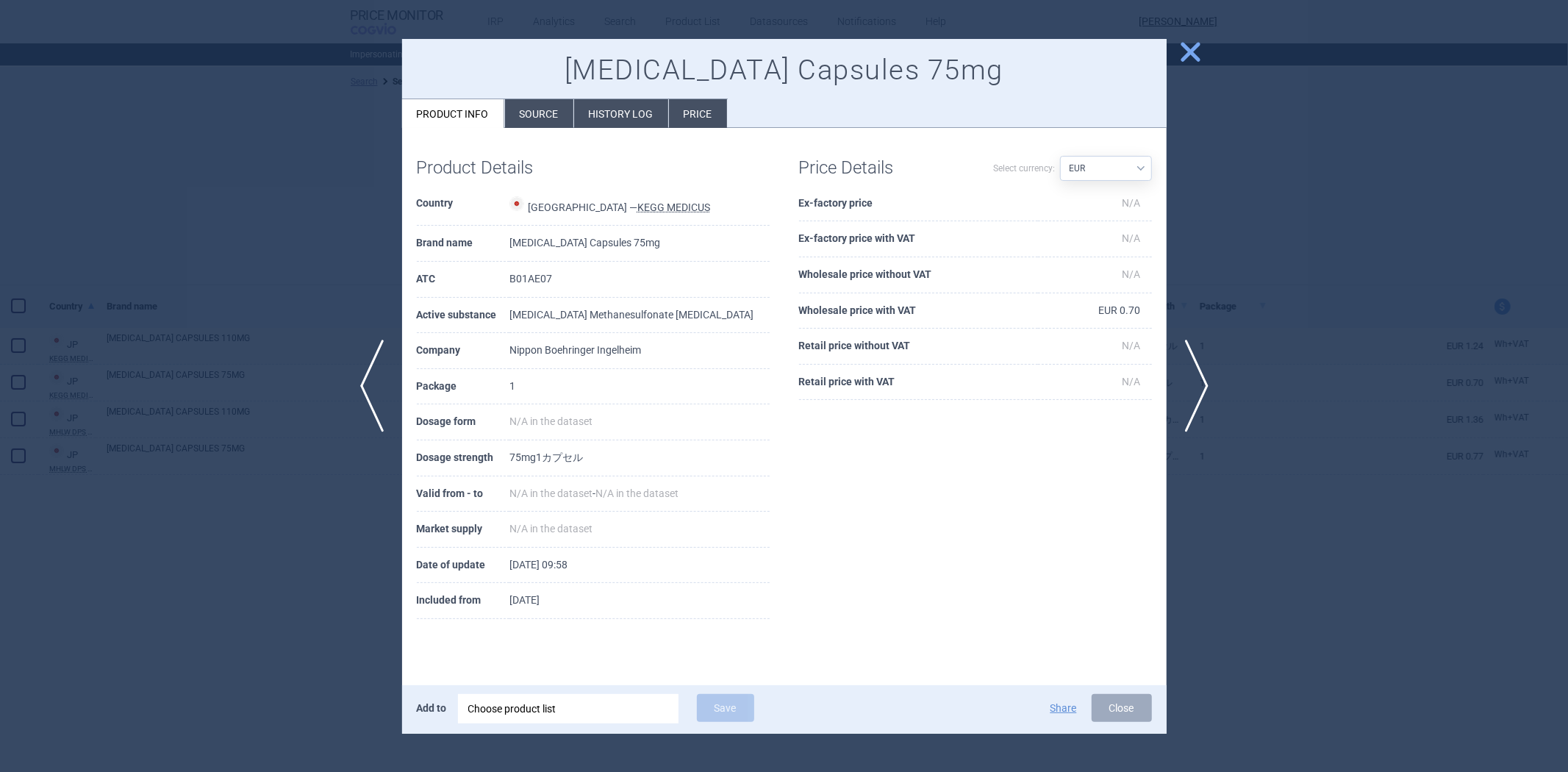
click at [230, 130] on div at bounding box center [784, 386] width 1568 height 772
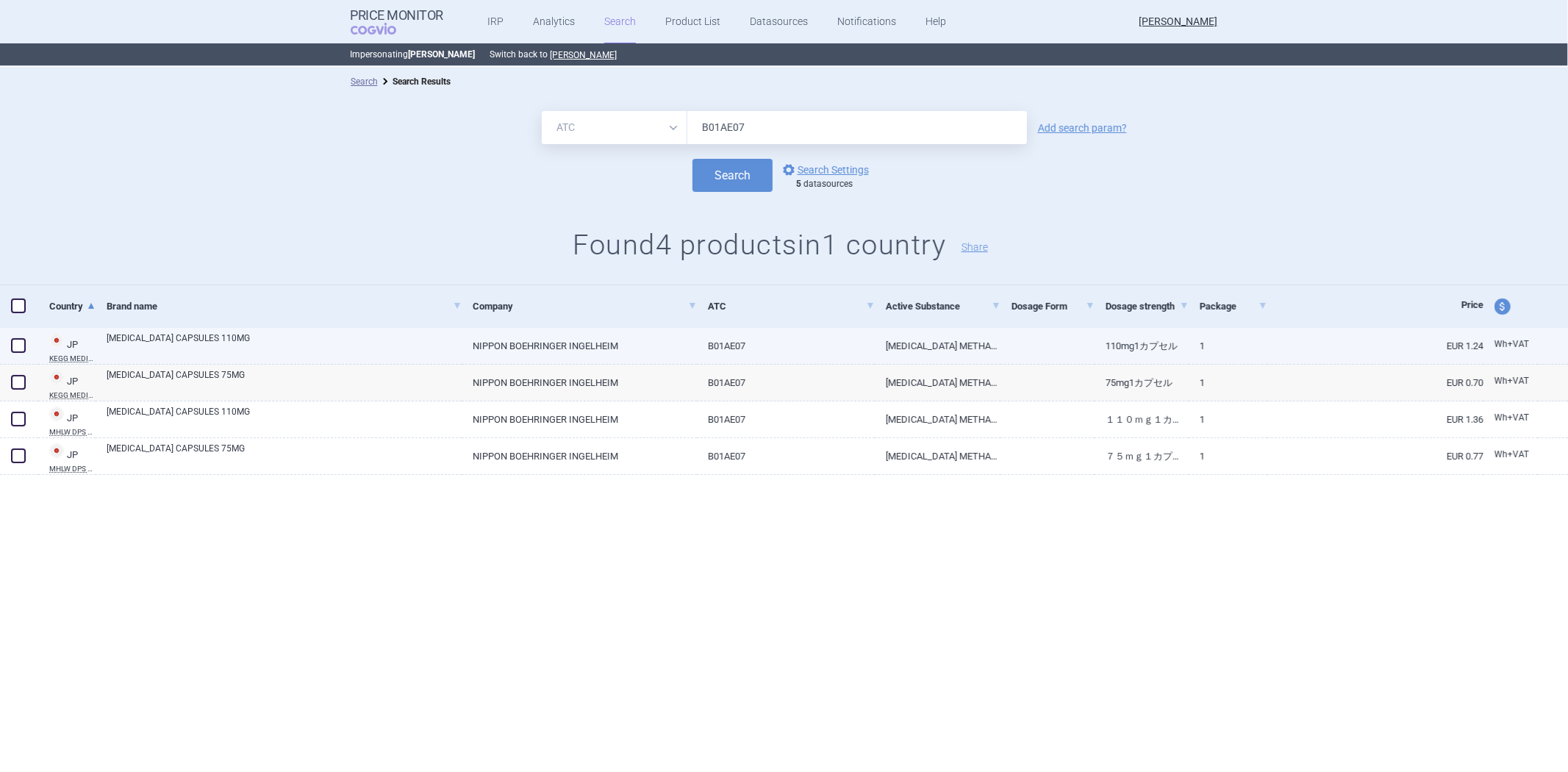
click at [534, 344] on link "NIPPON BOEHRINGER INGELHEIM" at bounding box center [579, 346] width 235 height 36
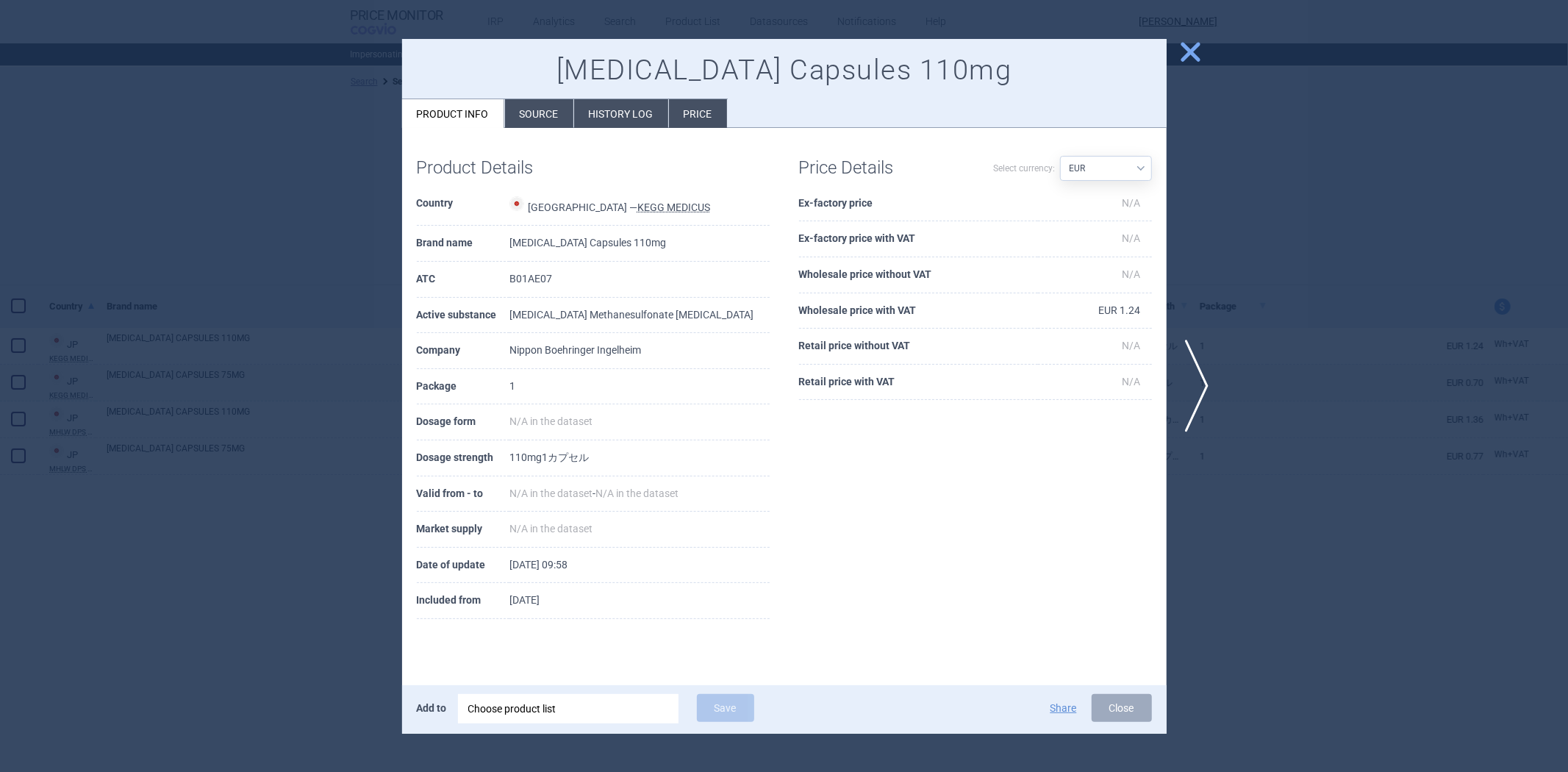
click at [589, 116] on li "History log" at bounding box center [621, 114] width 94 height 29
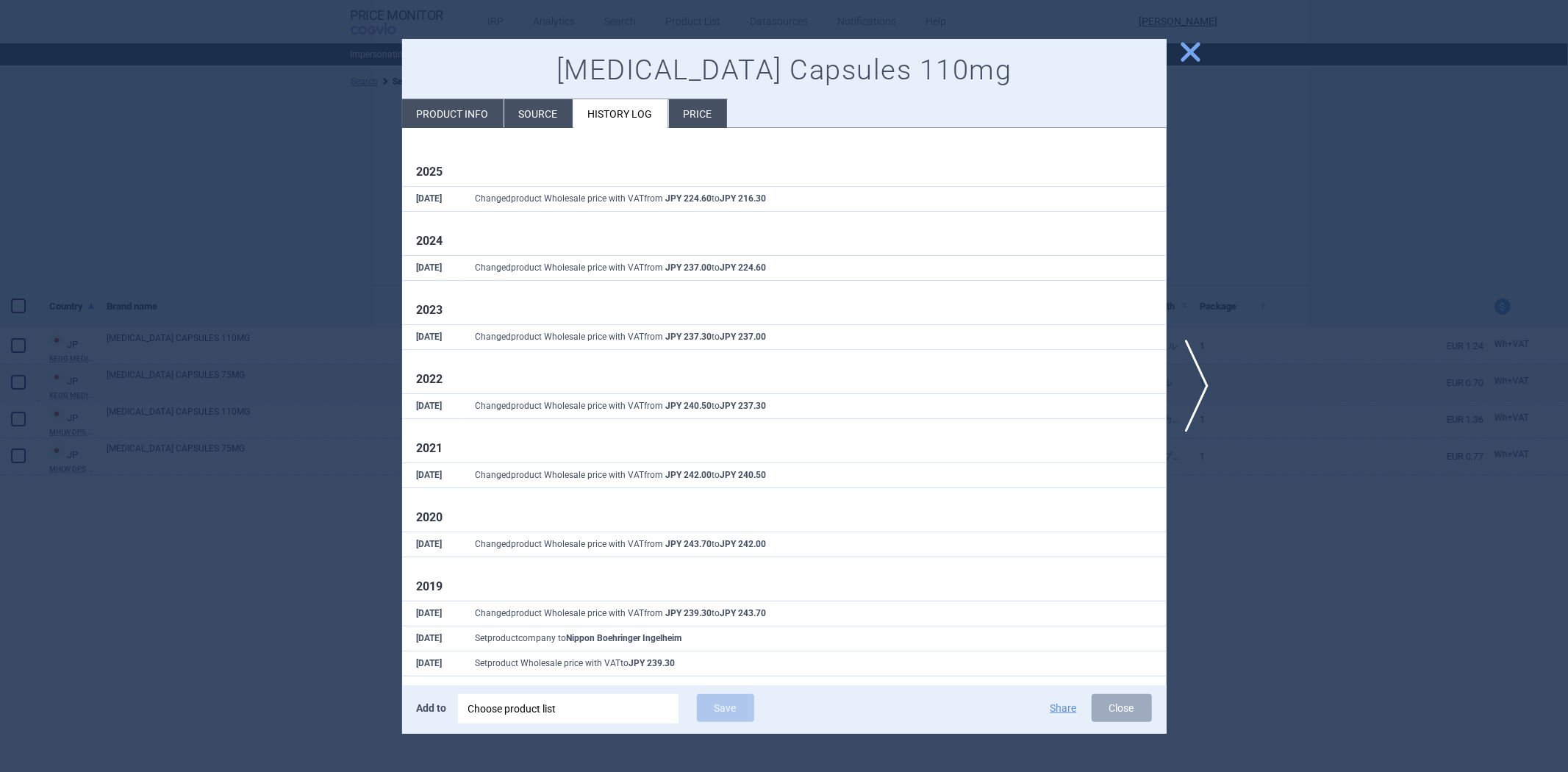
click at [324, 192] on div at bounding box center [784, 386] width 1568 height 772
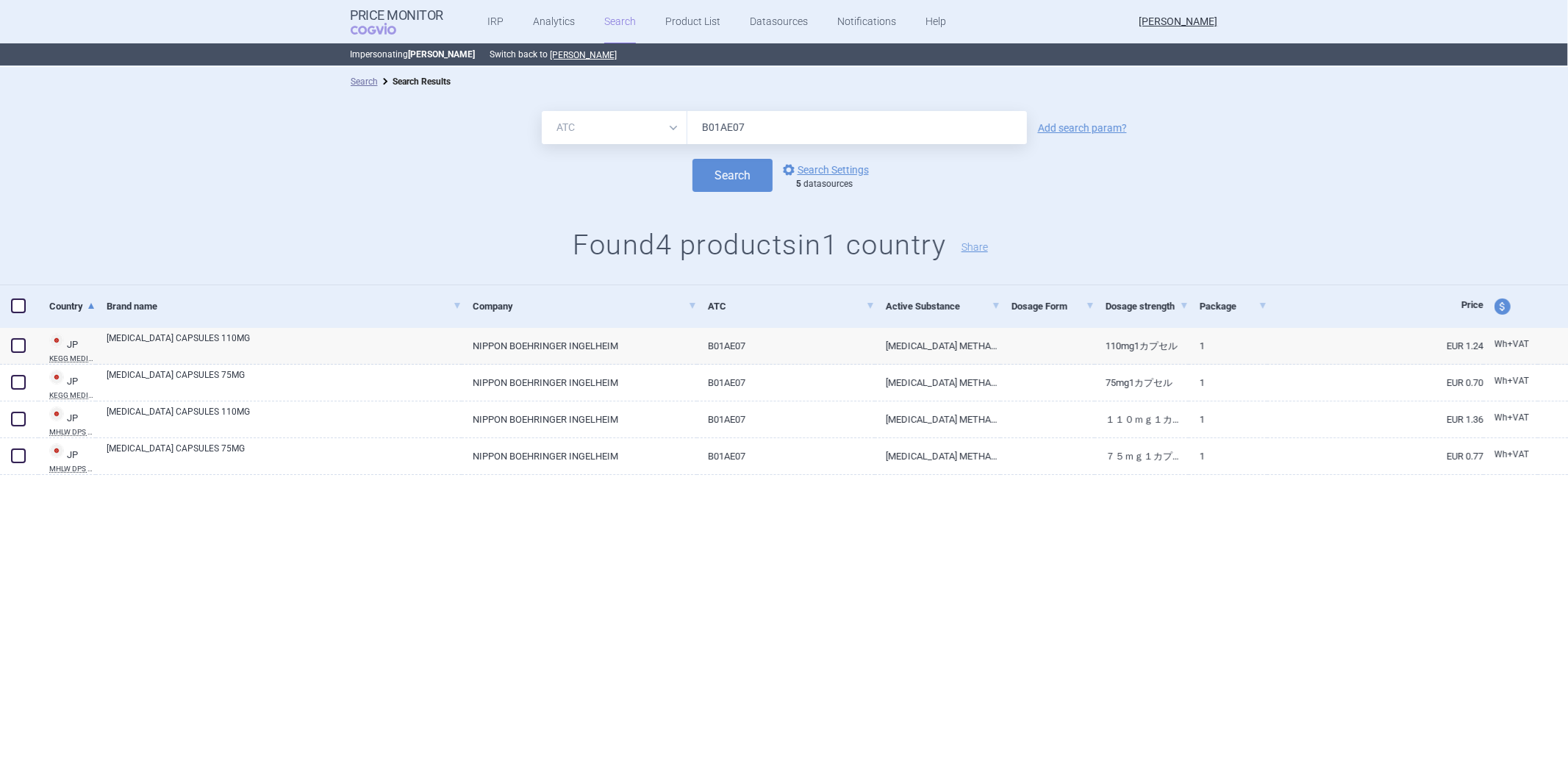
click at [722, 125] on input "B01AE07" at bounding box center [857, 127] width 339 height 33
paste input "F01"
click at [736, 187] on button "Search" at bounding box center [732, 175] width 80 height 33
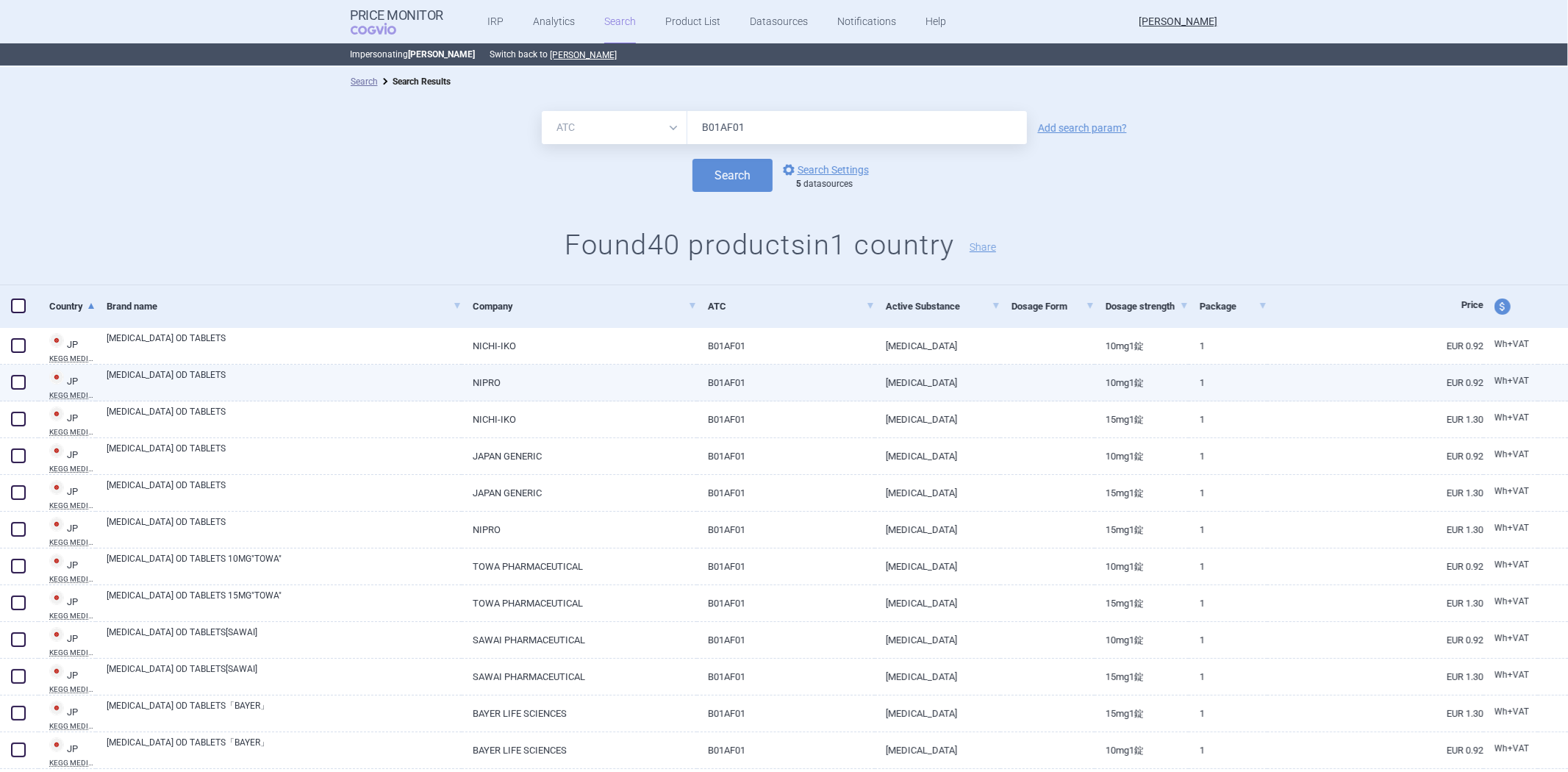
click at [902, 393] on link "RIVAROXABAN" at bounding box center [937, 383] width 125 height 36
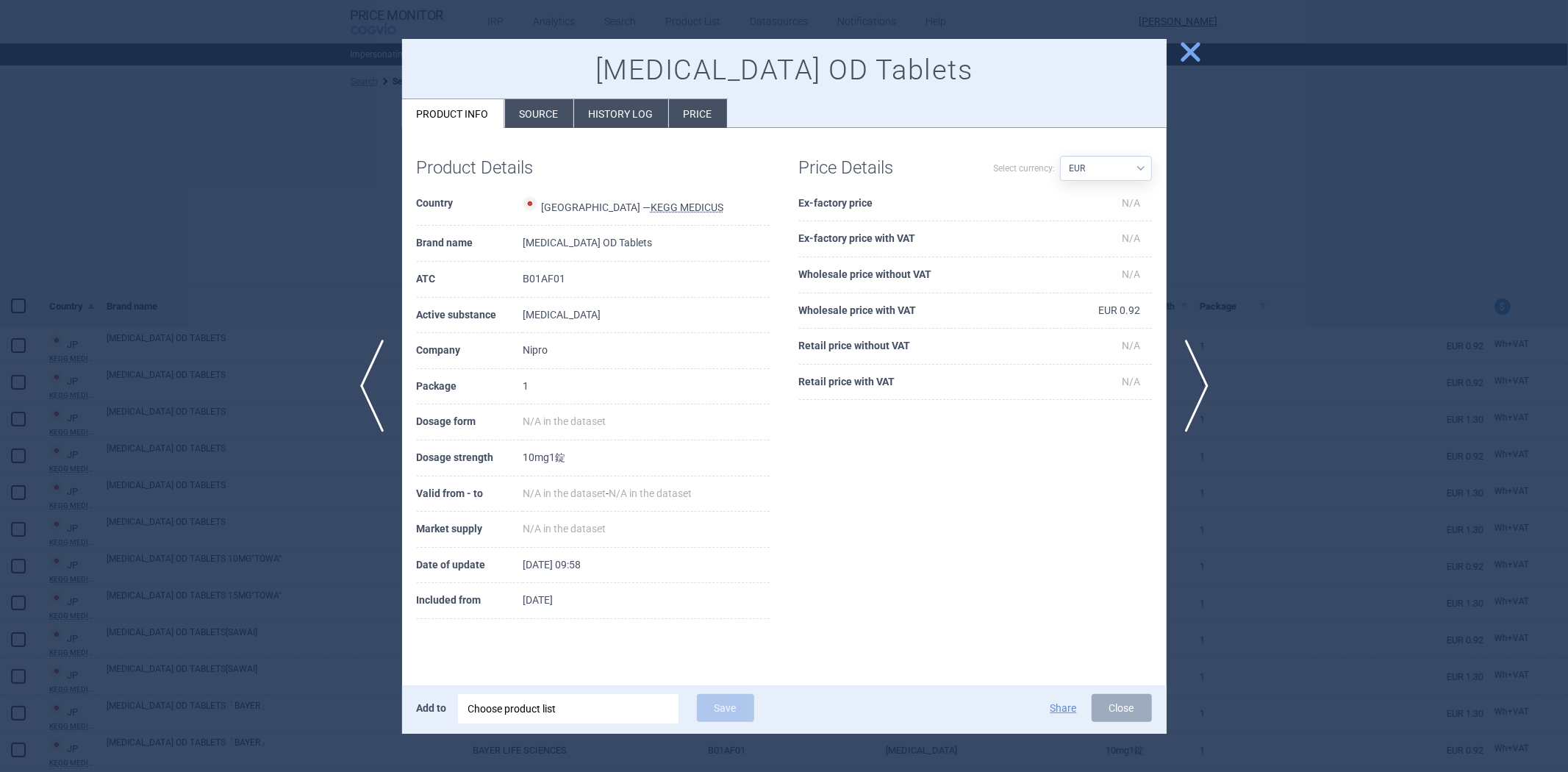
click at [893, 310] on th "Wholesale price with VAT" at bounding box center [919, 312] width 239 height 36
copy th "Wholesale price with VAT"
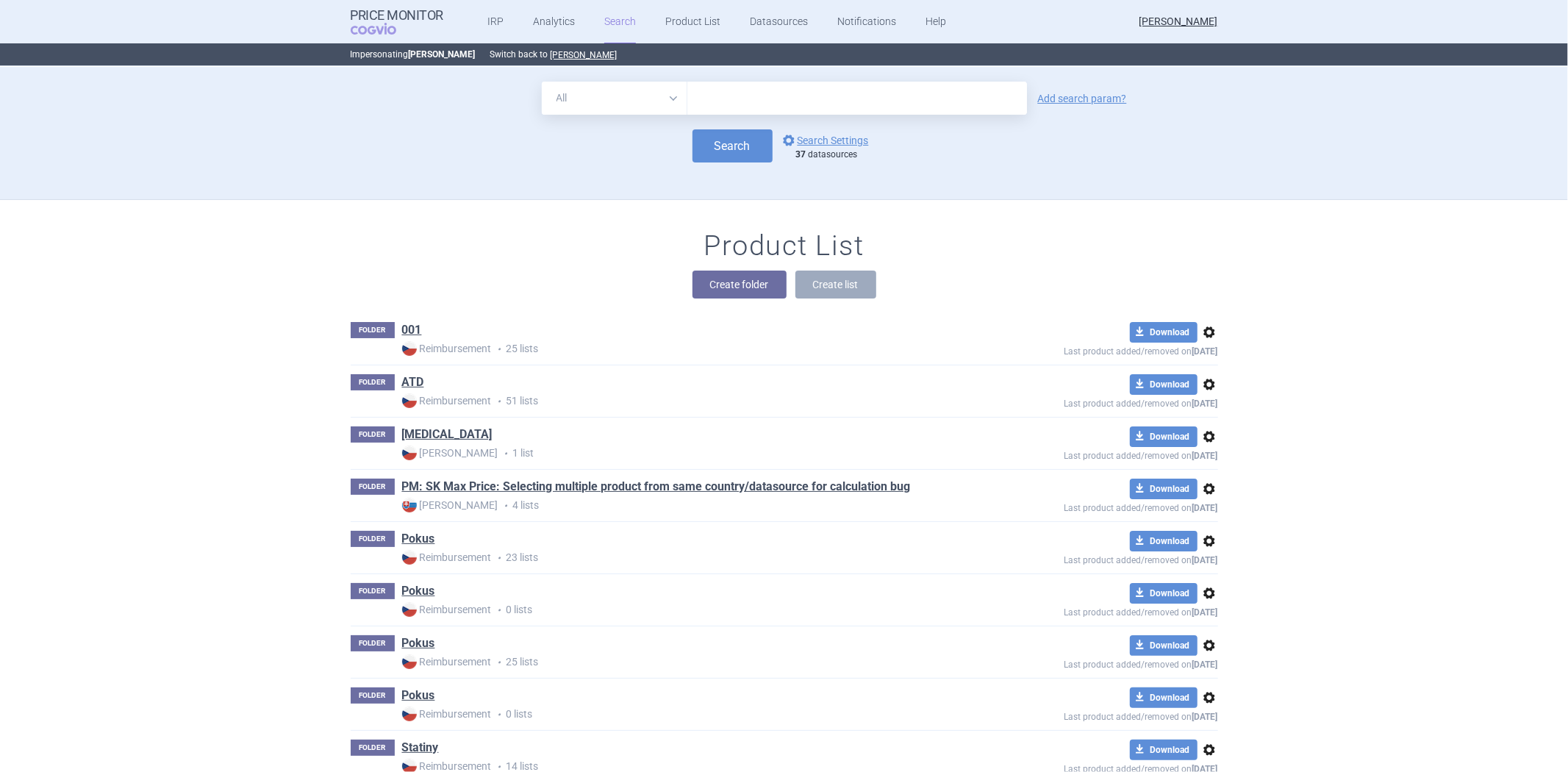
click at [624, 104] on select "All Brand Name ATC Company Active Substance Country Newer than" at bounding box center [615, 98] width 145 height 33
select select "atc"
click at [542, 81] on select "All Brand Name ATC Company Active Substance Country Newer than" at bounding box center [615, 98] width 145 height 33
click at [739, 85] on input "text" at bounding box center [857, 98] width 339 height 33
paste input "B01AF01"
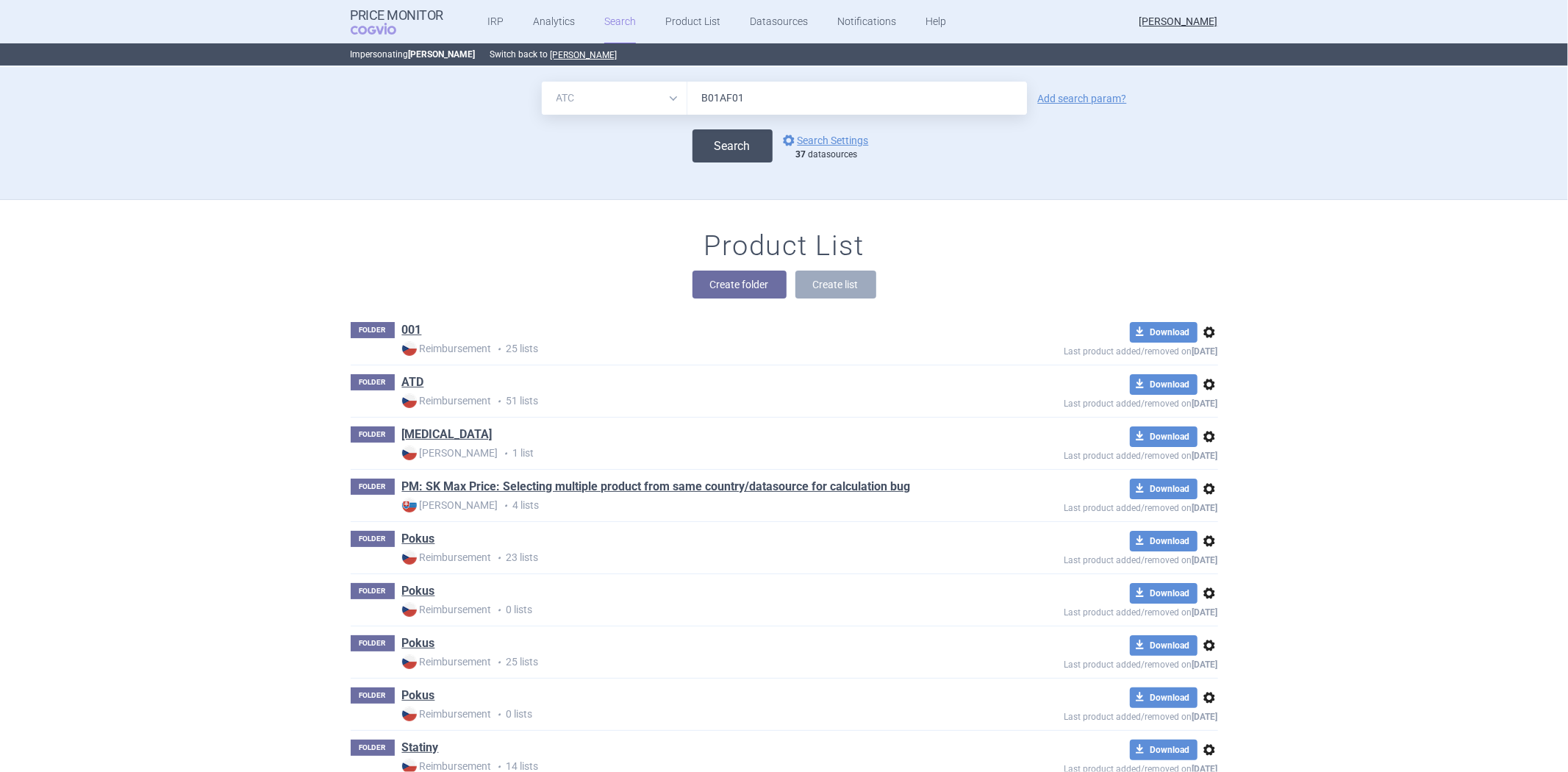
type input "B01AF01"
click at [695, 148] on button "Search" at bounding box center [732, 145] width 80 height 33
click at [724, 148] on button "Search" at bounding box center [732, 145] width 80 height 33
select select "atc"
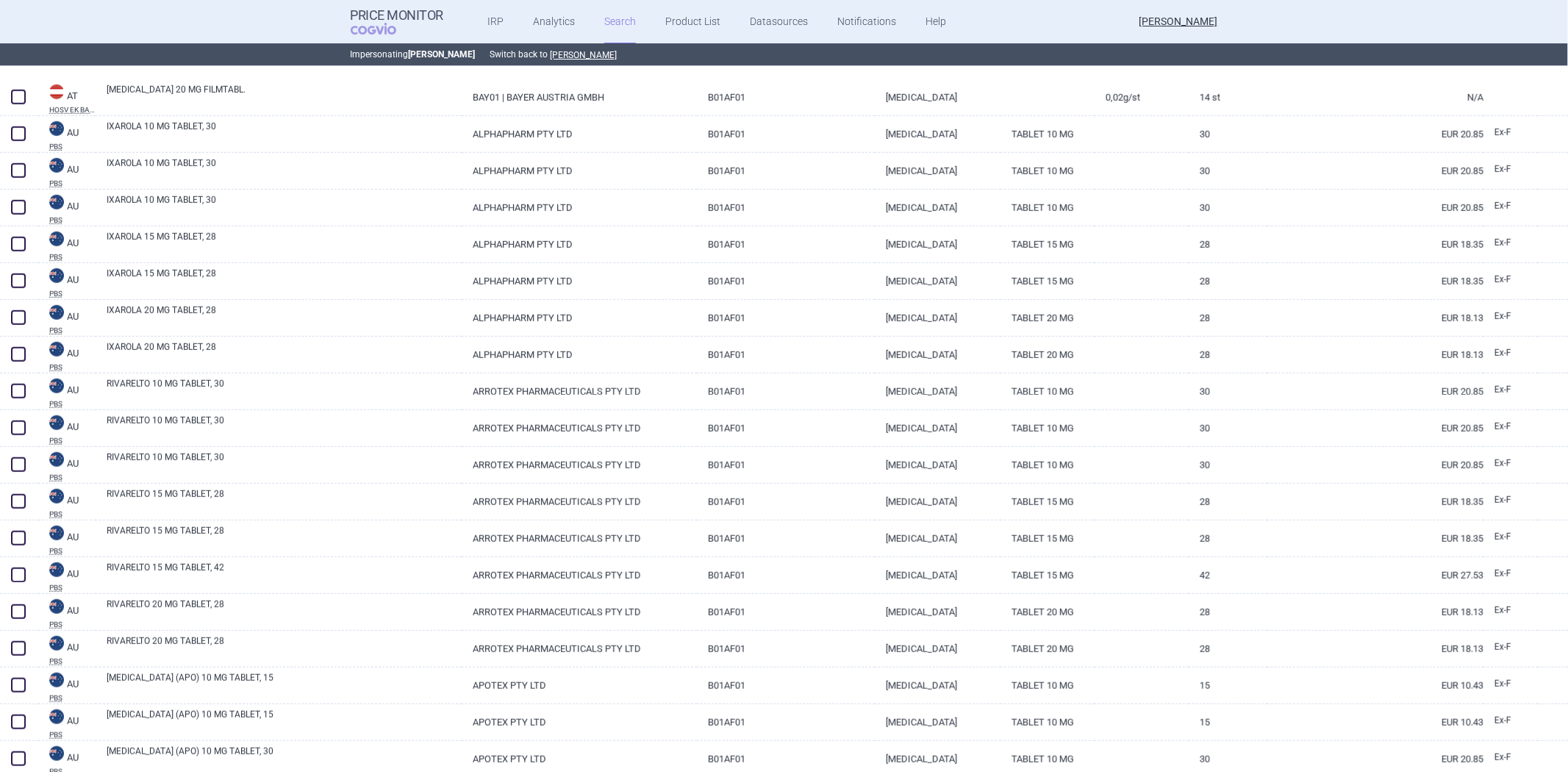
scroll to position [1225, 0]
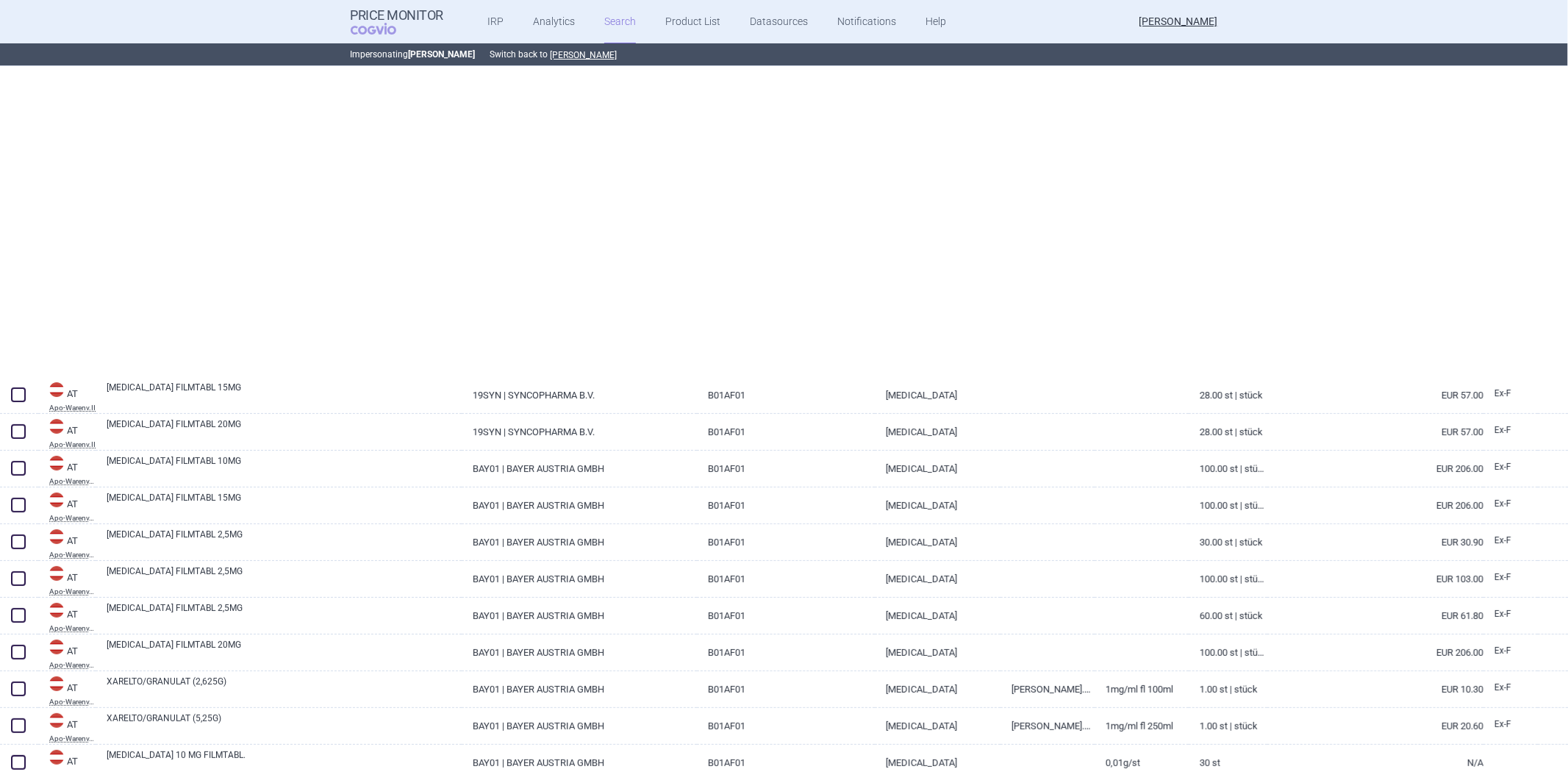
select select "atc"
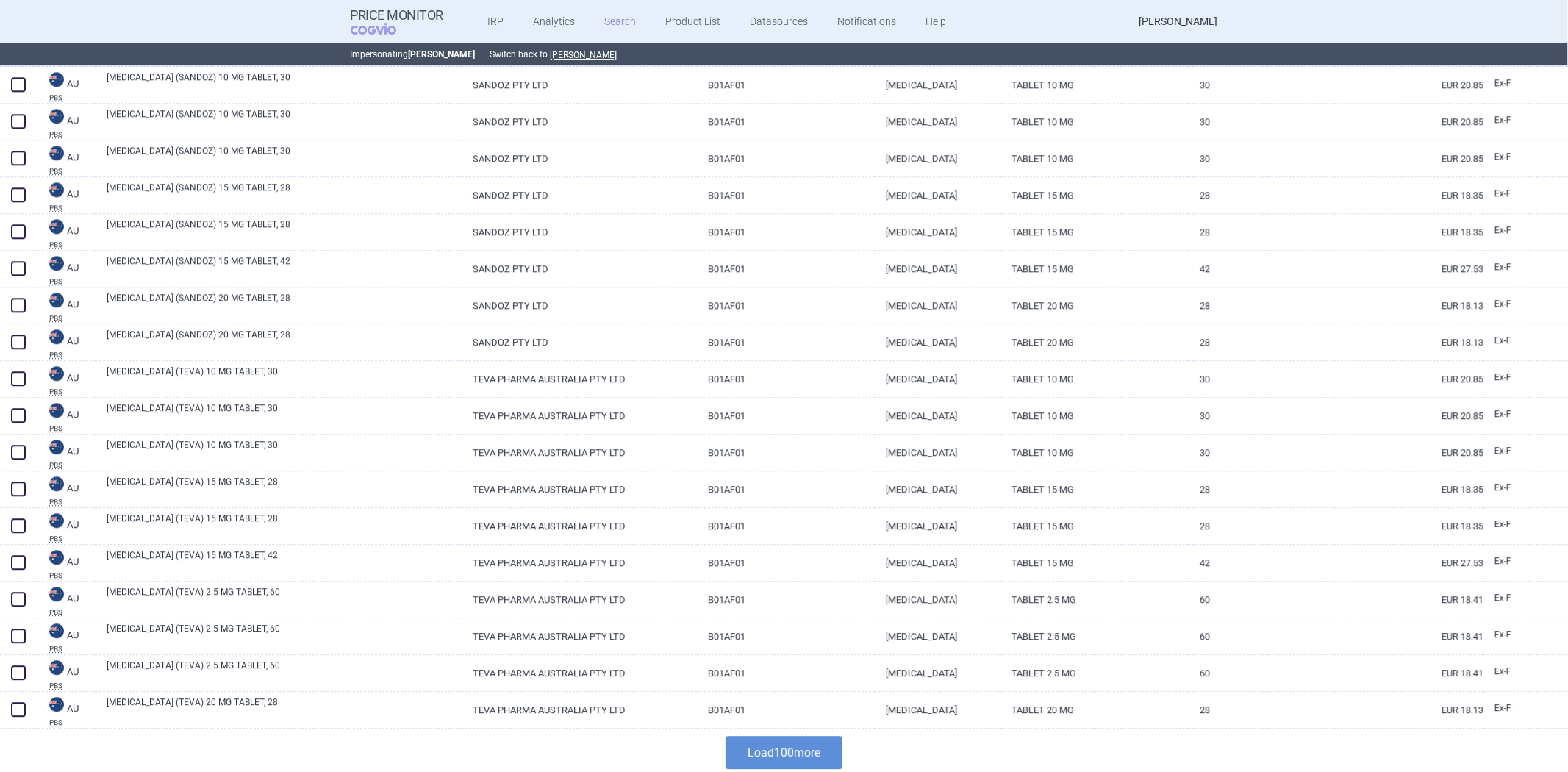
scroll to position [3281, 0]
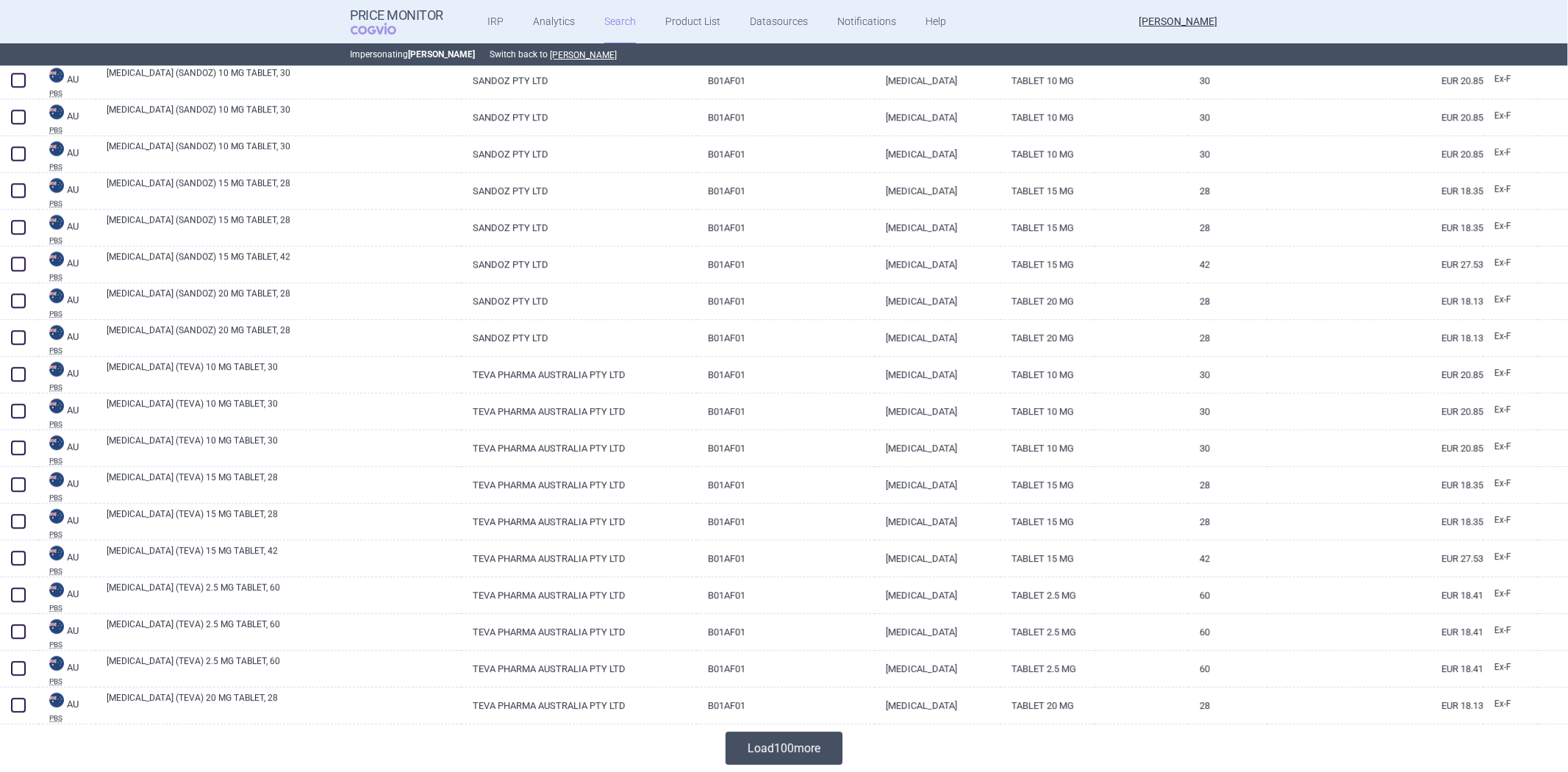
click at [779, 746] on button "Load 100 more" at bounding box center [784, 748] width 117 height 33
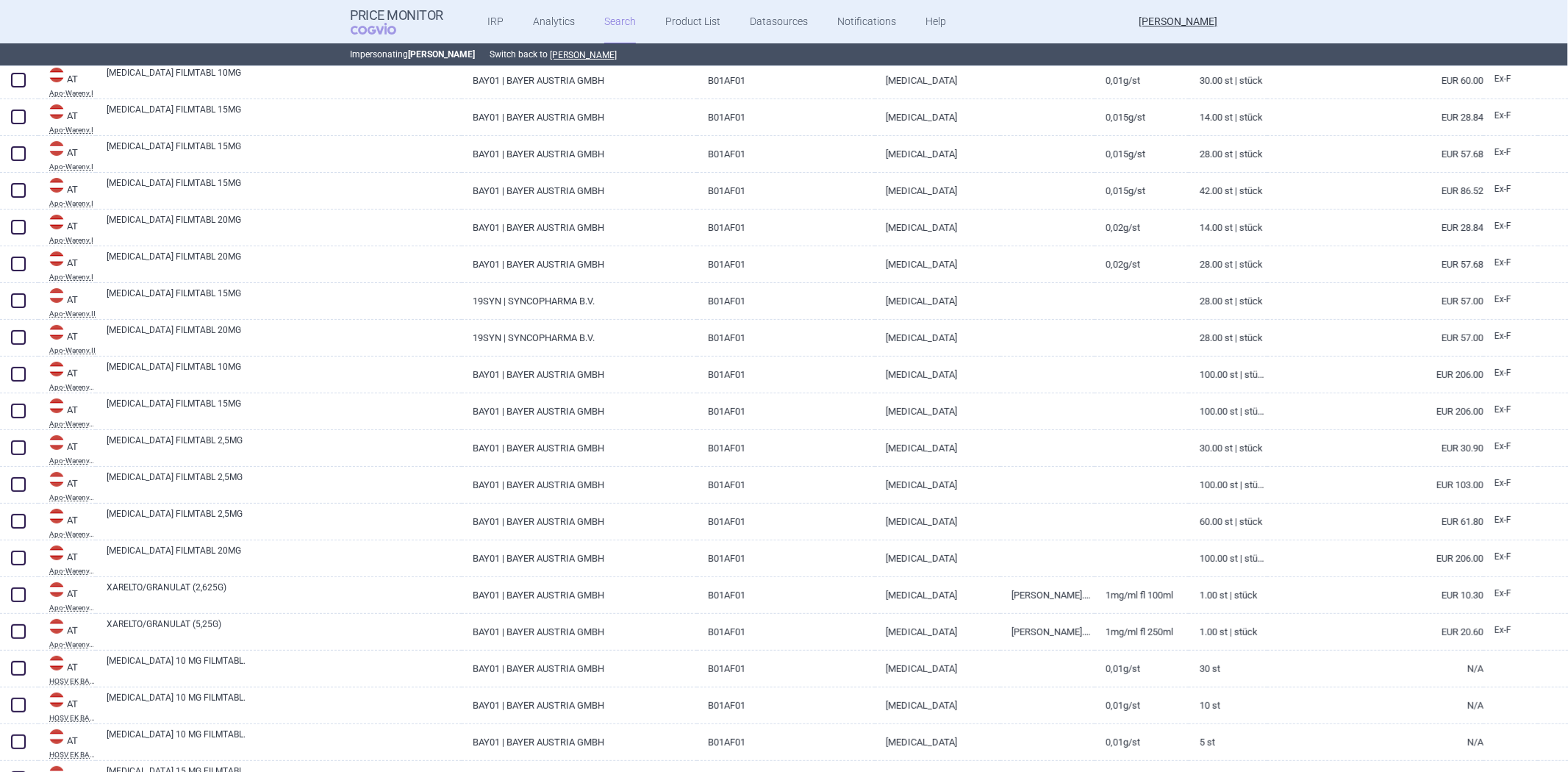
scroll to position [206, 0]
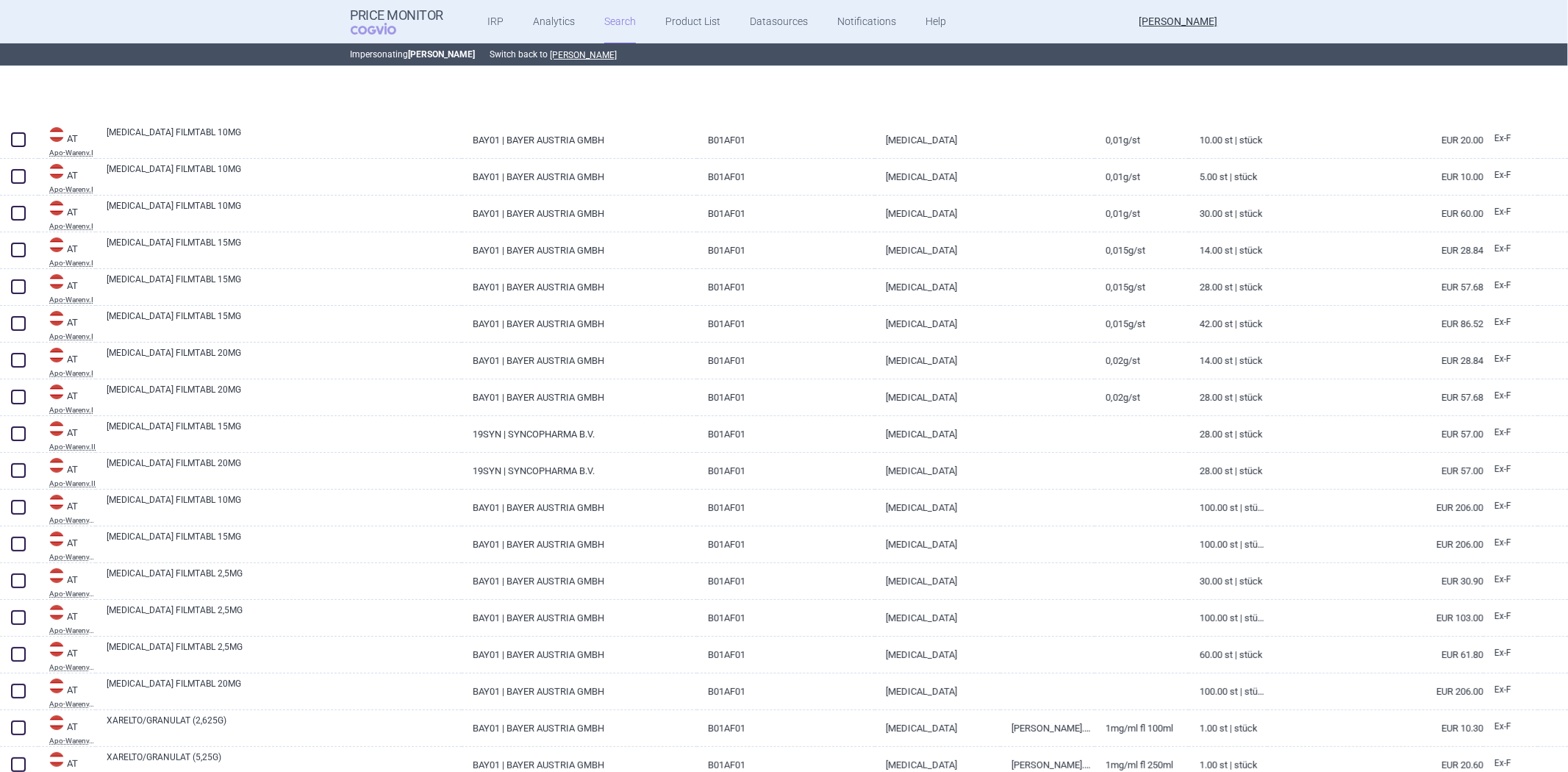
select select "atc"
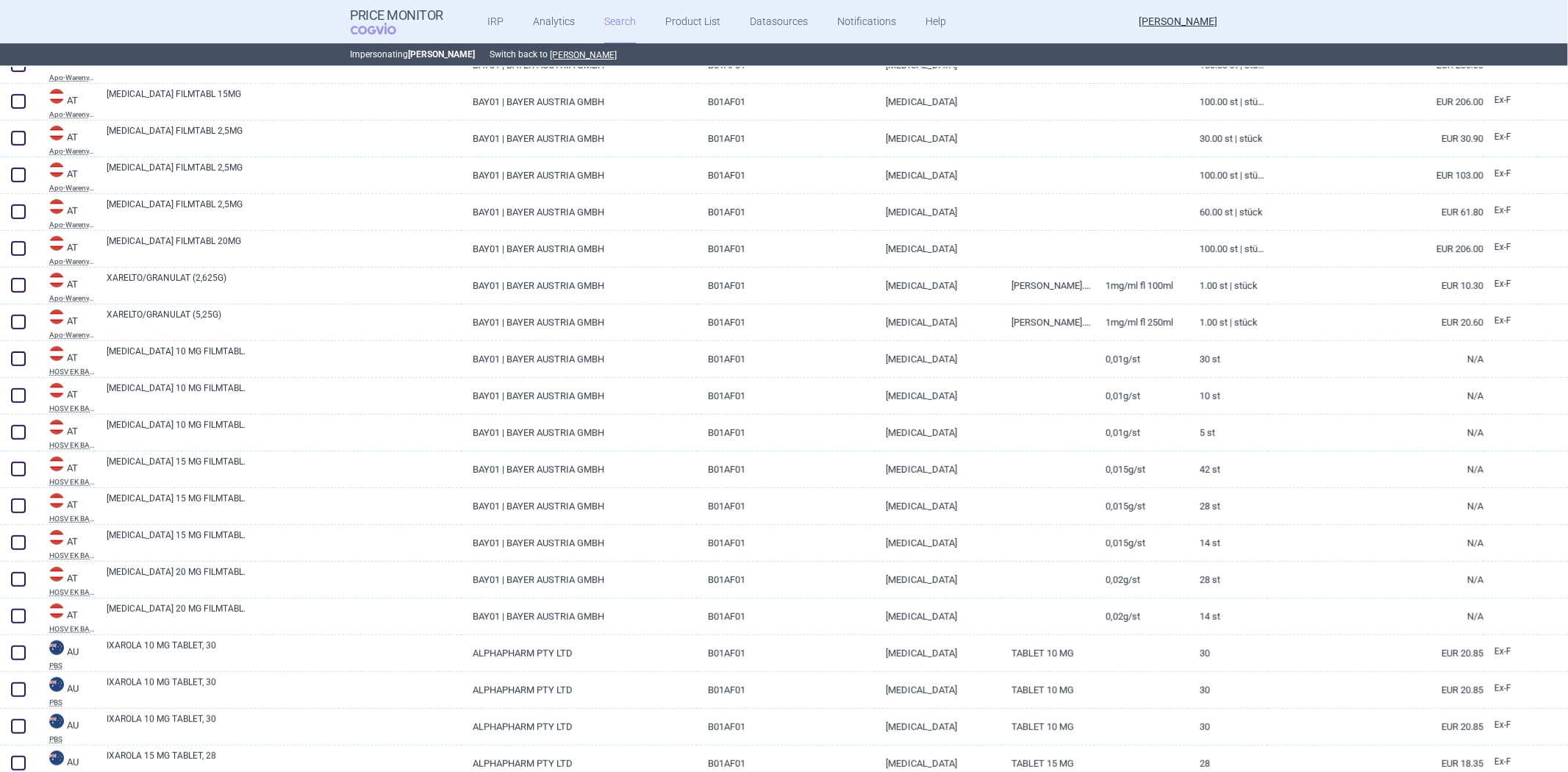
scroll to position [653, 0]
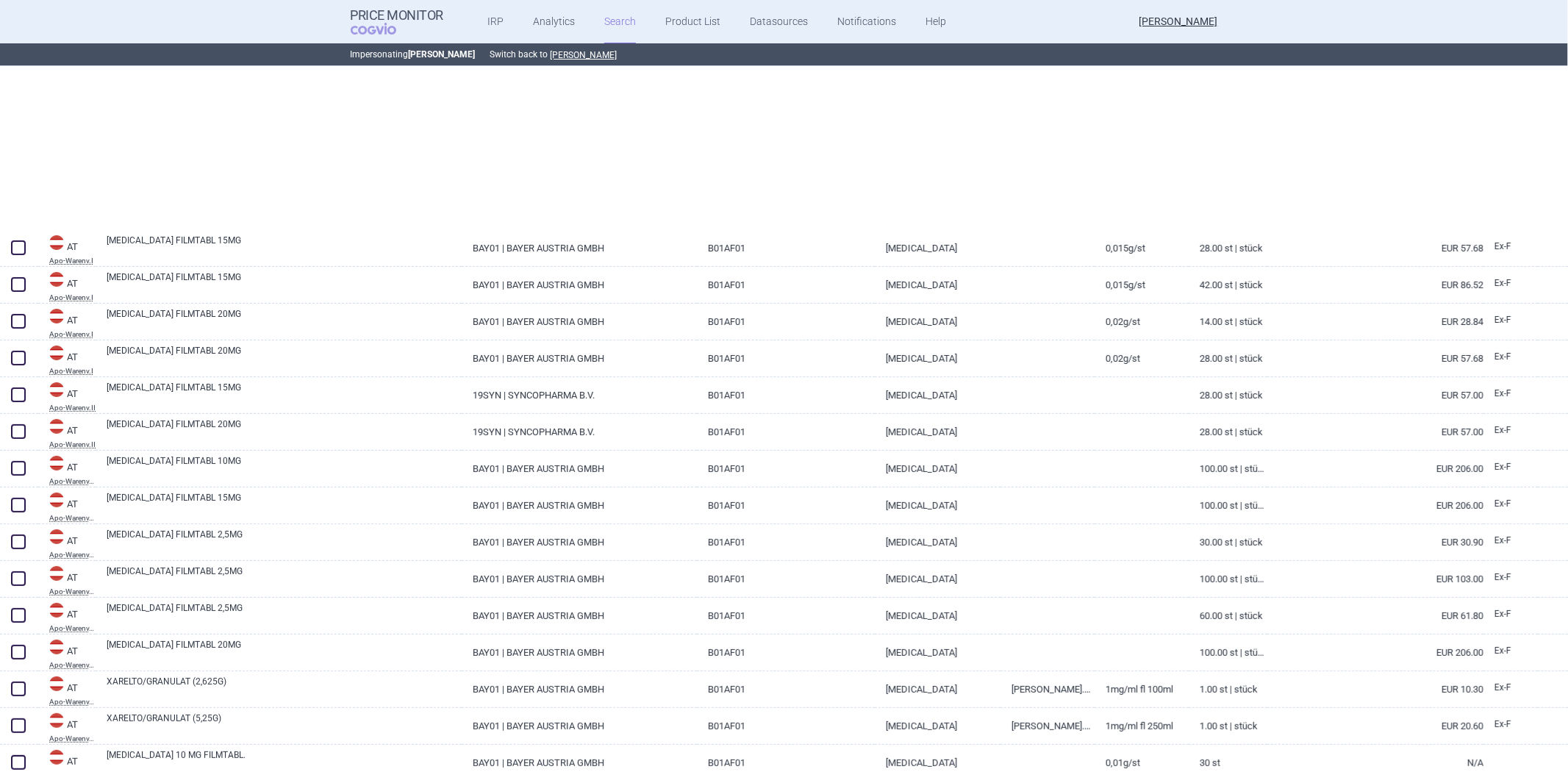
select select "atc"
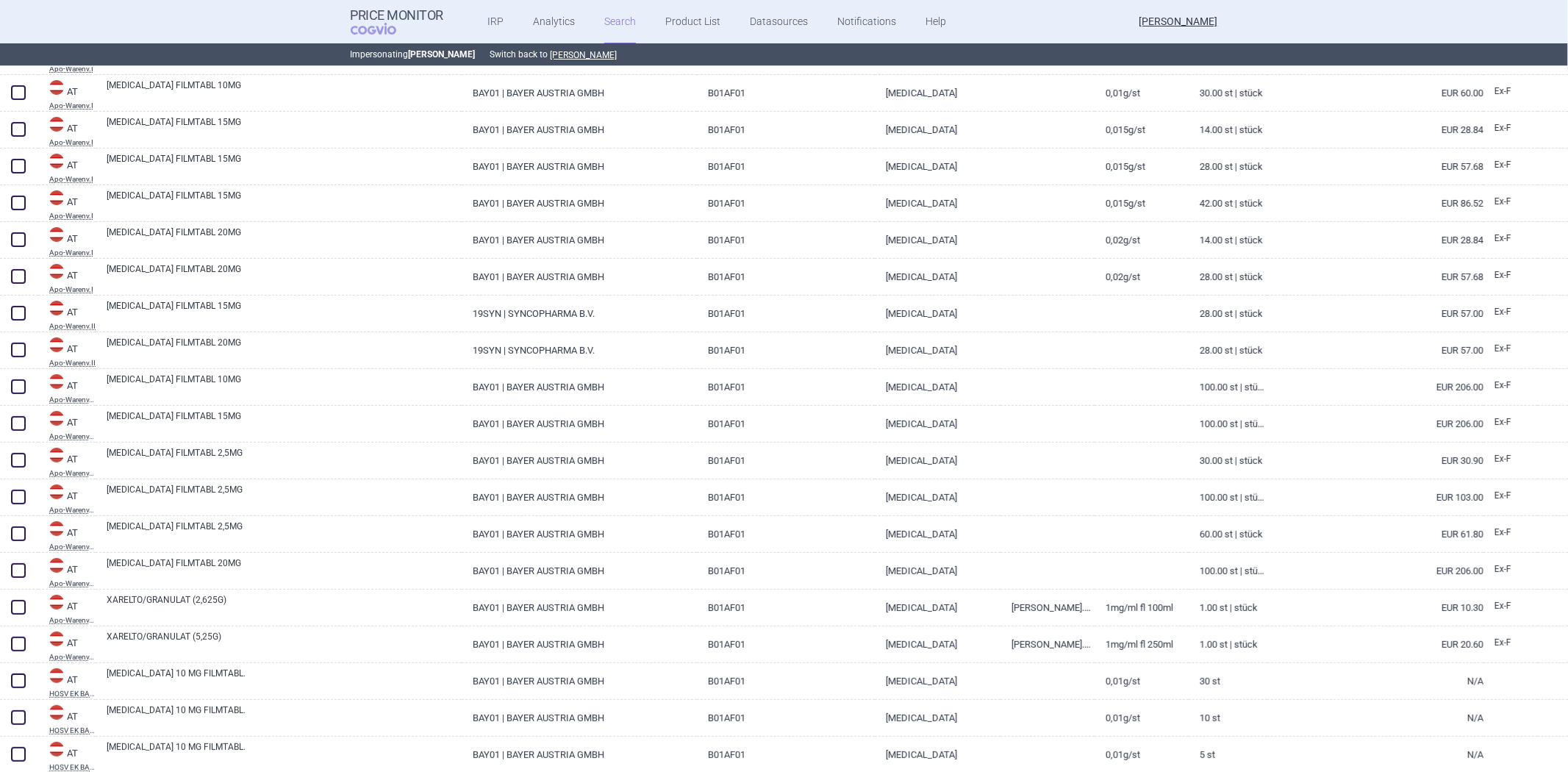
scroll to position [160, 0]
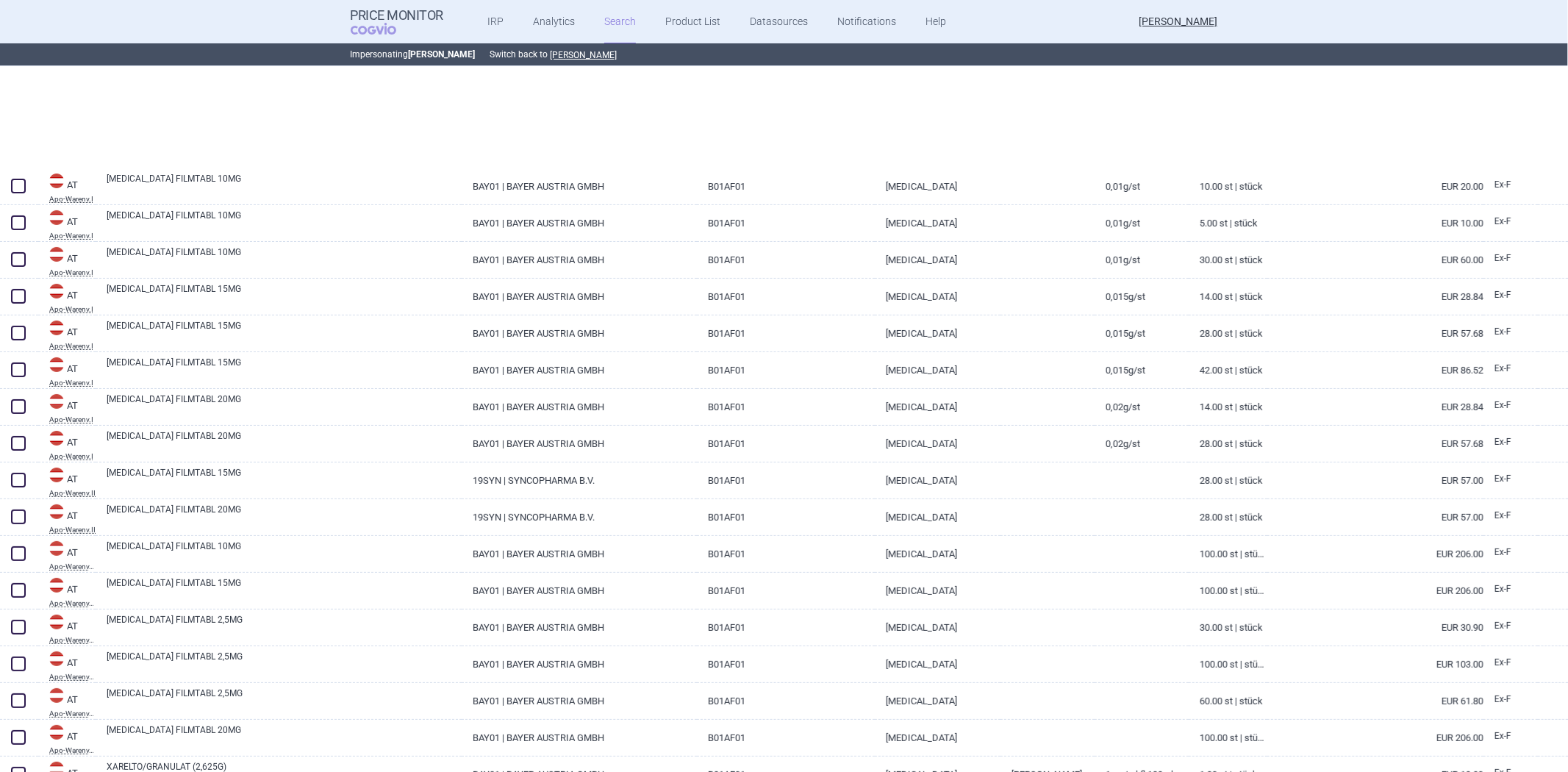
select select "atc"
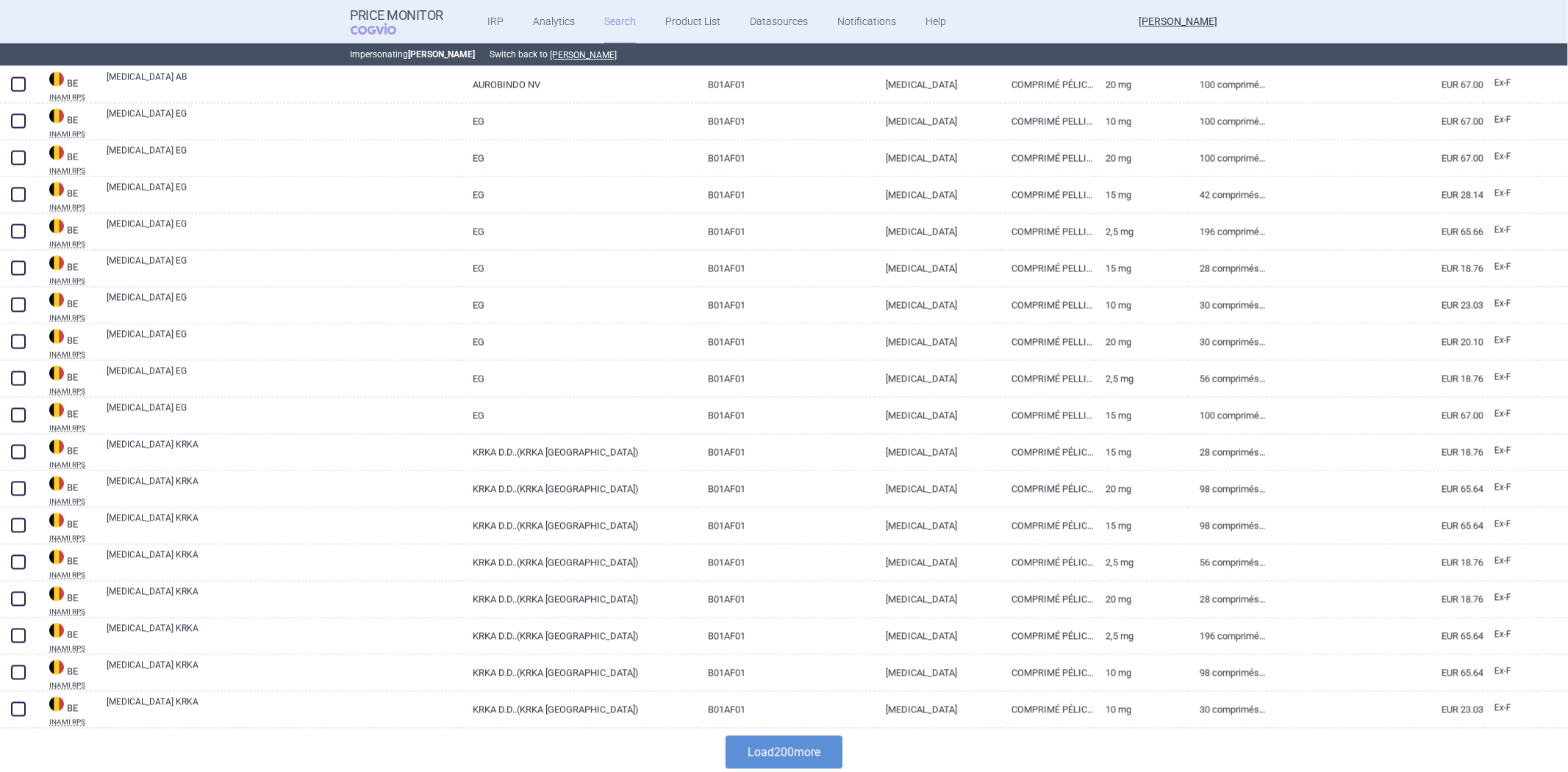
scroll to position [6959, 0]
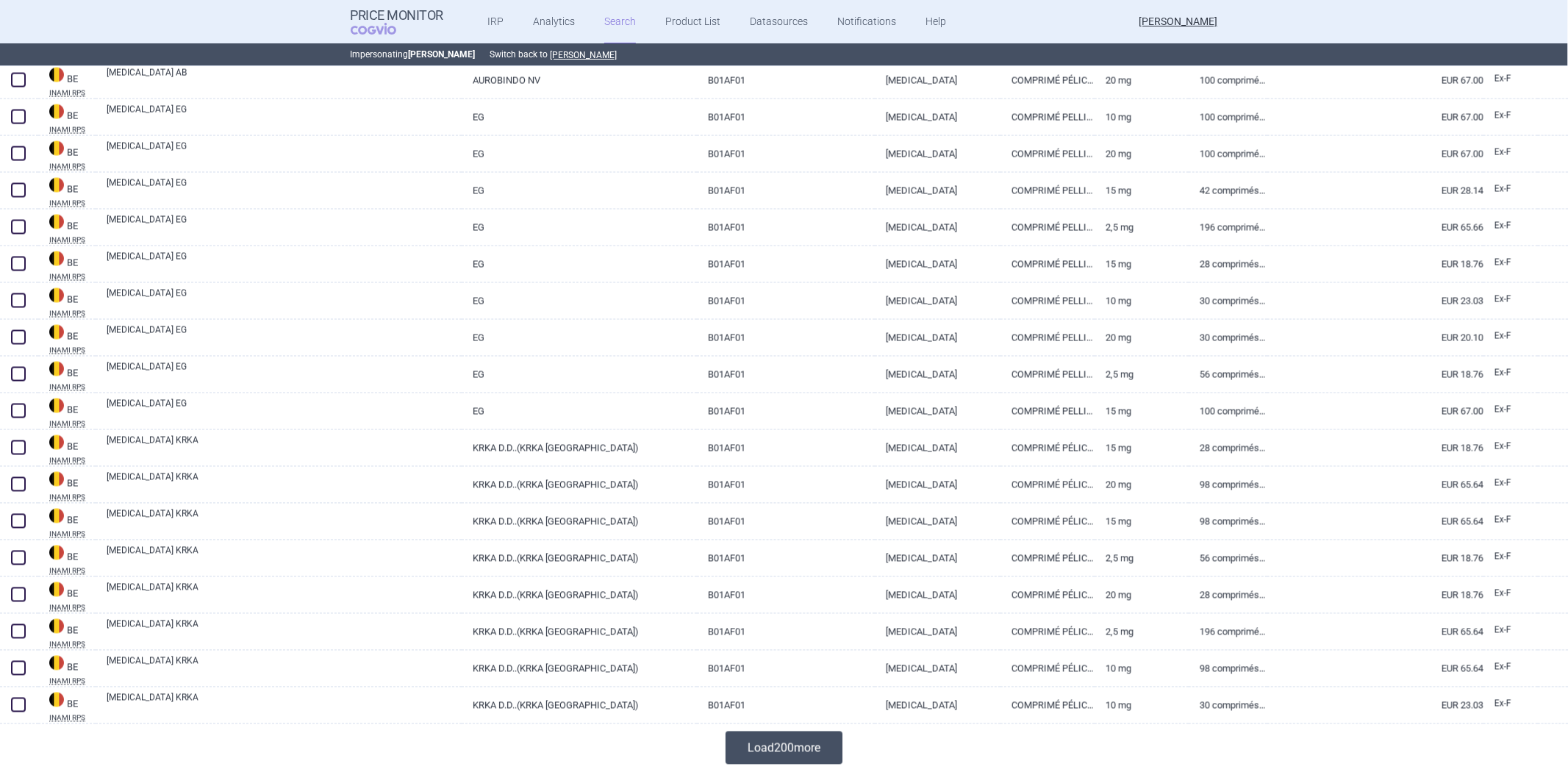
click at [761, 743] on button "Load 200 more" at bounding box center [784, 748] width 117 height 33
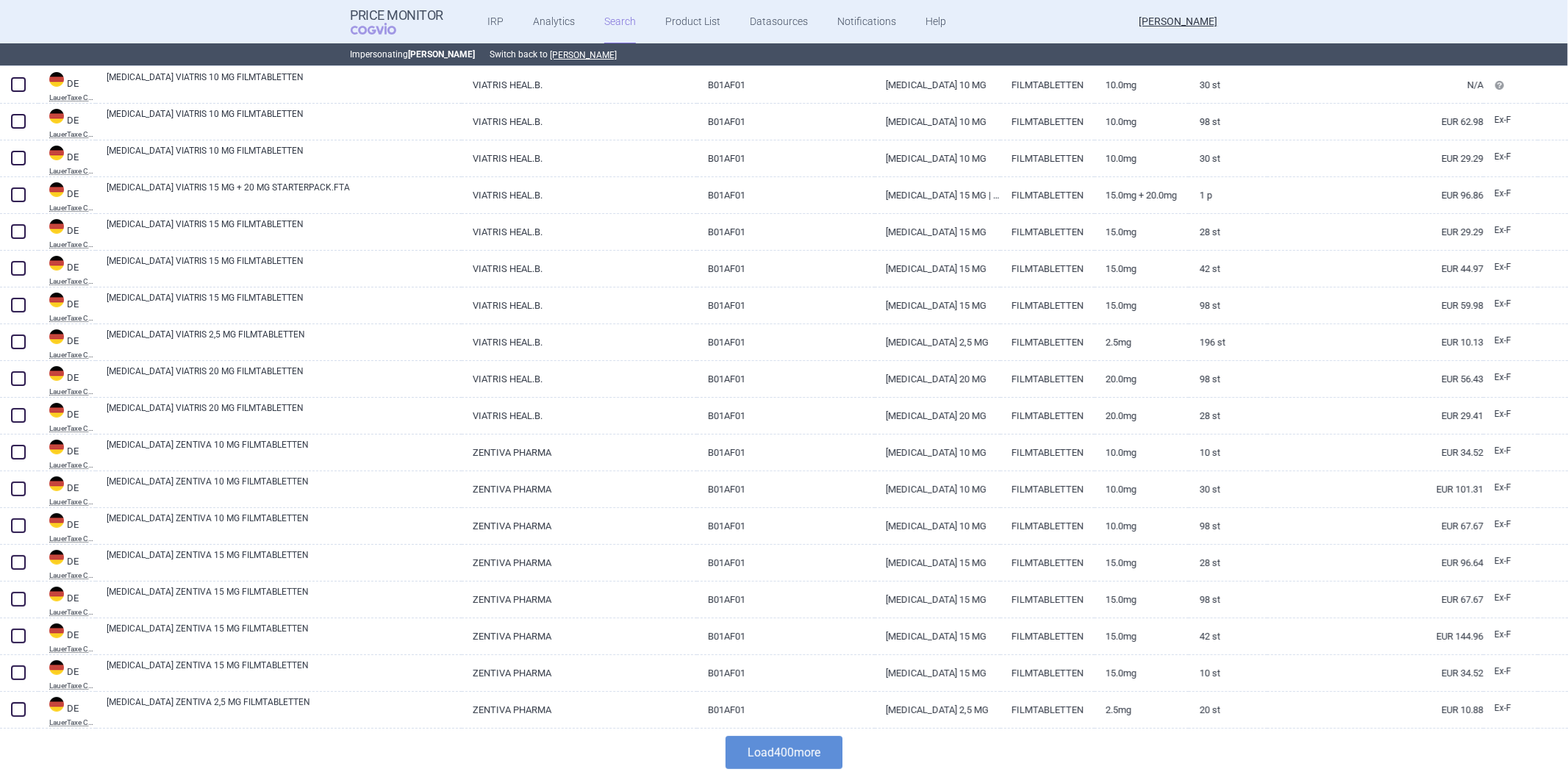
scroll to position [14313, 0]
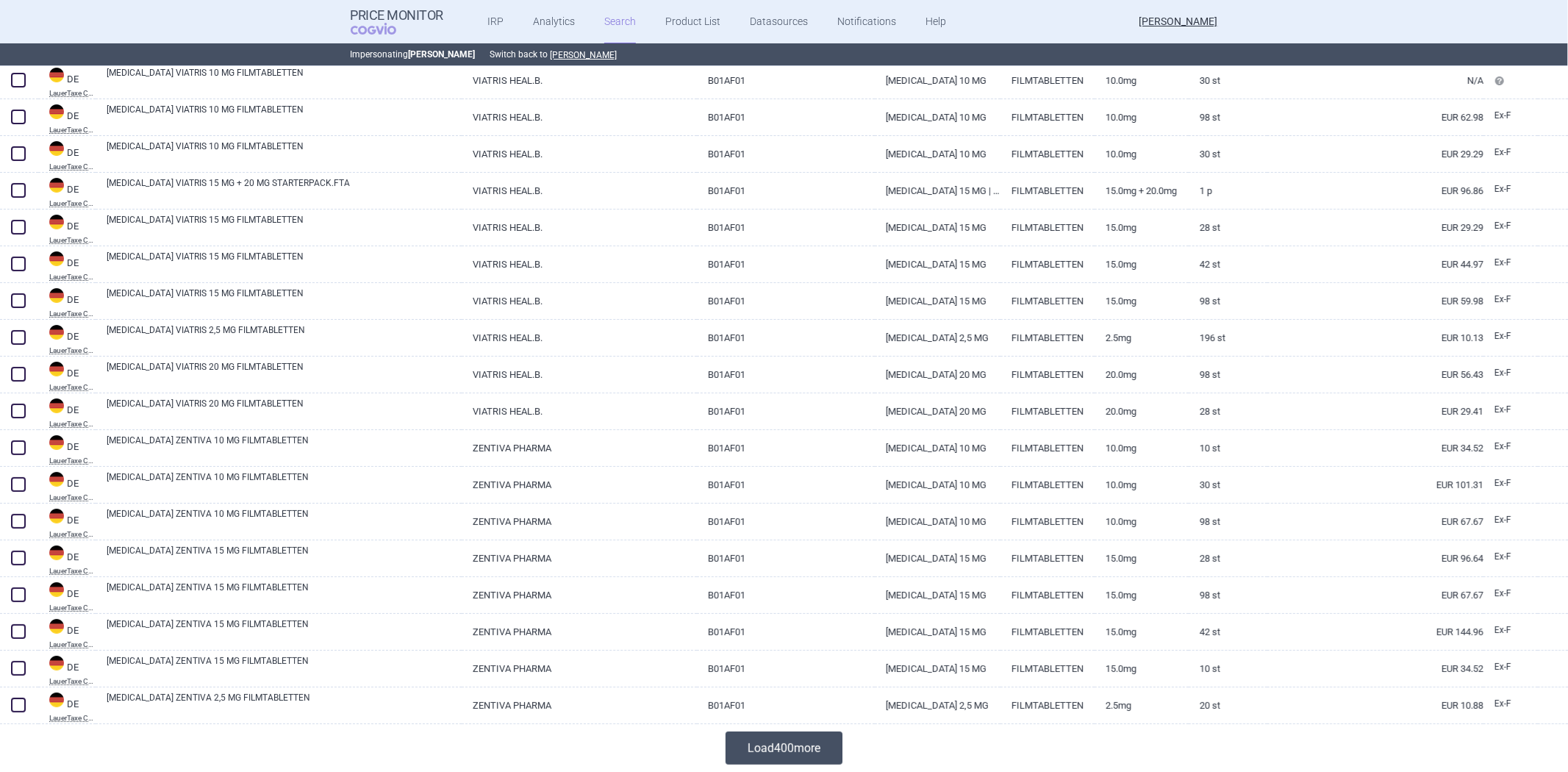
click at [779, 751] on button "Load 400 more" at bounding box center [784, 748] width 117 height 33
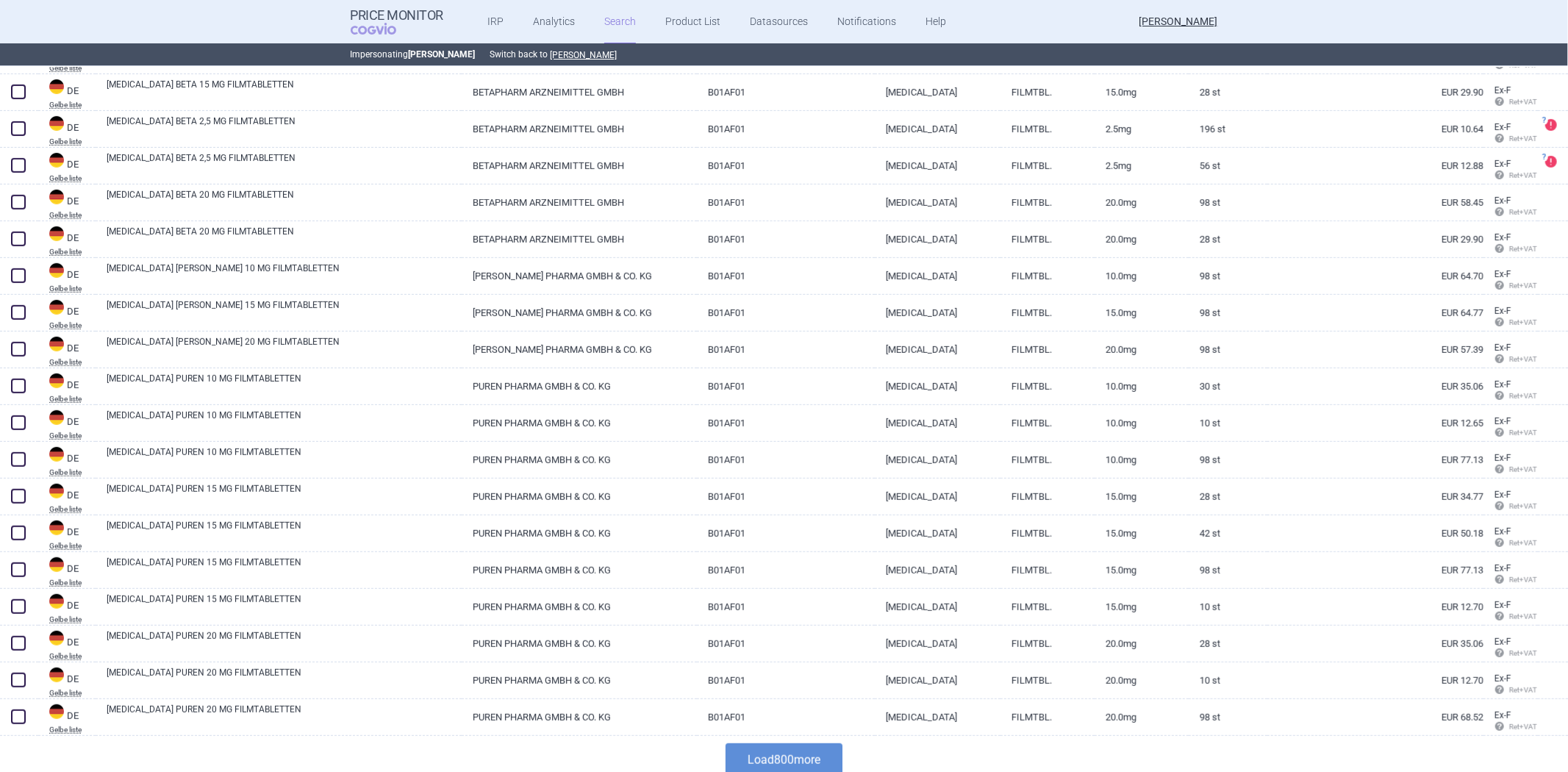
scroll to position [29022, 0]
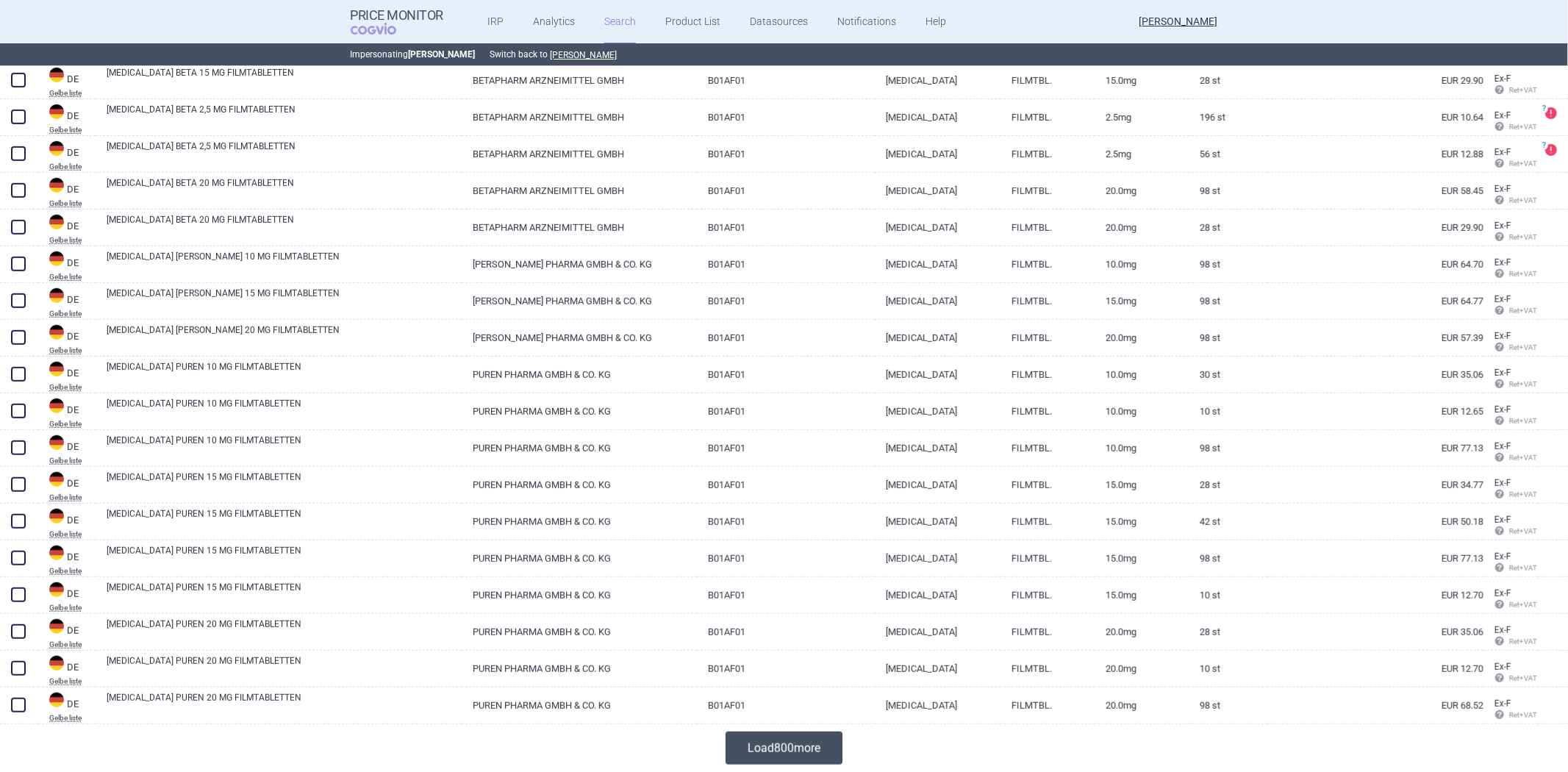
click at [761, 739] on button "Load 800 more" at bounding box center [784, 748] width 117 height 33
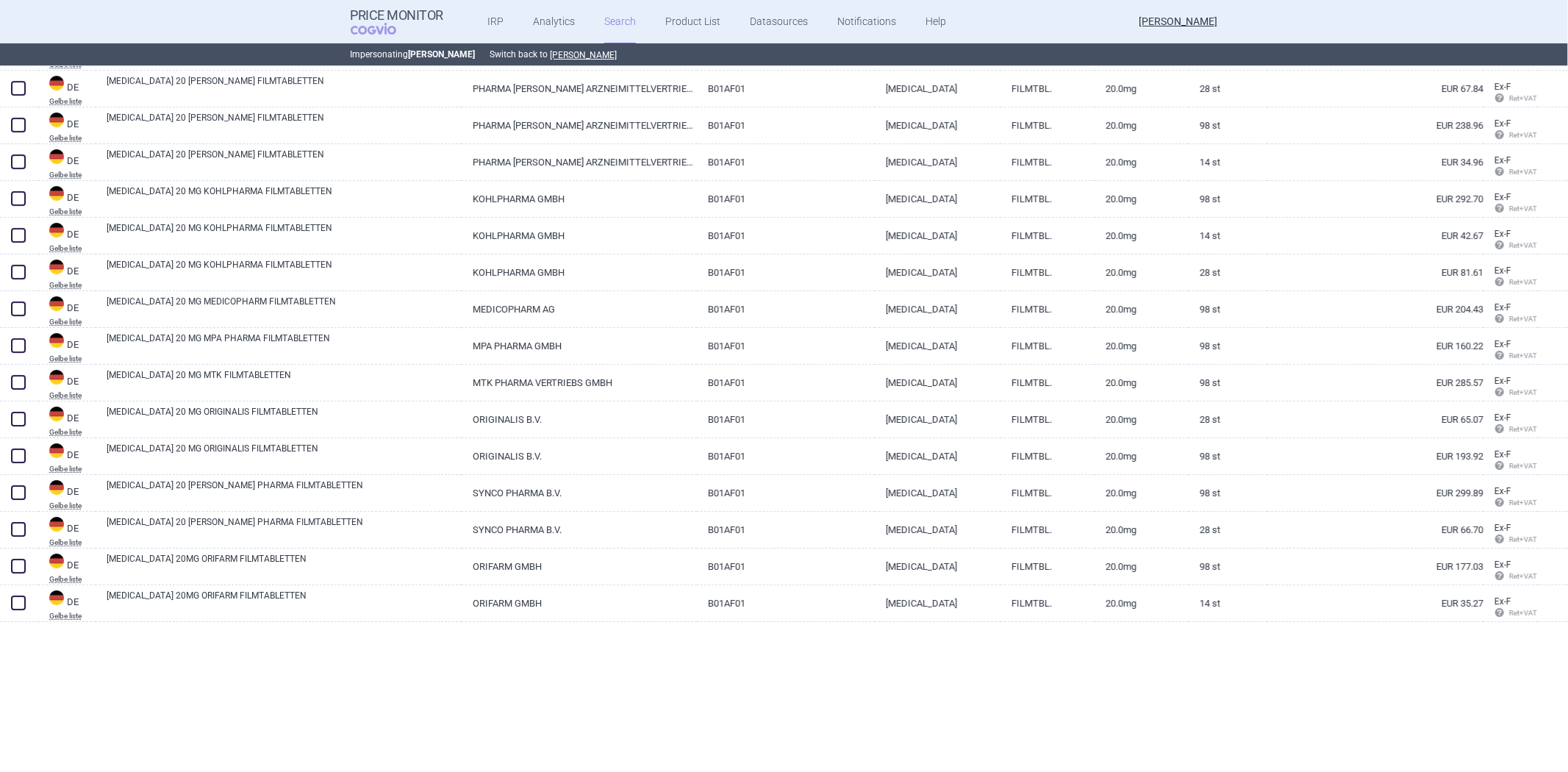
scroll to position [36459, 0]
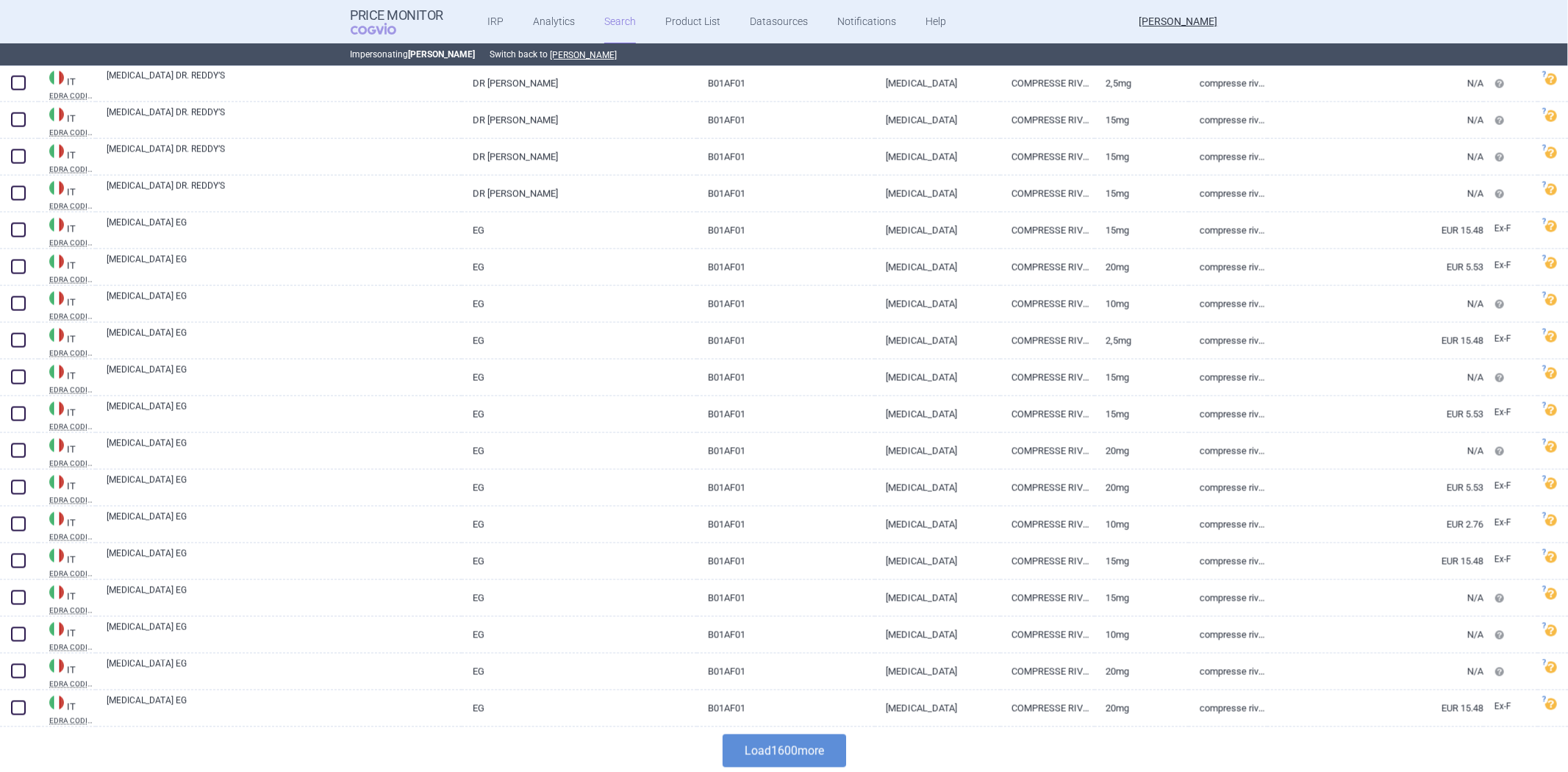
scroll to position [58441, 0]
click at [829, 744] on button "Load 1600 more" at bounding box center [784, 748] width 123 height 33
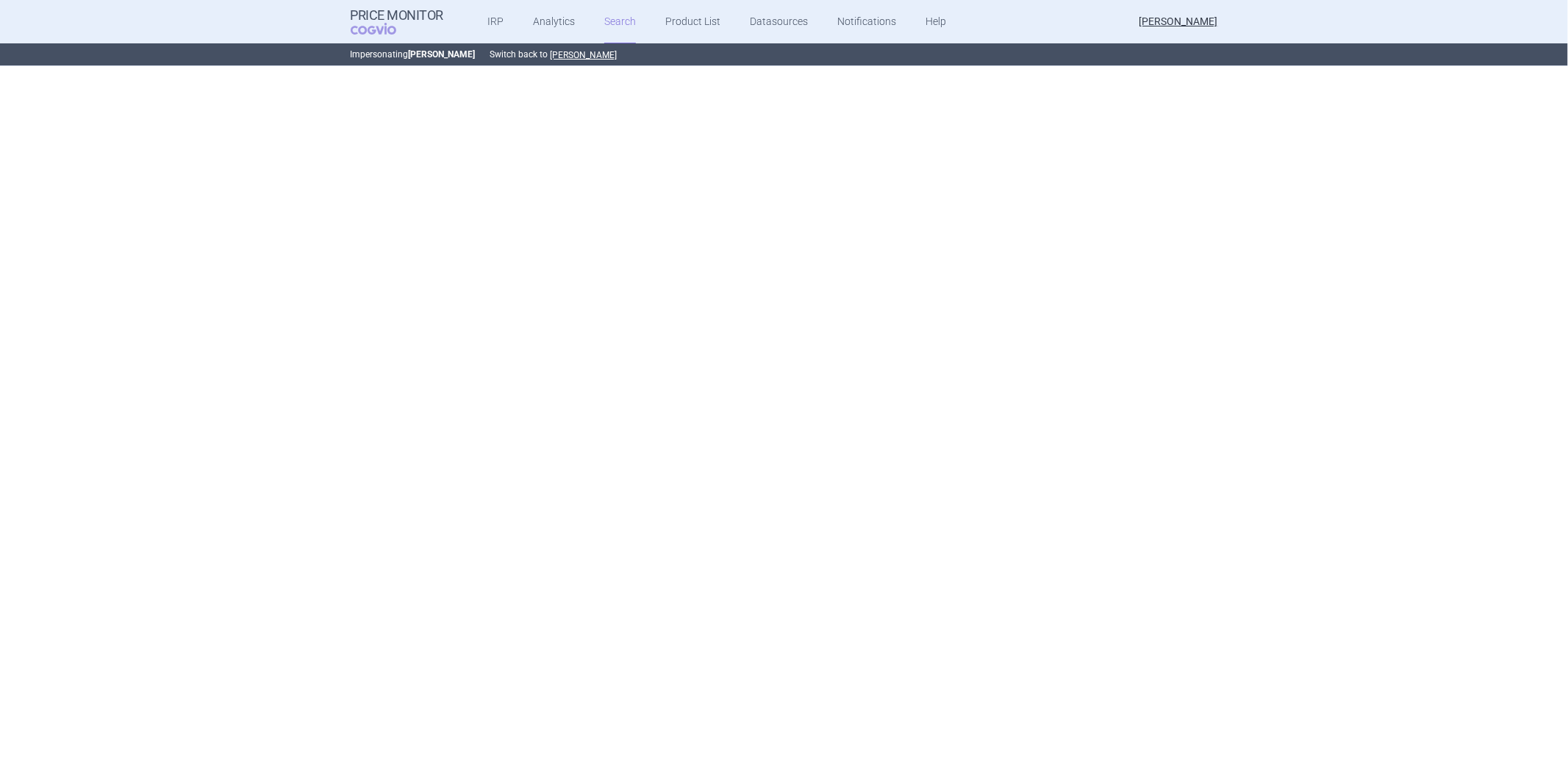
scroll to position [0, 0]
select select "atc"
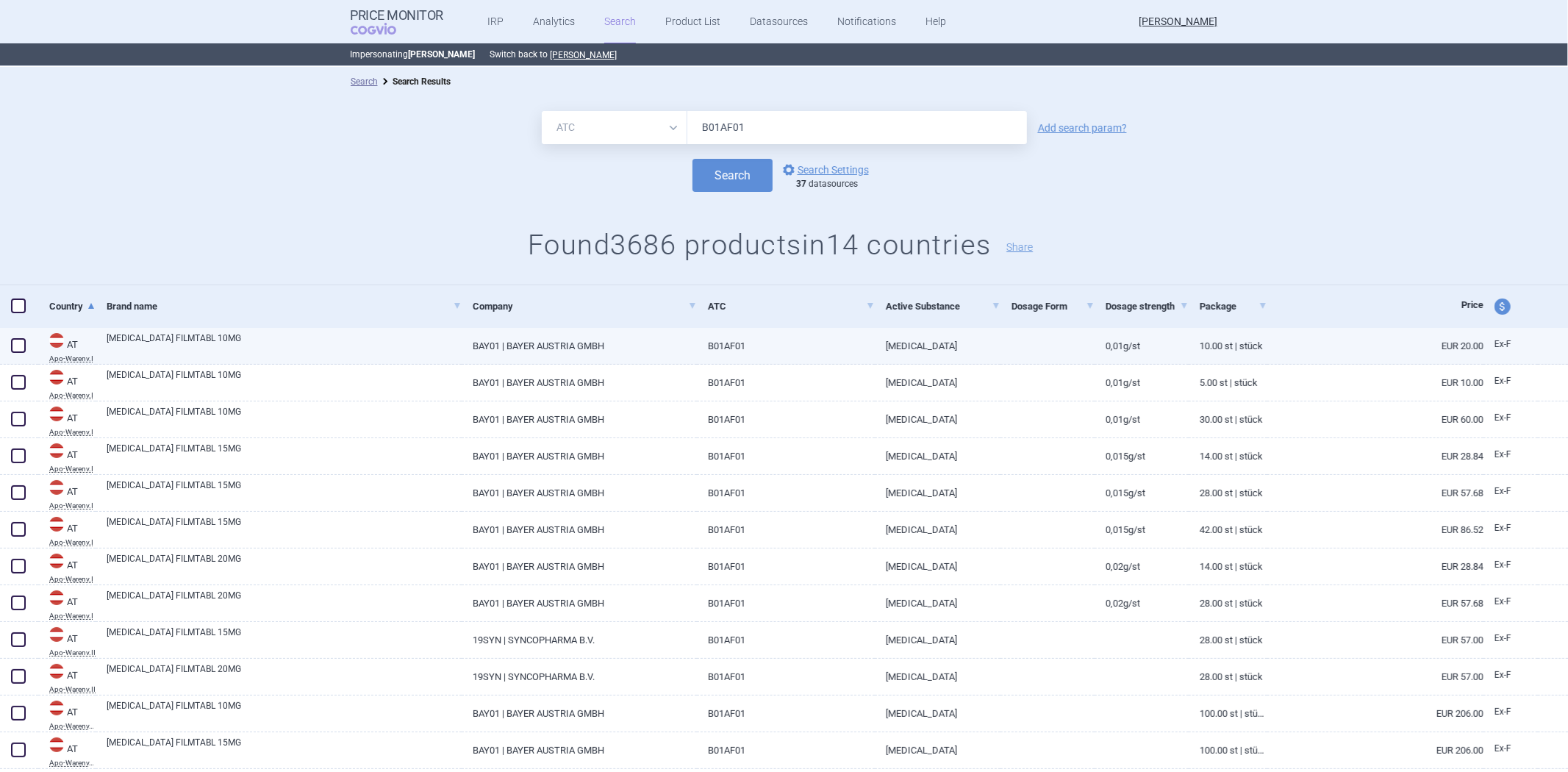
click at [907, 348] on link "RIVAROXABAN" at bounding box center [937, 346] width 125 height 36
select select "EUR"
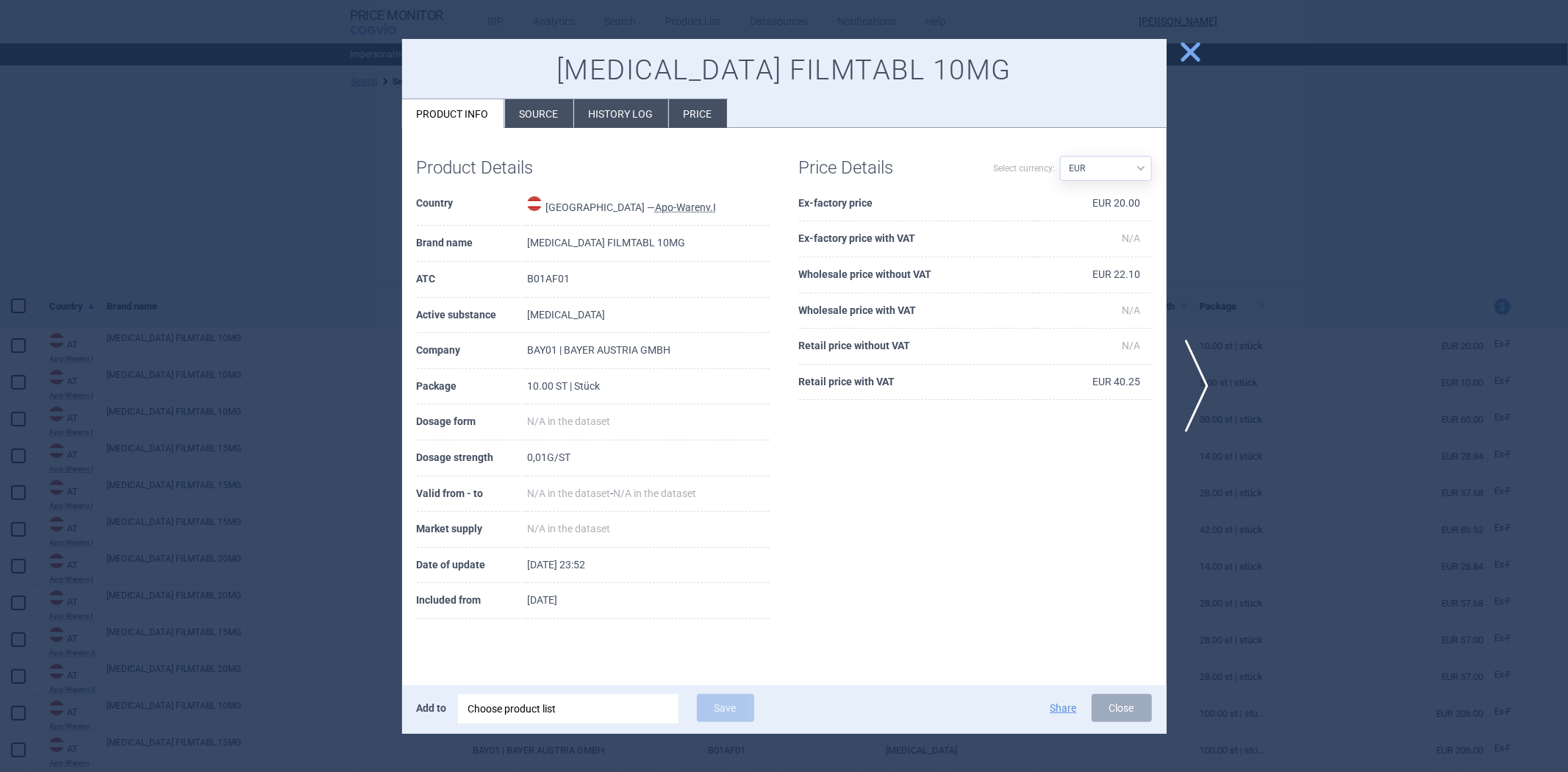
click at [555, 314] on td "Rivaroxaban" at bounding box center [648, 316] width 243 height 36
copy td "Rivaroxaban"
drag, startPoint x: 459, startPoint y: 322, endPoint x: 464, endPoint y: 314, distance: 9.4
click at [458, 322] on th "Active substance" at bounding box center [471, 316] width 110 height 36
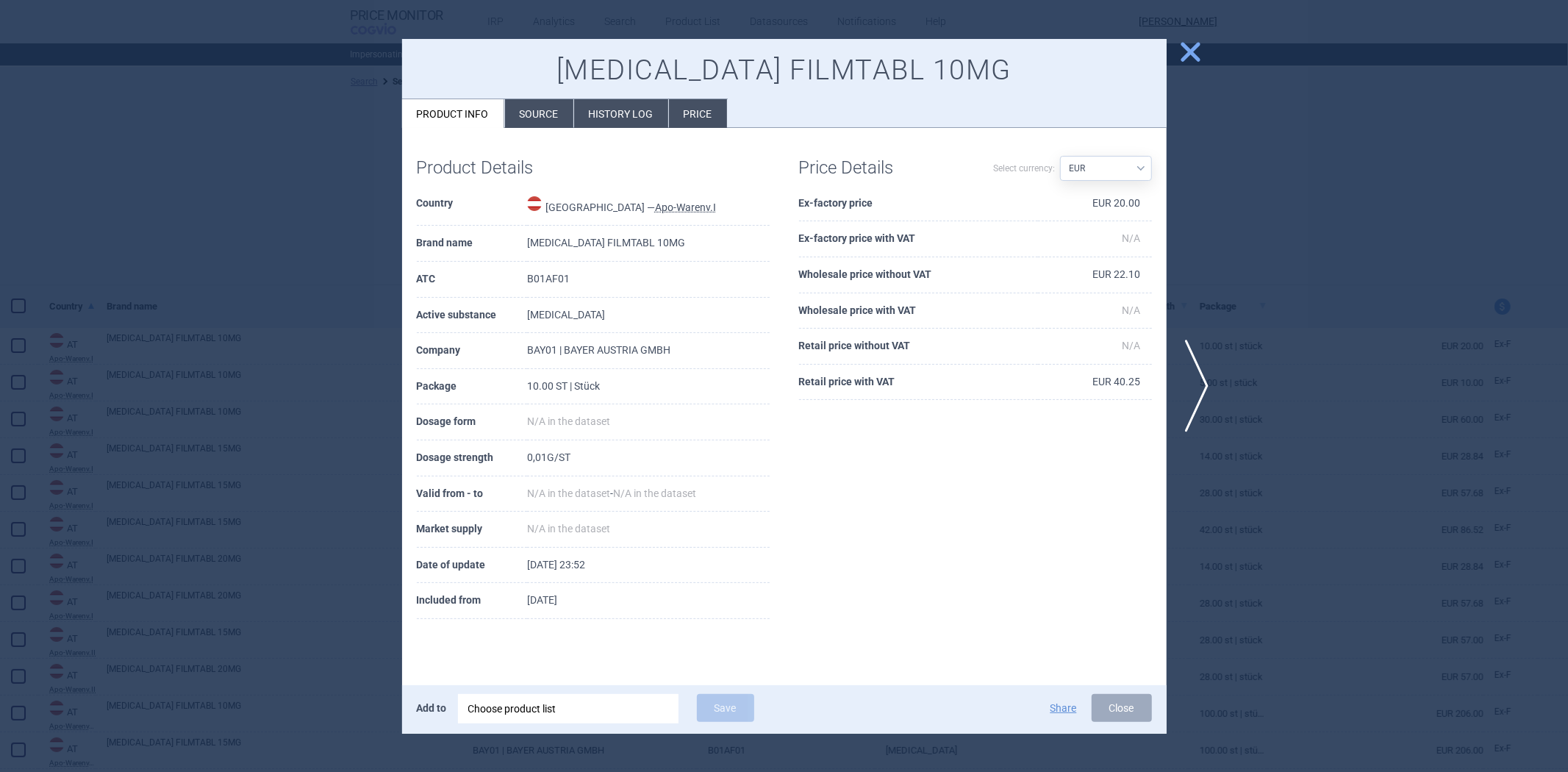
click at [464, 314] on th "Active substance" at bounding box center [471, 316] width 110 height 36
copy th "Active substance"
click at [570, 317] on td "Rivaroxaban" at bounding box center [648, 316] width 243 height 36
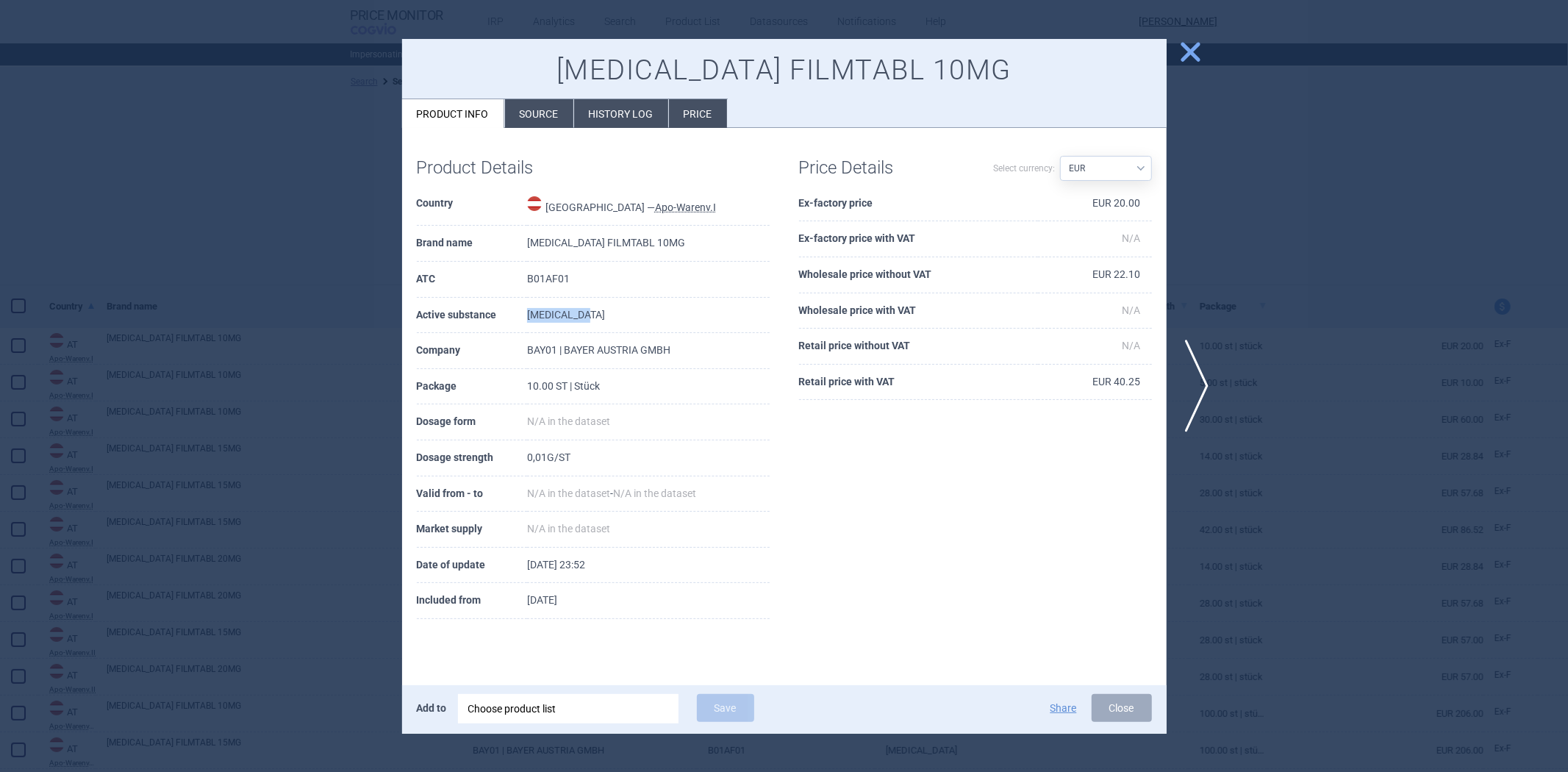
click at [570, 317] on td "Rivaroxaban" at bounding box center [648, 316] width 243 height 36
copy td "Rivaroxaban"
click at [1252, 218] on div at bounding box center [784, 386] width 1568 height 772
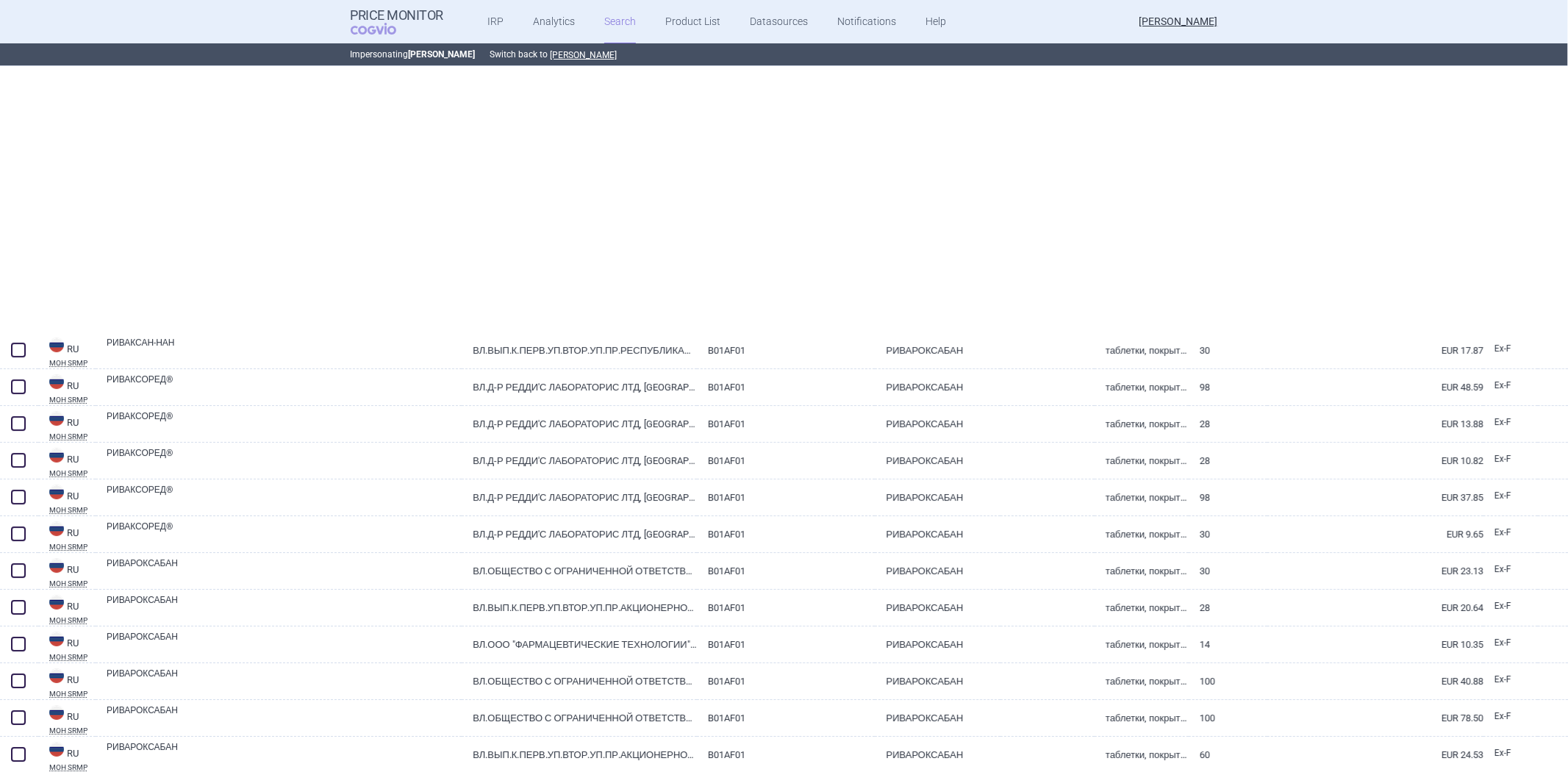
scroll to position [117280, 0]
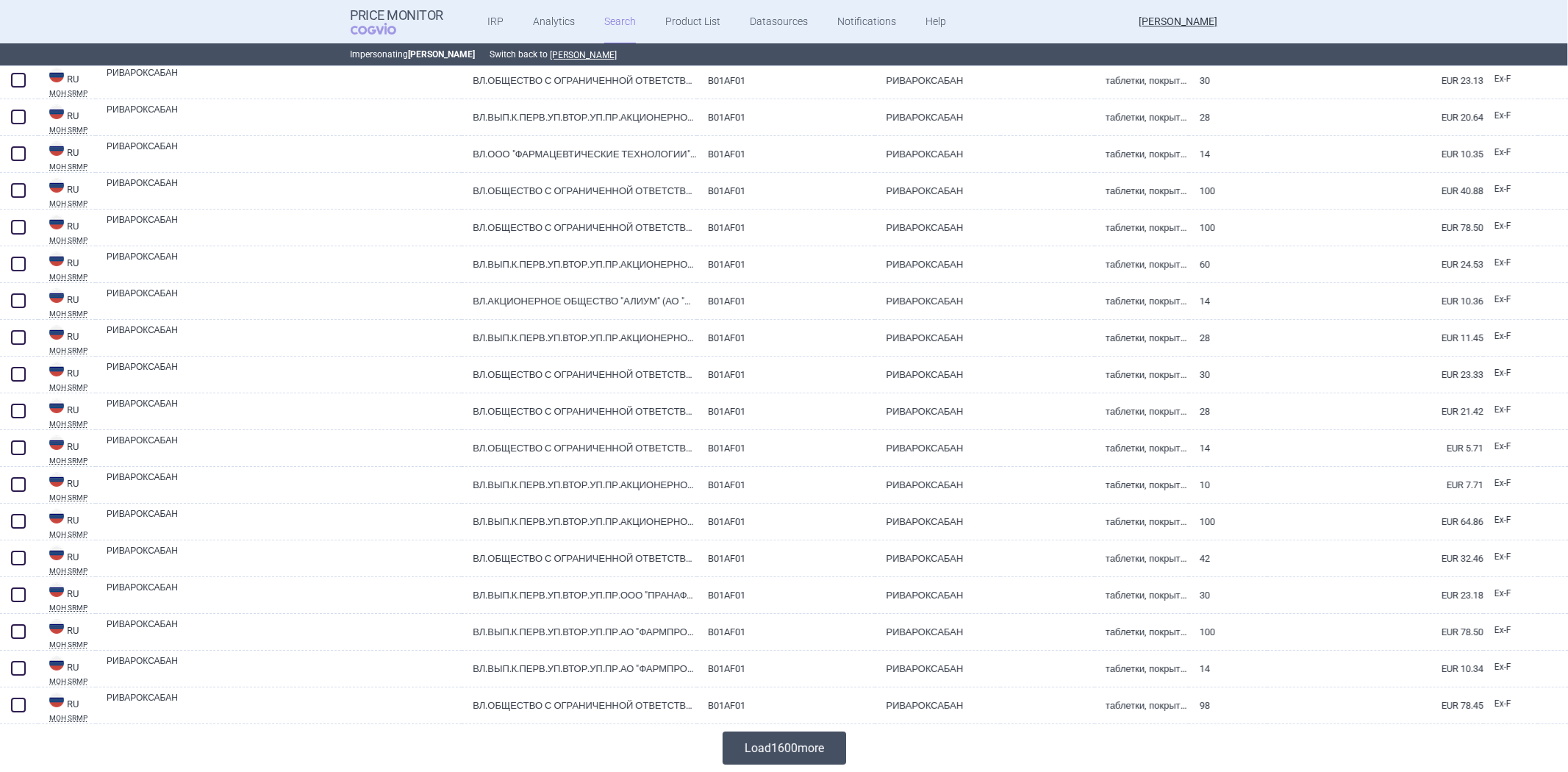
click at [755, 740] on button "Load 1600 more" at bounding box center [784, 748] width 123 height 33
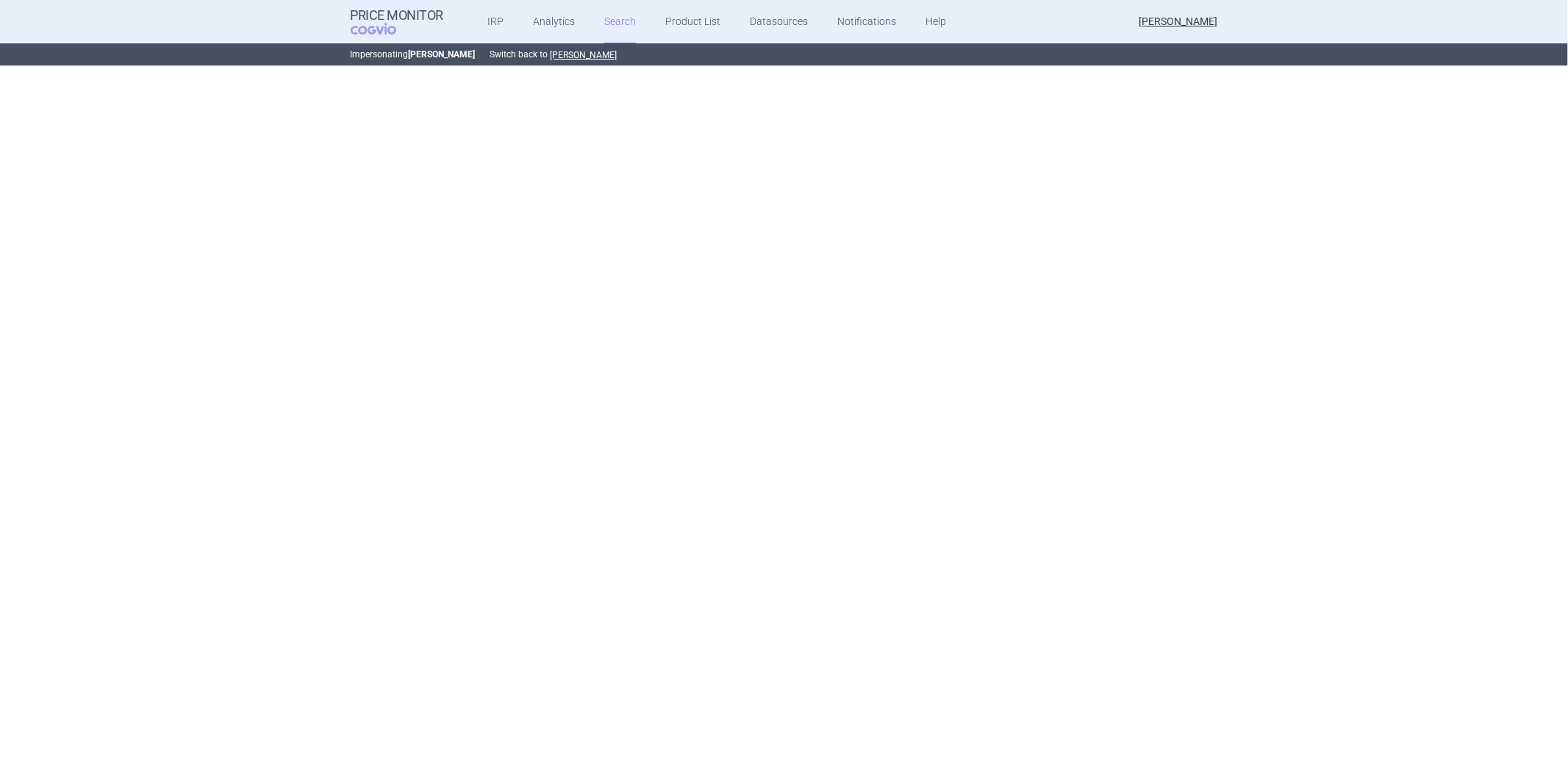
scroll to position [11, 0]
select select "atc"
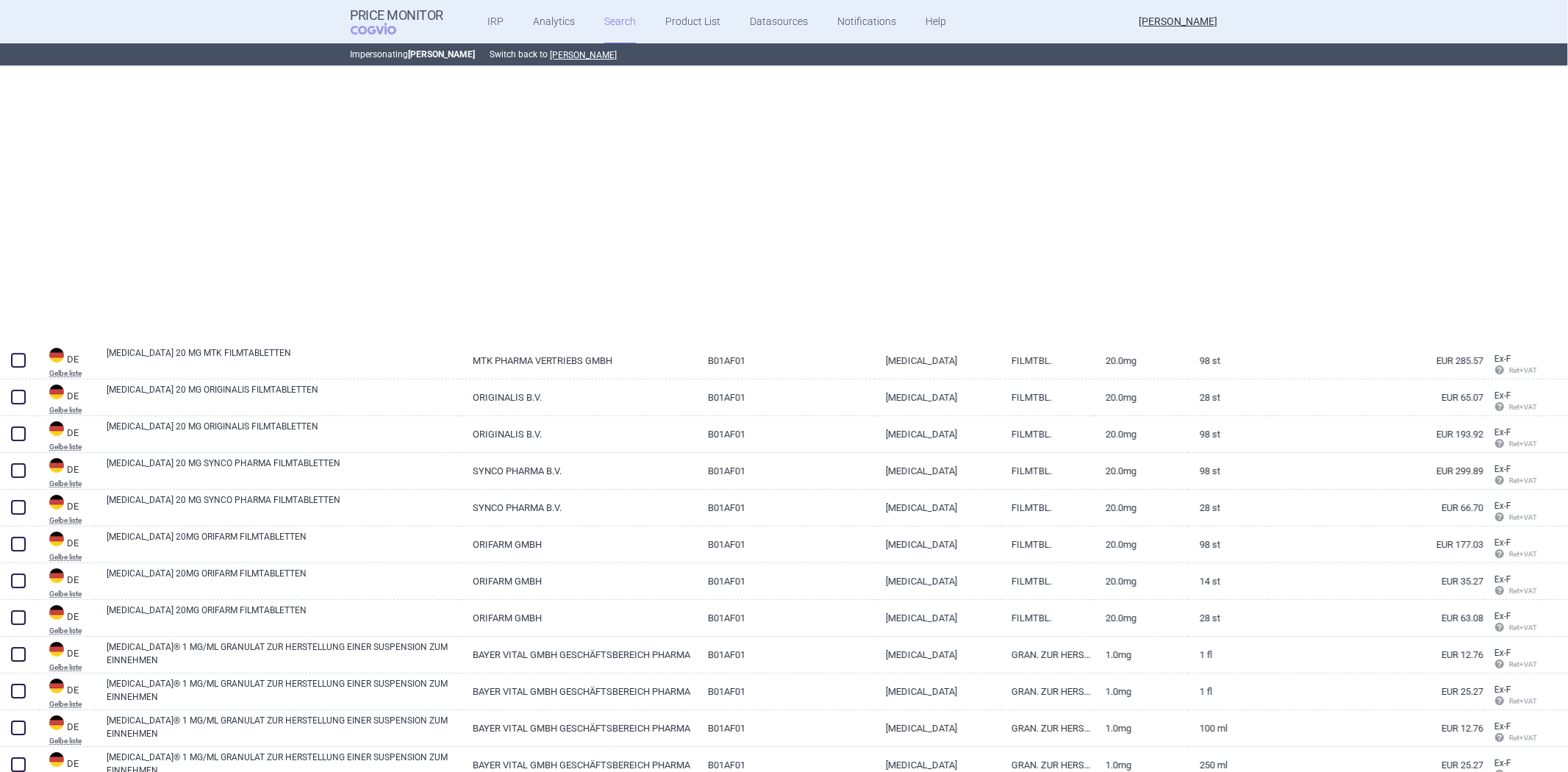
scroll to position [37387, 0]
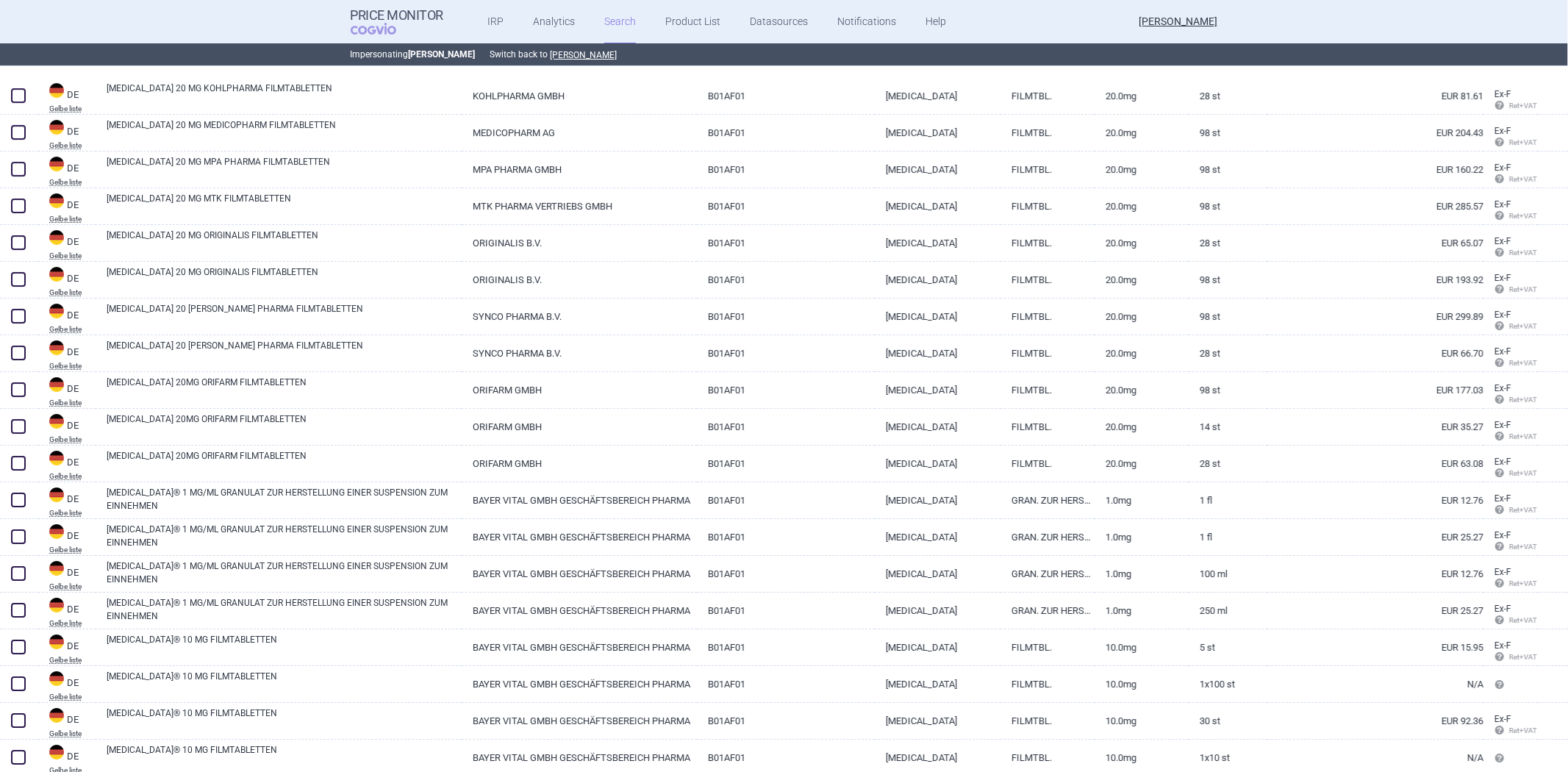
scroll to position [36978, 0]
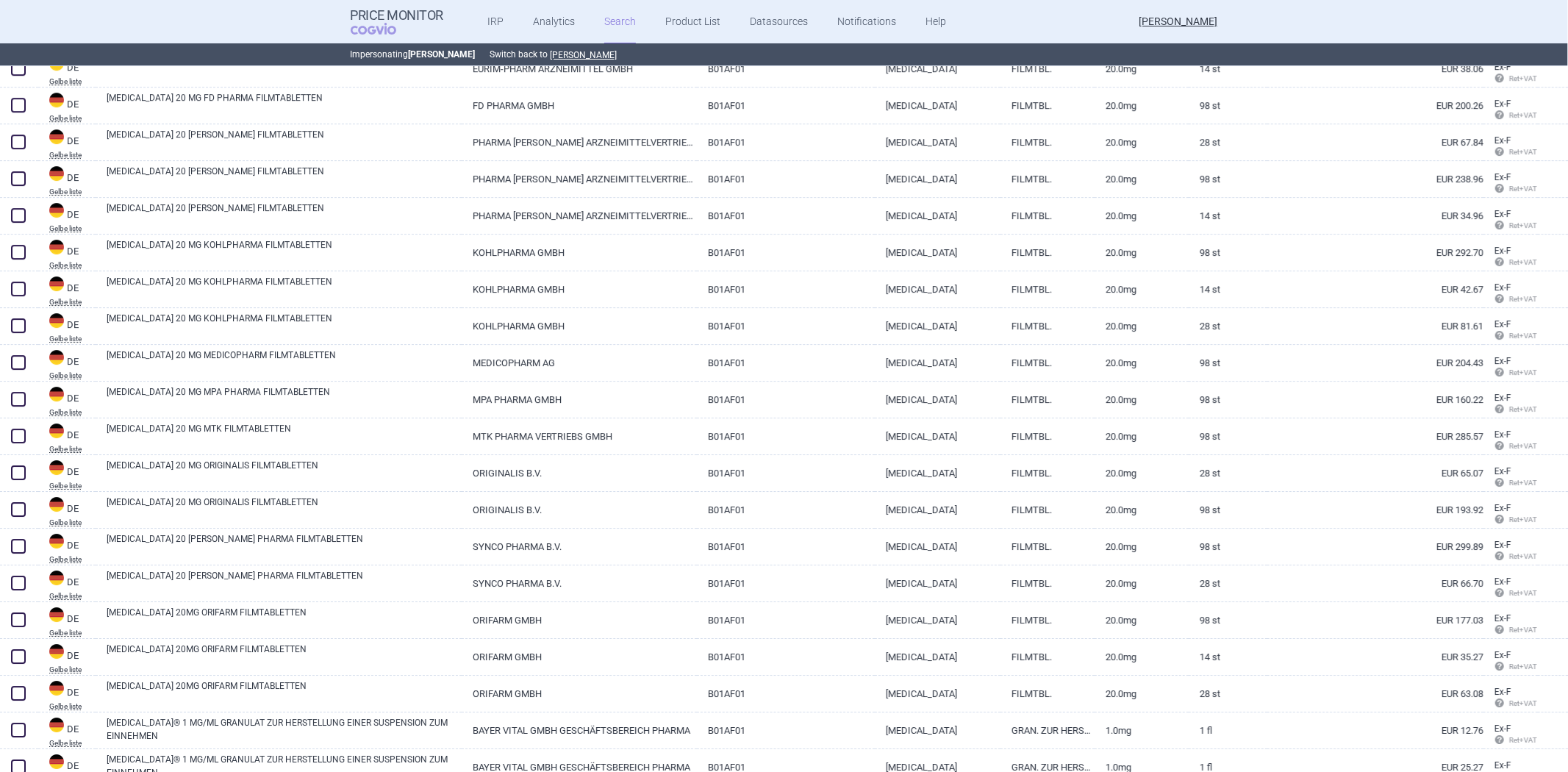
select select "atc"
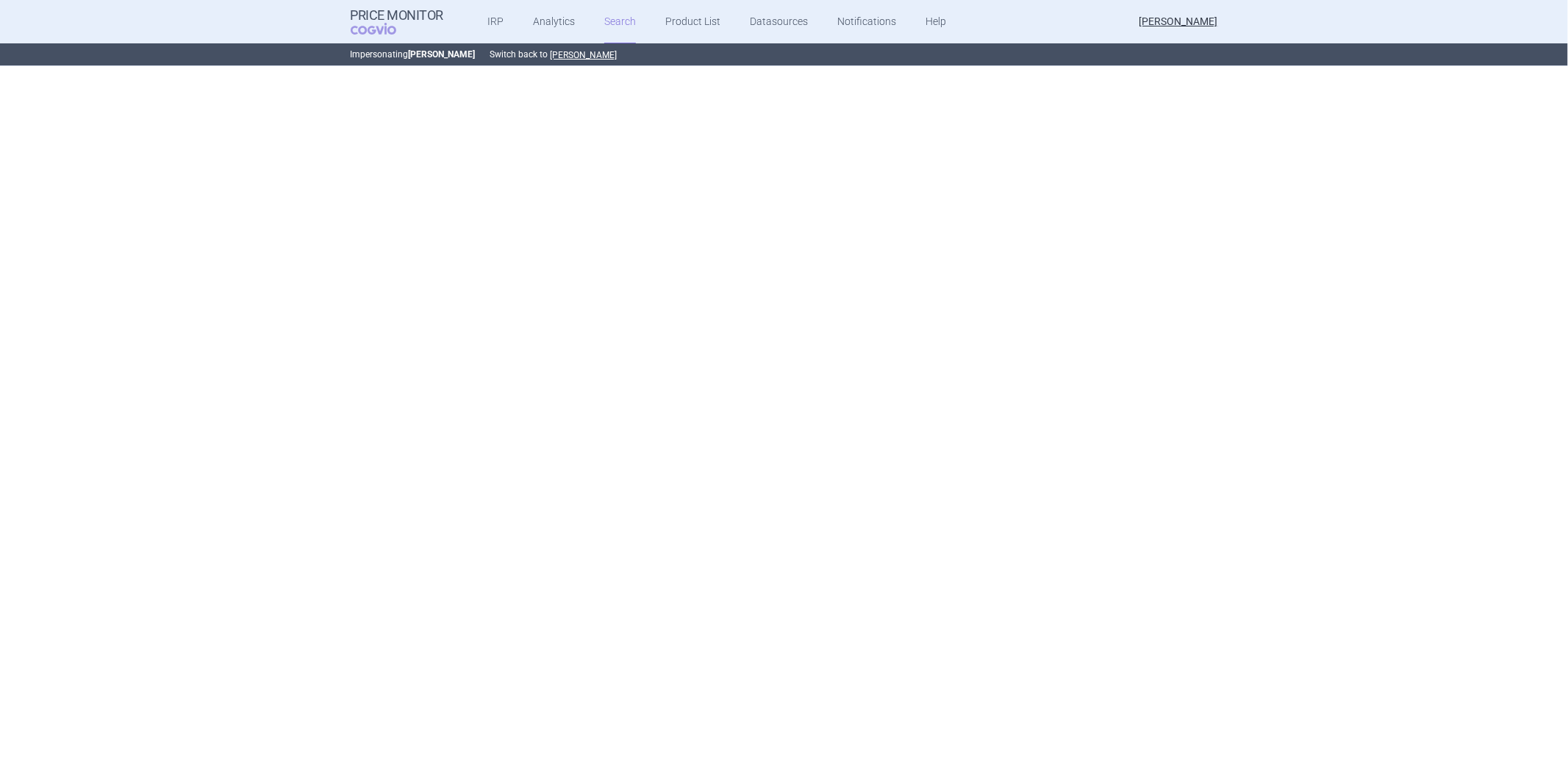
scroll to position [0, 0]
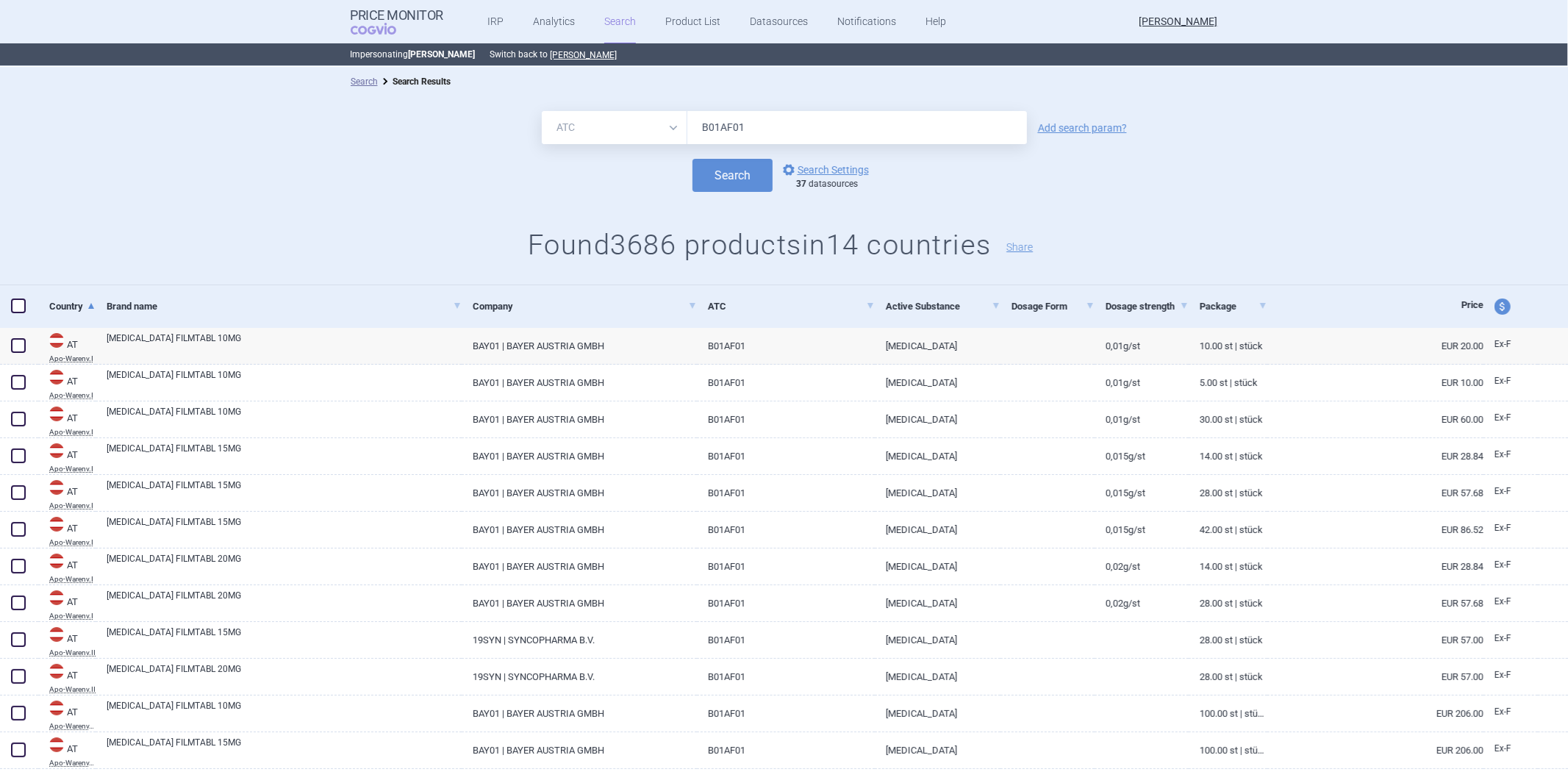
click at [812, 130] on input "B01AF01" at bounding box center [857, 127] width 339 height 33
paste input "Dabigatran"
type input "Dabigatran"
click at [736, 171] on button "Search" at bounding box center [732, 175] width 80 height 33
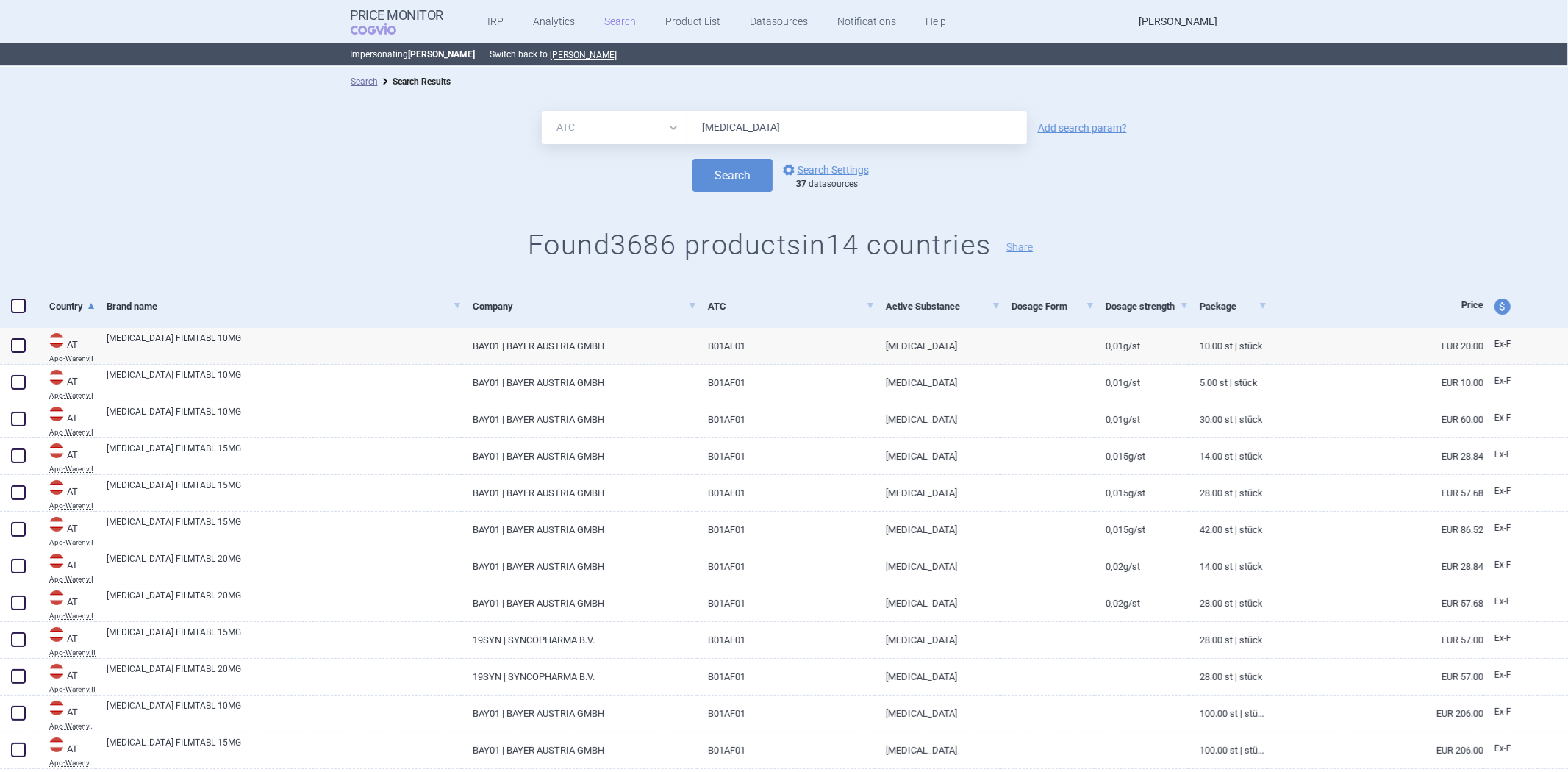
click at [612, 122] on select "All Brand Name ATC Company Active Substance Country Newer than" at bounding box center [615, 127] width 145 height 33
select select "brandName"
click at [542, 111] on select "All Brand Name ATC Company Active Substance Country Newer than" at bounding box center [615, 127] width 145 height 33
click at [758, 165] on button "Search" at bounding box center [732, 175] width 80 height 33
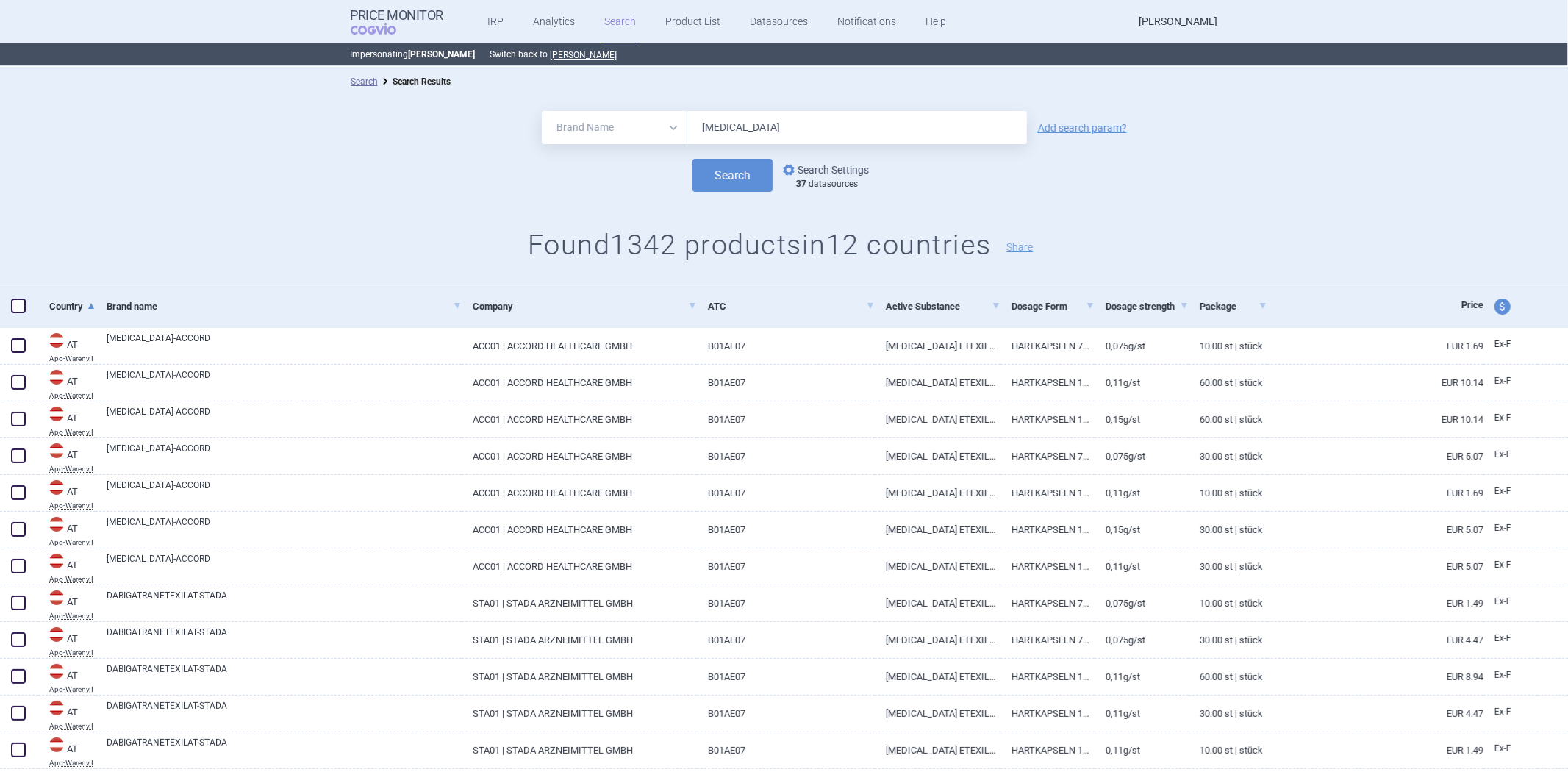
click at [813, 174] on link "options Search Settings" at bounding box center [824, 169] width 89 height 17
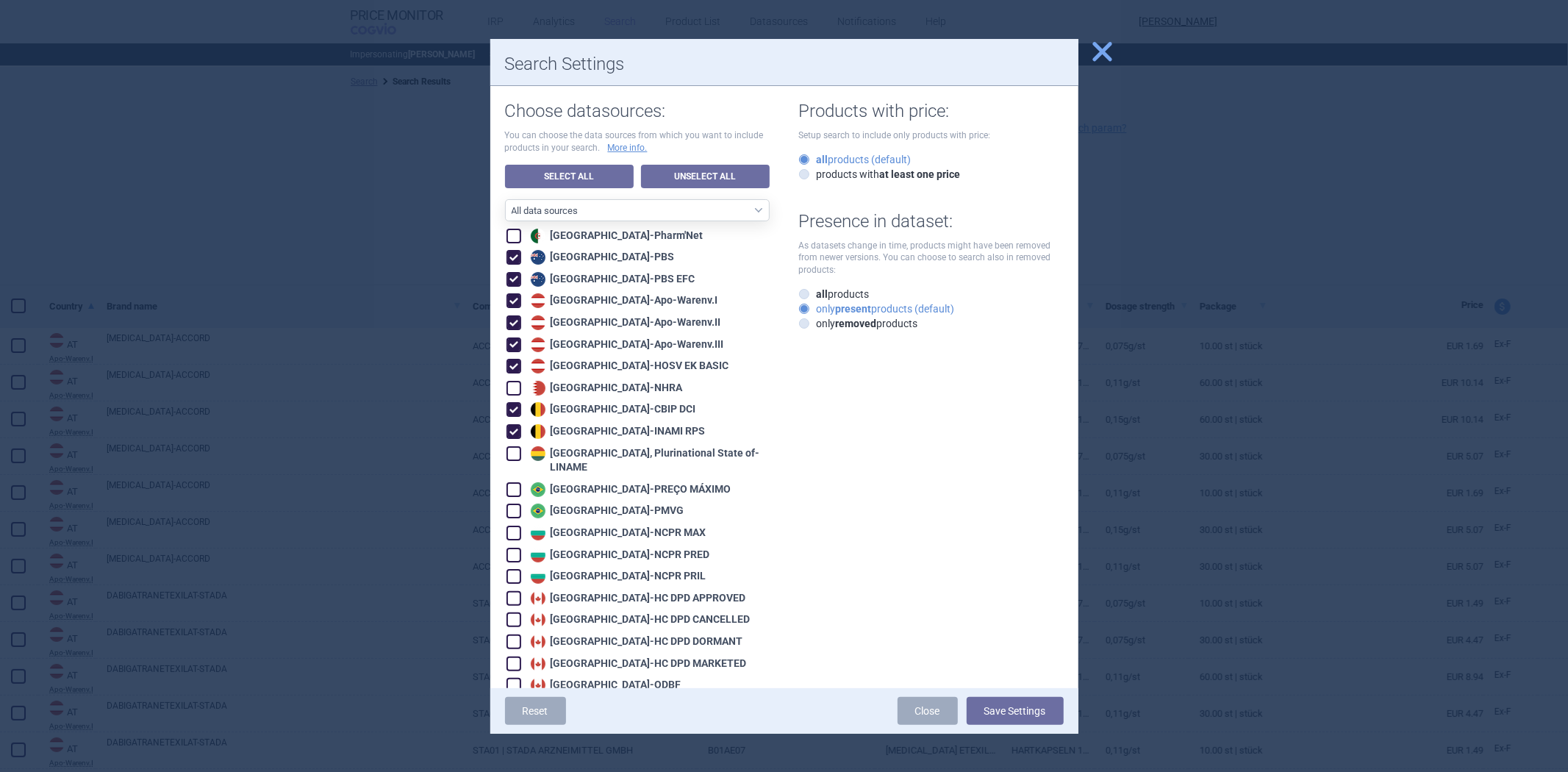
click at [1098, 55] on span "close" at bounding box center [1101, 52] width 26 height 26
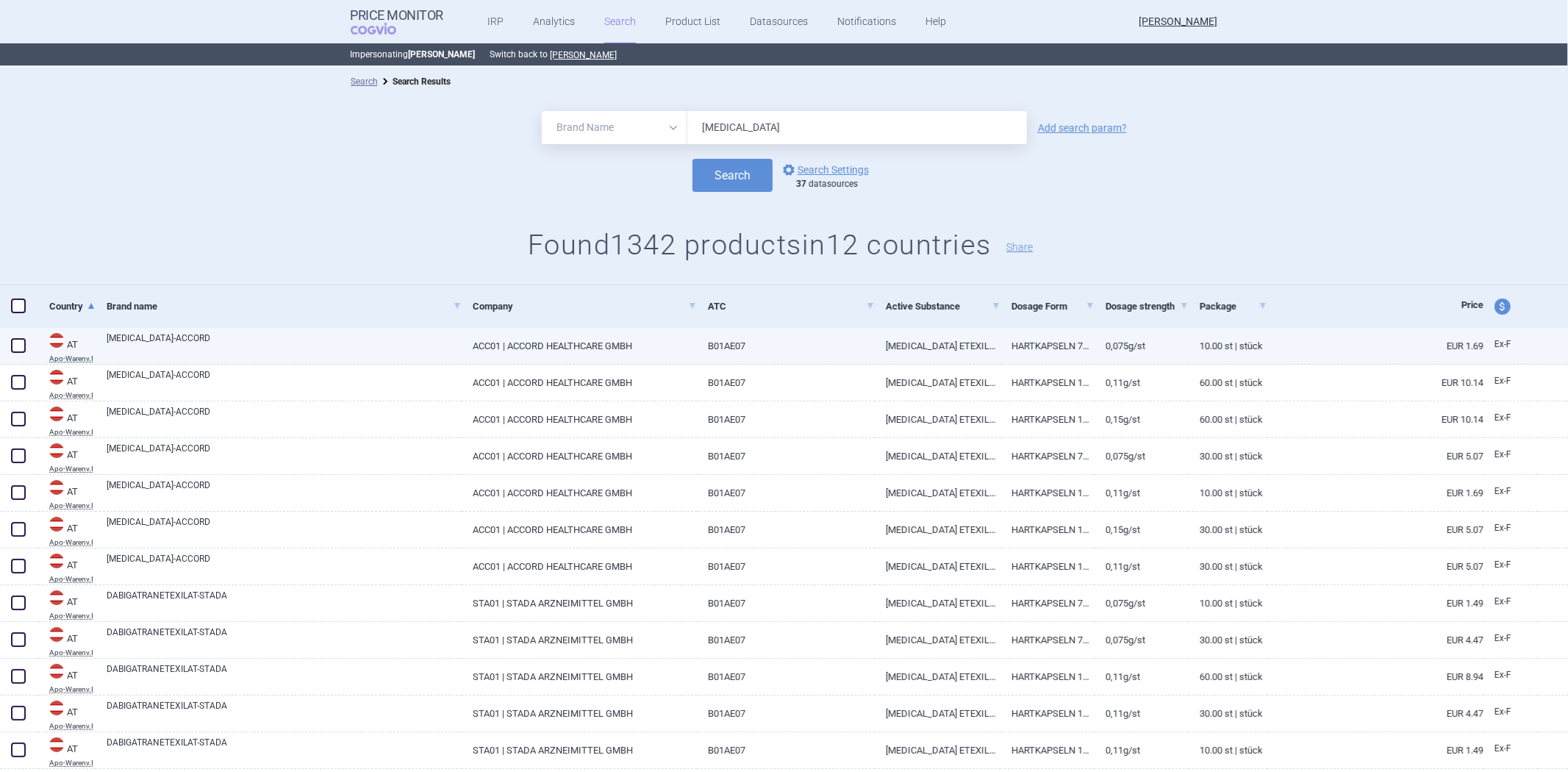
click at [708, 349] on link "B01AE07" at bounding box center [786, 346] width 178 height 36
select select "EUR"
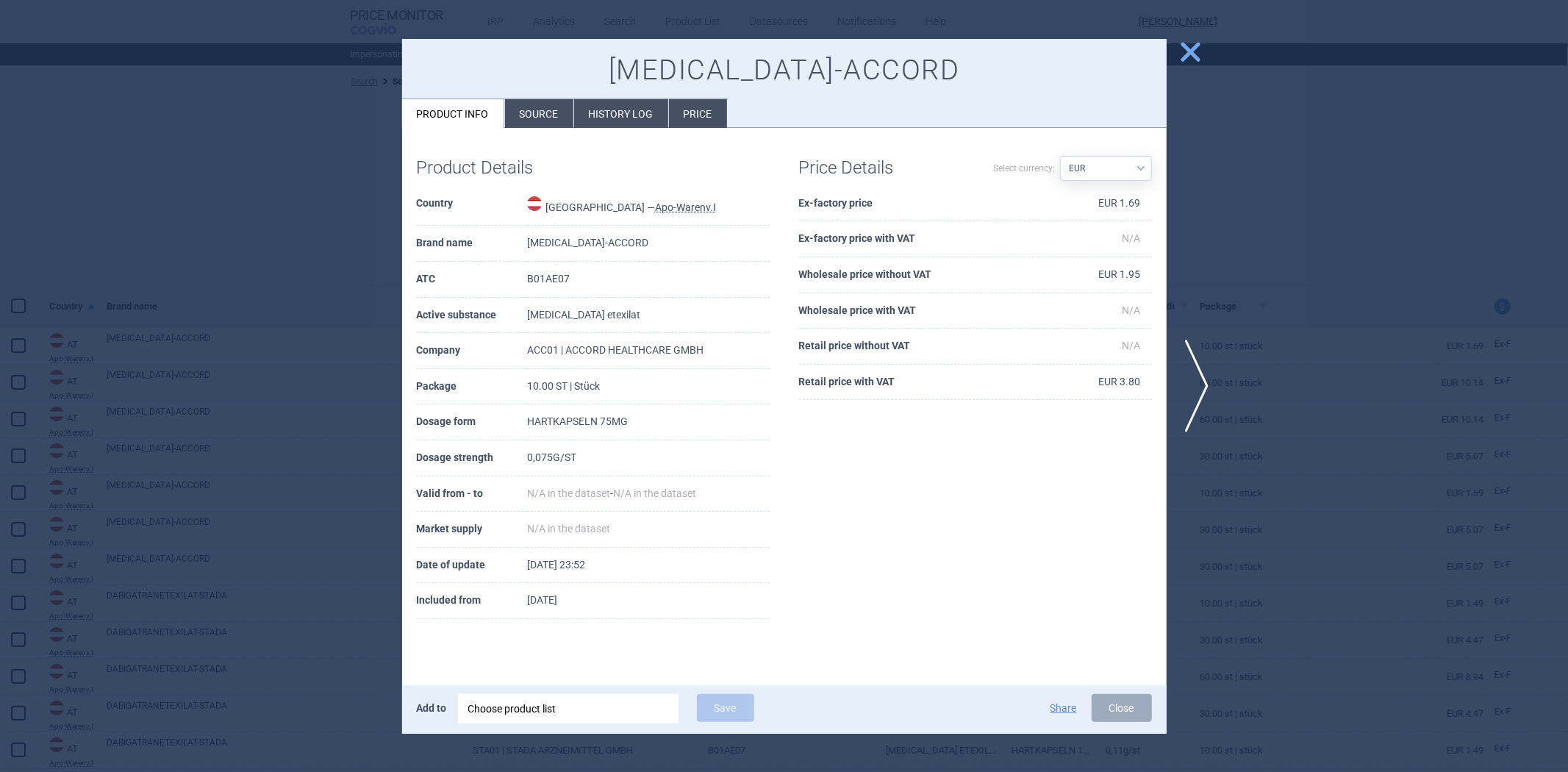
click at [535, 268] on td "B01AE07" at bounding box center [648, 280] width 243 height 36
copy td "B01AE07"
click at [1187, 45] on span "close" at bounding box center [1190, 52] width 26 height 26
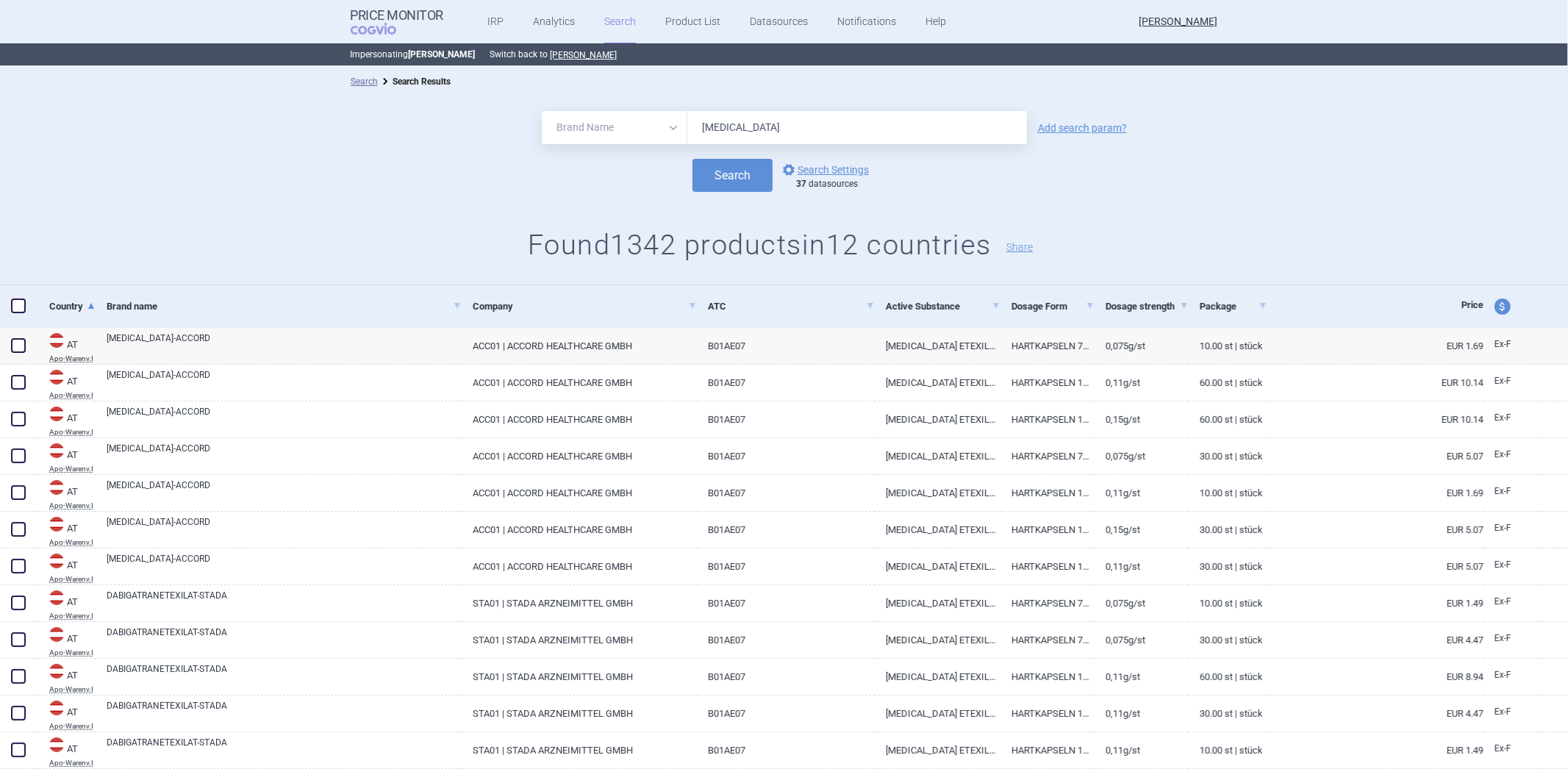
click at [650, 122] on select "All Brand Name ATC Company Active Substance Country Newer than" at bounding box center [615, 127] width 145 height 33
select select "atc"
click at [542, 111] on select "All Brand Name ATC Company Active Substance Country Newer than" at bounding box center [615, 127] width 145 height 33
click at [723, 125] on input "Dabigatran" at bounding box center [857, 127] width 339 height 33
click at [724, 125] on input "Dabigatran" at bounding box center [857, 127] width 339 height 33
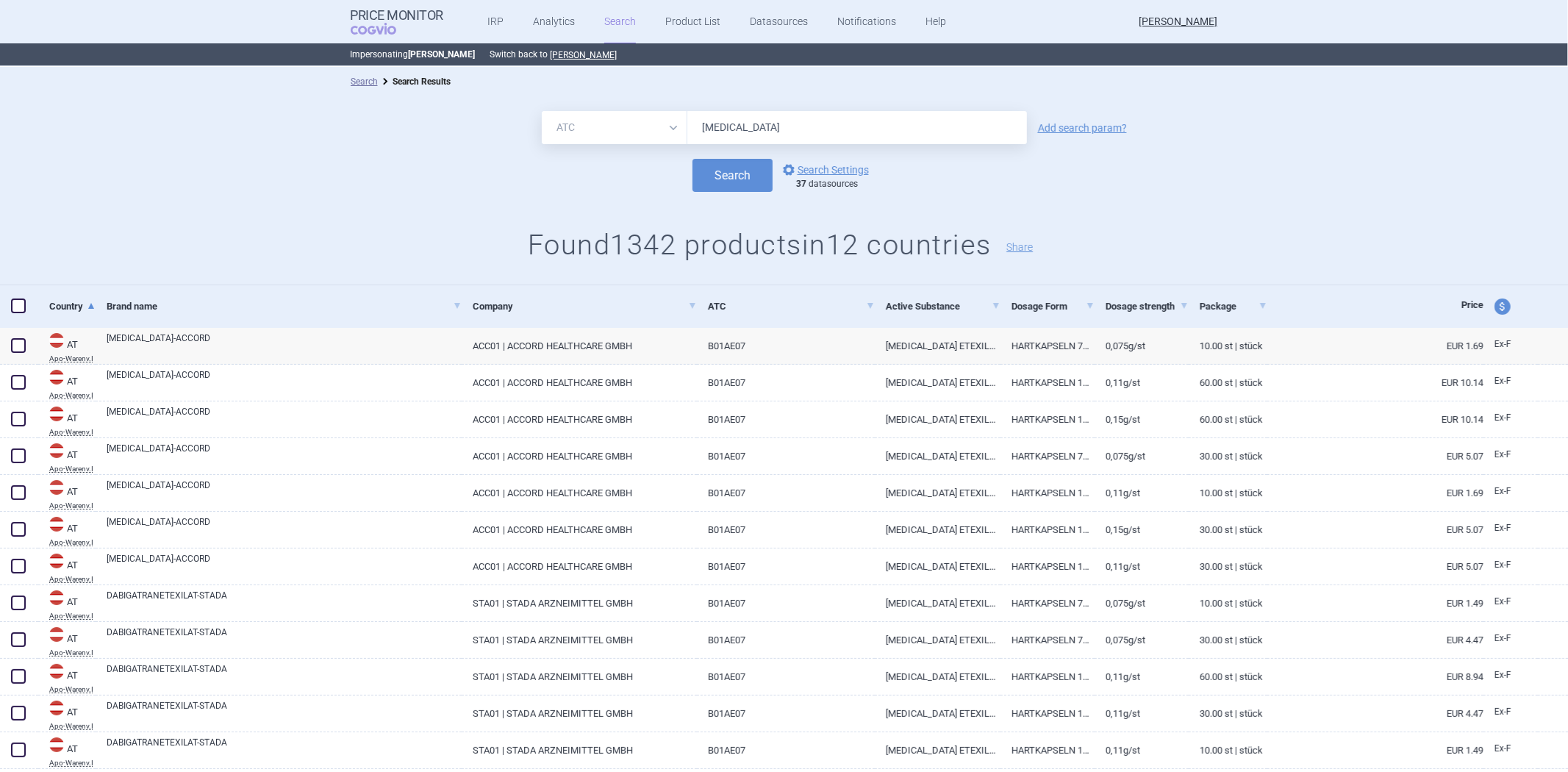
paste input "B01AE07"
type input "B01AE07"
click at [718, 171] on button "Search" at bounding box center [732, 175] width 80 height 33
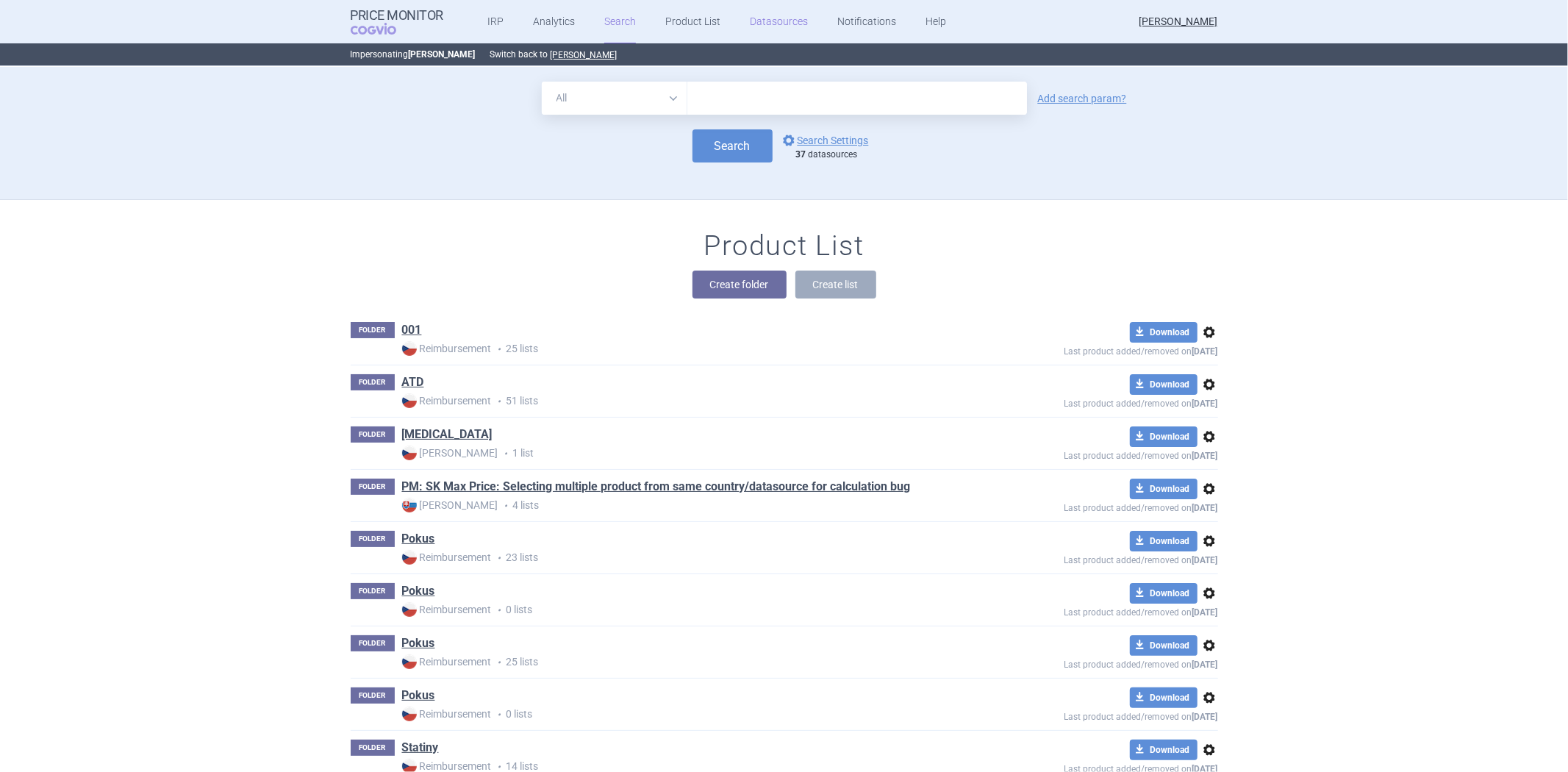
click at [766, 14] on link "Datasources" at bounding box center [778, 22] width 58 height 44
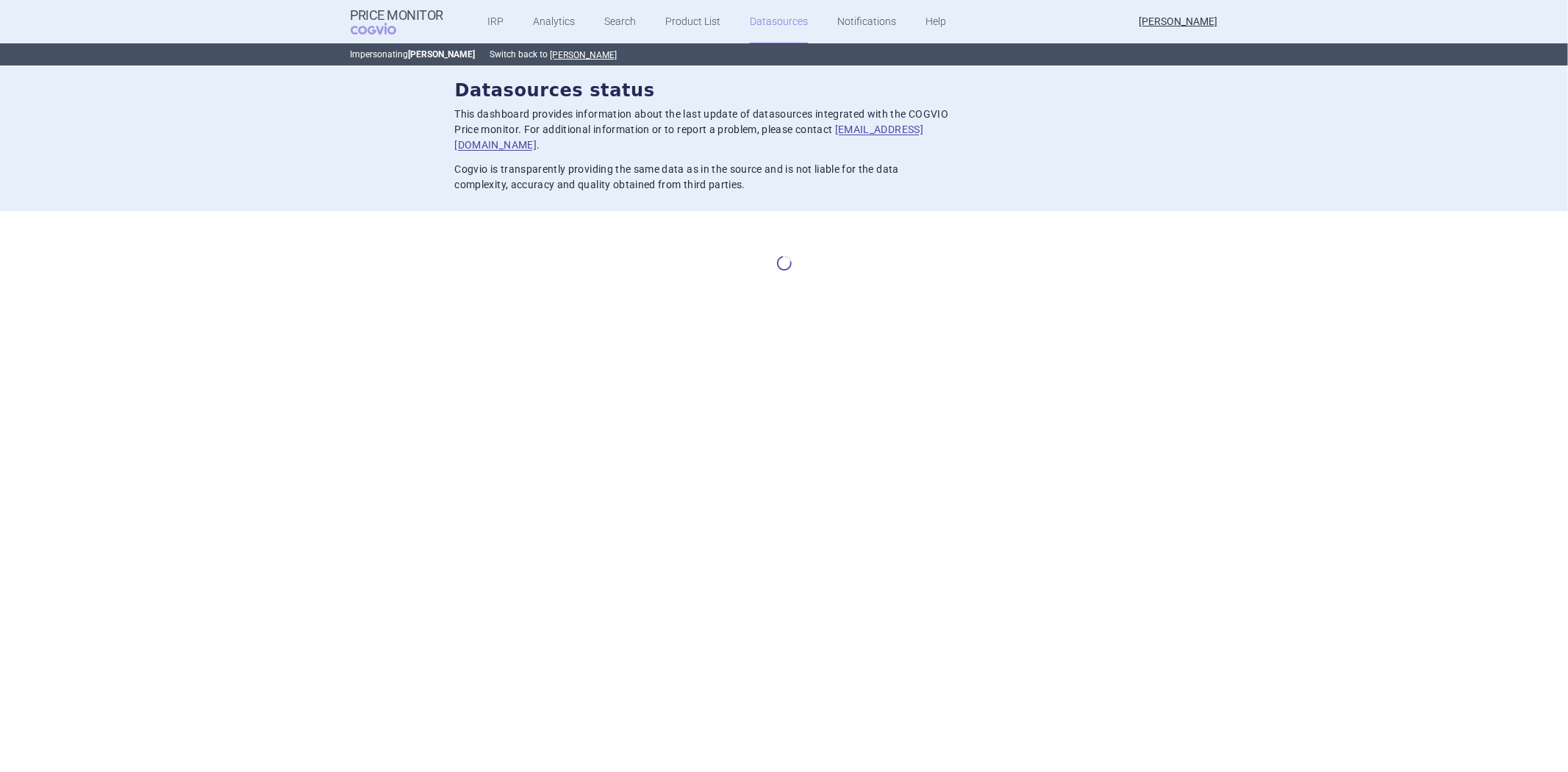
click at [708, 142] on div "Datasources status This dashboard provides information about the last update of…" at bounding box center [784, 135] width 659 height 114
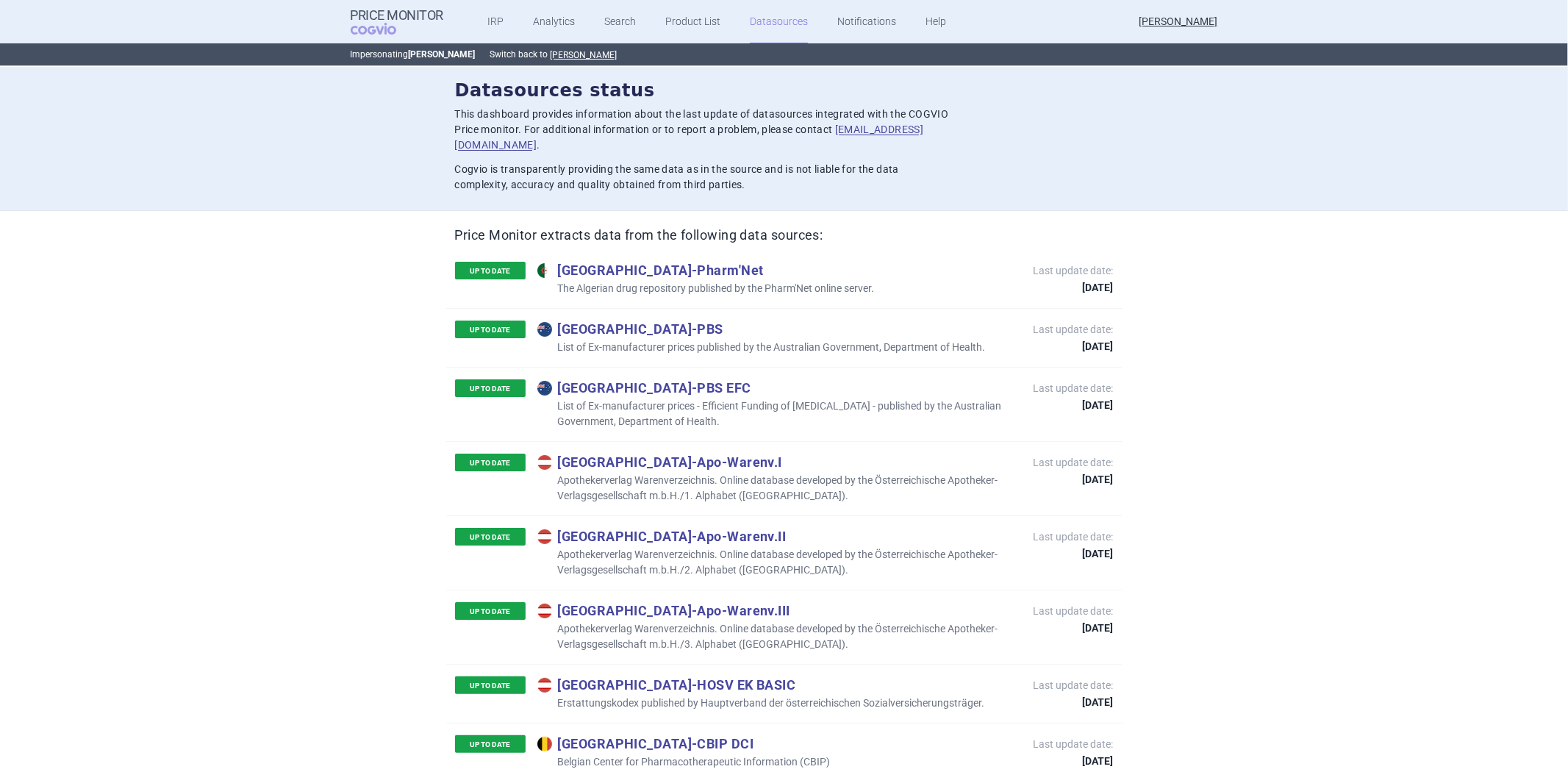
click at [689, 163] on p "Cogvio is transparently providing the same data as in the source and is not lia…" at bounding box center [702, 177] width 494 height 31
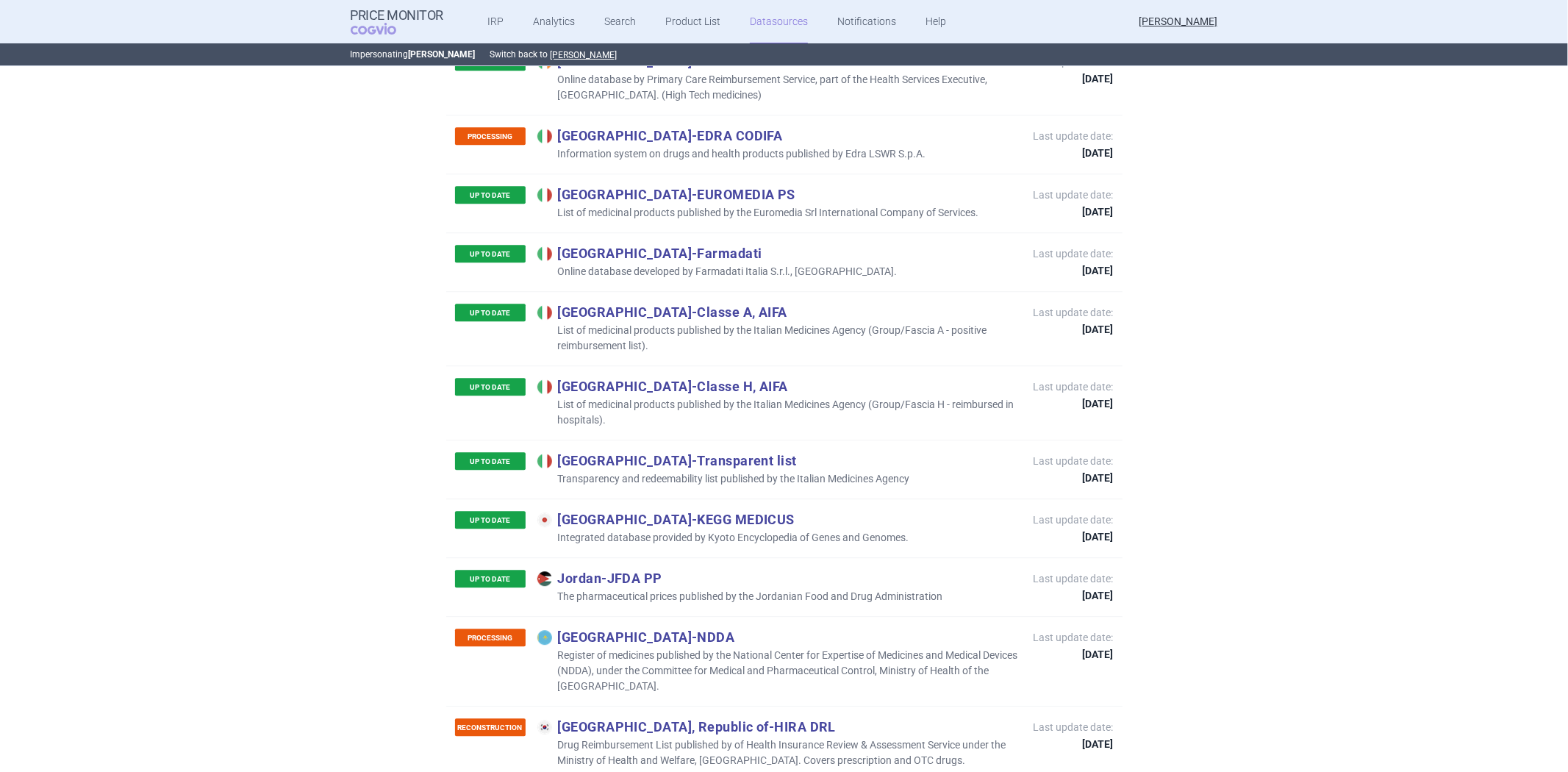
click at [698, 511] on p "Japan - KEGG MEDICUS" at bounding box center [723, 518] width 372 height 16
click at [634, 511] on p "Japan - KEGG MEDICUS" at bounding box center [723, 518] width 372 height 16
click at [612, 511] on p "Japan - KEGG MEDICUS" at bounding box center [723, 518] width 372 height 16
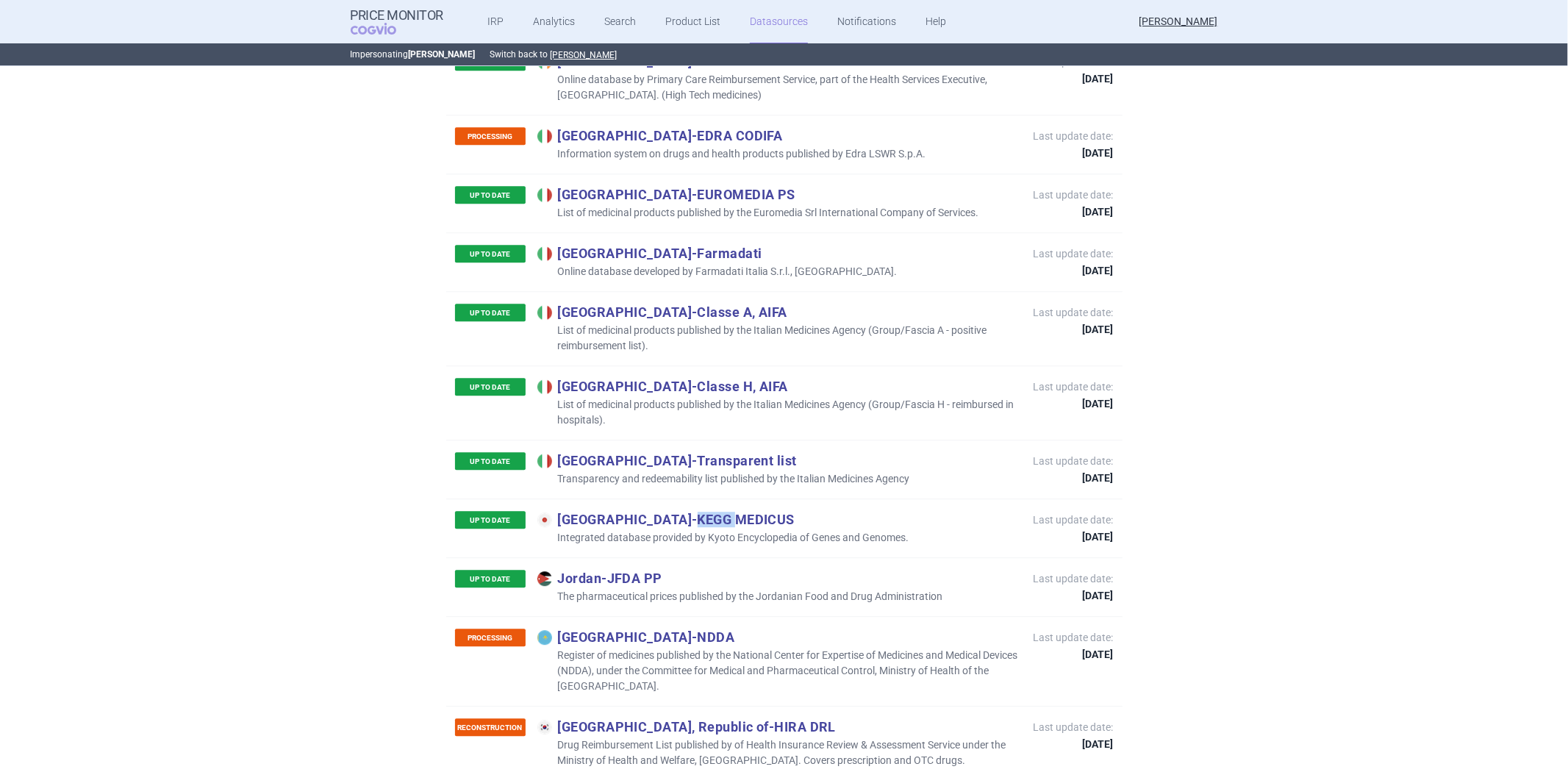
click at [612, 511] on p "Japan - KEGG MEDICUS" at bounding box center [723, 518] width 372 height 16
copy p "KEGG"
click at [801, 511] on p "Japan - KEGG MEDICUS" at bounding box center [723, 518] width 372 height 16
click at [634, 511] on p "Japan - KEGG MEDICUS" at bounding box center [723, 518] width 372 height 16
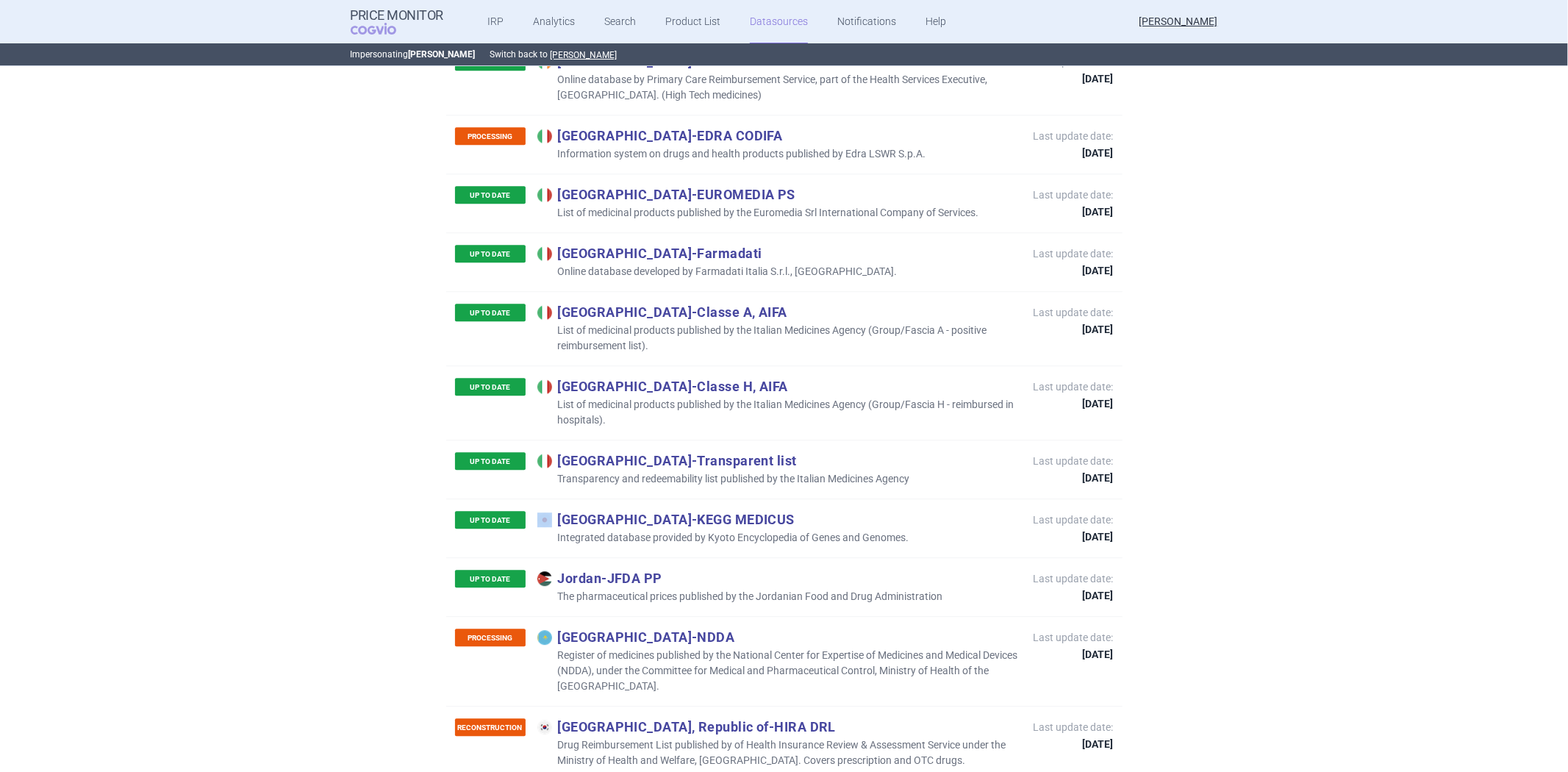
click at [634, 511] on p "Japan - KEGG MEDICUS" at bounding box center [723, 518] width 372 height 16
click at [635, 511] on p "Japan - KEGG MEDICUS" at bounding box center [723, 518] width 372 height 16
click at [636, 511] on p "Japan - KEGG MEDICUS" at bounding box center [723, 518] width 372 height 16
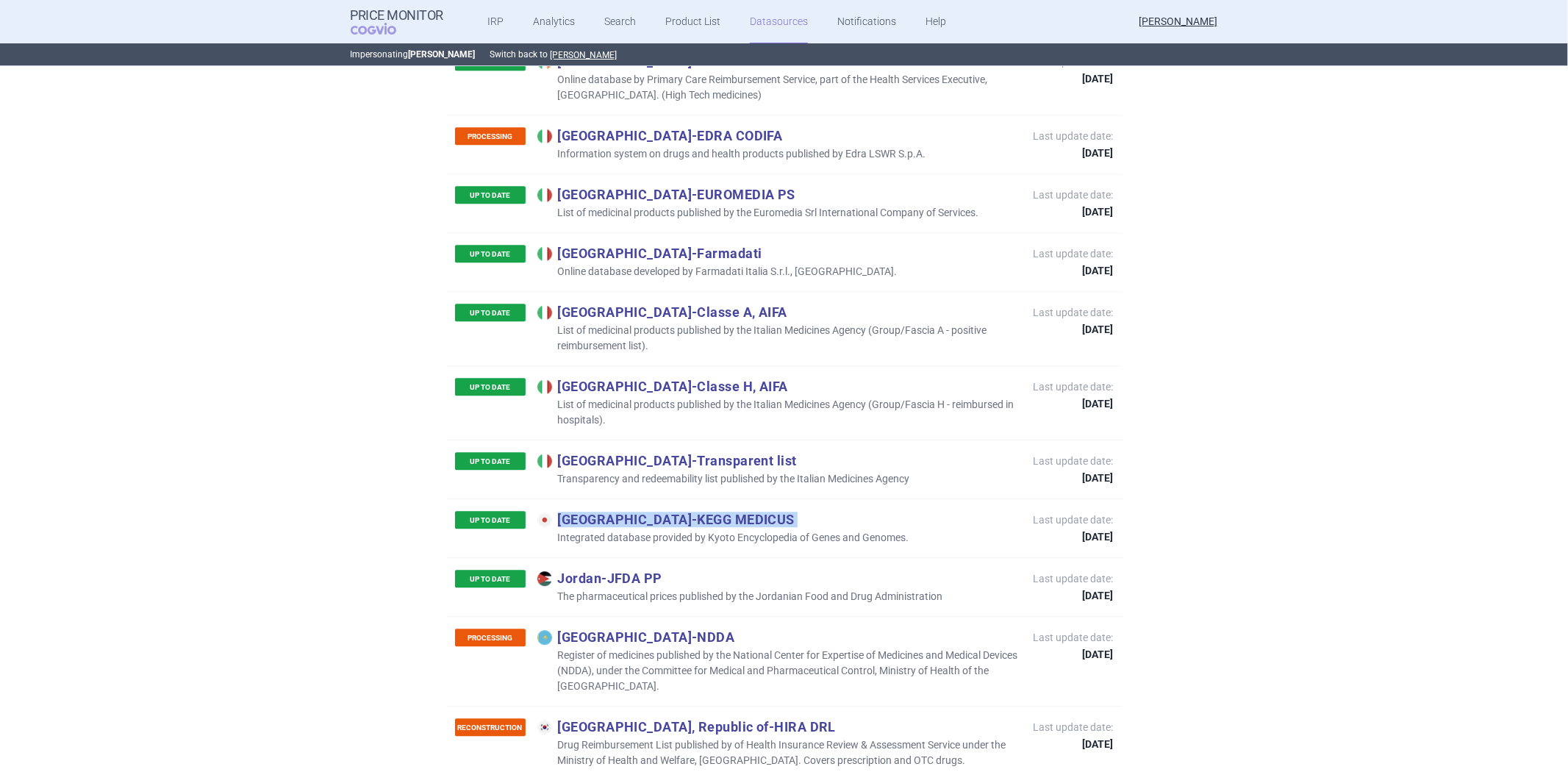
click at [636, 511] on p "Japan - KEGG MEDICUS" at bounding box center [723, 518] width 372 height 16
click at [817, 511] on div "UP TO DATE Japan - KEGG MEDICUS Integrated database provided by Kyoto Encyclope…" at bounding box center [682, 528] width 454 height 34
click at [792, 530] on p "Integrated database provided by Kyoto Encyclopedia of Genes and Genomes." at bounding box center [723, 538] width 372 height 15
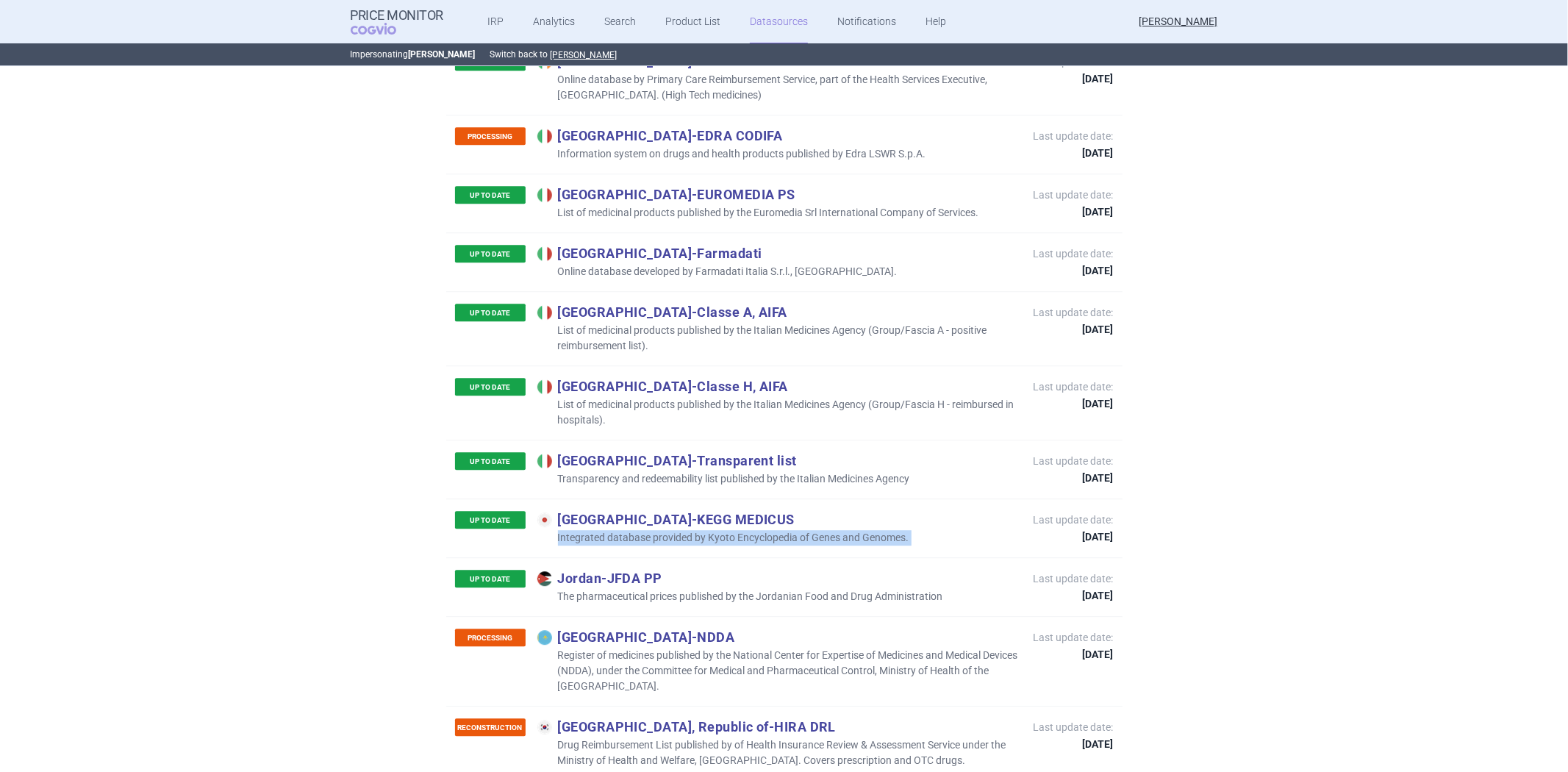
copy p "Integrated database provided by Kyoto Encyclopedia of Genes and Genomes."
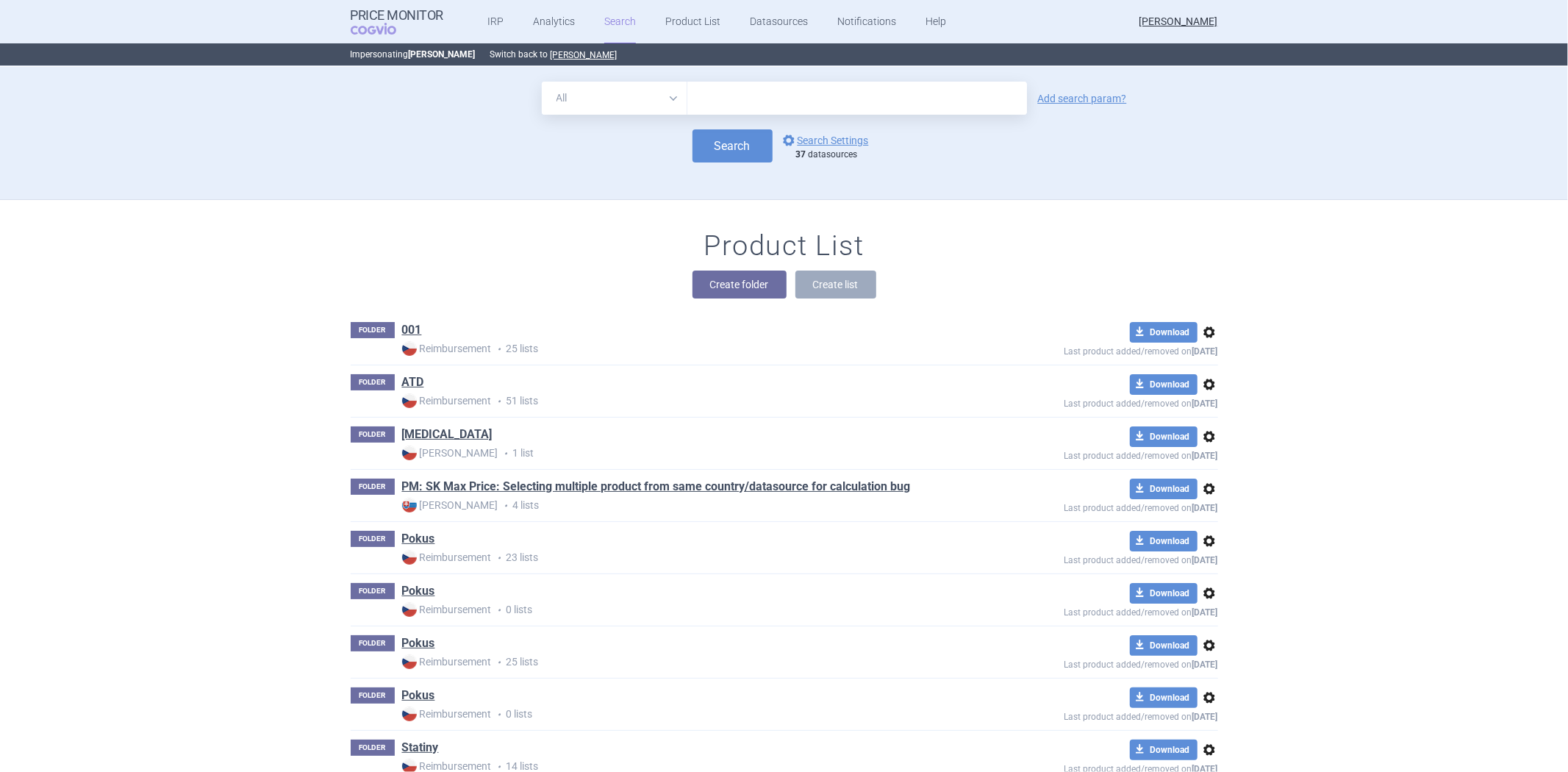
click at [825, 106] on input "text" at bounding box center [857, 98] width 339 height 33
type input "Tirzepatide"
click at [728, 142] on button "Search" at bounding box center [732, 145] width 80 height 33
click at [750, 148] on button "Search" at bounding box center [732, 145] width 80 height 33
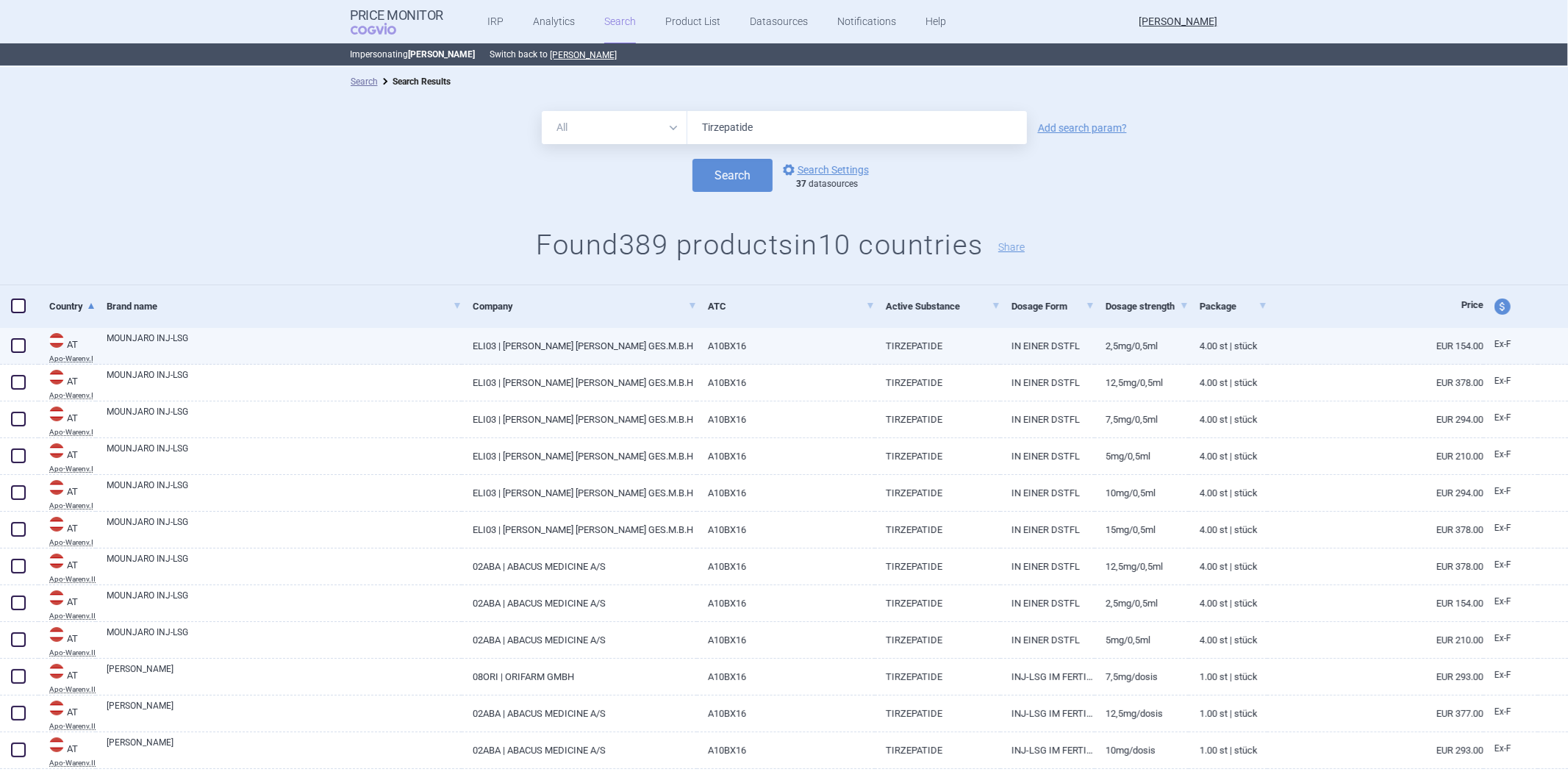
click at [746, 357] on link "A10BX16" at bounding box center [786, 346] width 178 height 36
select select "EUR"
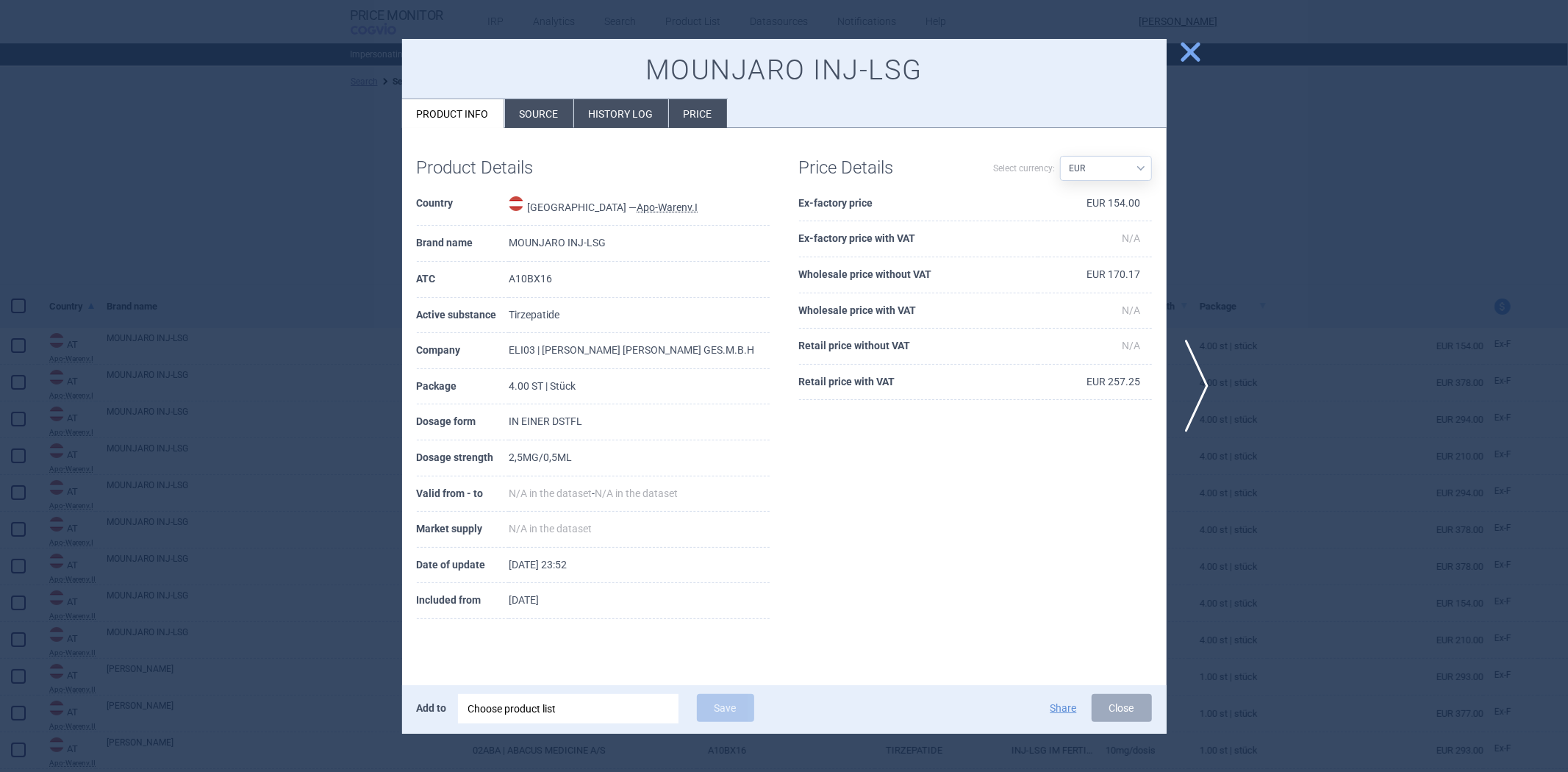
click at [545, 281] on td "A10BX16" at bounding box center [639, 280] width 260 height 36
copy td "A10BX16"
click at [1177, 47] on button "close" at bounding box center [1185, 53] width 36 height 28
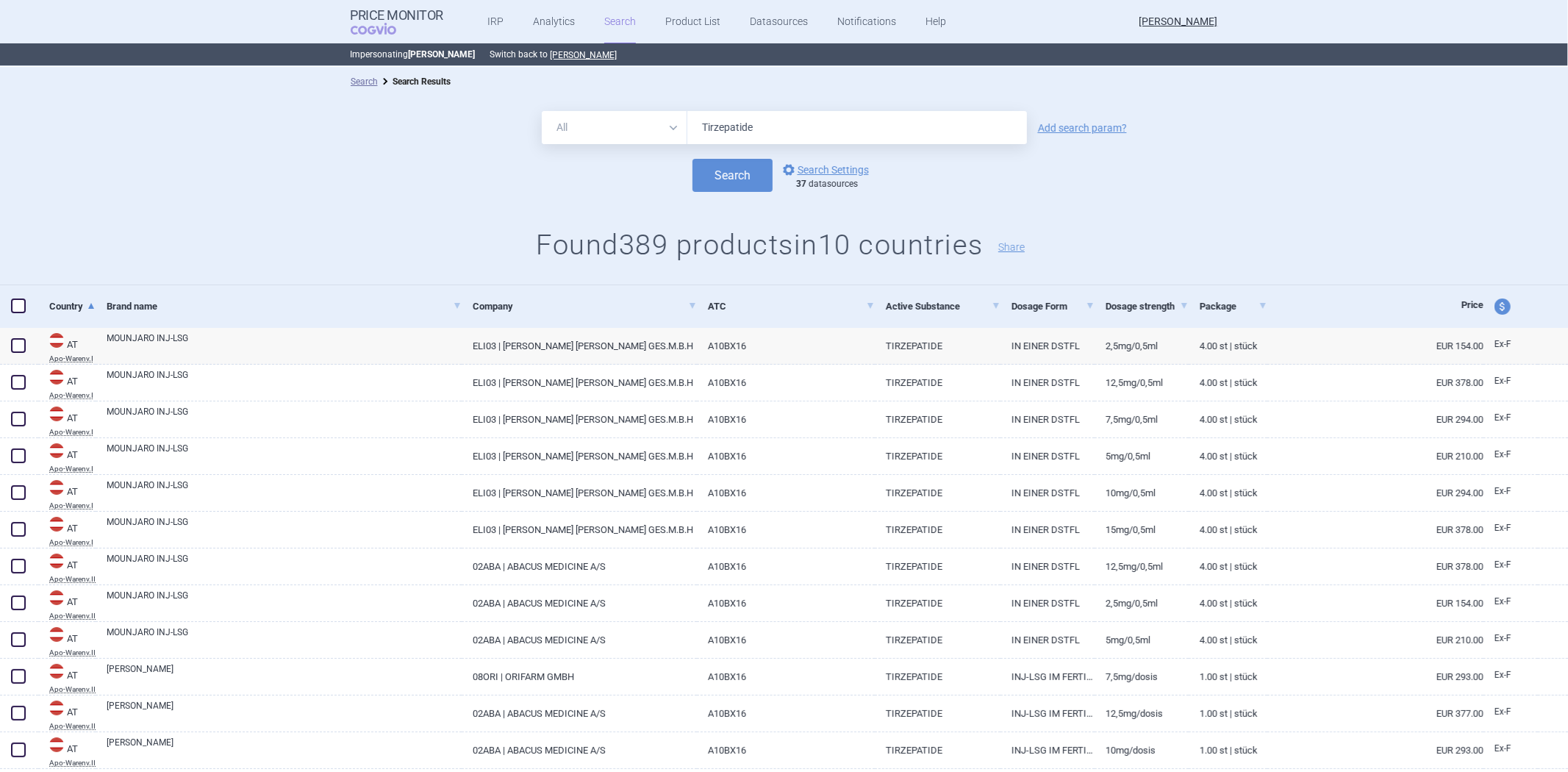
click at [867, 120] on input "Tirzepatide" at bounding box center [857, 127] width 339 height 33
paste input "A10BX16"
type input "A10BX16"
click at [716, 186] on button "Search" at bounding box center [732, 175] width 80 height 33
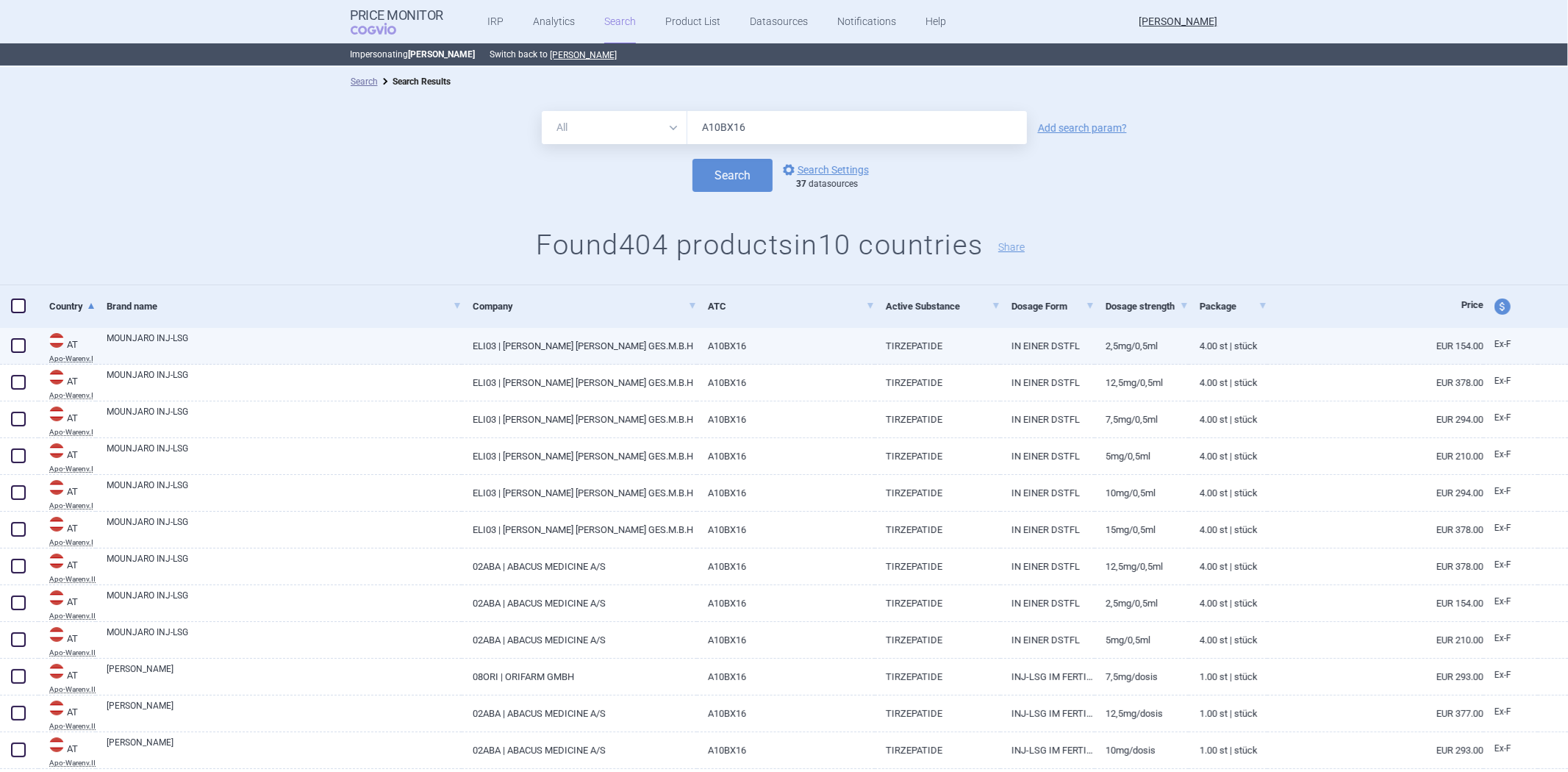
click at [892, 350] on link "TIRZEPATIDE" at bounding box center [937, 346] width 125 height 36
select select "EUR"
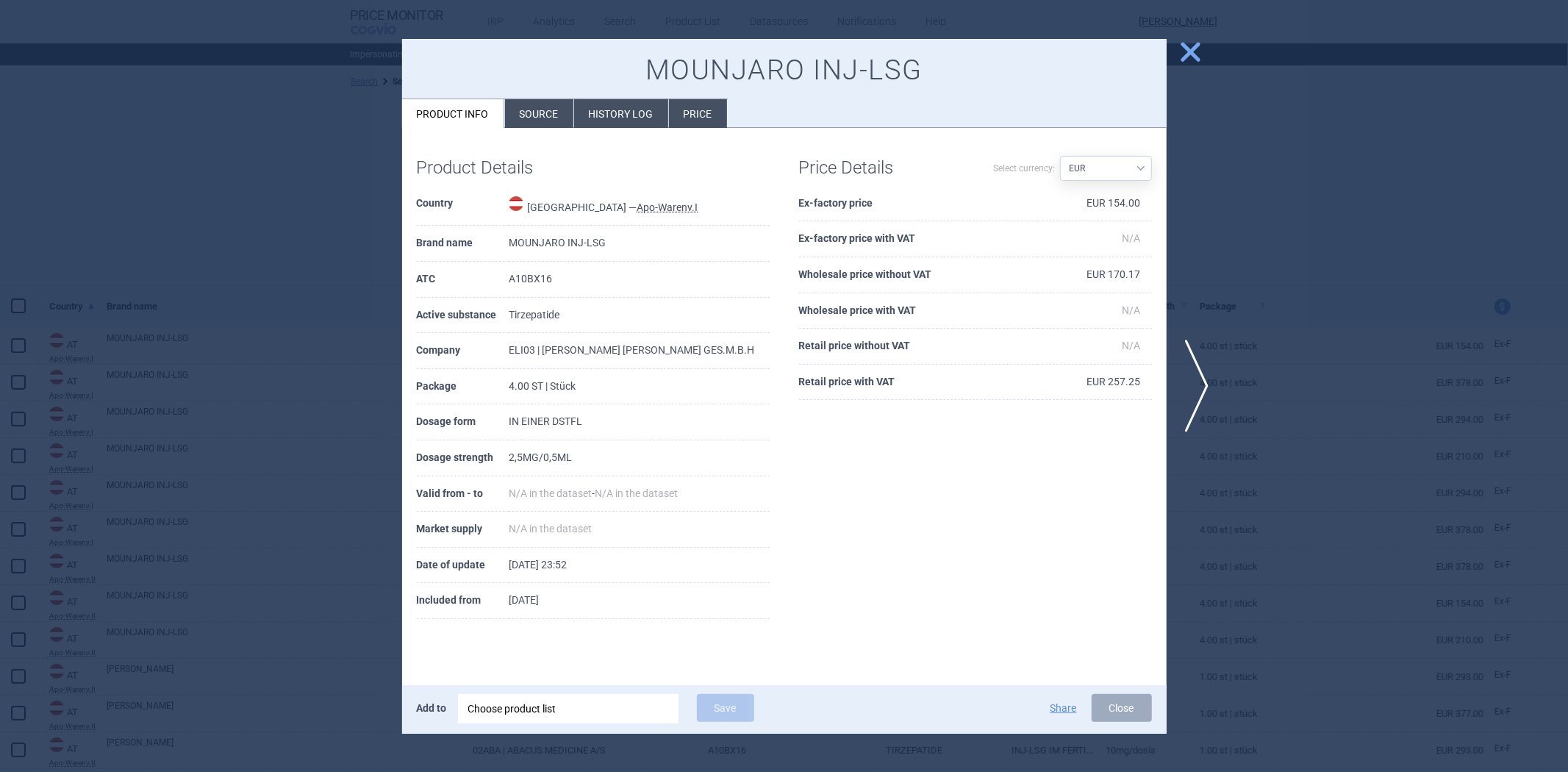
click at [549, 314] on td "Tirzepatide" at bounding box center [639, 316] width 260 height 36
copy td "Tirzepatide"
click at [569, 277] on td "A10BX16" at bounding box center [639, 280] width 260 height 36
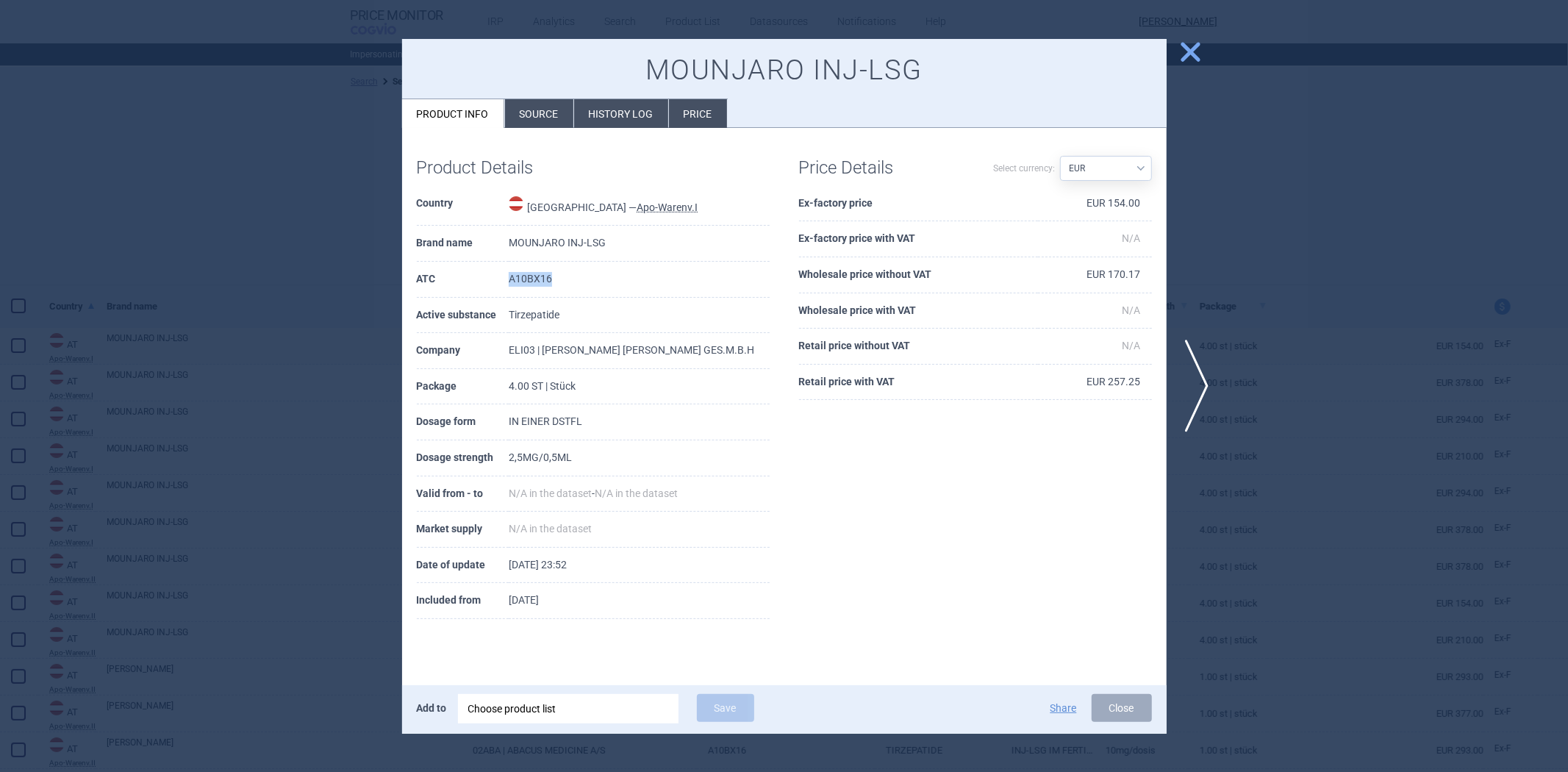
copy td "A10BX16"
click at [1303, 340] on div at bounding box center [784, 386] width 1568 height 772
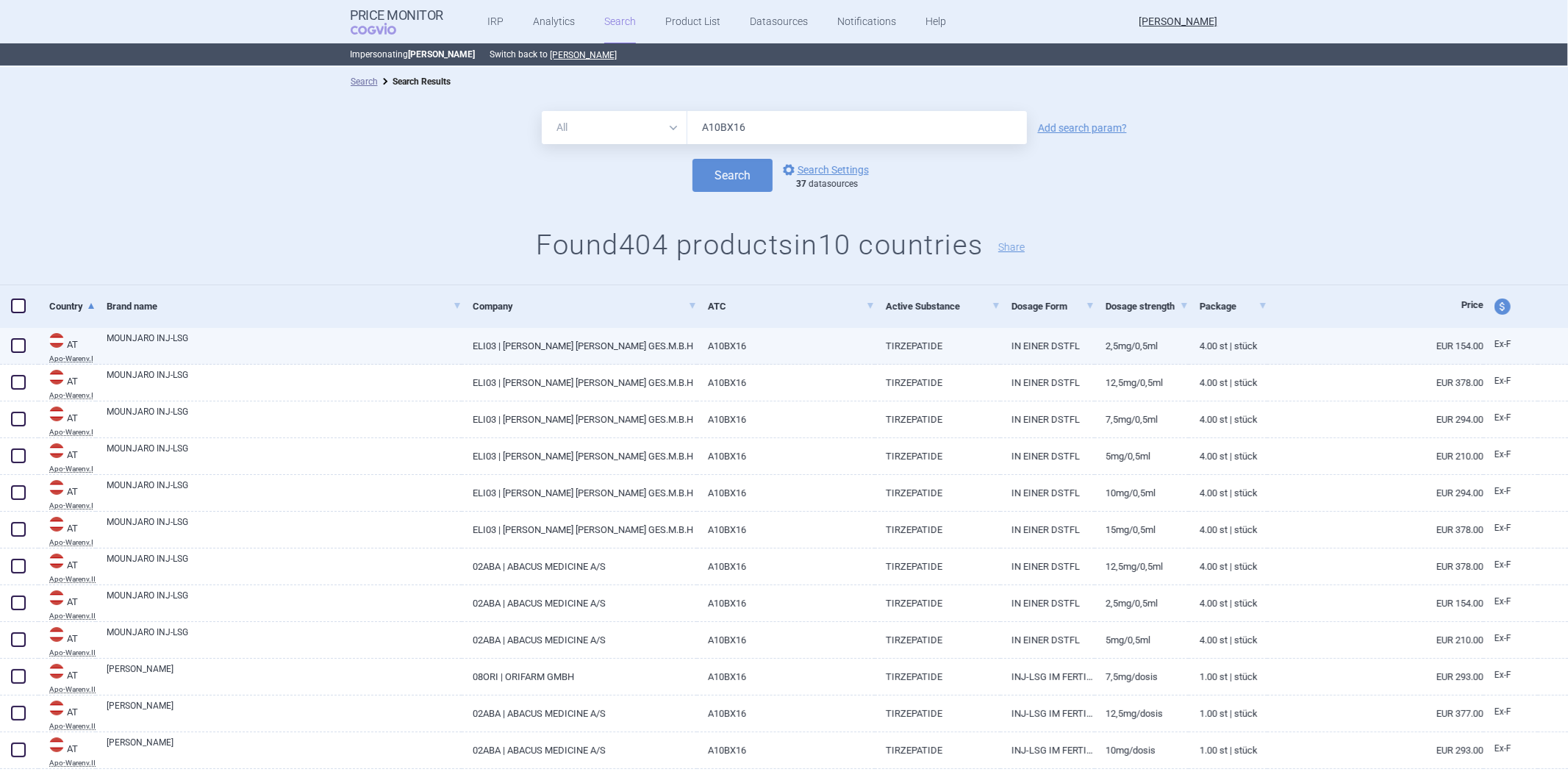
click at [218, 361] on div "MOUNJARO INJ-LSG" at bounding box center [278, 346] width 366 height 36
click at [233, 348] on link "MOUNJARO INJ-LSG" at bounding box center [283, 345] width 355 height 27
select select "EUR"
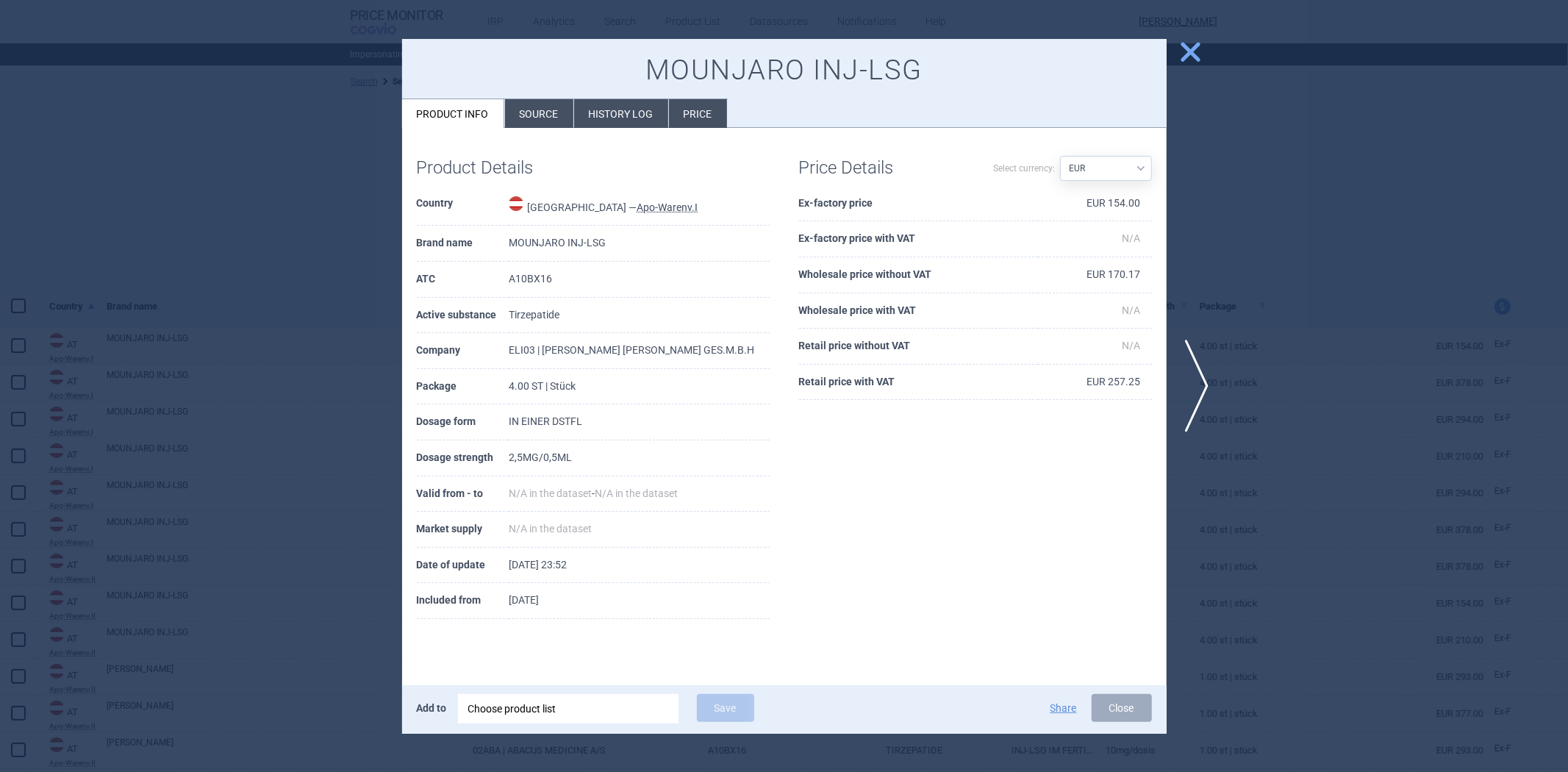
click at [545, 238] on td "MOUNJARO INJ-LSG" at bounding box center [639, 244] width 260 height 36
copy td "MOUNJARO"
click at [1181, 46] on span "close" at bounding box center [1190, 52] width 26 height 26
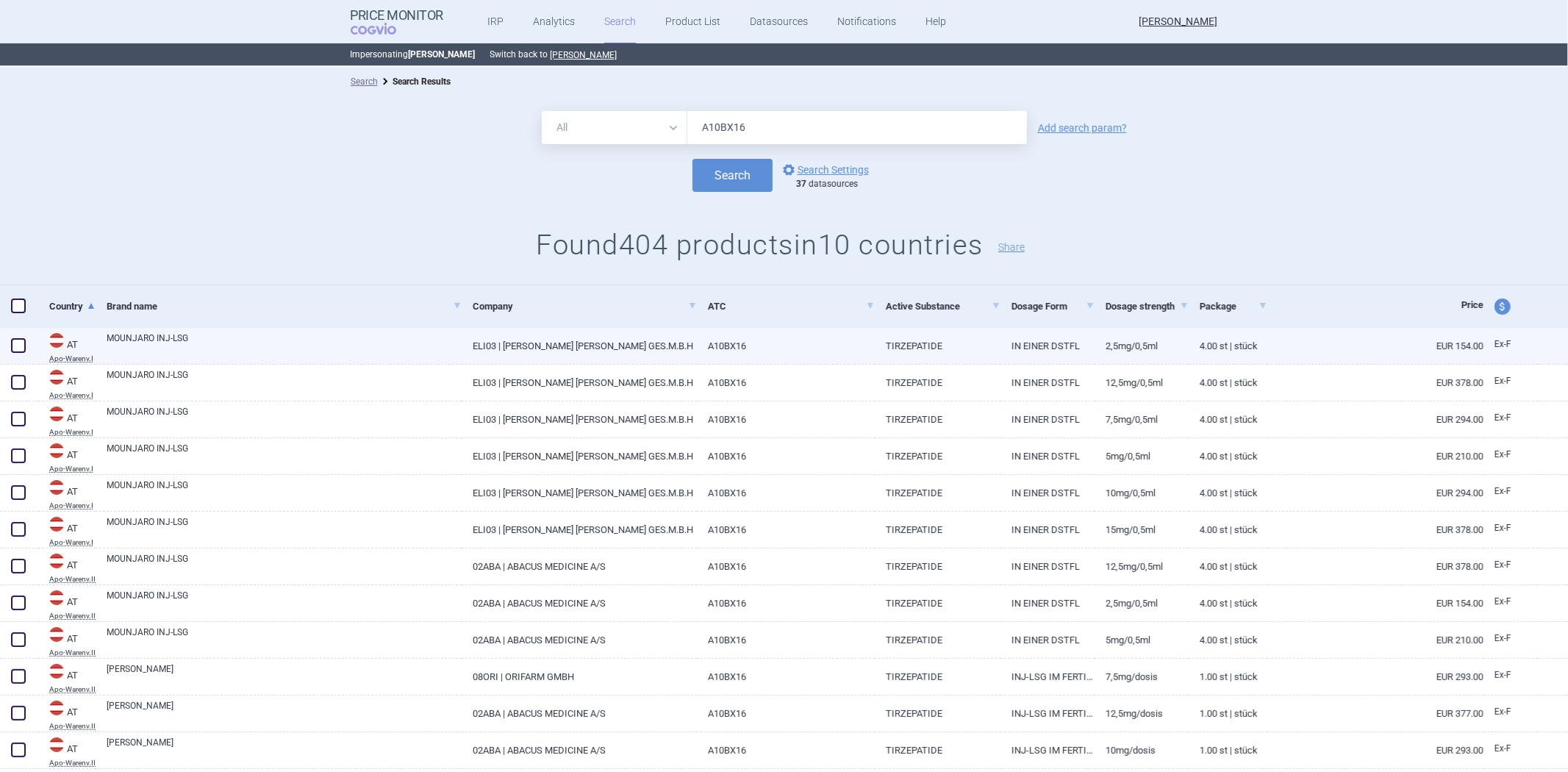
click at [755, 346] on link "A10BX16" at bounding box center [786, 346] width 178 height 36
select select "EUR"
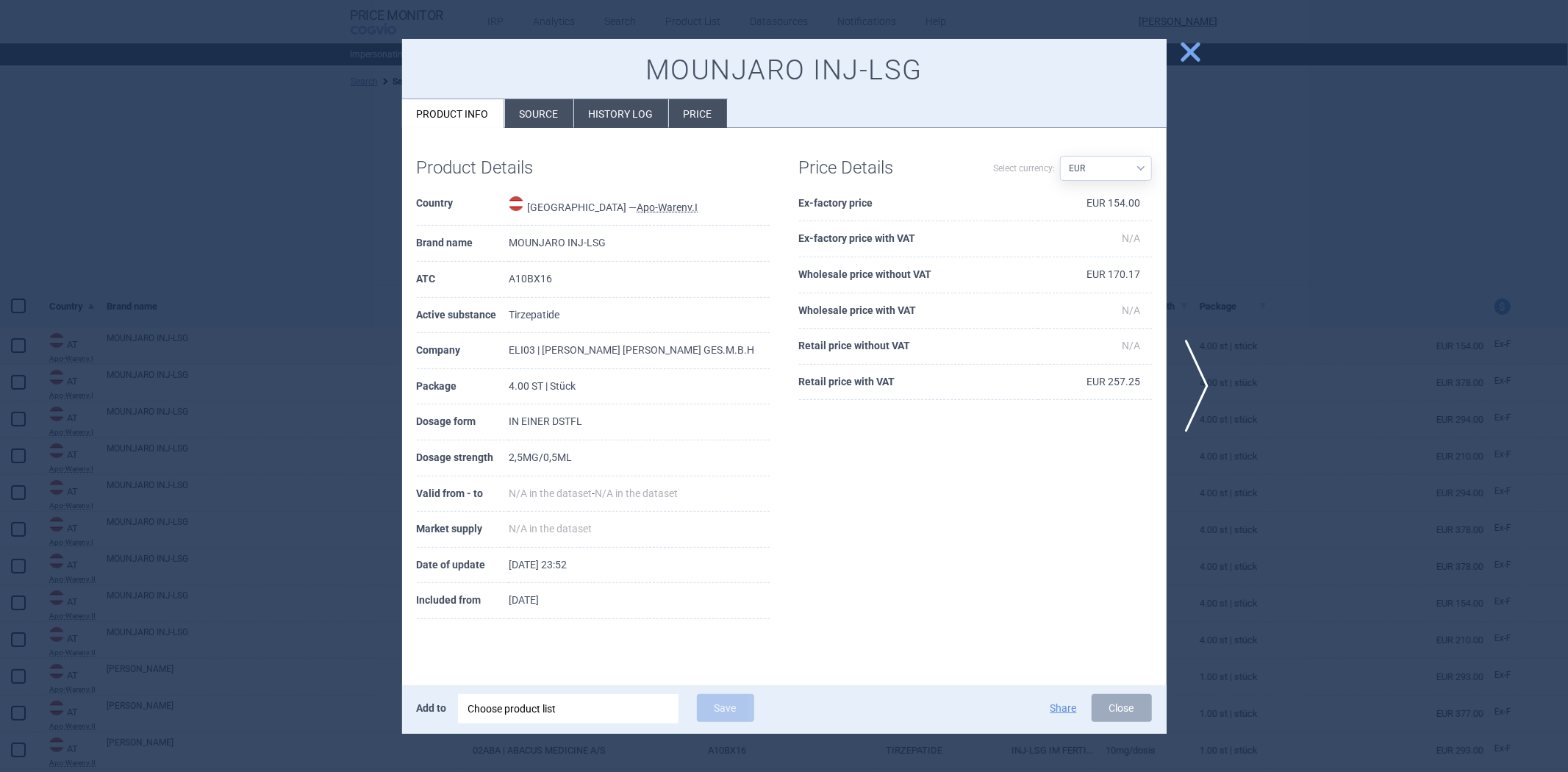
click at [579, 281] on td "A10BX16" at bounding box center [639, 280] width 260 height 36
click at [578, 281] on td "A10BX16" at bounding box center [639, 280] width 260 height 36
copy td "A10BX16"
select select "EUR"
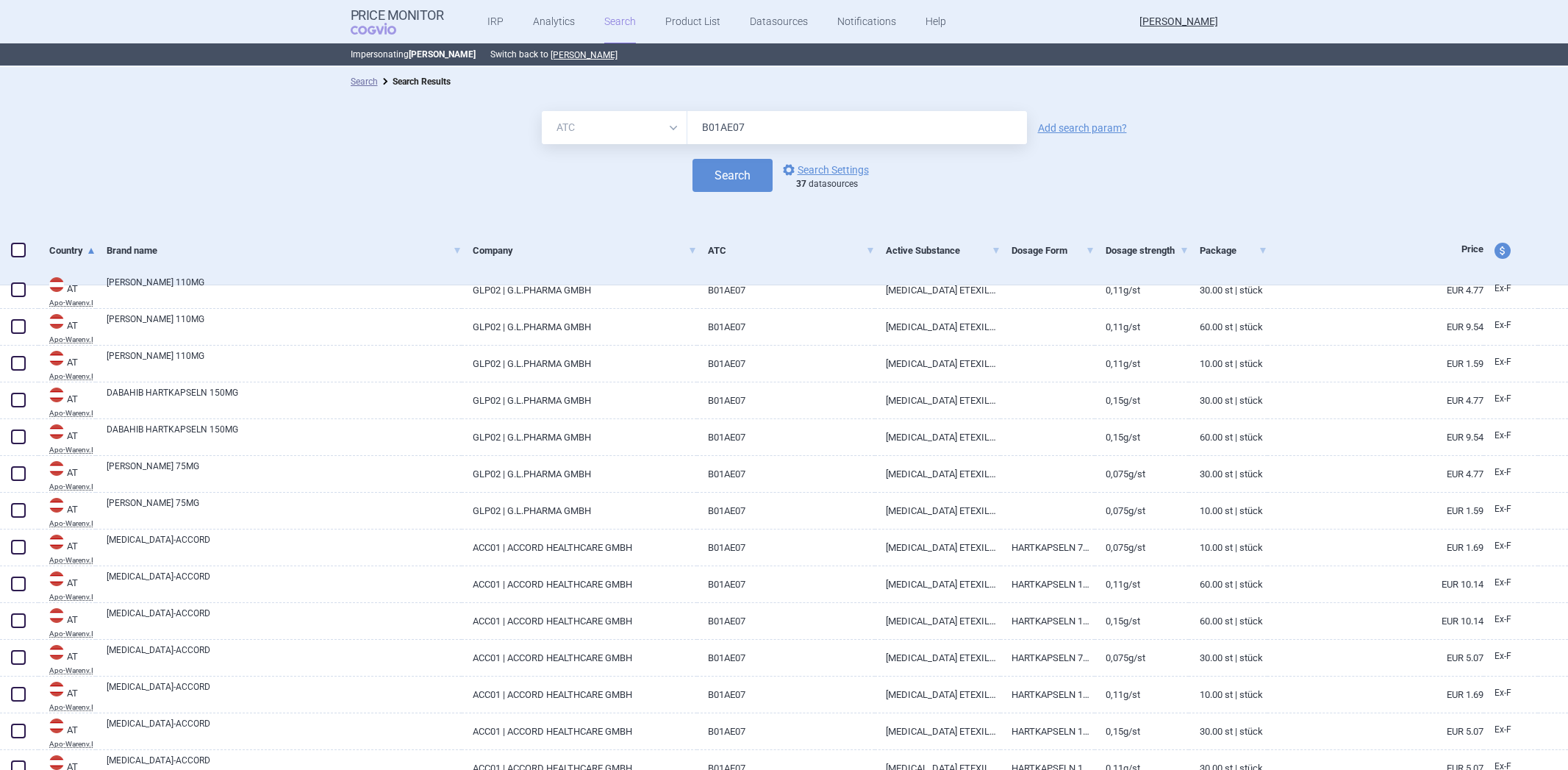
select select "atc"
